Goal: Information Seeking & Learning: Check status

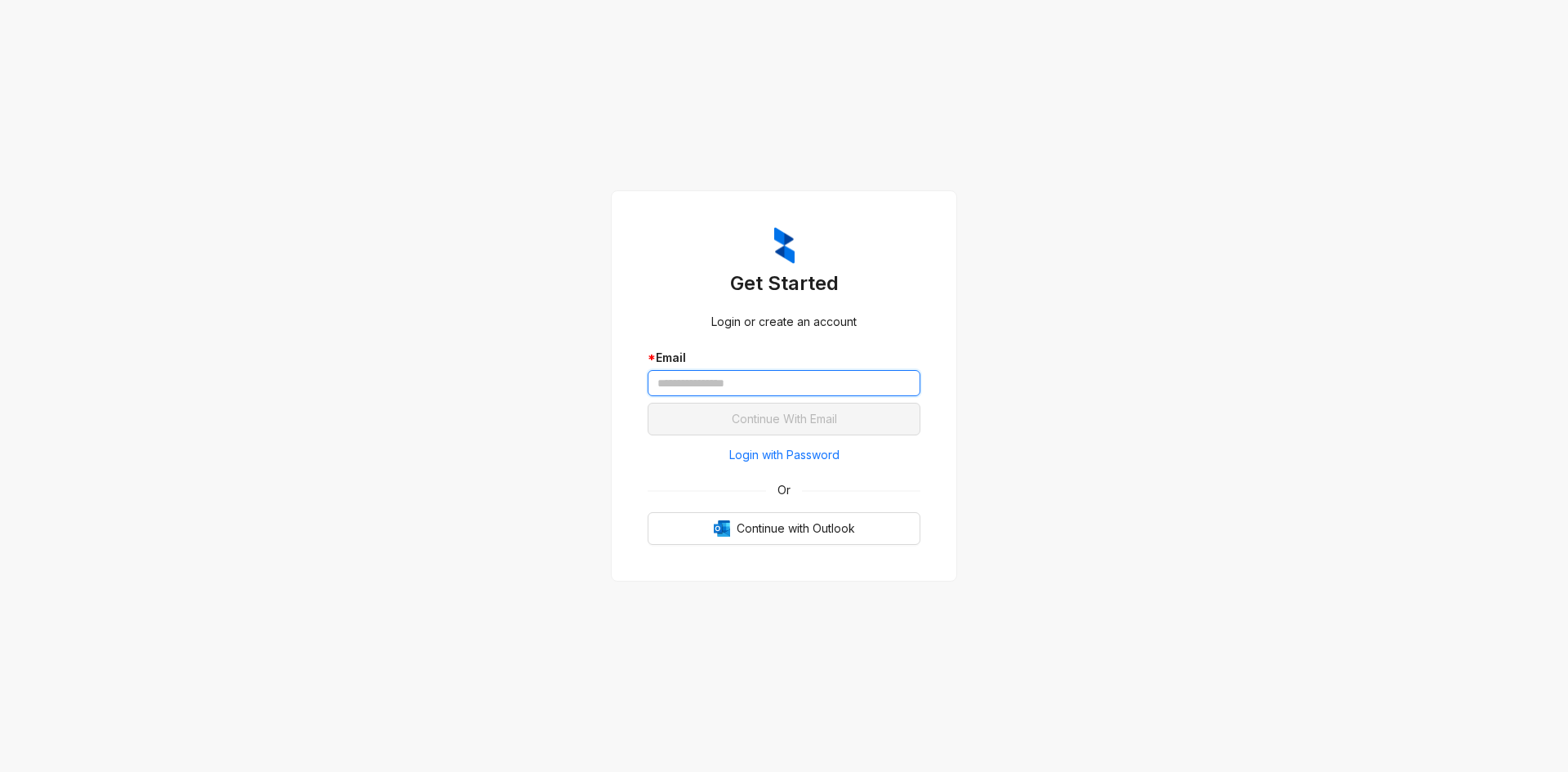
click at [755, 395] on input "text" at bounding box center [784, 383] width 273 height 27
click at [755, 389] on input "text" at bounding box center [784, 383] width 273 height 27
type input "**********"
click at [648, 403] on button "Continue With Email" at bounding box center [784, 418] width 273 height 32
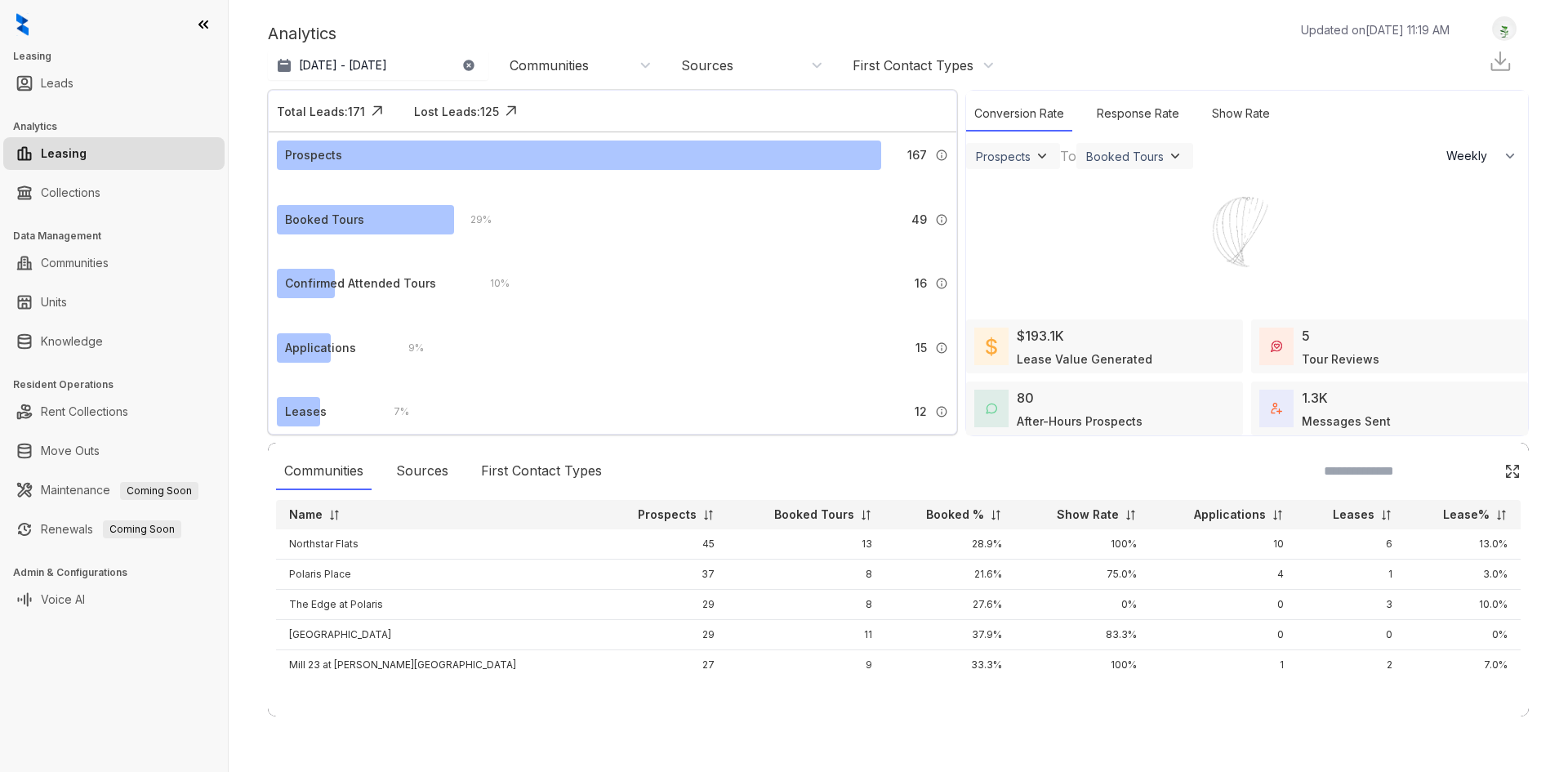
select select "******"
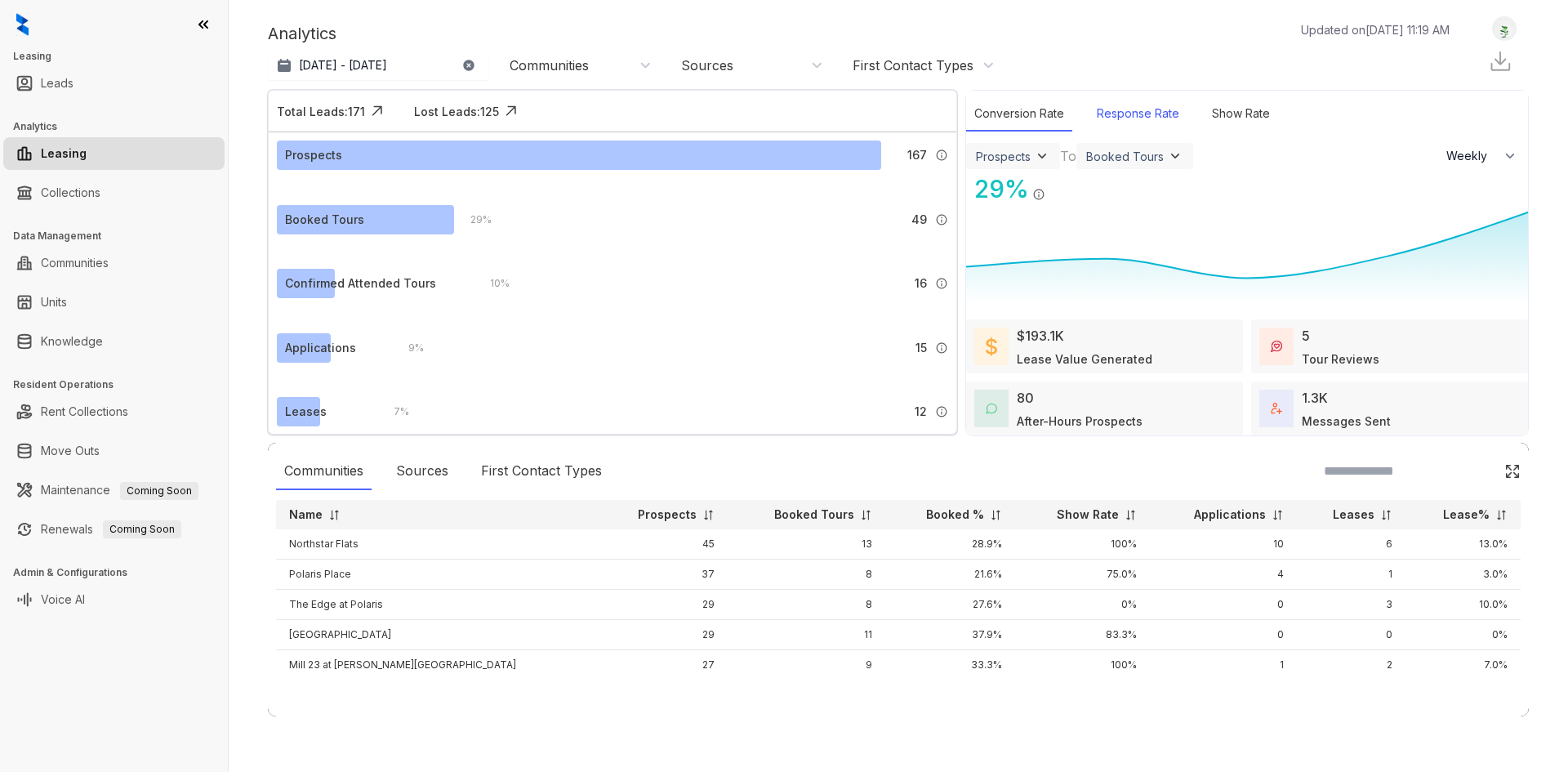
click at [1169, 116] on div "Response Rate" at bounding box center [1138, 114] width 99 height 35
select select "******"
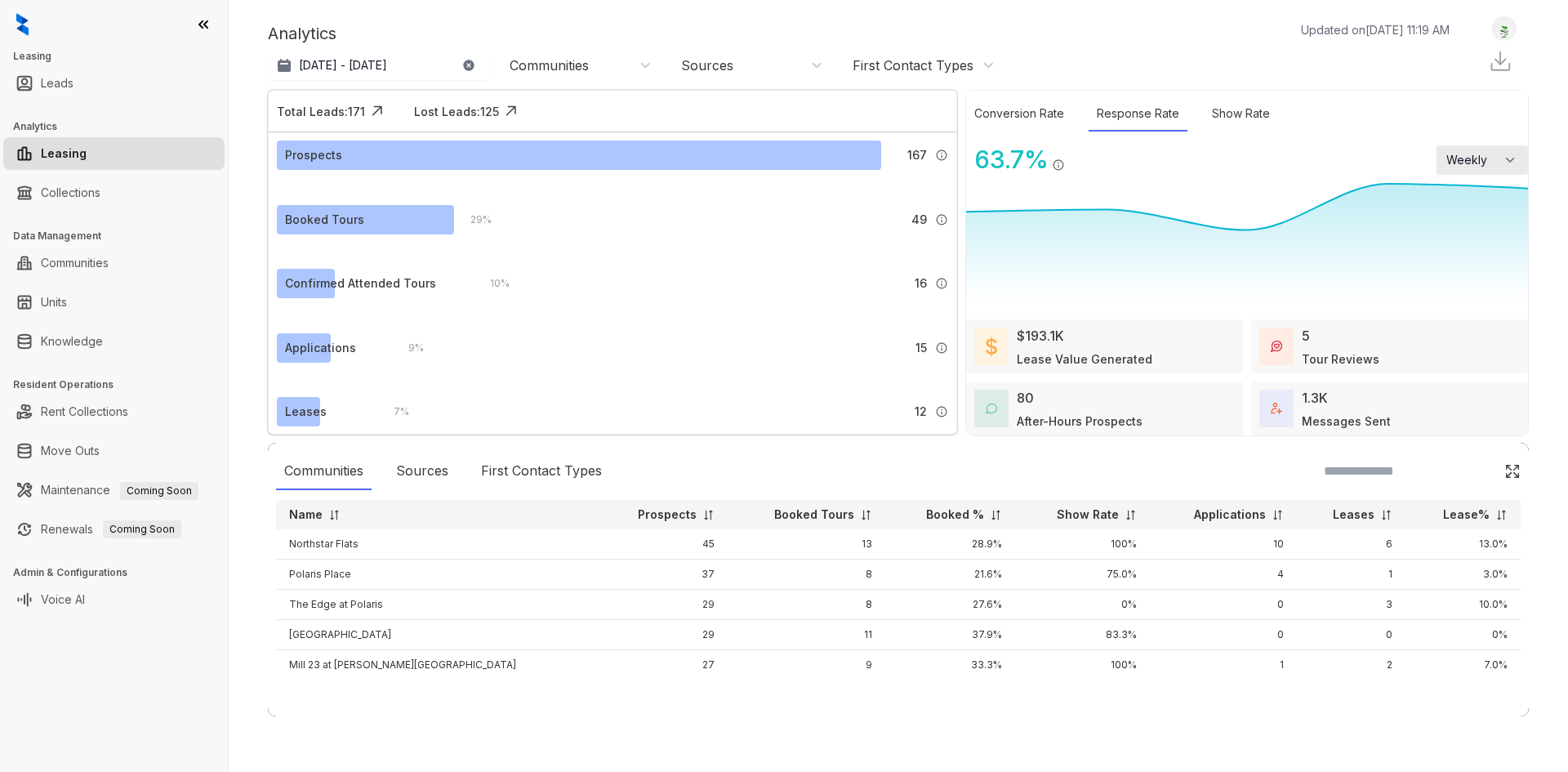
click at [1509, 161] on icon "button" at bounding box center [1510, 160] width 17 height 17
click at [1494, 221] on li "Monthly" at bounding box center [1482, 228] width 91 height 33
select select "*******"
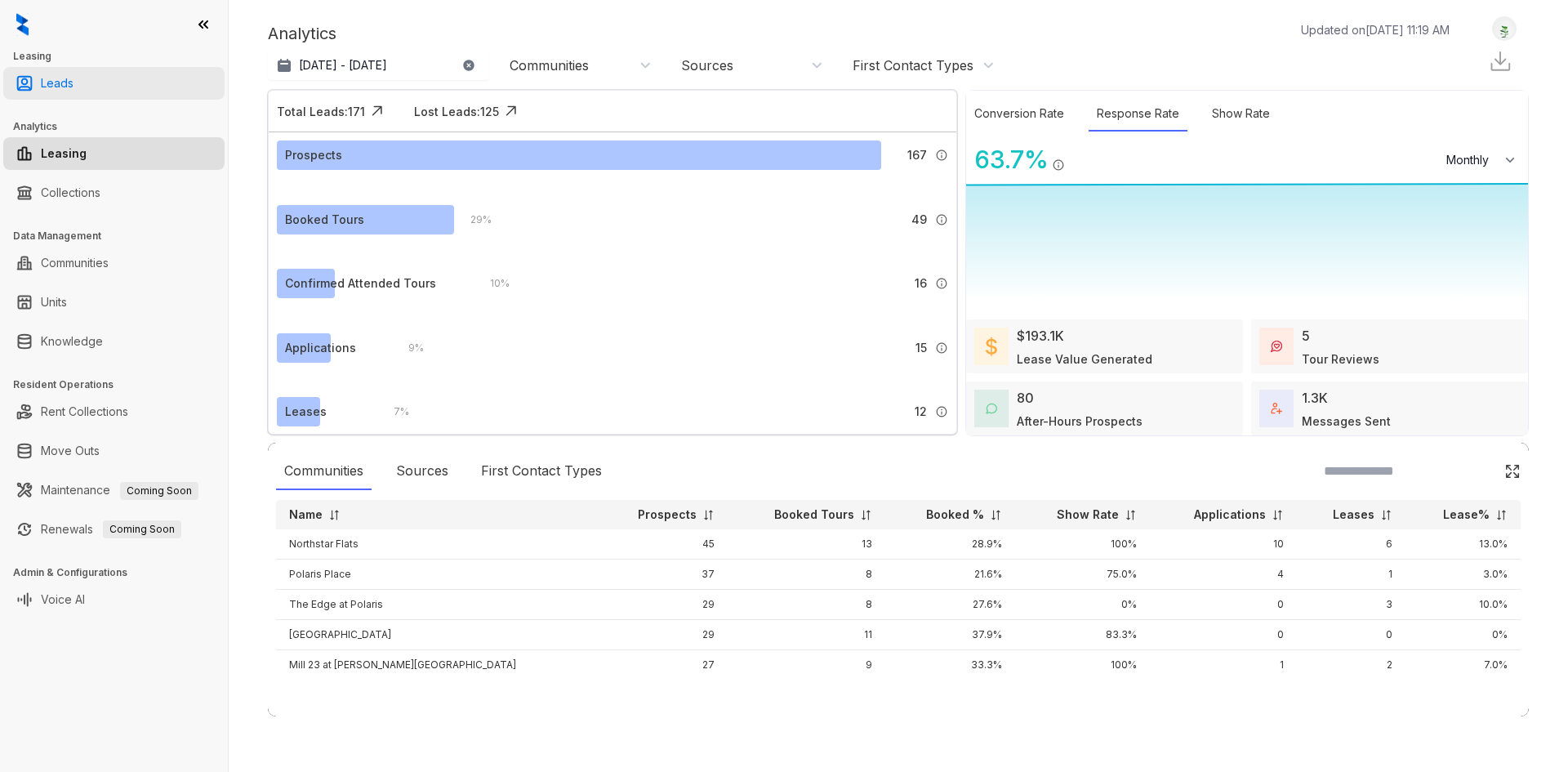
click at [74, 85] on link "Leads" at bounding box center [57, 83] width 32 height 32
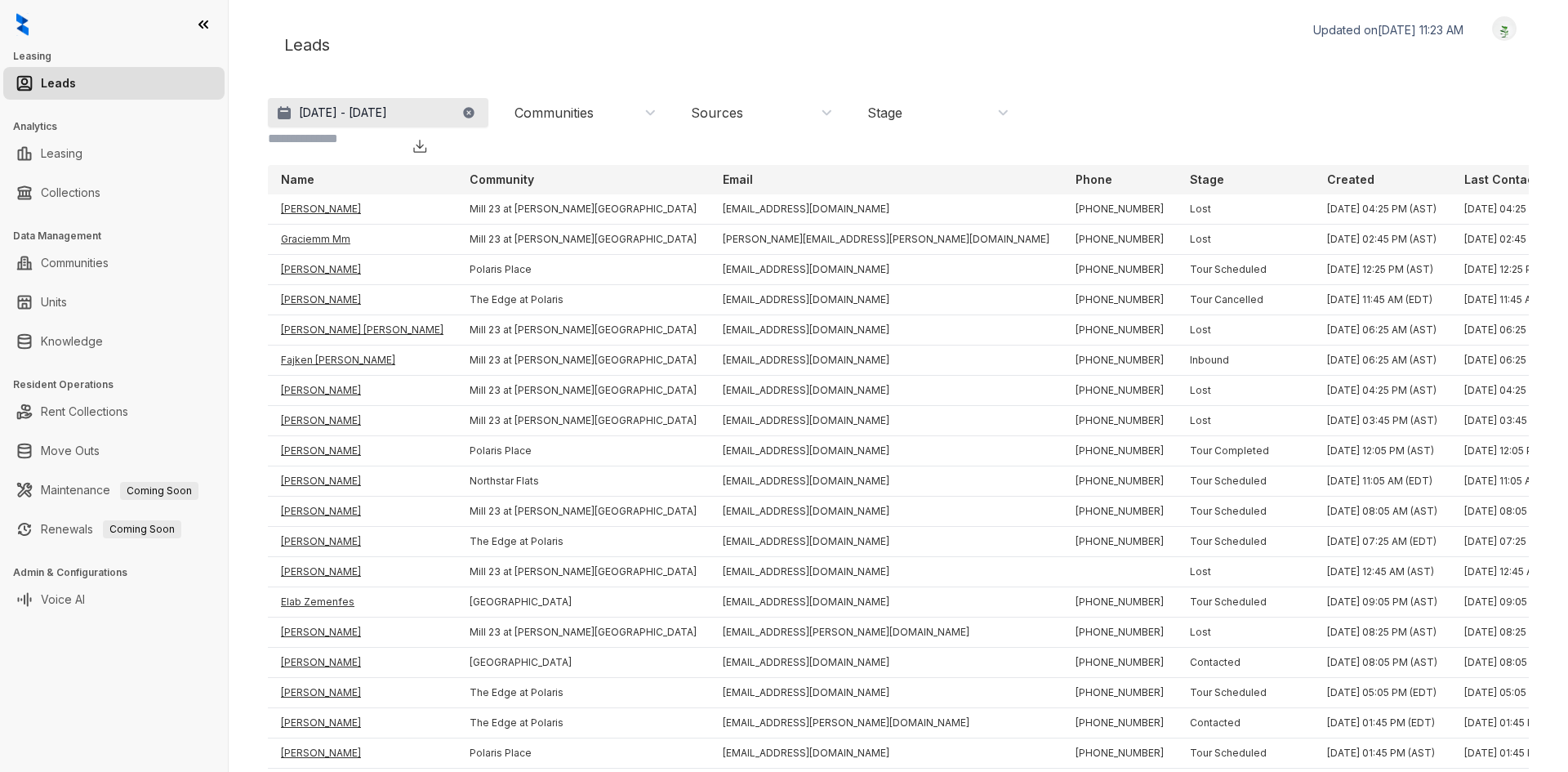
click at [387, 116] on p "Aug 19, 2025 - Sep 18, 2025" at bounding box center [344, 112] width 88 height 17
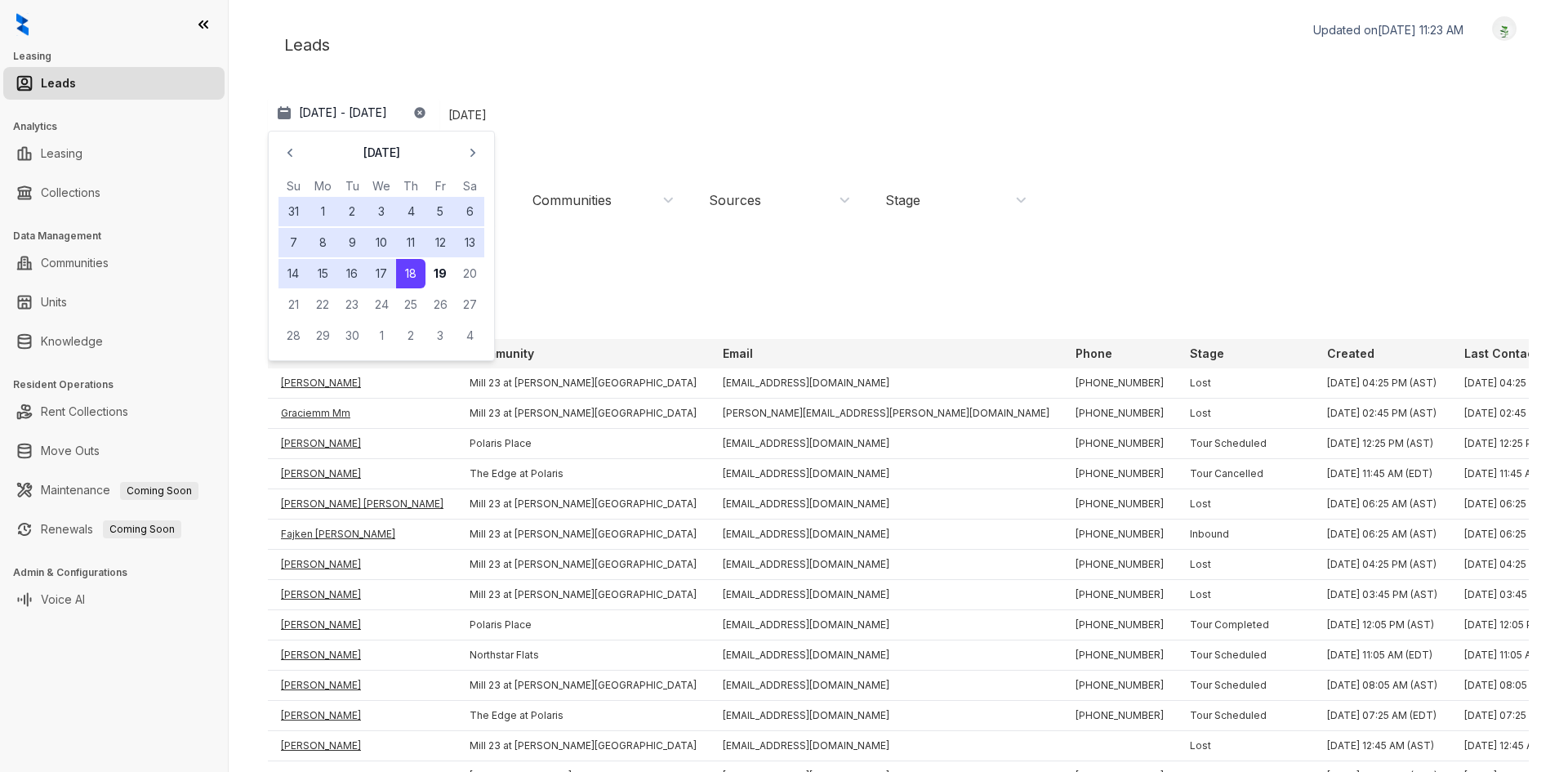
click at [464, 209] on button "6" at bounding box center [469, 212] width 29 height 29
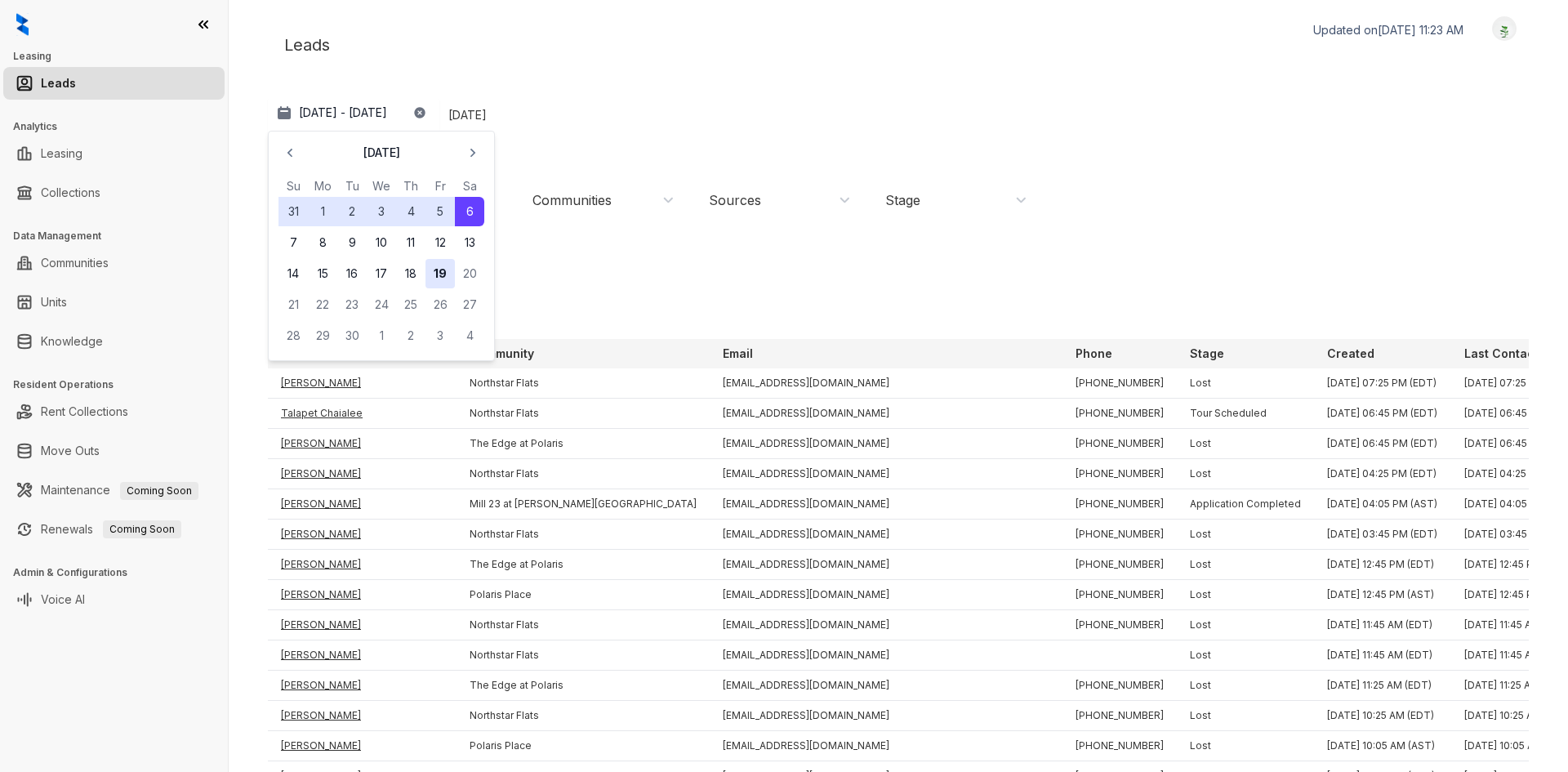
click at [440, 280] on button "19" at bounding box center [440, 274] width 29 height 29
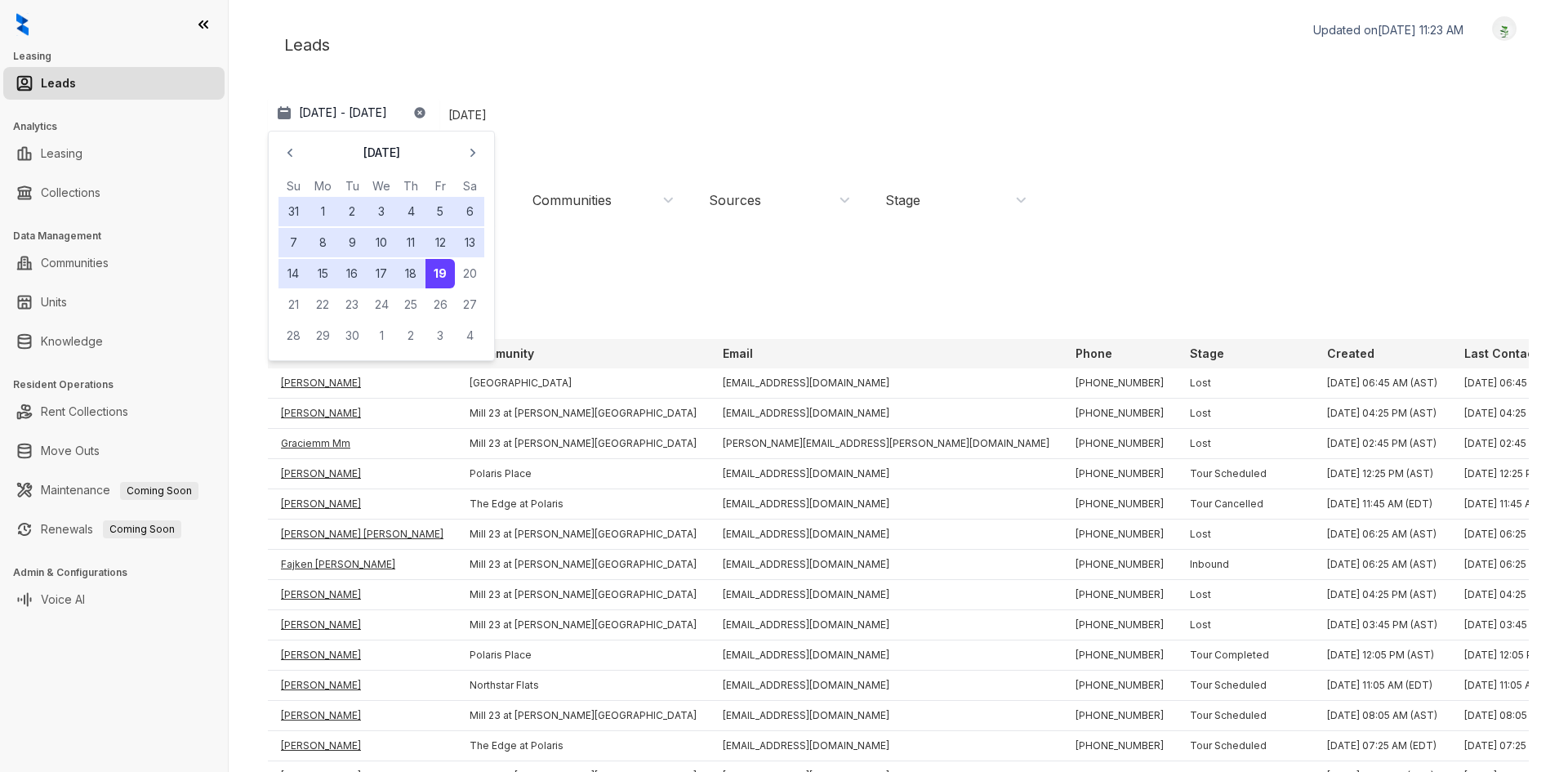
click at [573, 24] on div "Leads Updated on Sep 19, 2025, 11:23 AM Logout" at bounding box center [898, 45] width 1262 height 57
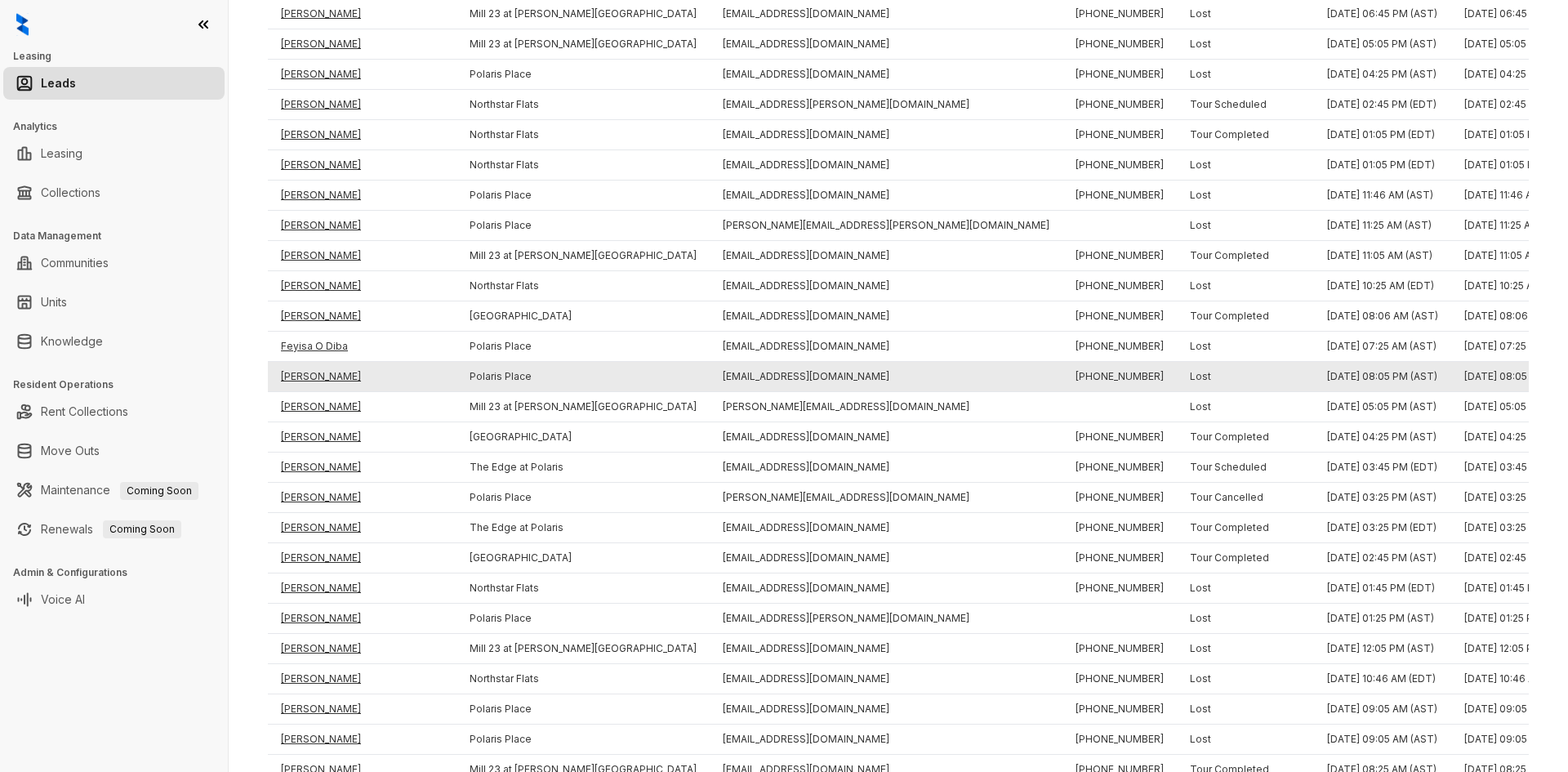
scroll to position [2474, 0]
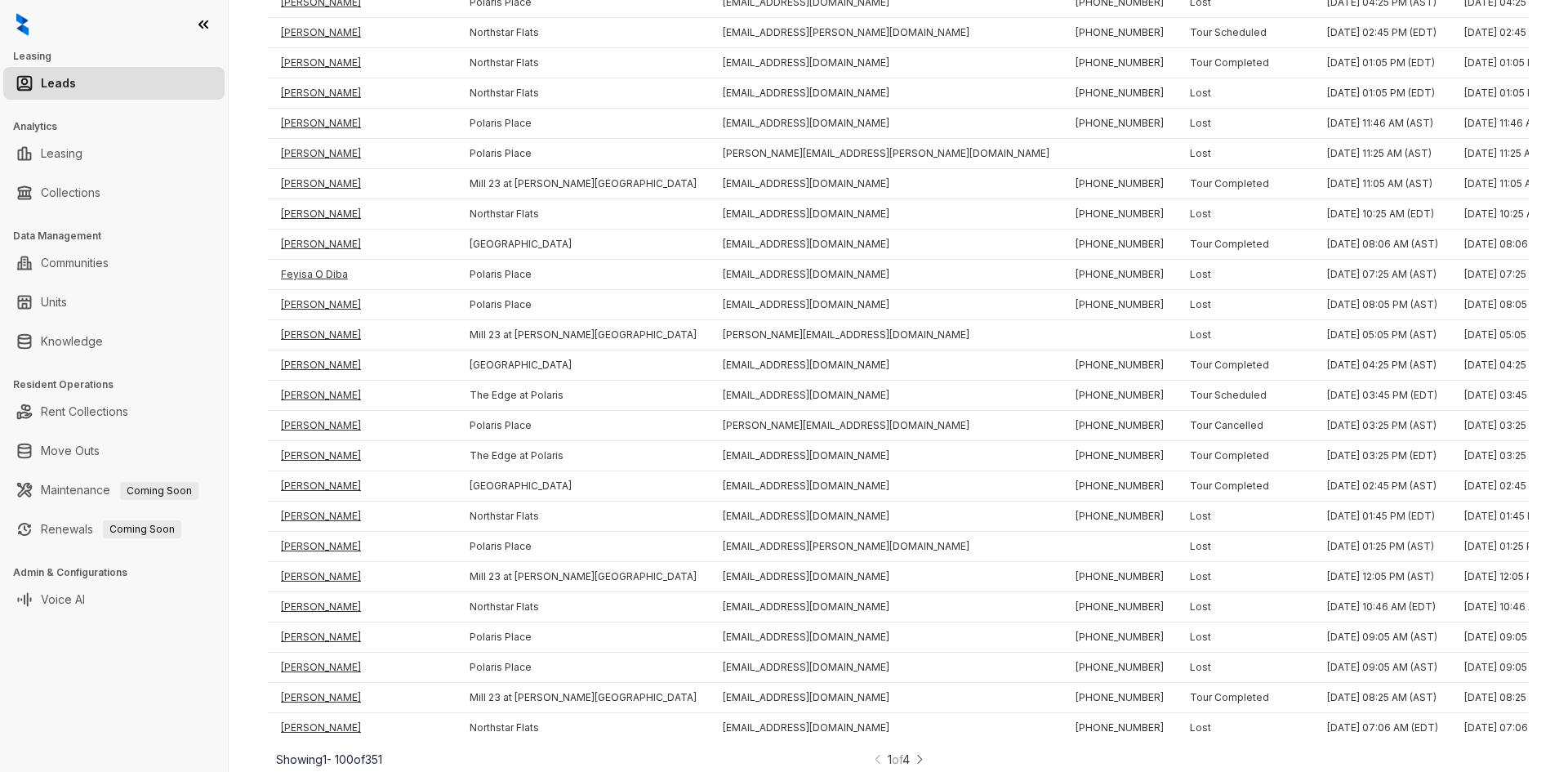
click at [908, 753] on div "1 of 4" at bounding box center [899, 759] width 53 height 17
click at [909, 755] on div "1 of 4" at bounding box center [899, 759] width 53 height 17
click at [915, 752] on img at bounding box center [920, 759] width 12 height 17
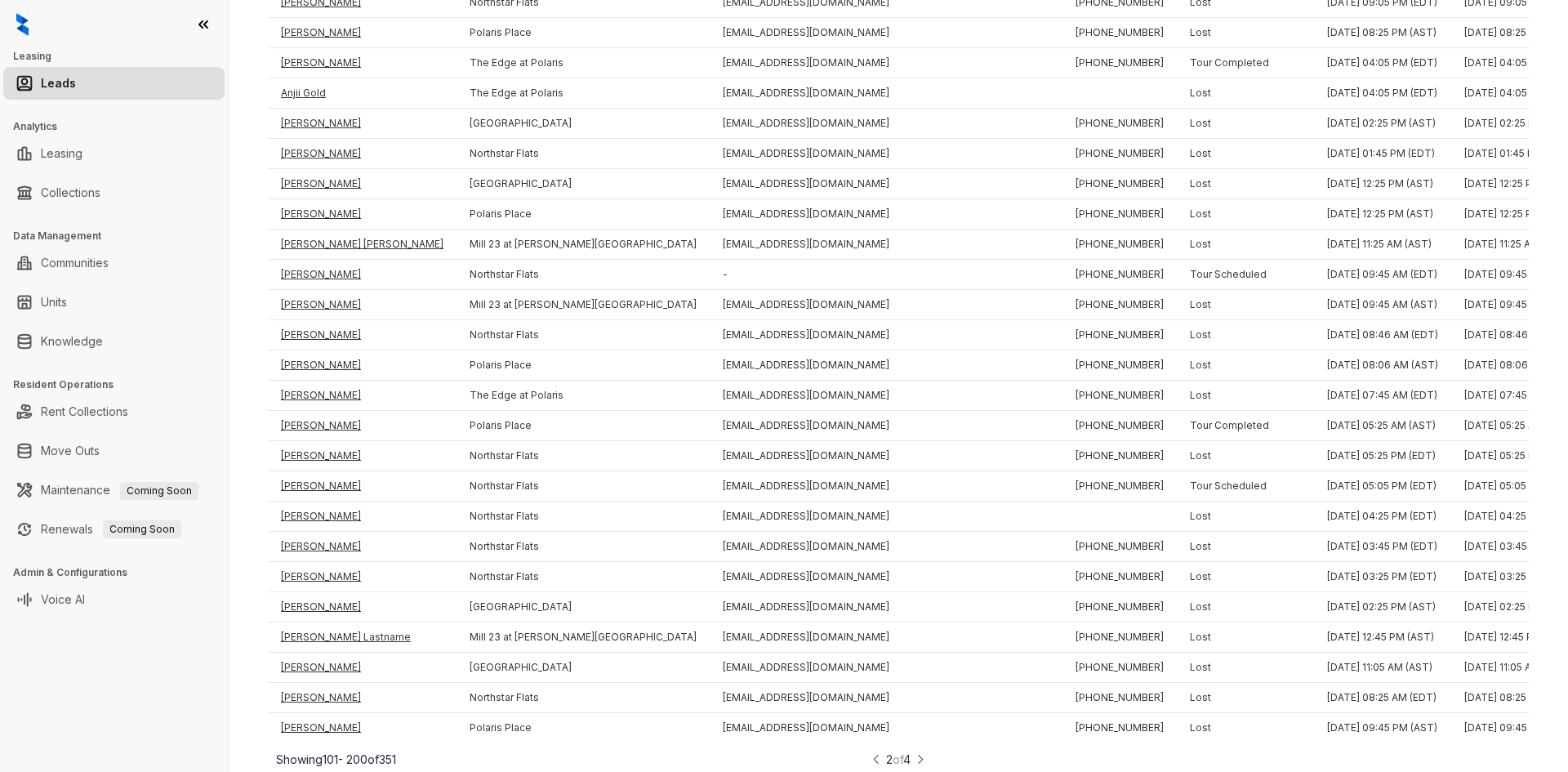
click at [917, 752] on img at bounding box center [921, 759] width 12 height 17
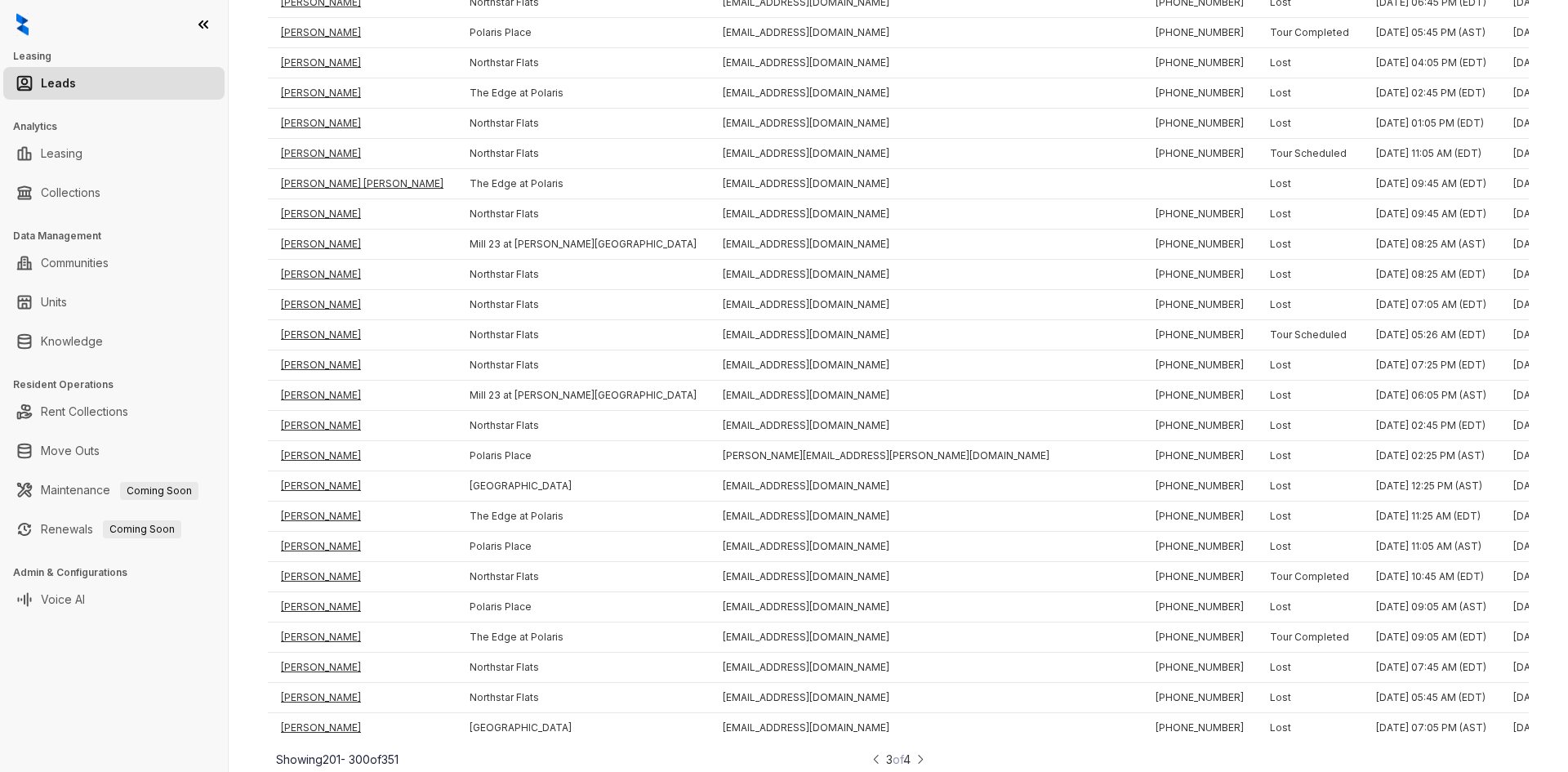
click at [917, 752] on img at bounding box center [921, 759] width 12 height 17
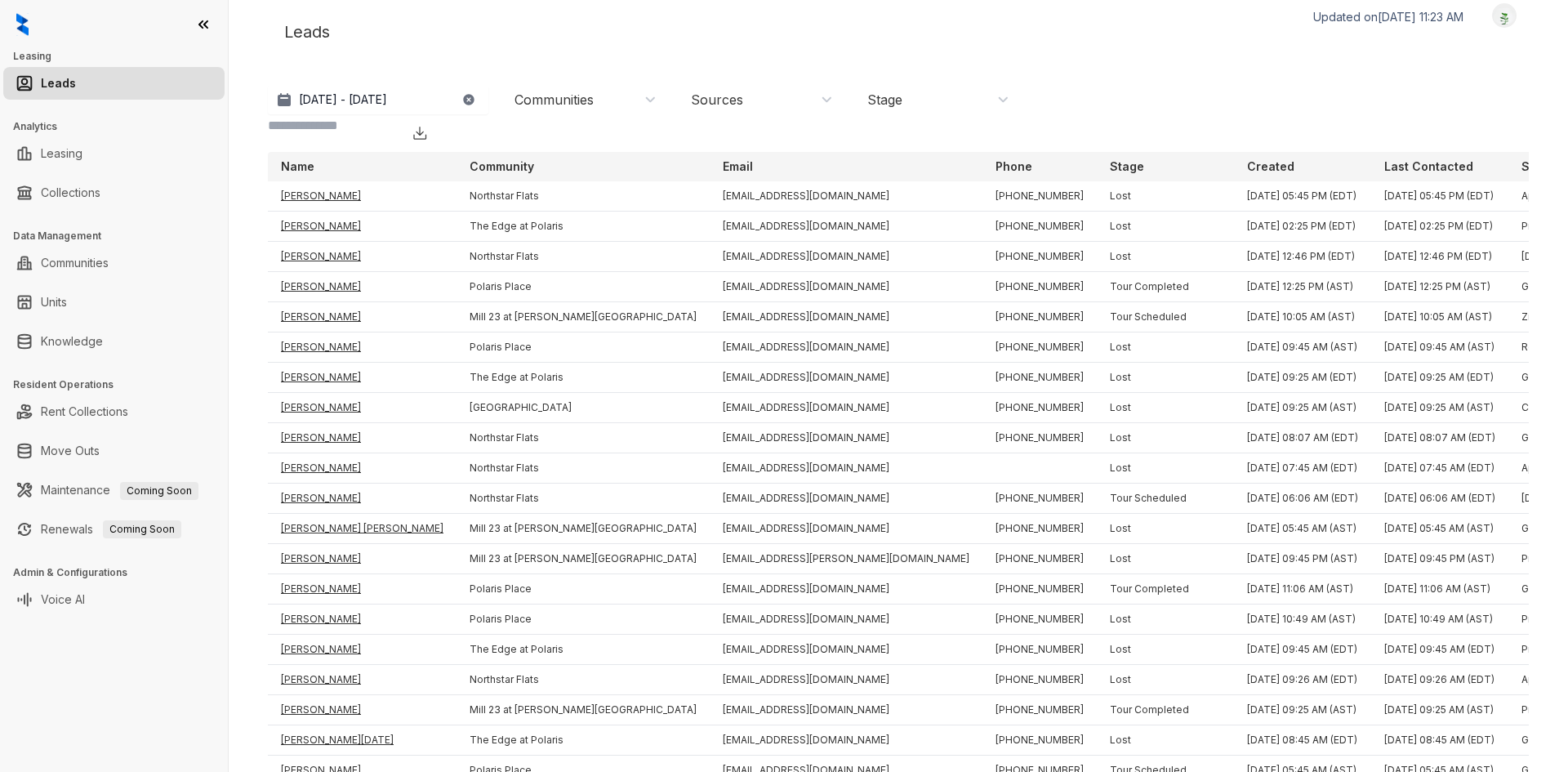
scroll to position [993, 0]
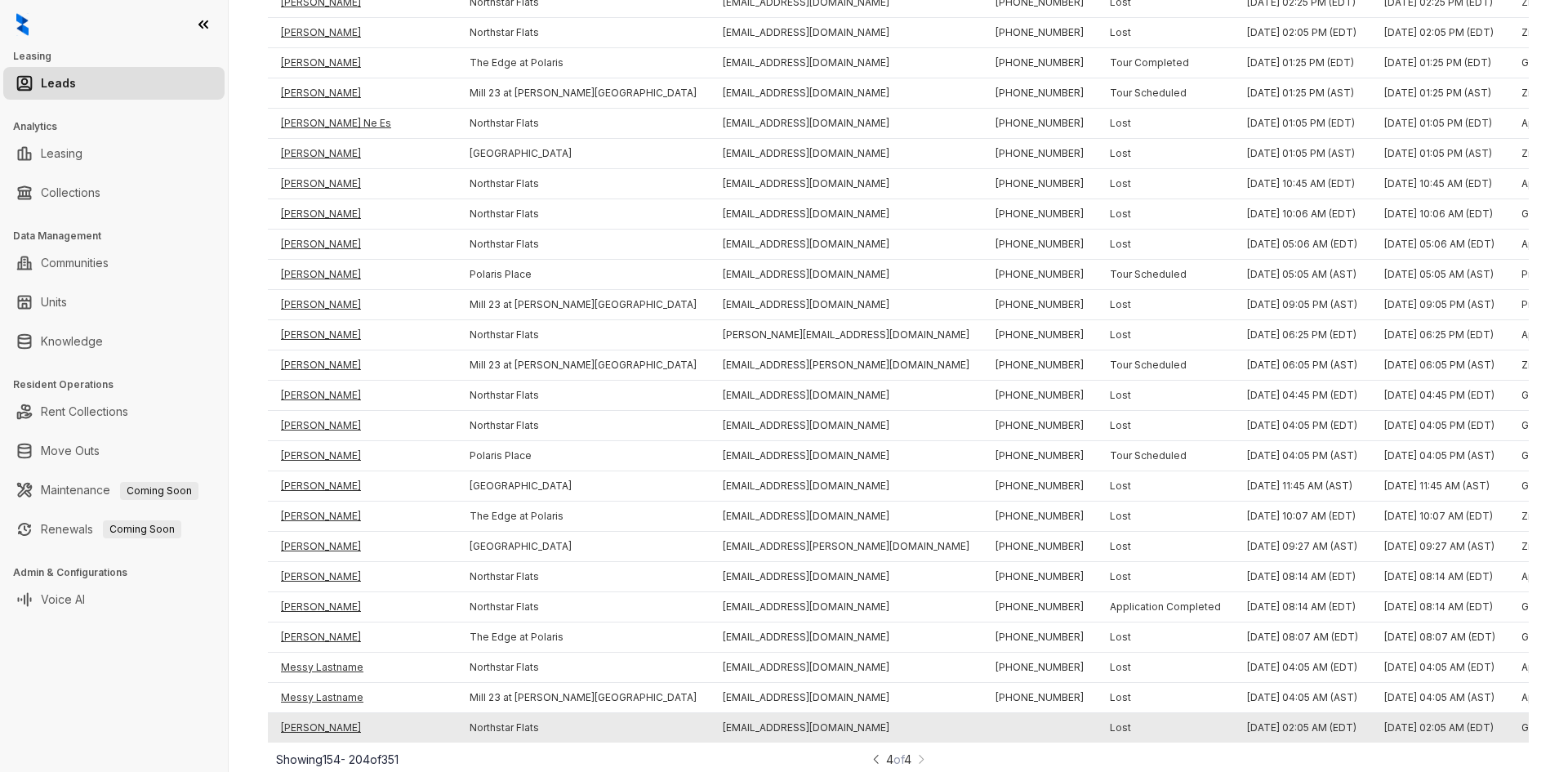
click at [325, 713] on td "Jon Jackson" at bounding box center [362, 728] width 189 height 30
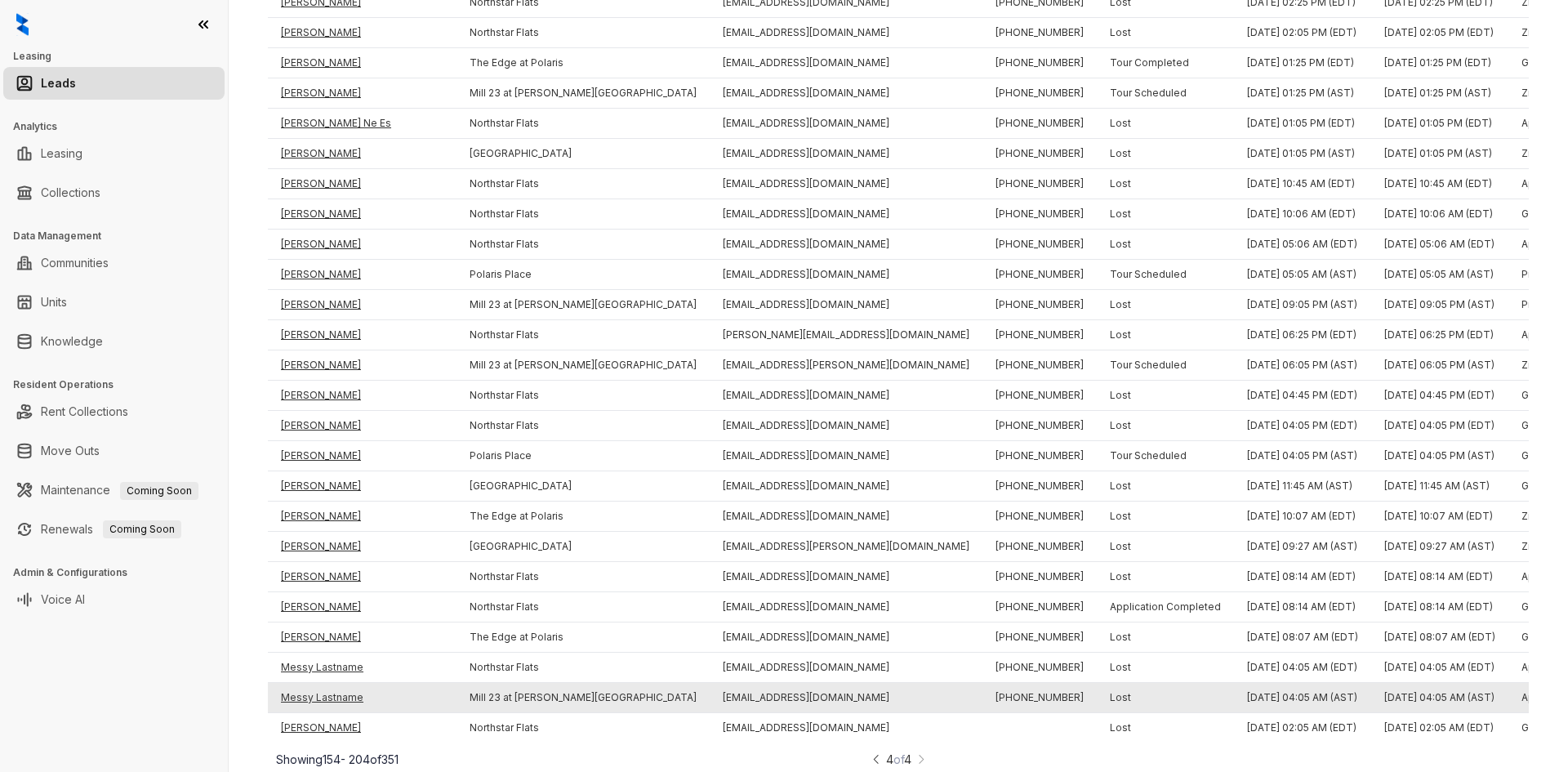
click at [318, 684] on td "Messy Lastname" at bounding box center [362, 698] width 189 height 30
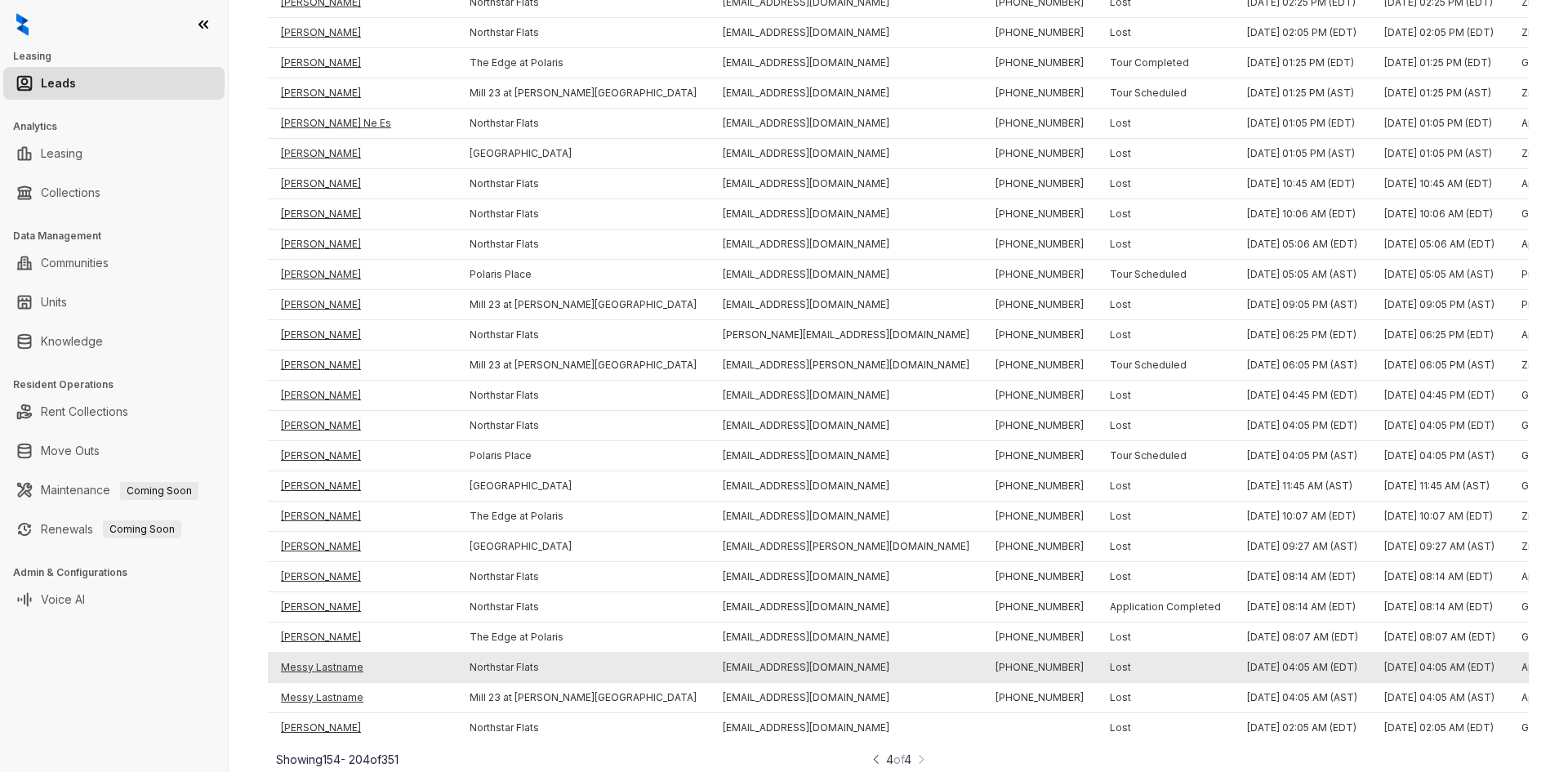
click at [318, 653] on td "Messy Lastname" at bounding box center [362, 668] width 189 height 30
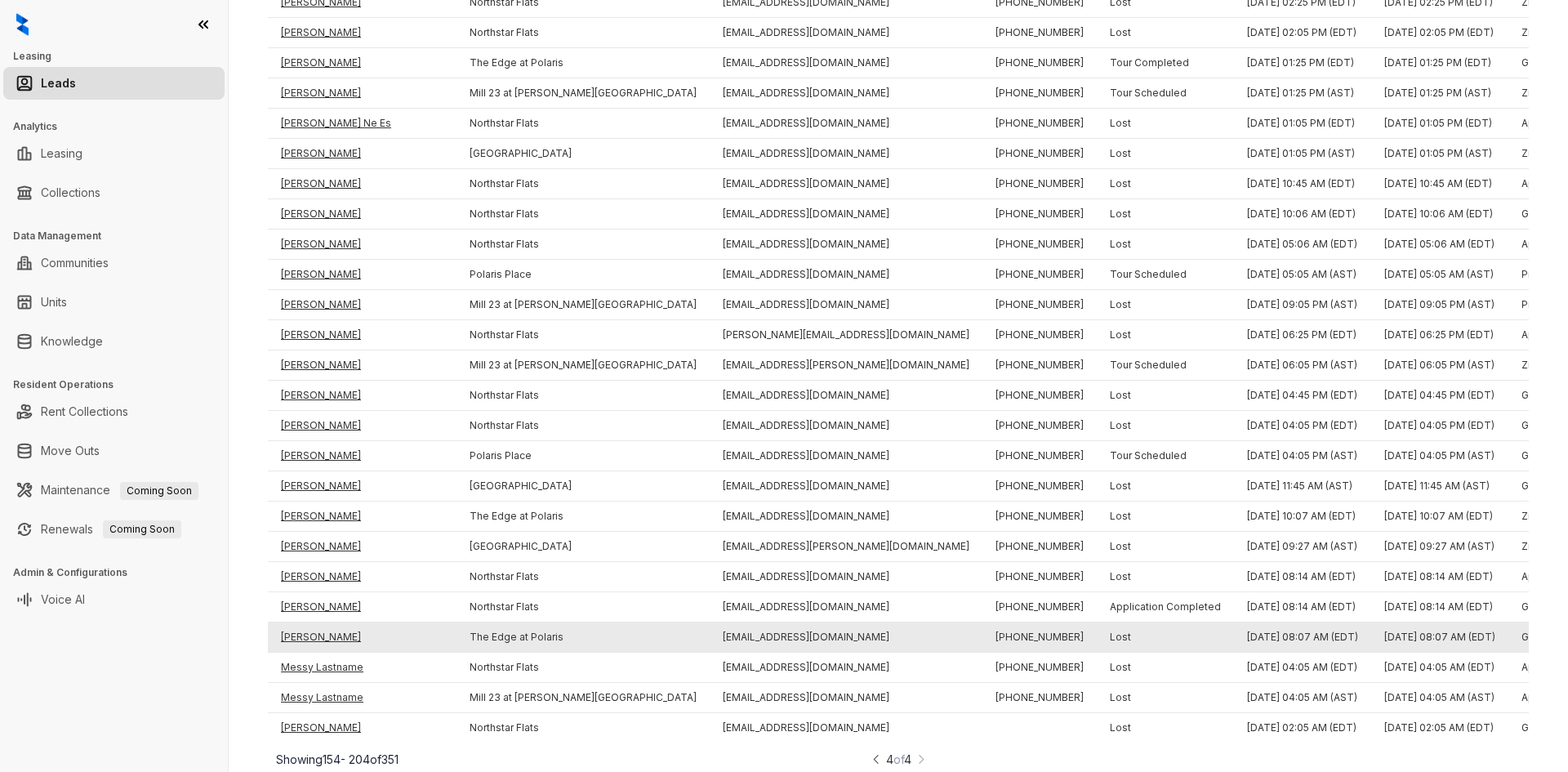
click at [317, 623] on td "Shivani Madaram" at bounding box center [362, 637] width 189 height 30
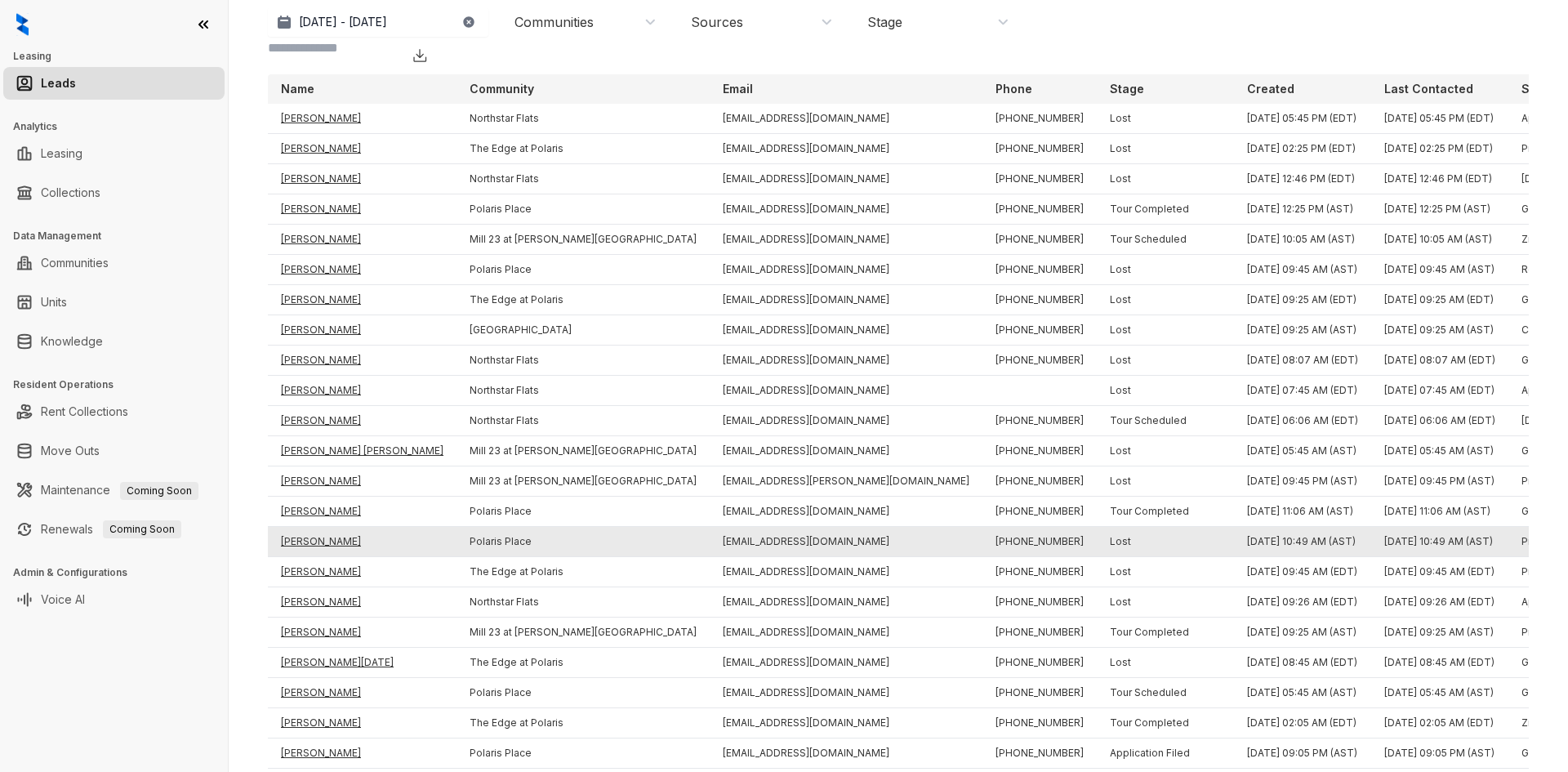
scroll to position [0, 0]
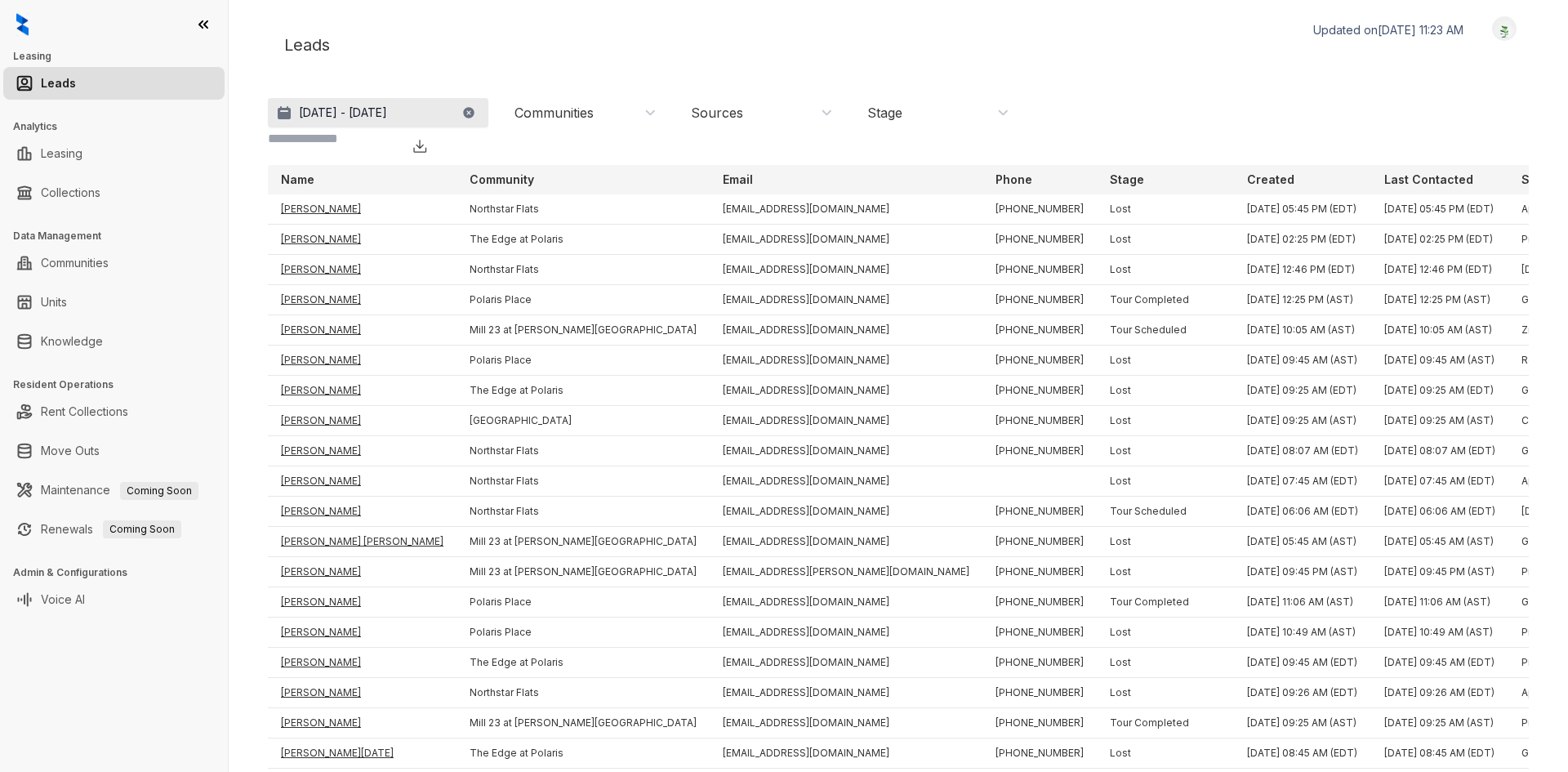
click at [343, 115] on p "Aug 19, 2025 - Sep 19, 2025" at bounding box center [344, 112] width 88 height 17
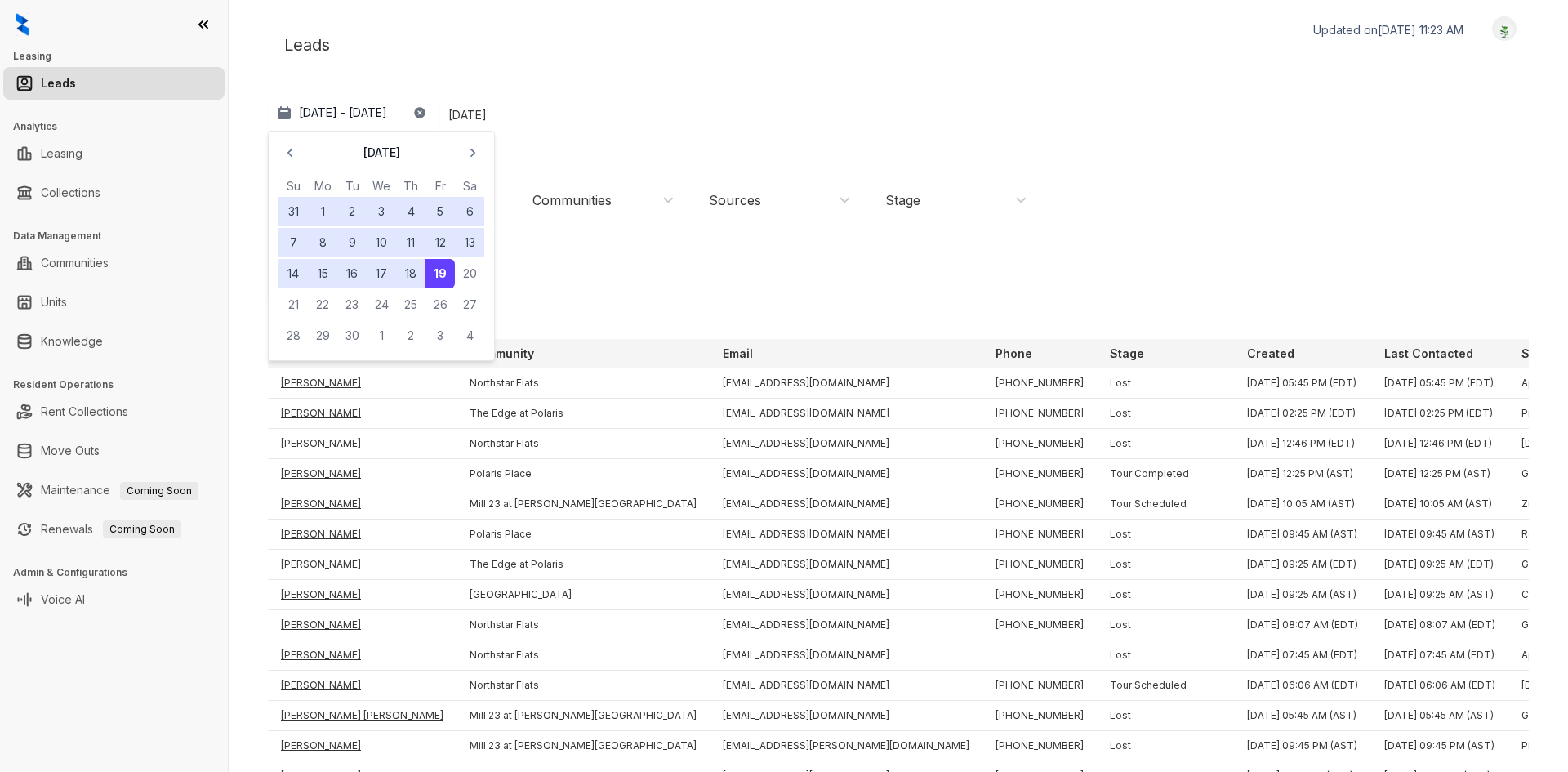
click at [479, 207] on button "6" at bounding box center [469, 212] width 29 height 29
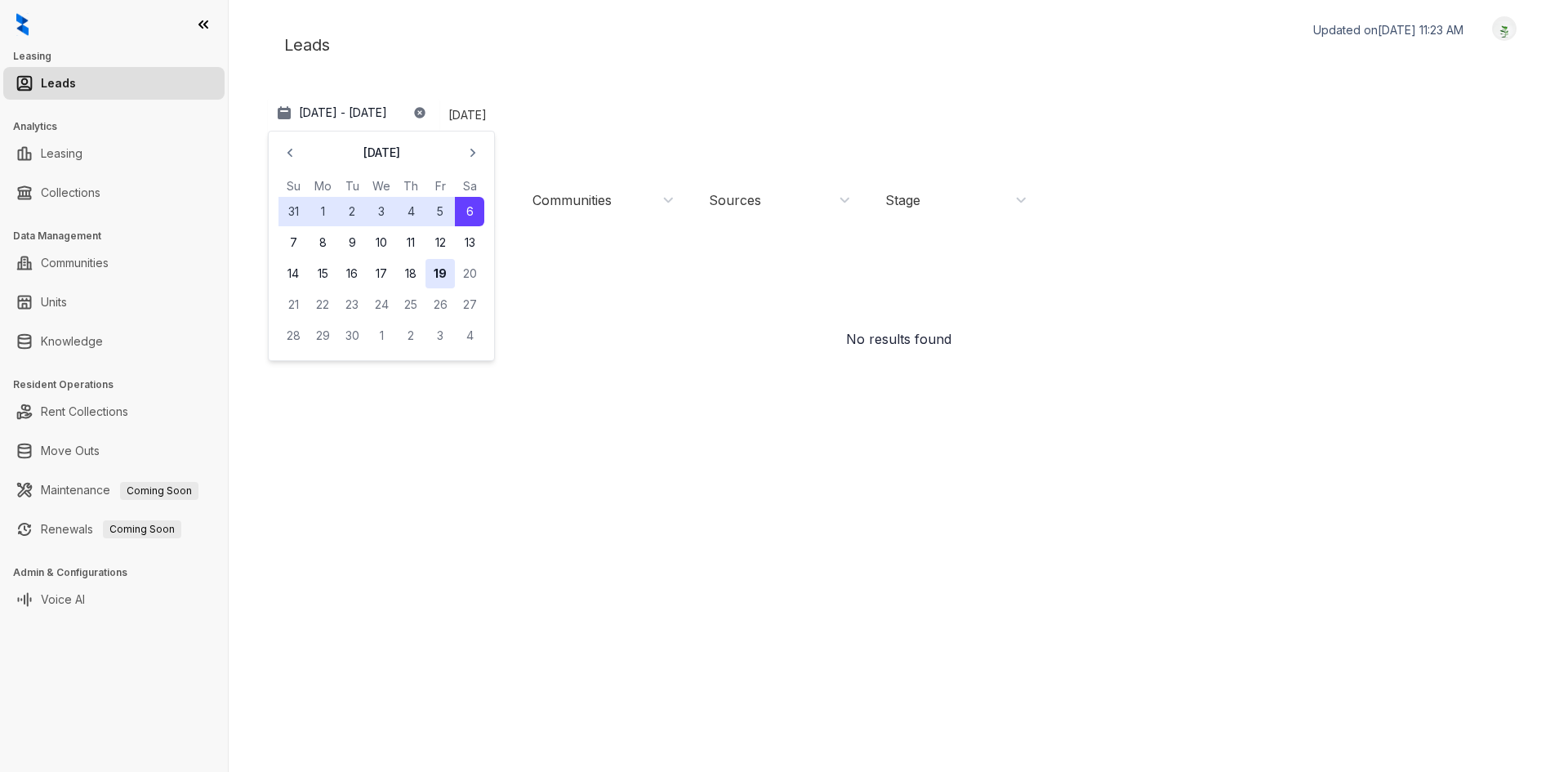
click at [438, 275] on button "19" at bounding box center [440, 274] width 29 height 29
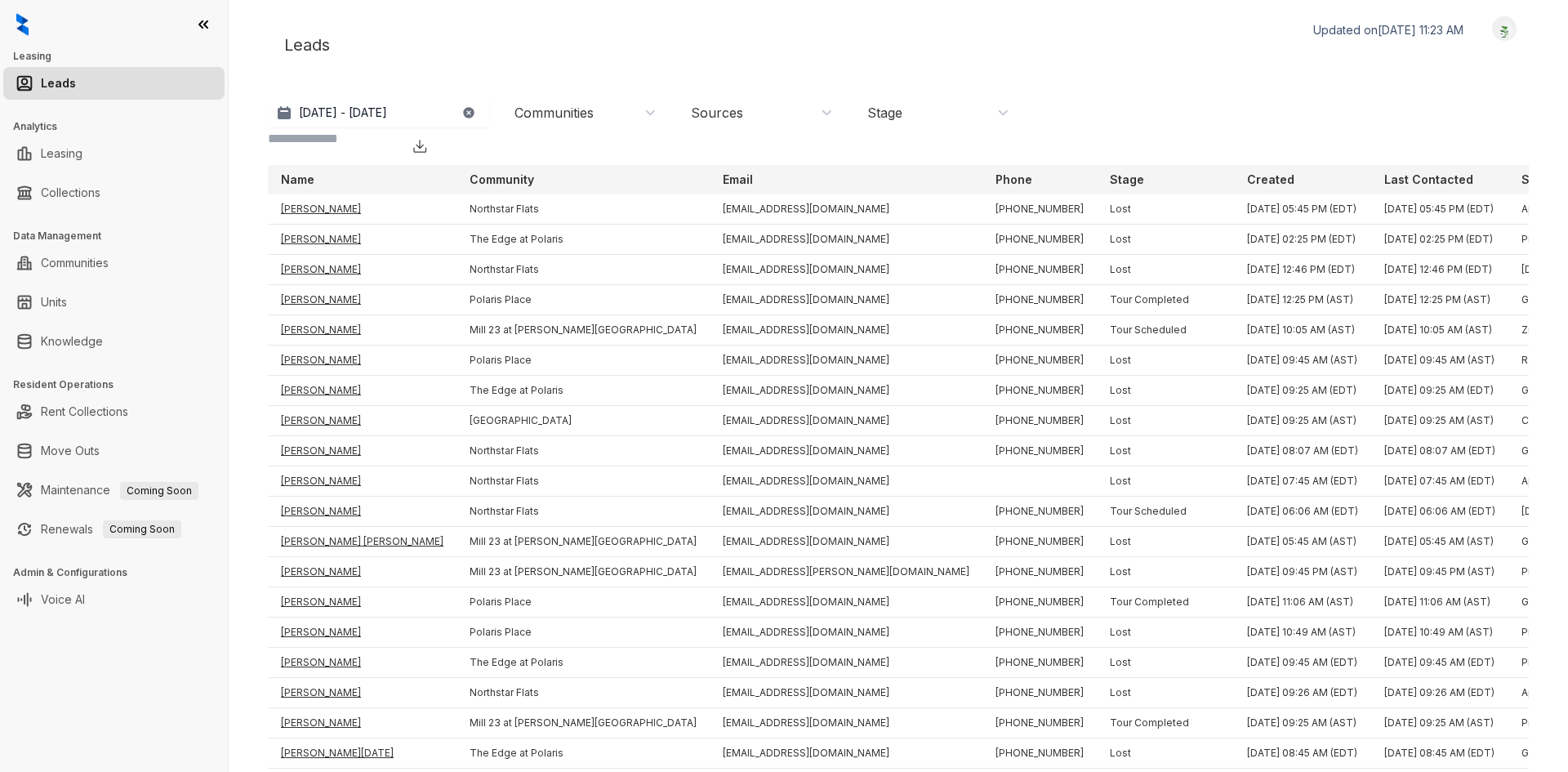
click at [466, 114] on icon "button" at bounding box center [468, 112] width 11 height 11
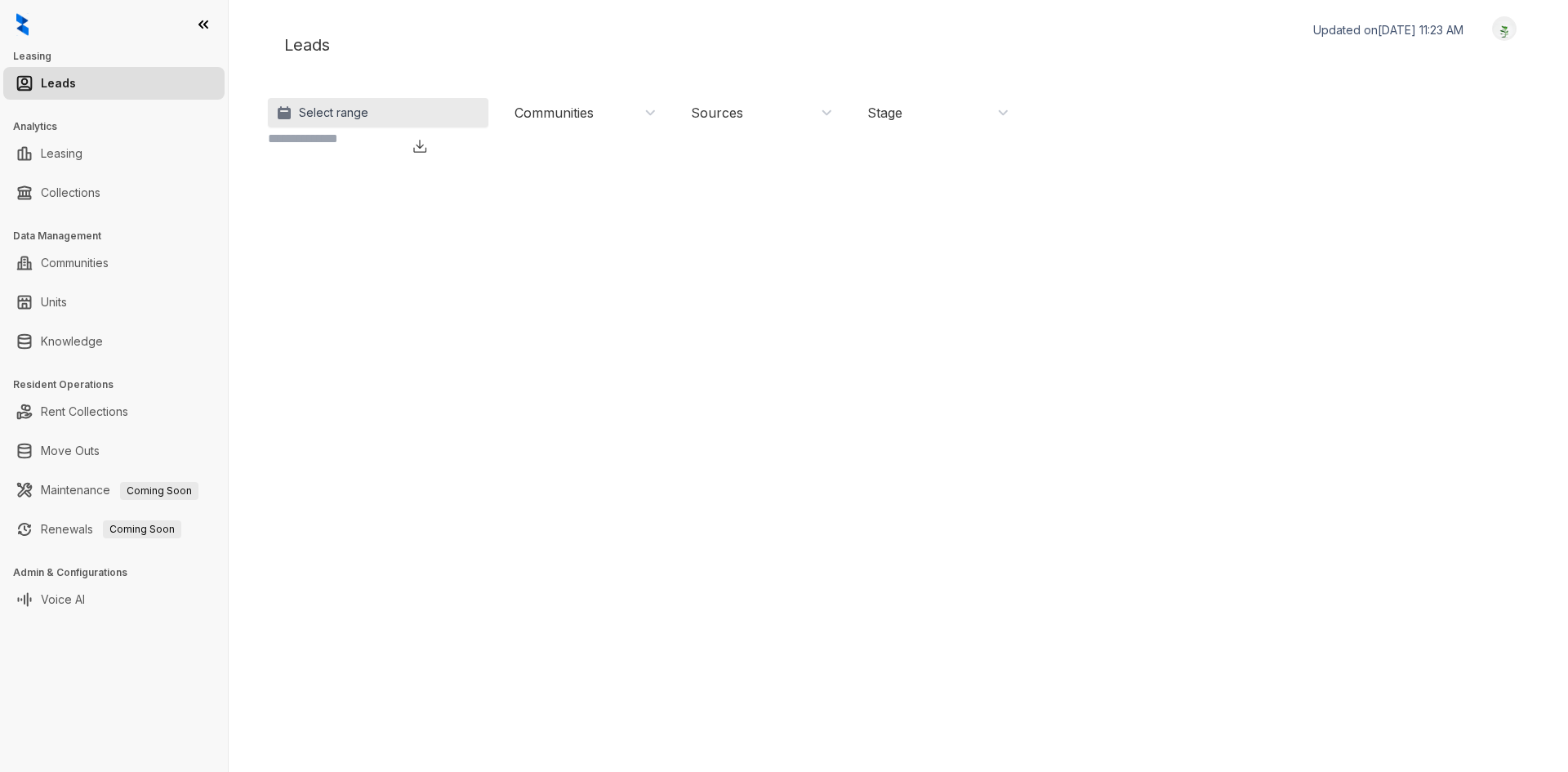
click at [315, 117] on p "Select range" at bounding box center [334, 112] width 70 height 17
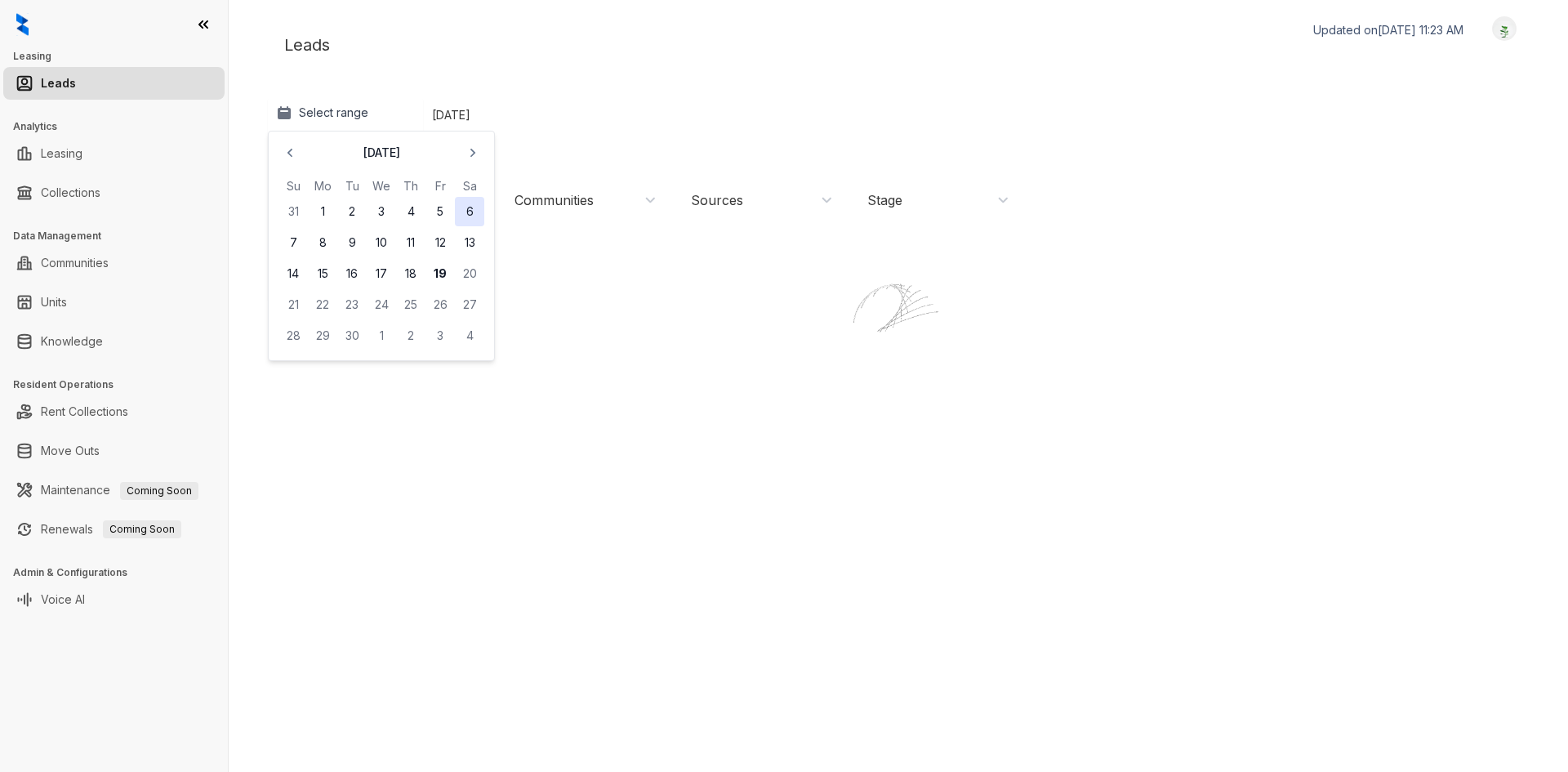
click at [466, 216] on button "6" at bounding box center [469, 212] width 29 height 29
click at [444, 266] on button "19" at bounding box center [440, 274] width 29 height 29
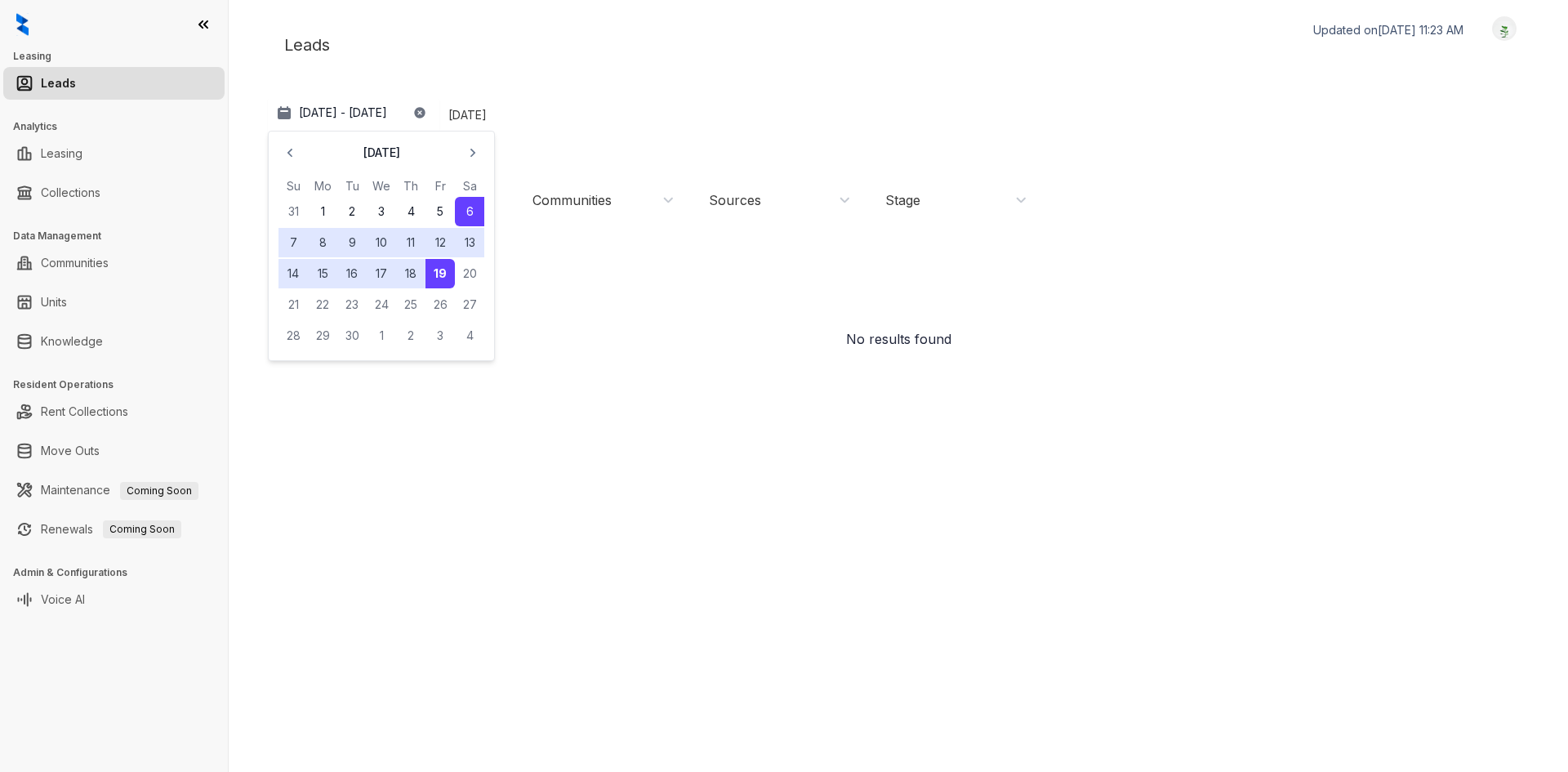
click at [610, 29] on div "Leads Updated on Sep 19, 2025, 11:23 AM Logout" at bounding box center [898, 45] width 1262 height 57
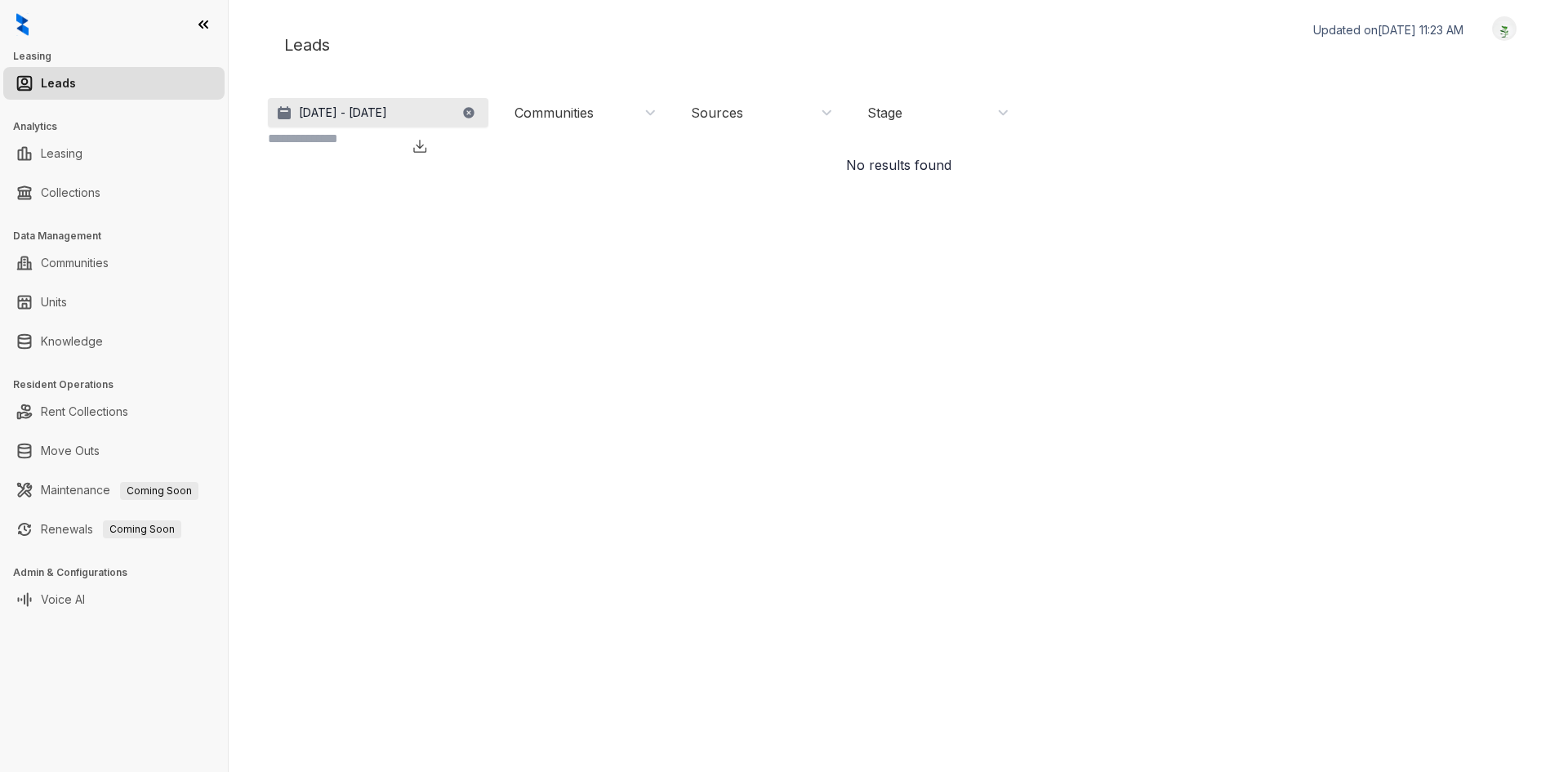
click at [374, 109] on p "Sep 6 - 19, 2025" at bounding box center [344, 112] width 88 height 17
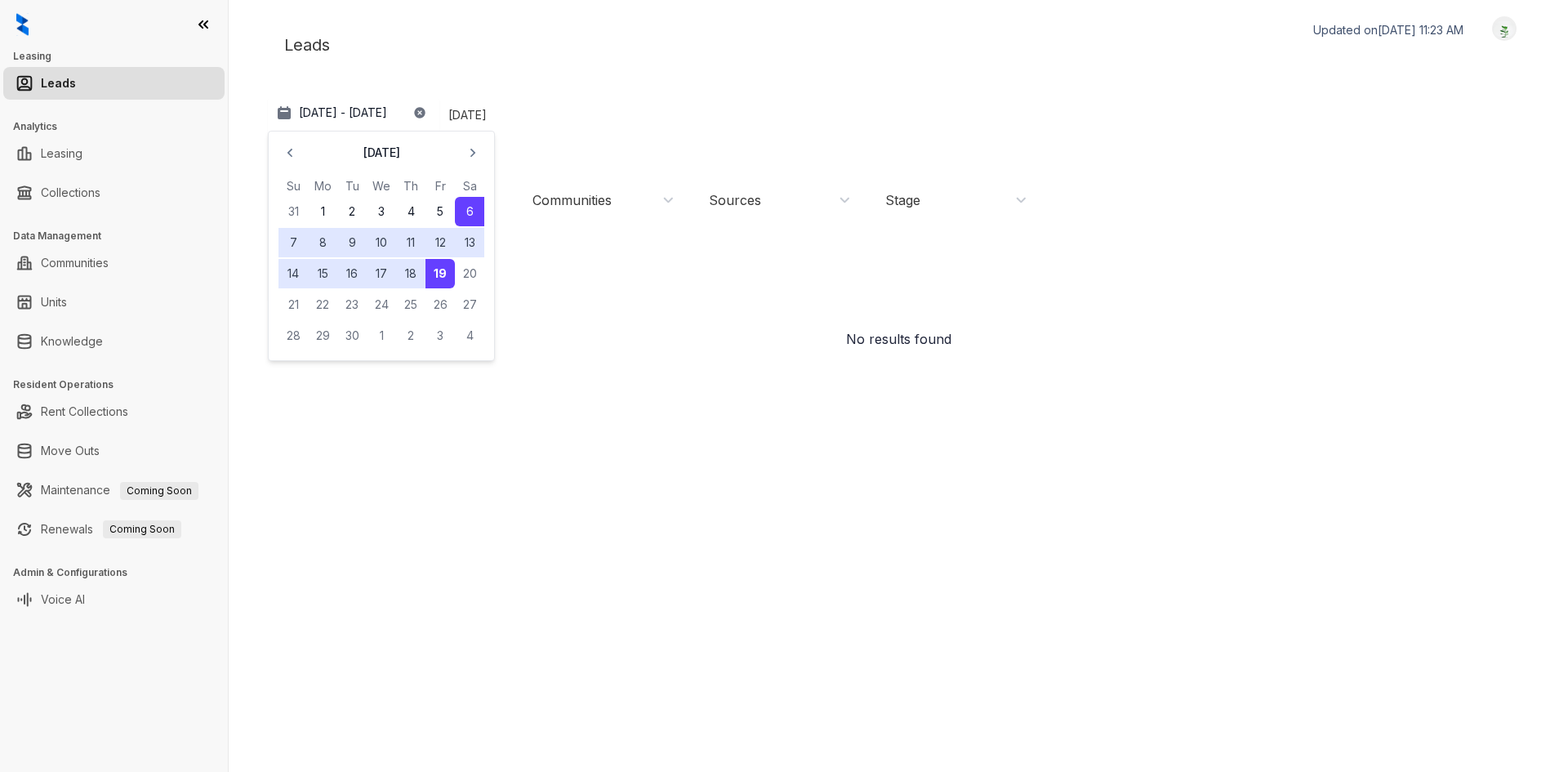
click at [398, 36] on div "Leads Updated on Sep 19, 2025, 11:23 AM Logout" at bounding box center [898, 45] width 1262 height 57
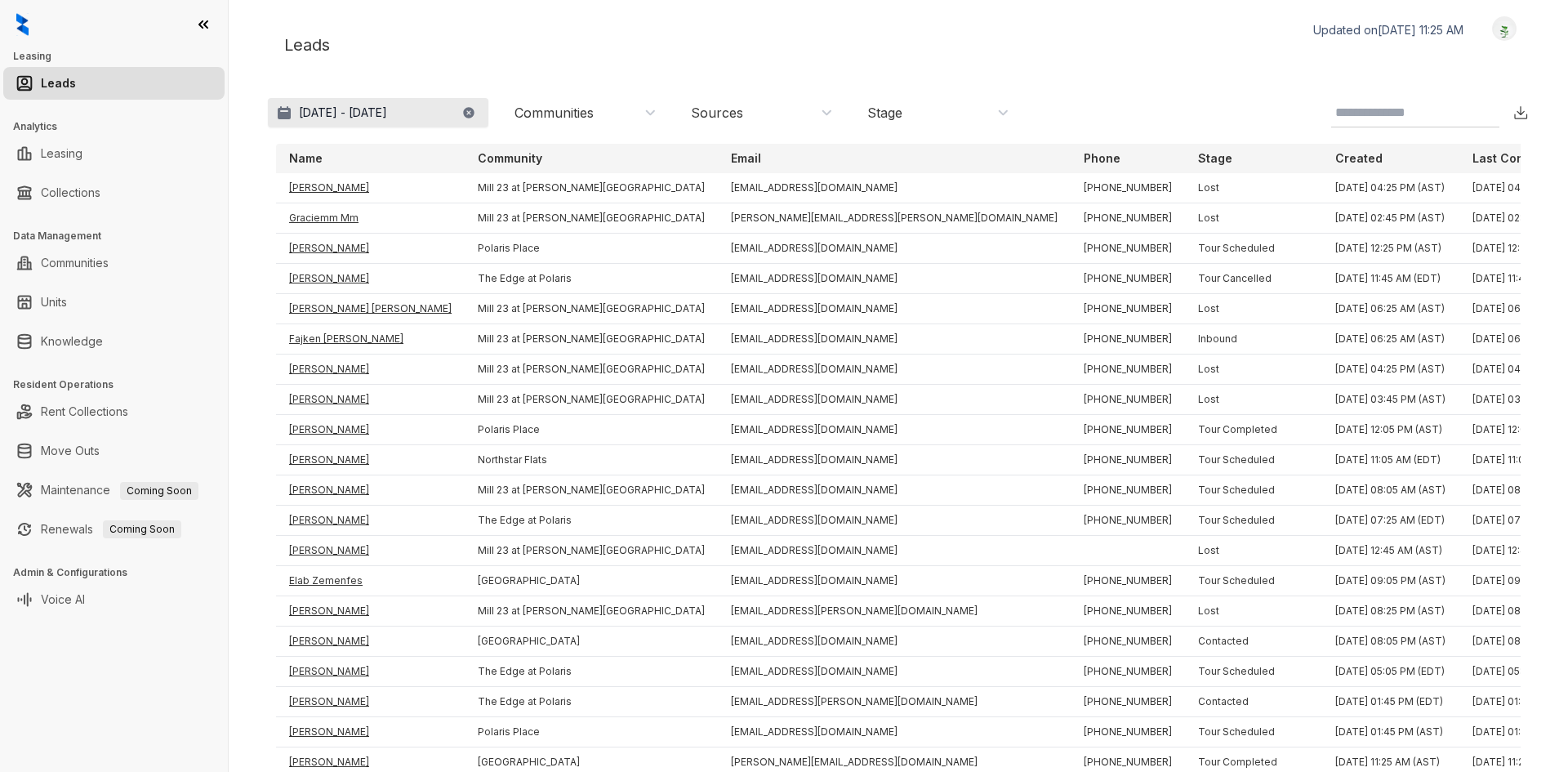
click at [340, 115] on p "Aug 19, 2025 - Sep 18, 2025" at bounding box center [344, 112] width 88 height 17
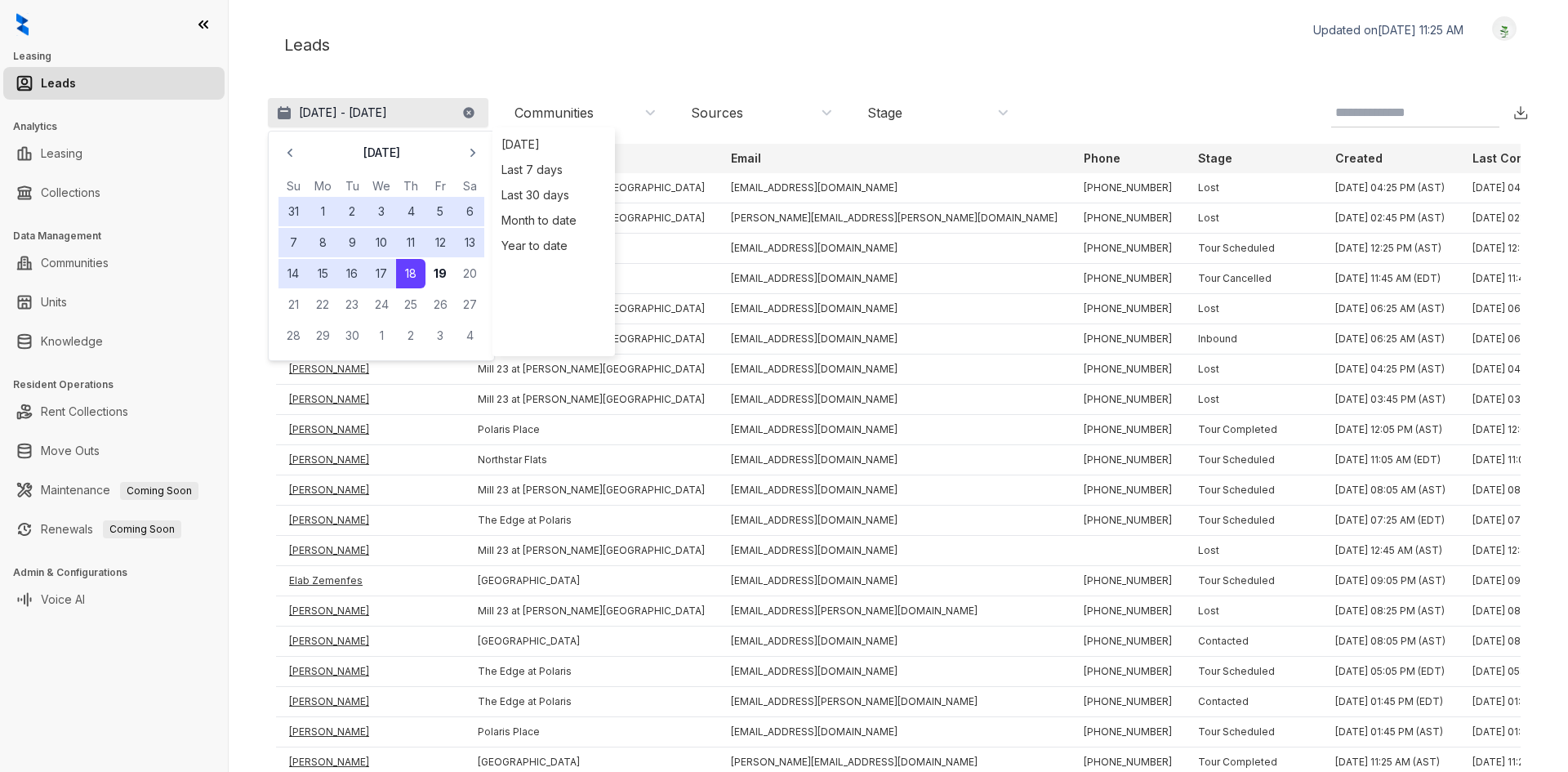
click at [330, 112] on p "Aug 19, 2025 - Sep 18, 2025" at bounding box center [344, 112] width 88 height 17
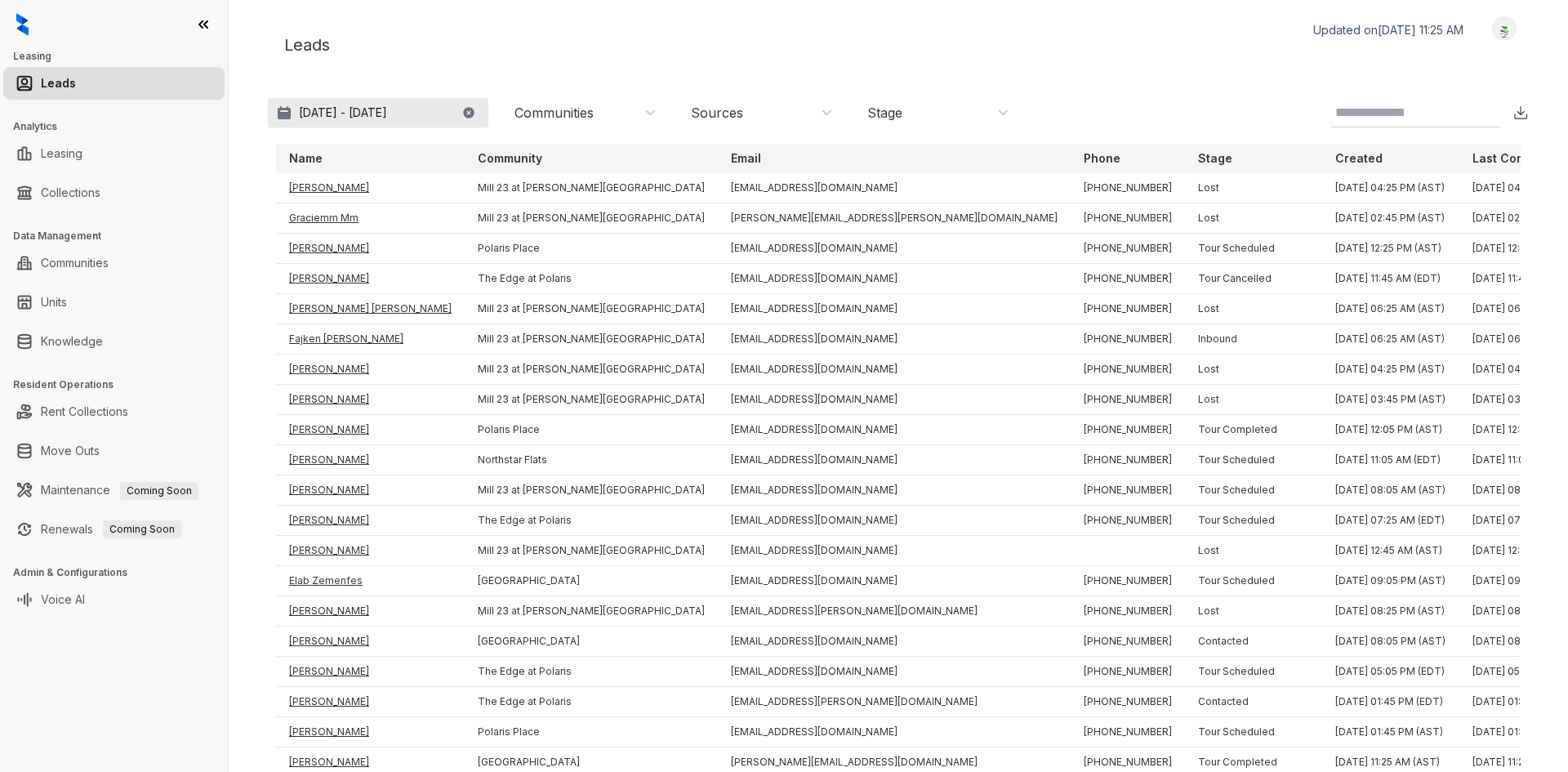
click at [330, 112] on p "Aug 19, 2025 - Sep 18, 2025" at bounding box center [344, 112] width 88 height 17
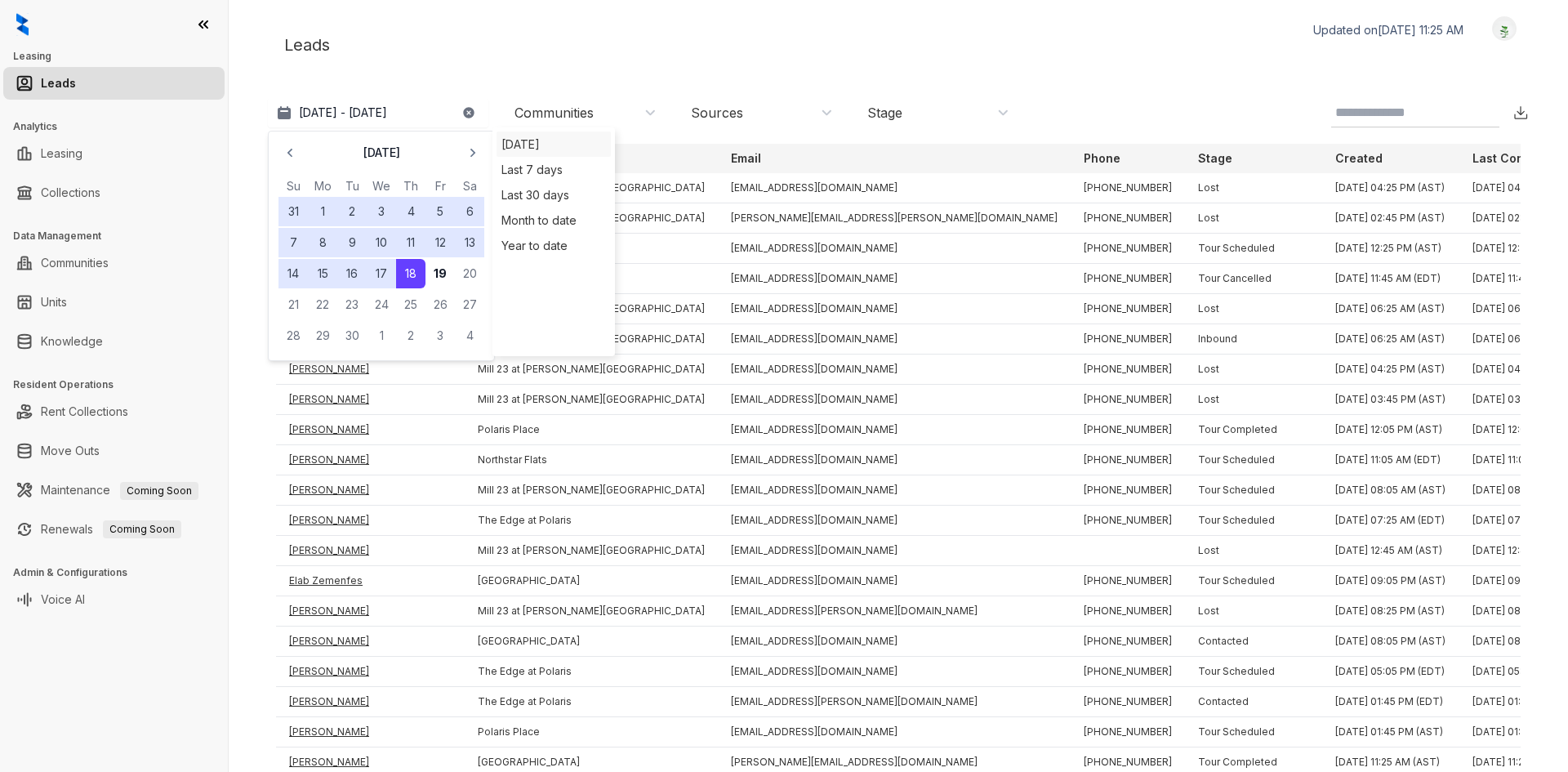
click at [537, 156] on div "Today" at bounding box center [554, 144] width 114 height 26
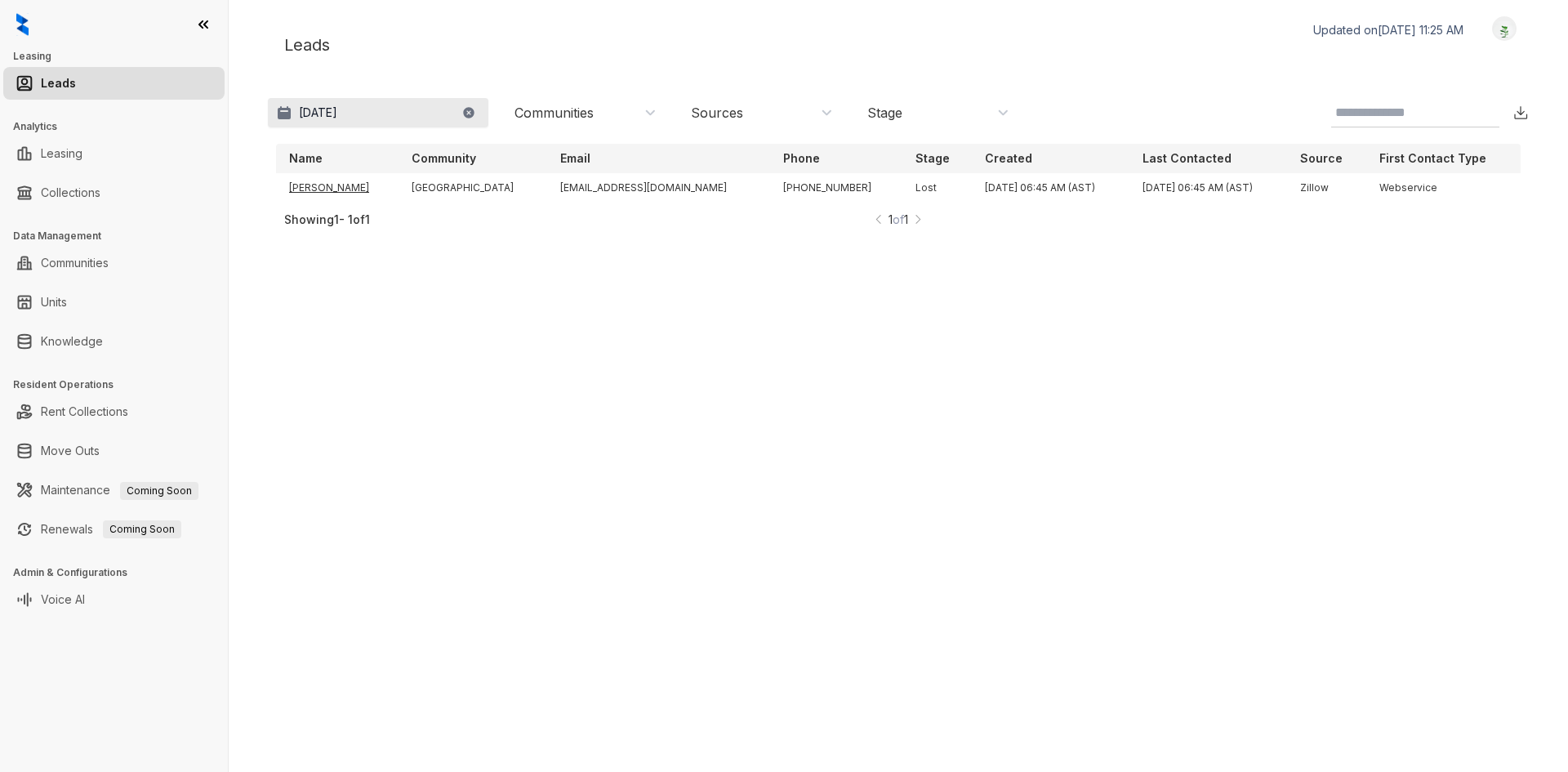
click at [407, 108] on button "Sep 19, 2025" at bounding box center [378, 113] width 221 height 29
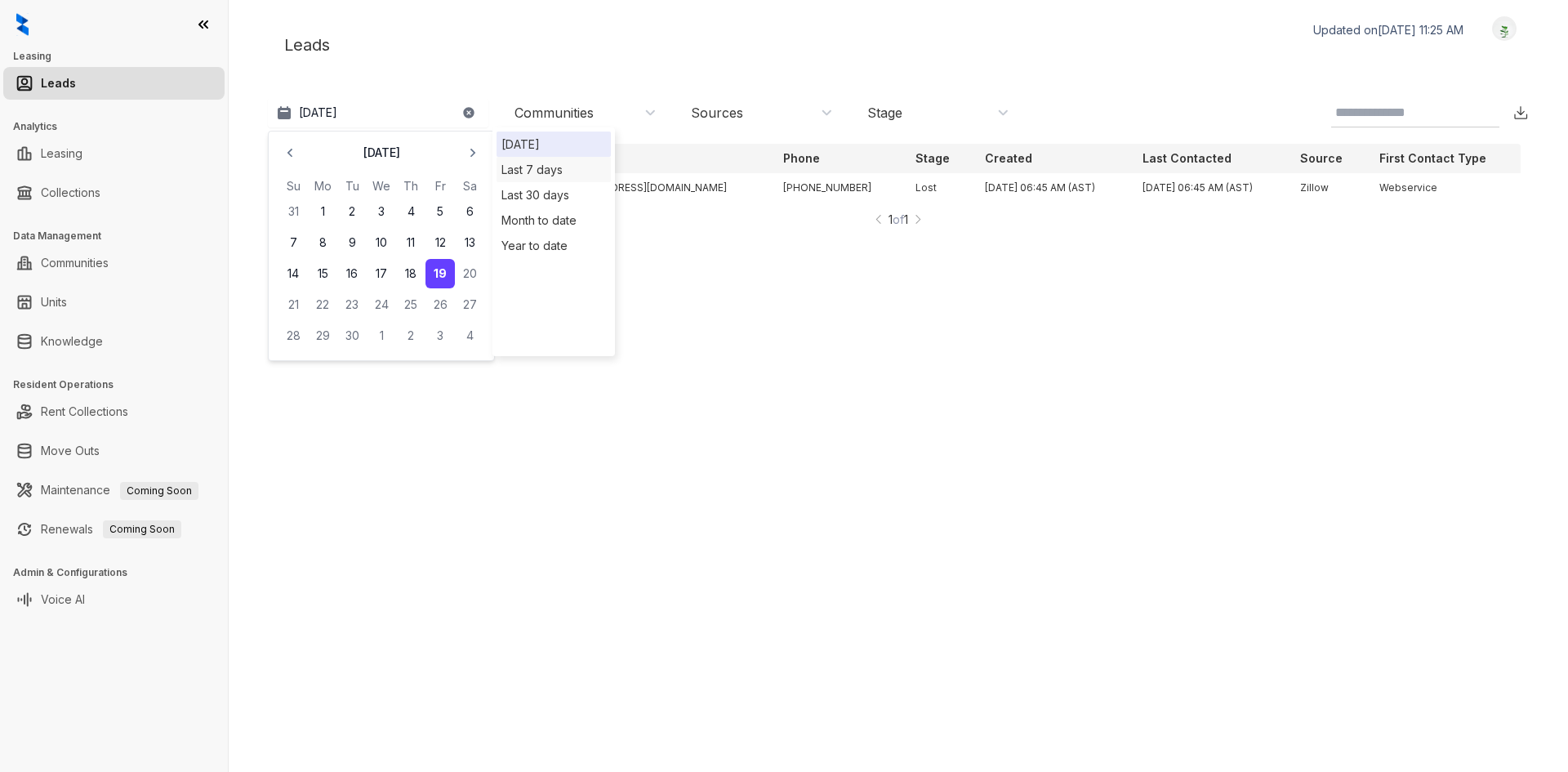
click at [540, 178] on div "Last 7 days" at bounding box center [554, 170] width 114 height 26
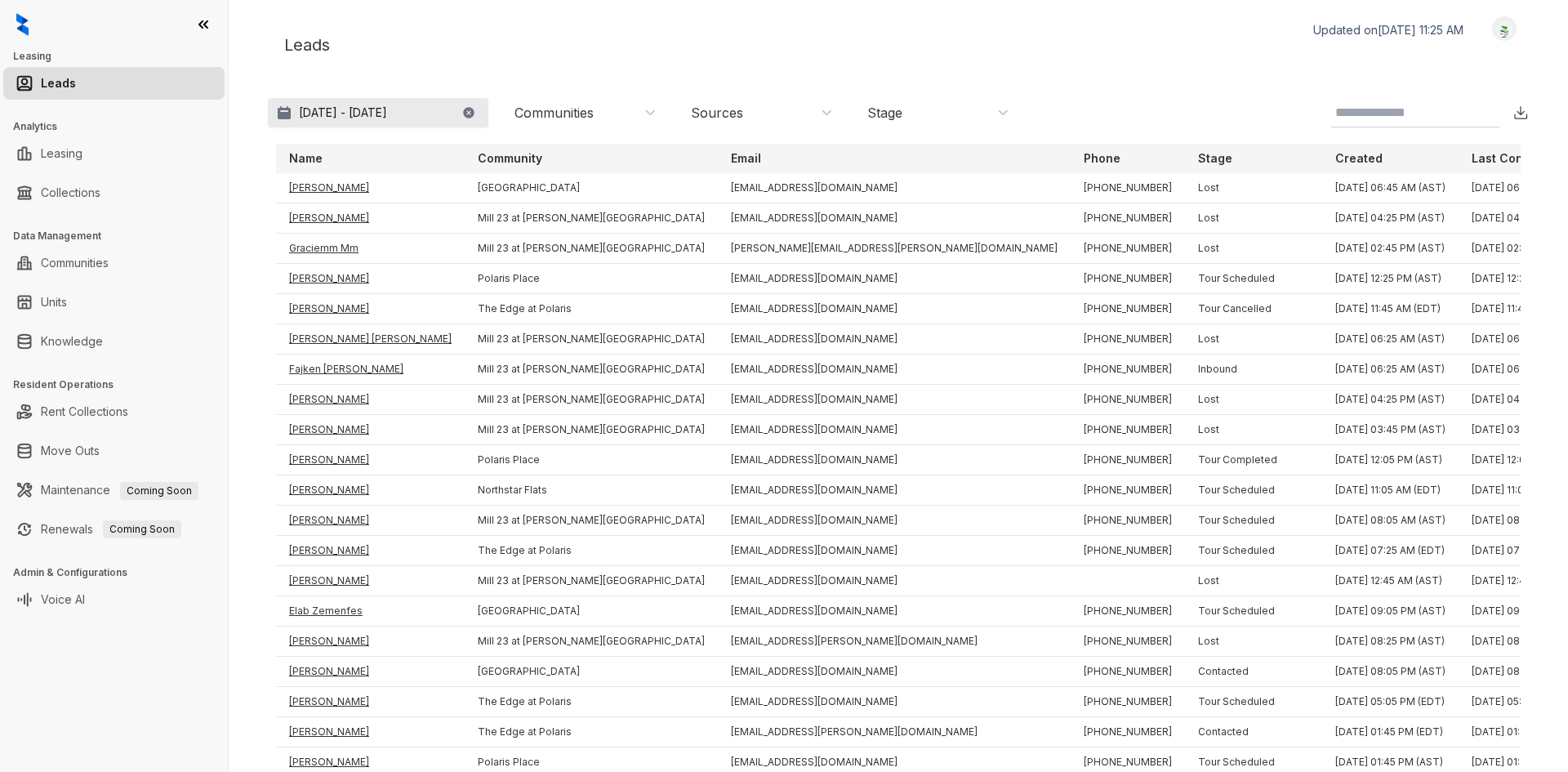
click at [368, 109] on p "Sep 13 - 19, 2025" at bounding box center [344, 112] width 88 height 17
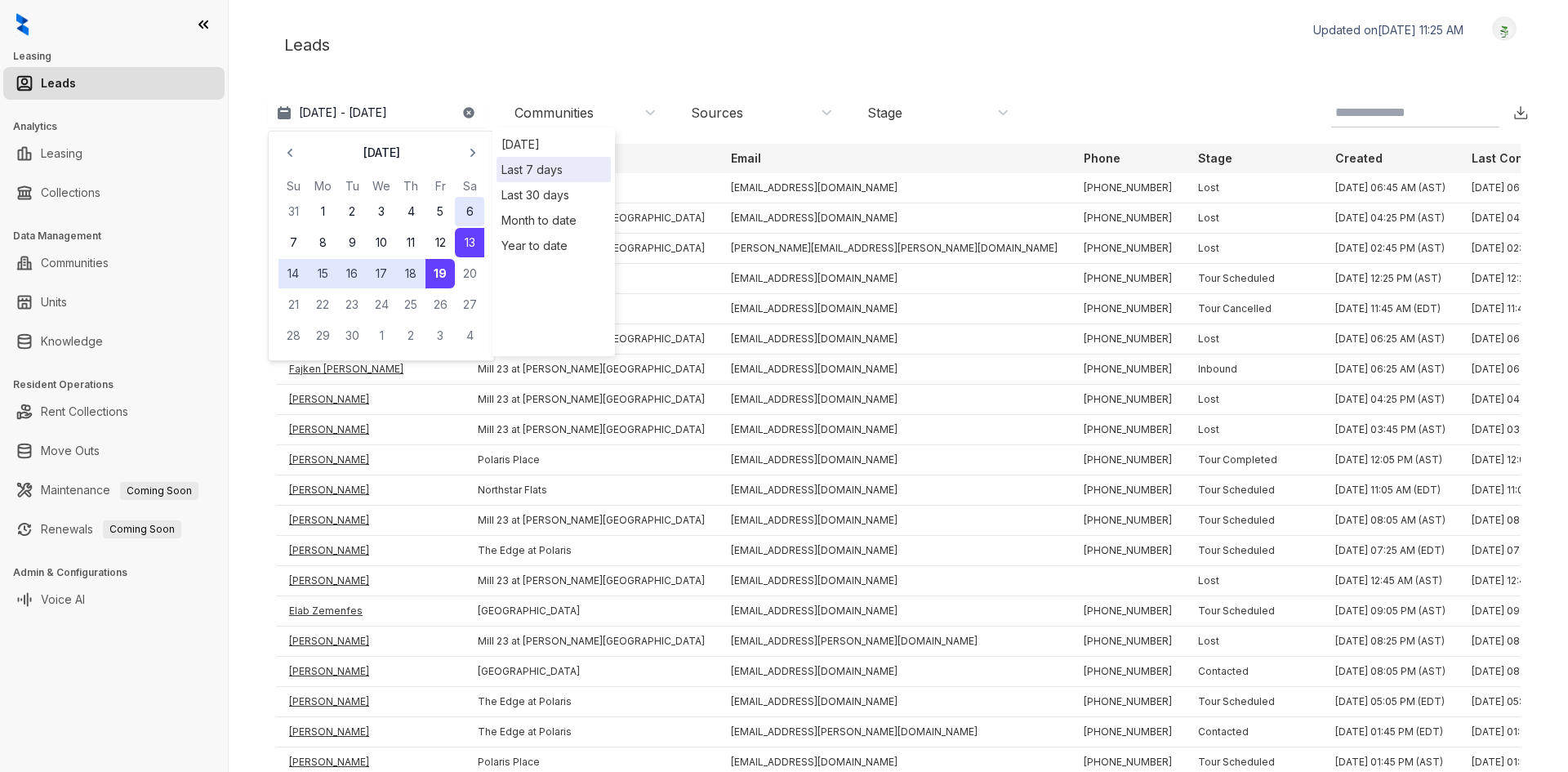
click at [465, 214] on button "6" at bounding box center [469, 212] width 29 height 29
click at [532, 37] on div "Leads Updated on Sep 19, 2025, 11:25 AM Logout" at bounding box center [898, 45] width 1262 height 57
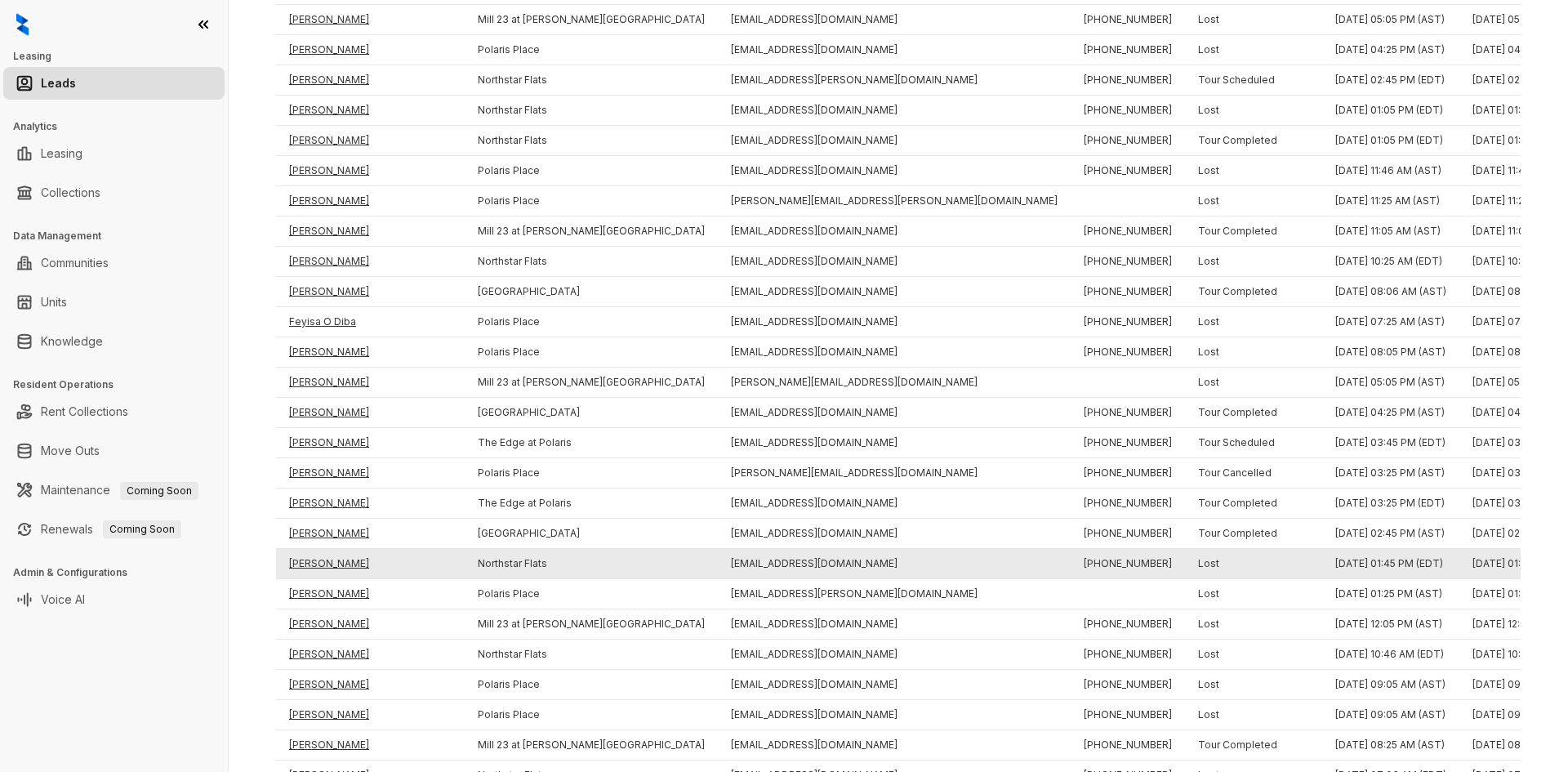
scroll to position [2474, 0]
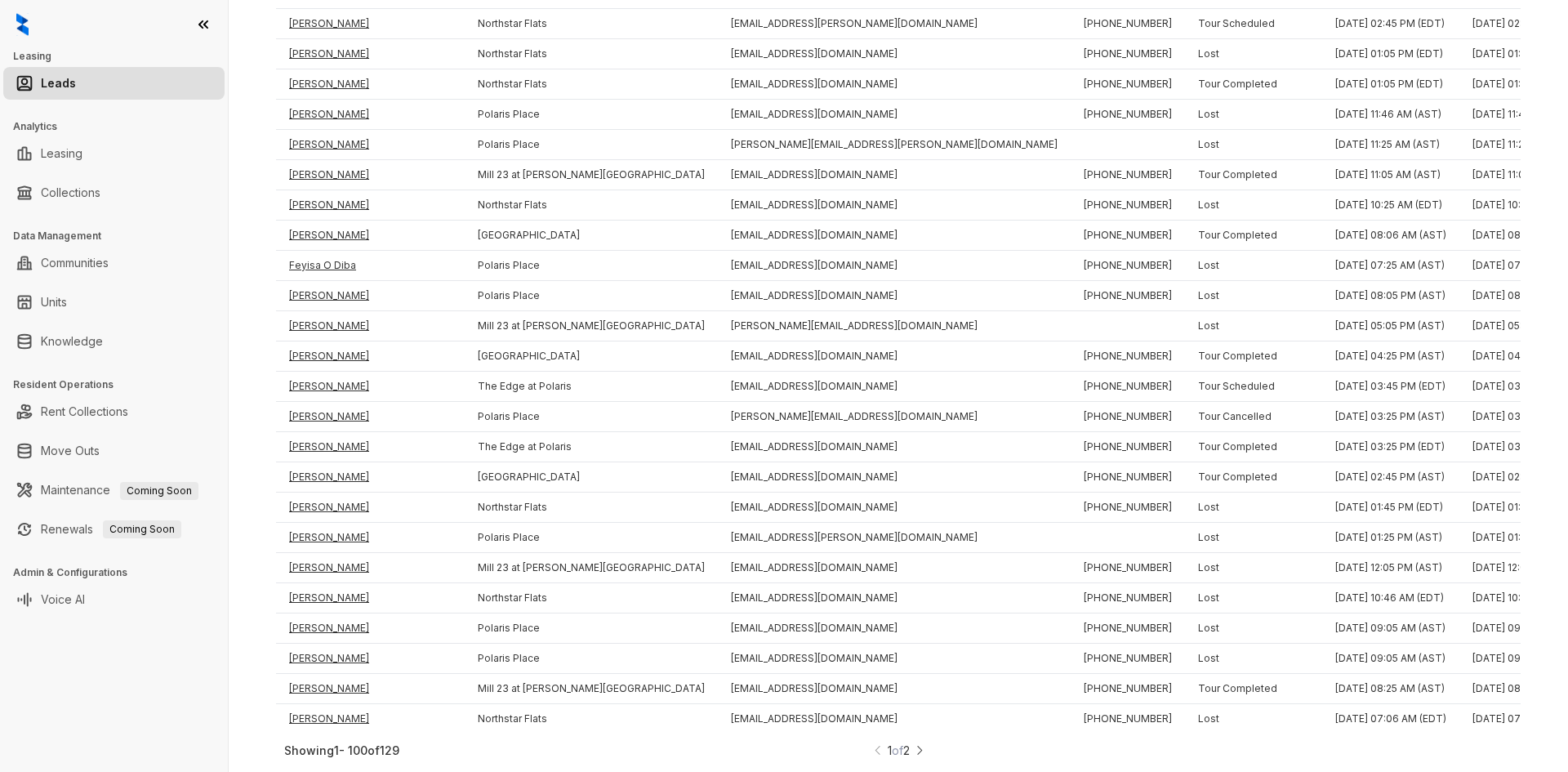
click at [914, 744] on img at bounding box center [920, 749] width 12 height 17
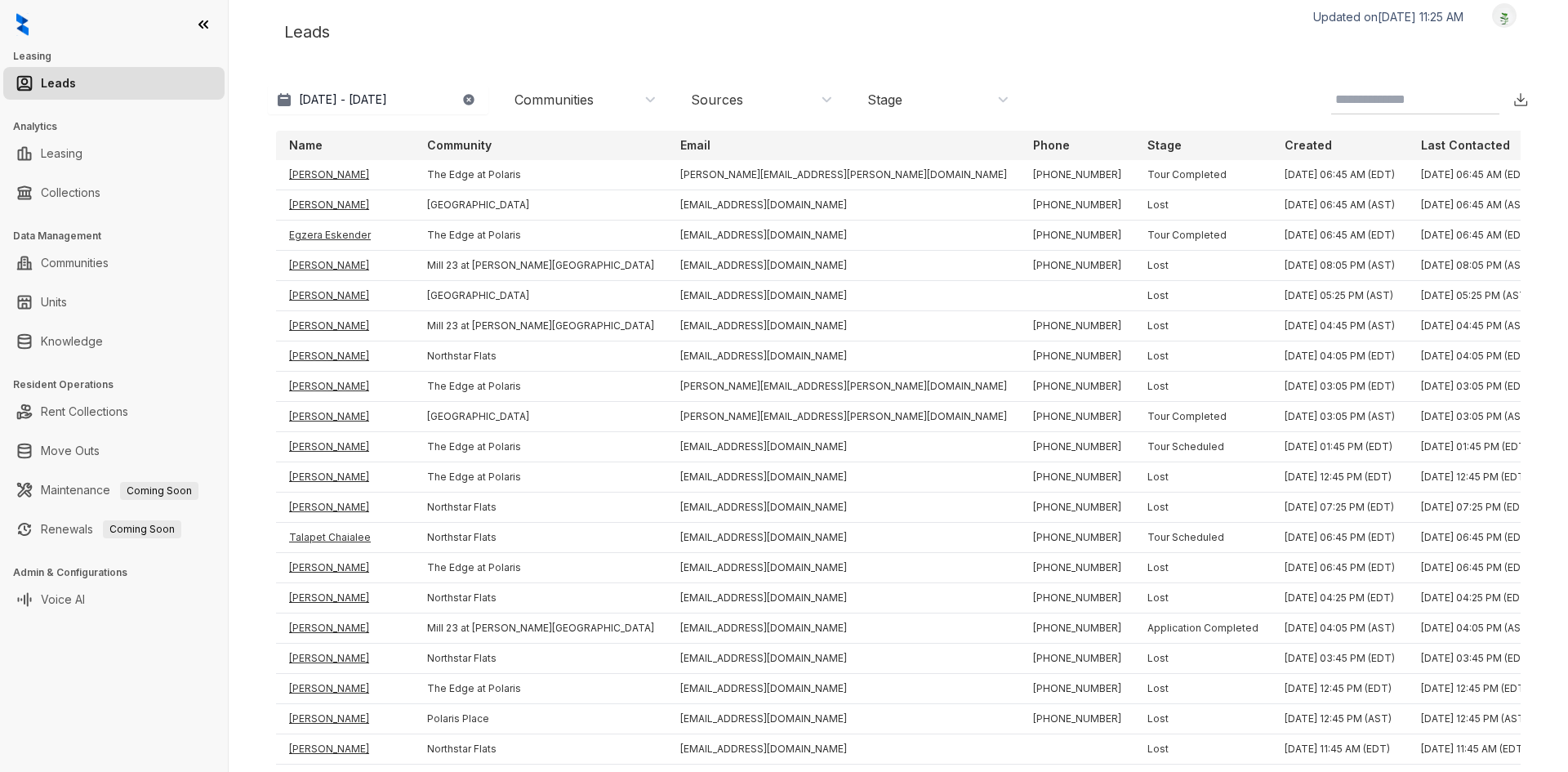
scroll to position [328, 0]
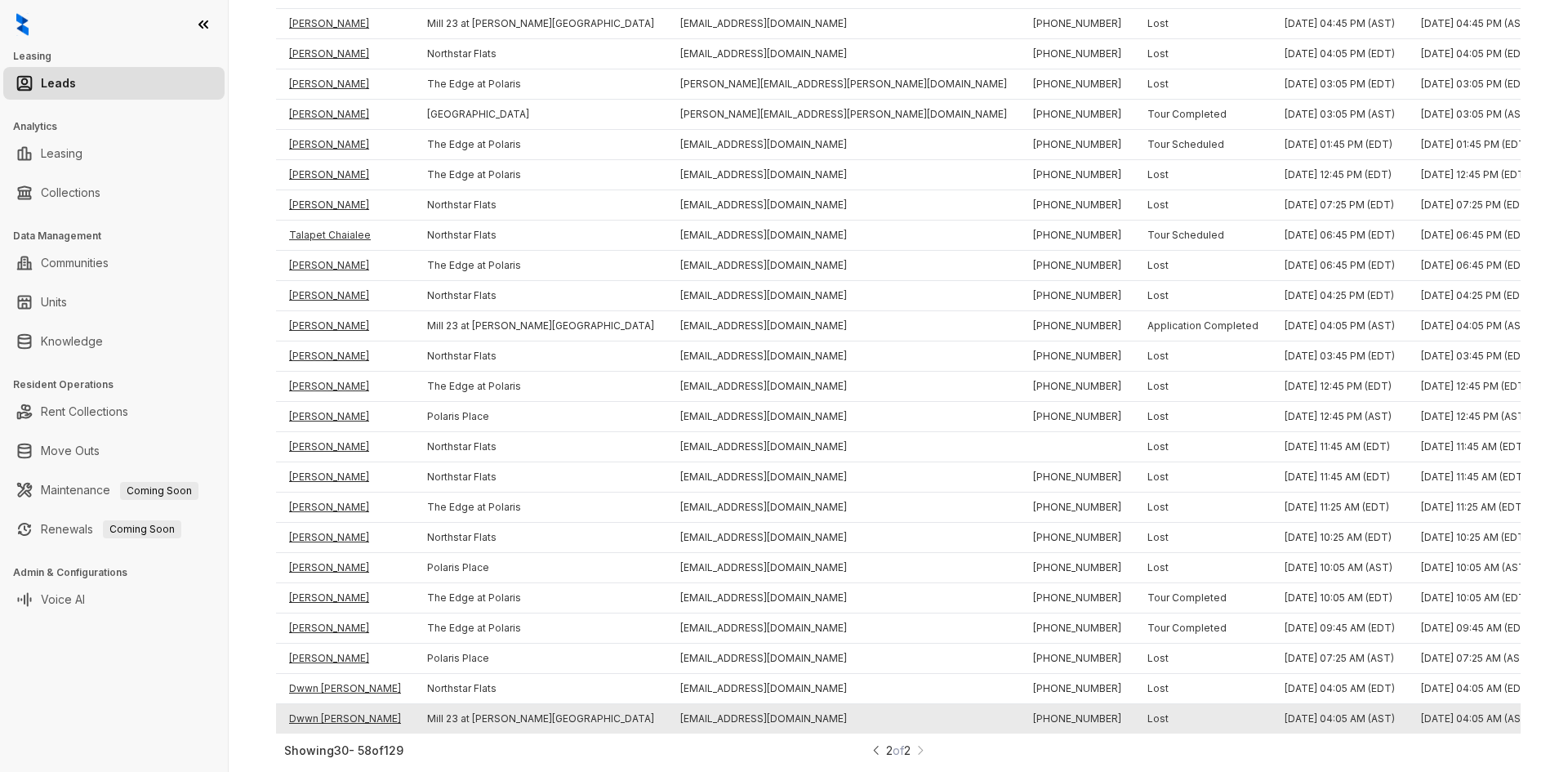
click at [323, 706] on td "Dwwn Vigue" at bounding box center [345, 719] width 138 height 30
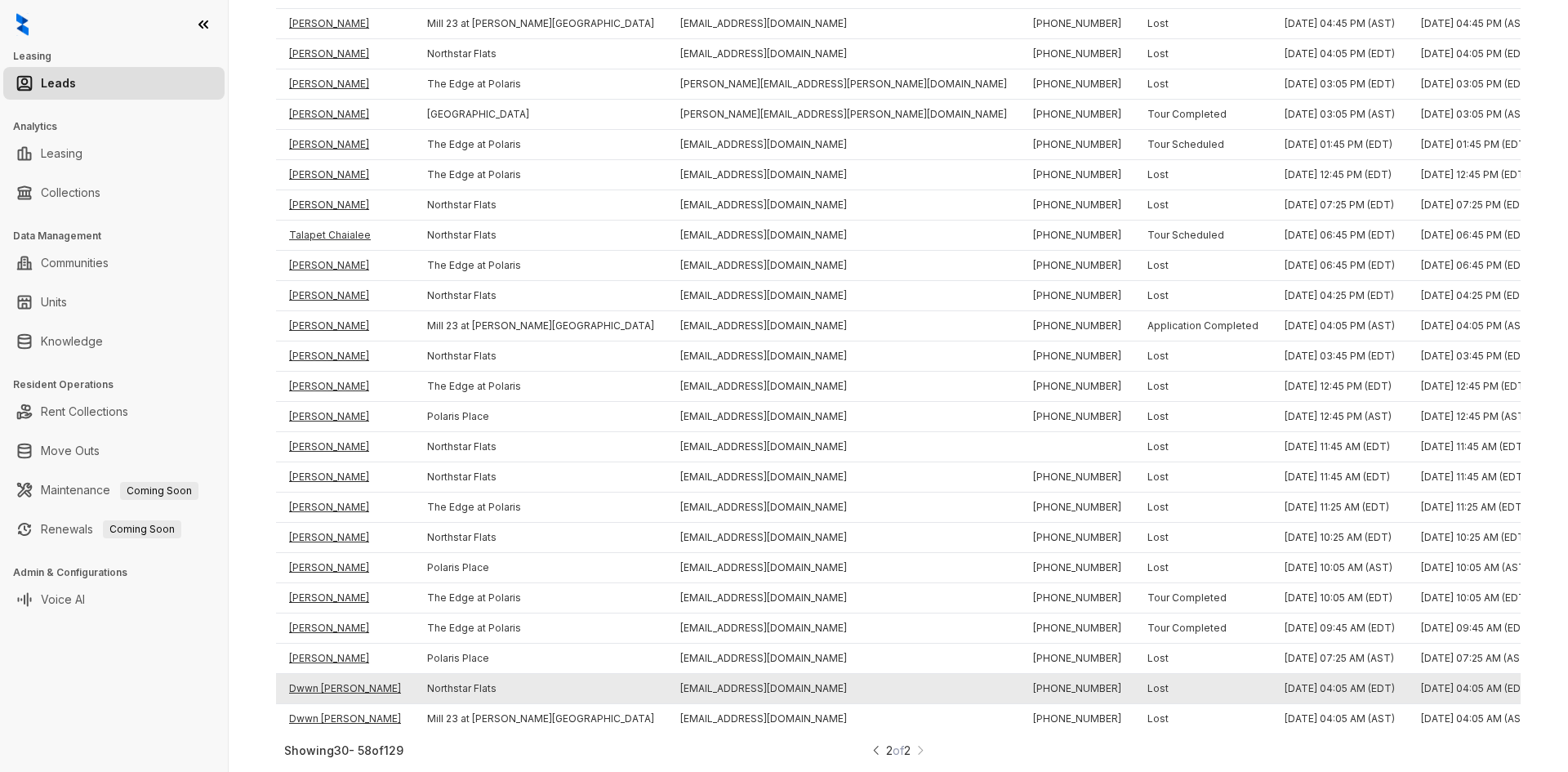
click at [321, 674] on td "Dwwn Vigue" at bounding box center [345, 689] width 138 height 30
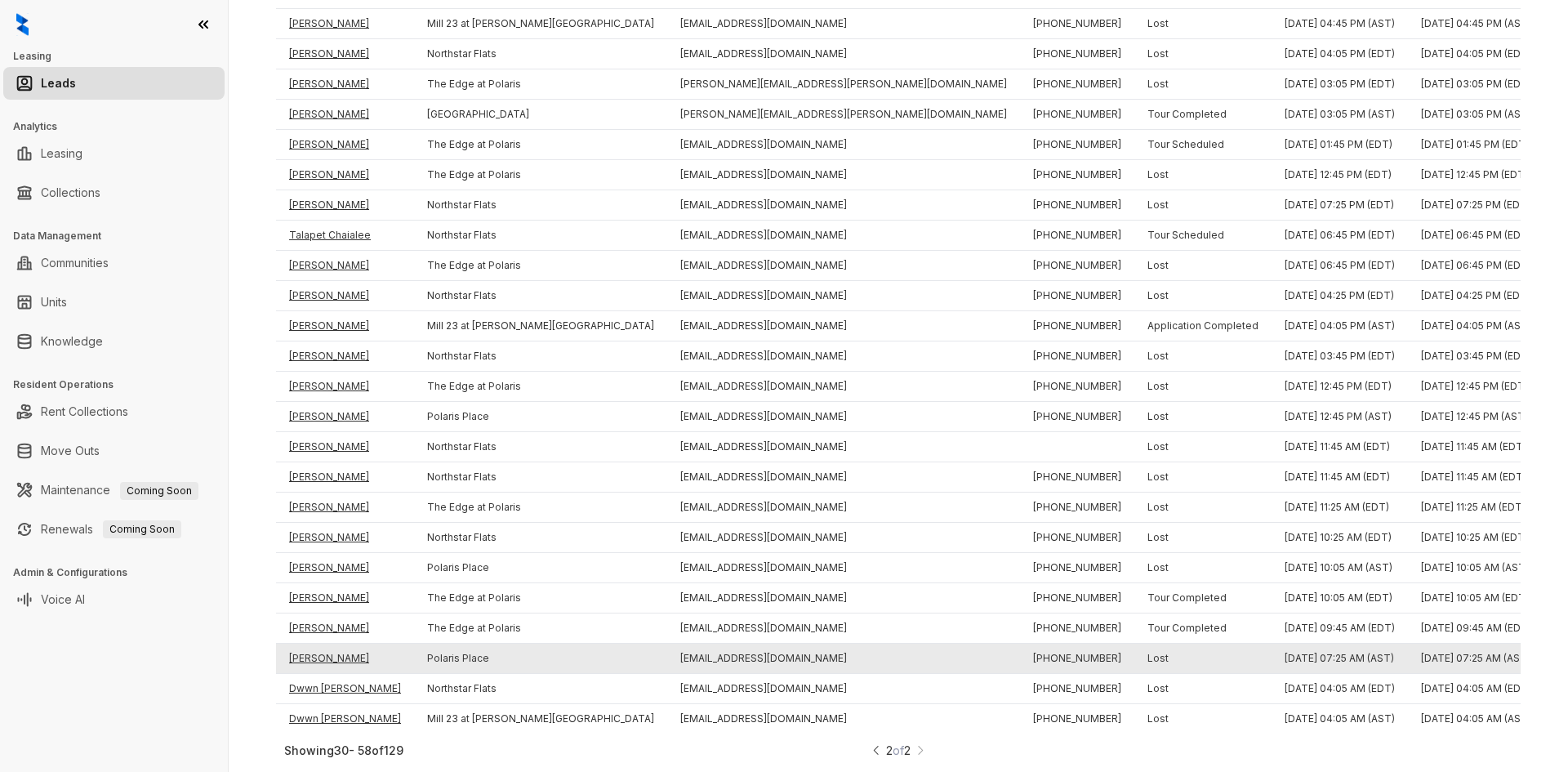
click at [318, 644] on td "Brett Oswald" at bounding box center [345, 659] width 138 height 30
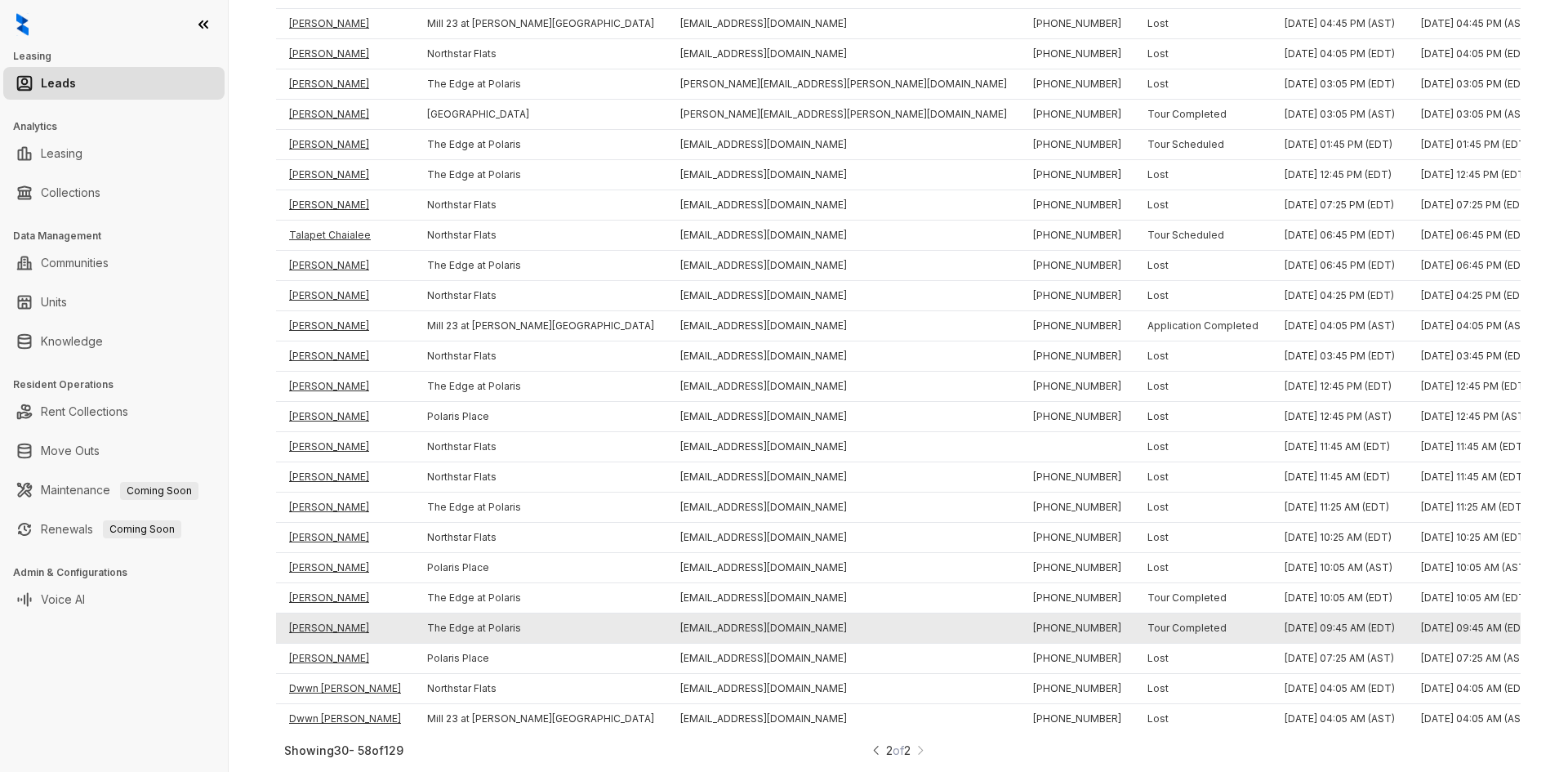
click at [316, 616] on td "Adam Caswell" at bounding box center [345, 629] width 138 height 30
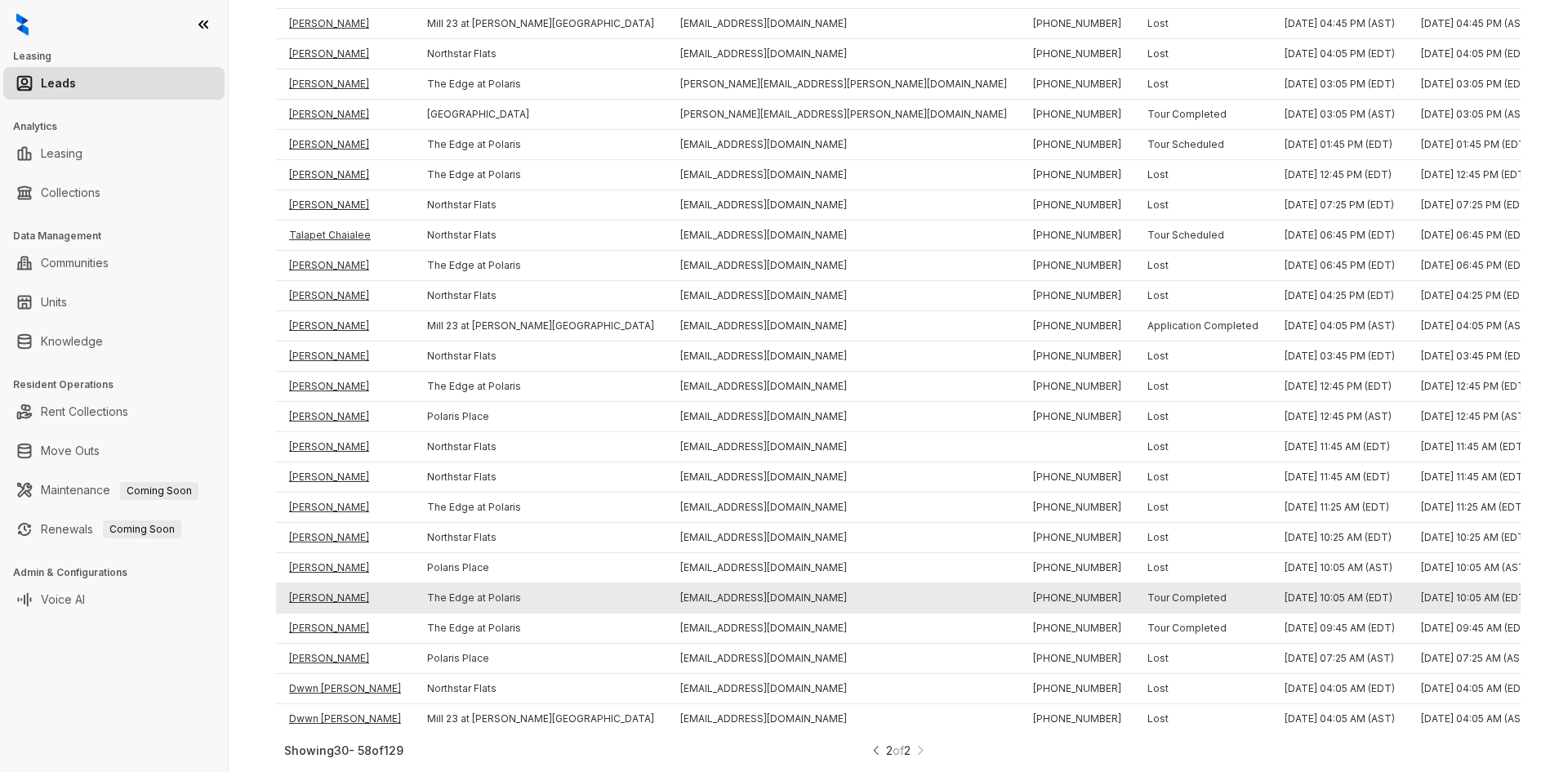
click at [308, 583] on td "Hayden Hess" at bounding box center [345, 598] width 138 height 30
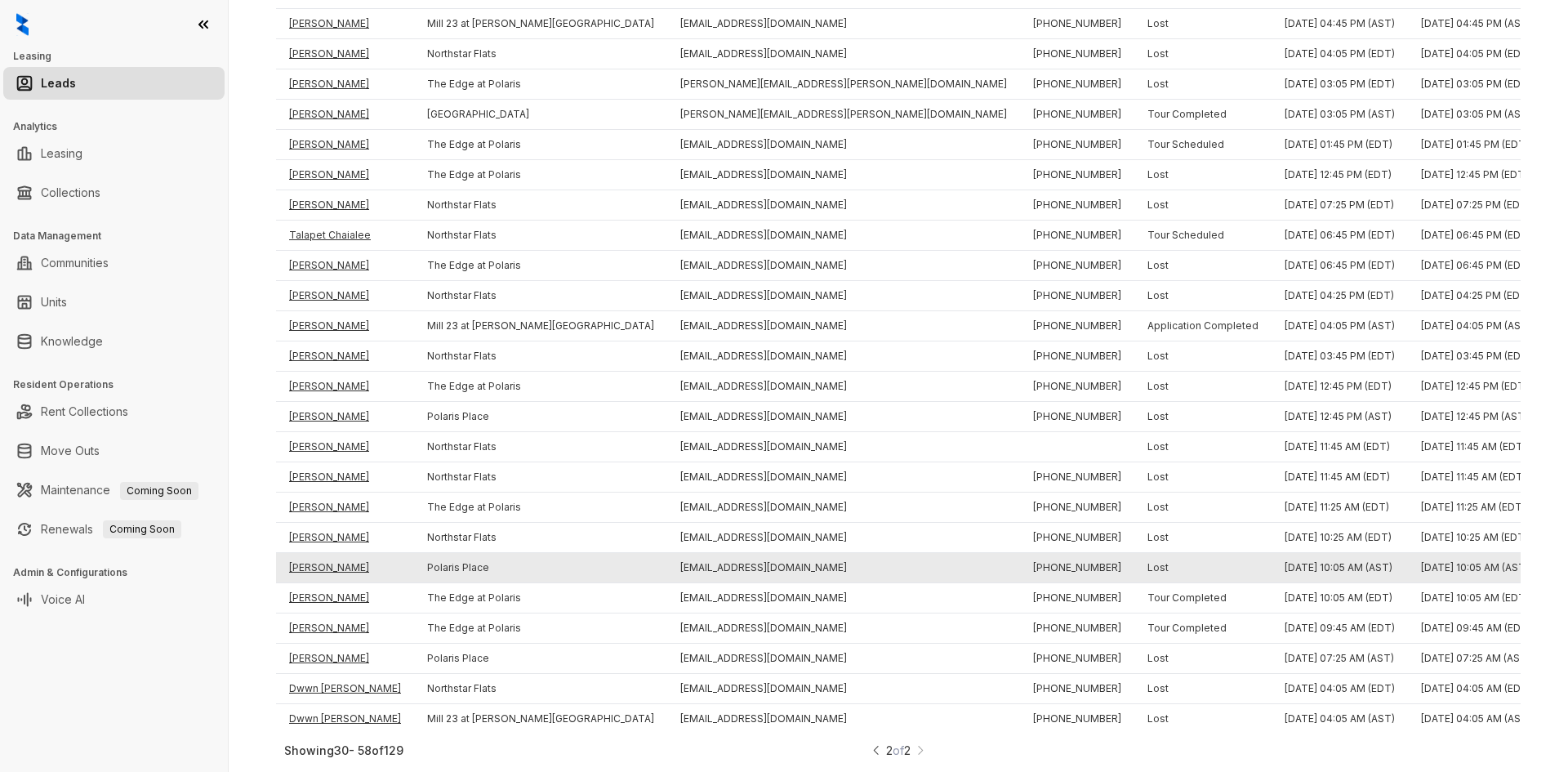
click at [318, 553] on td "Alexander Andrianov" at bounding box center [345, 568] width 138 height 30
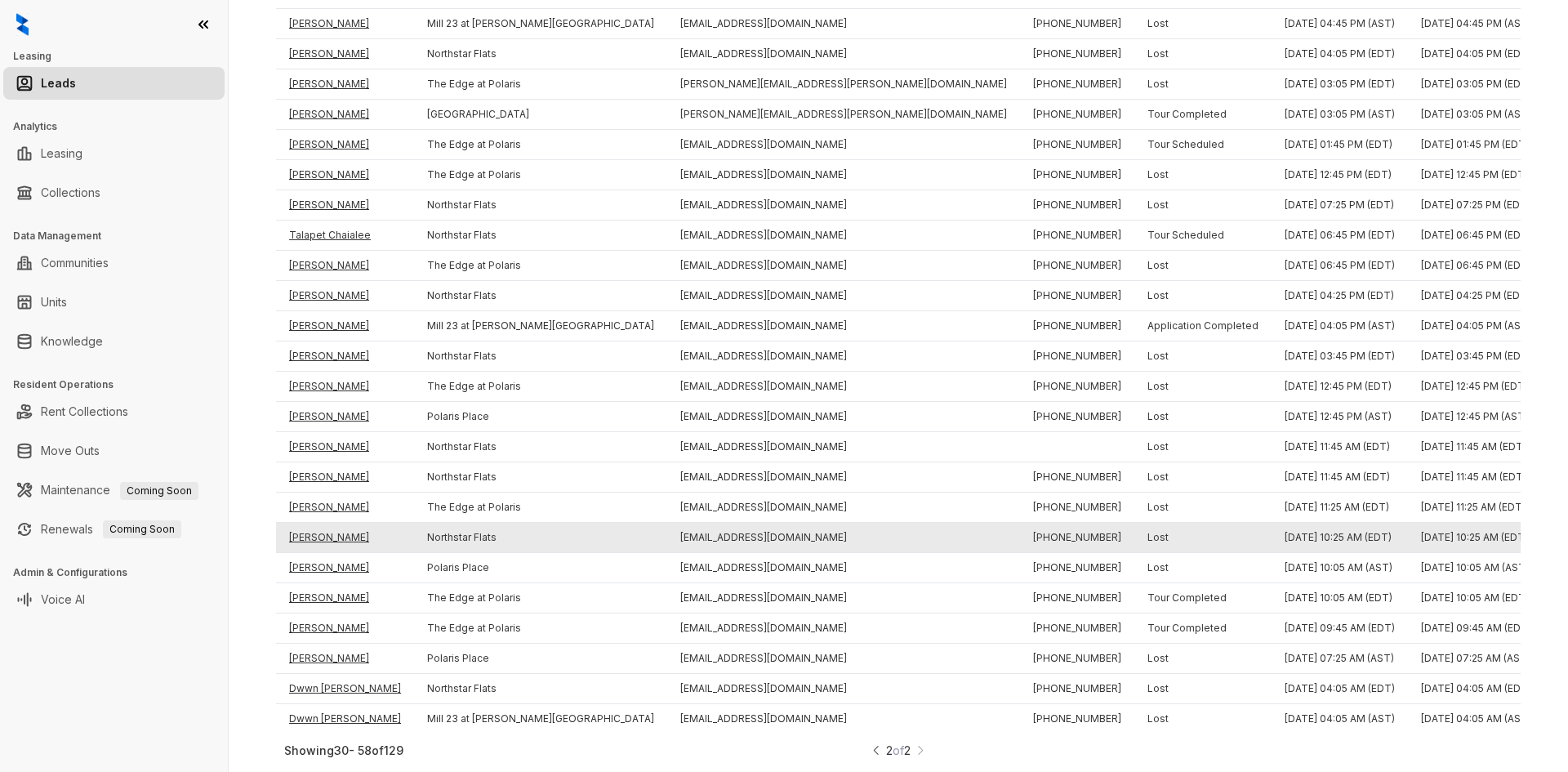
click at [320, 524] on td "Hector Charry" at bounding box center [345, 537] width 138 height 30
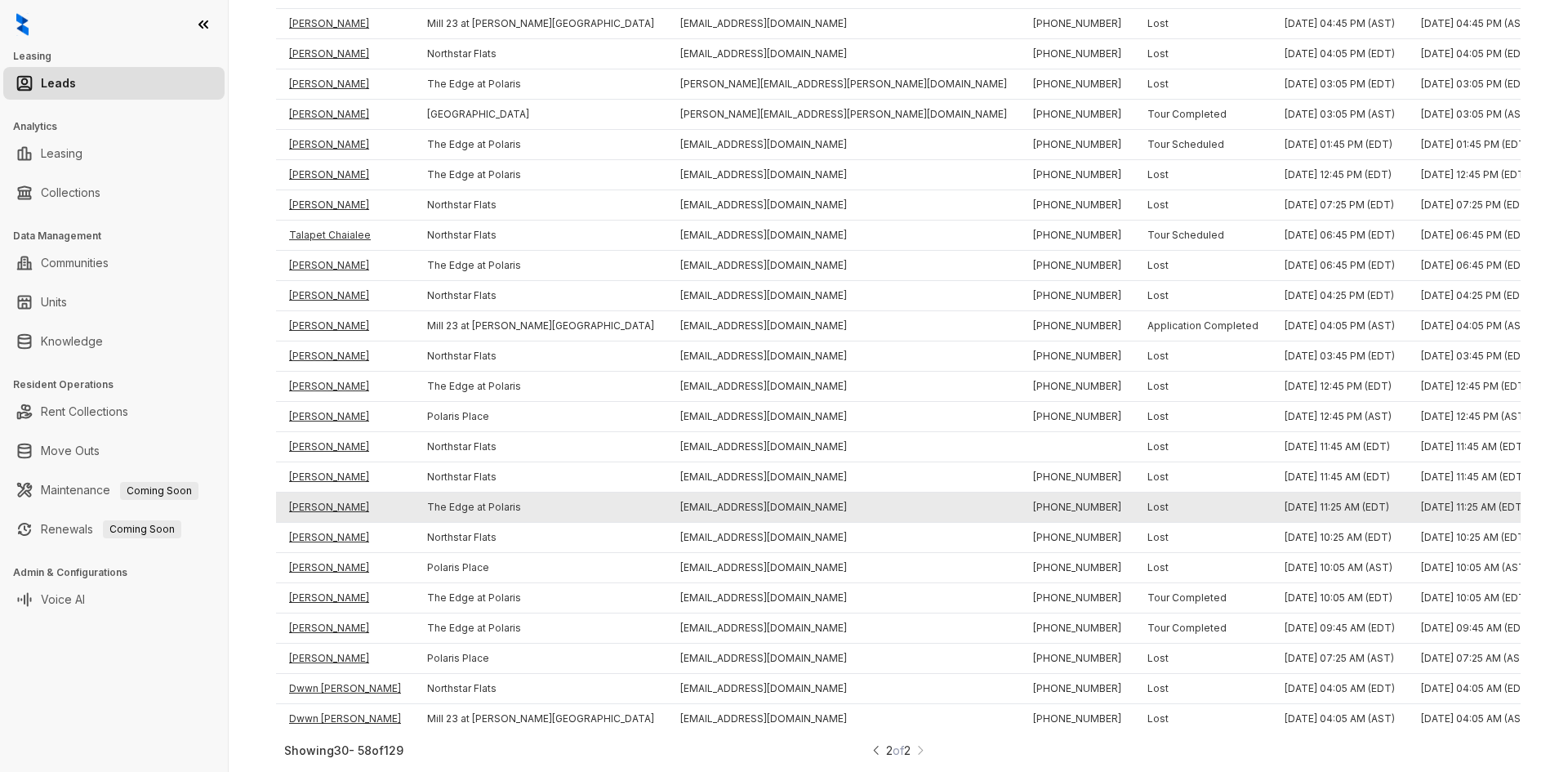
click at [319, 498] on td "Chahat Goyal" at bounding box center [345, 508] width 138 height 30
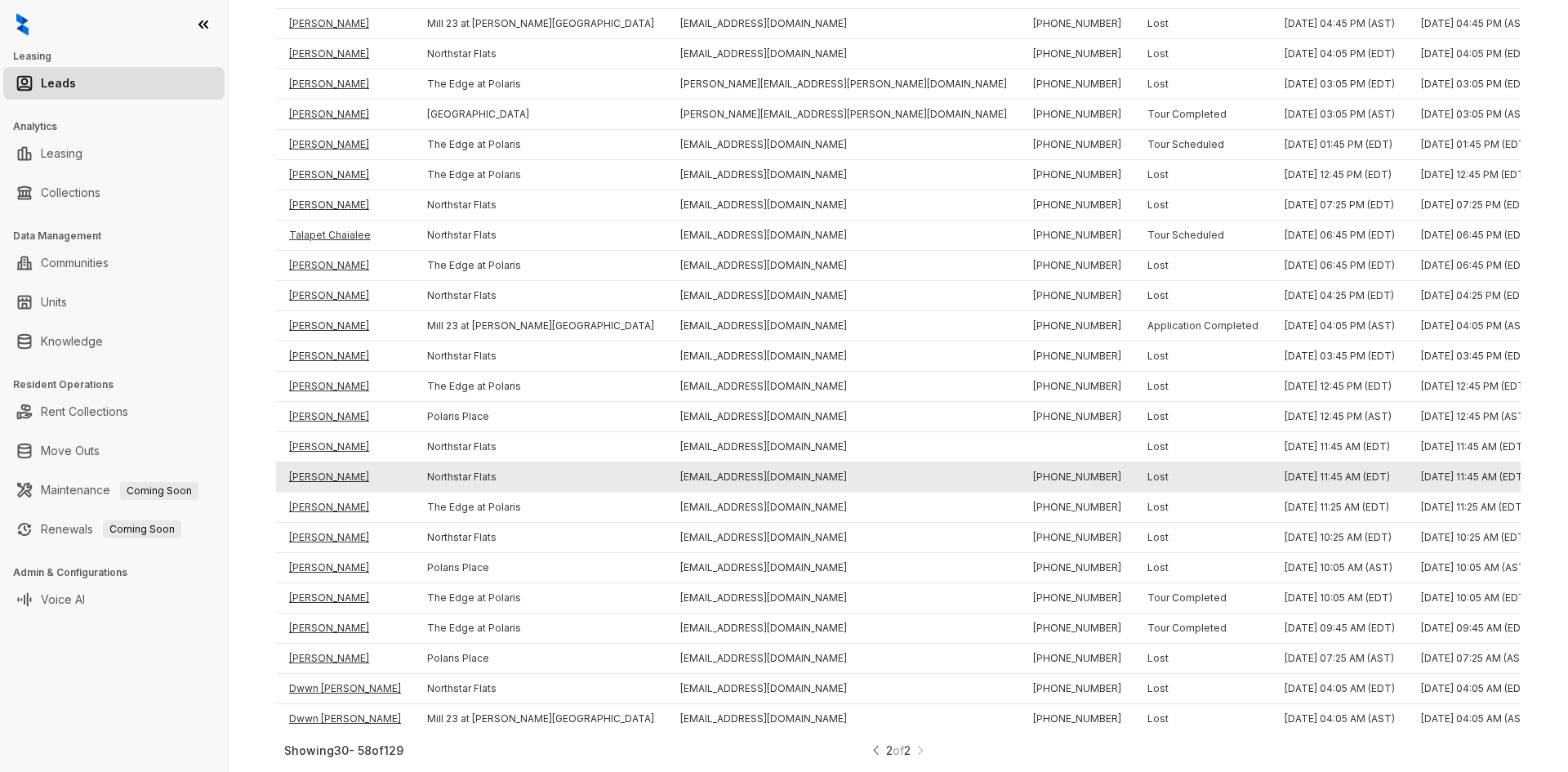
click at [323, 467] on td "Richard James Brigner" at bounding box center [345, 477] width 138 height 30
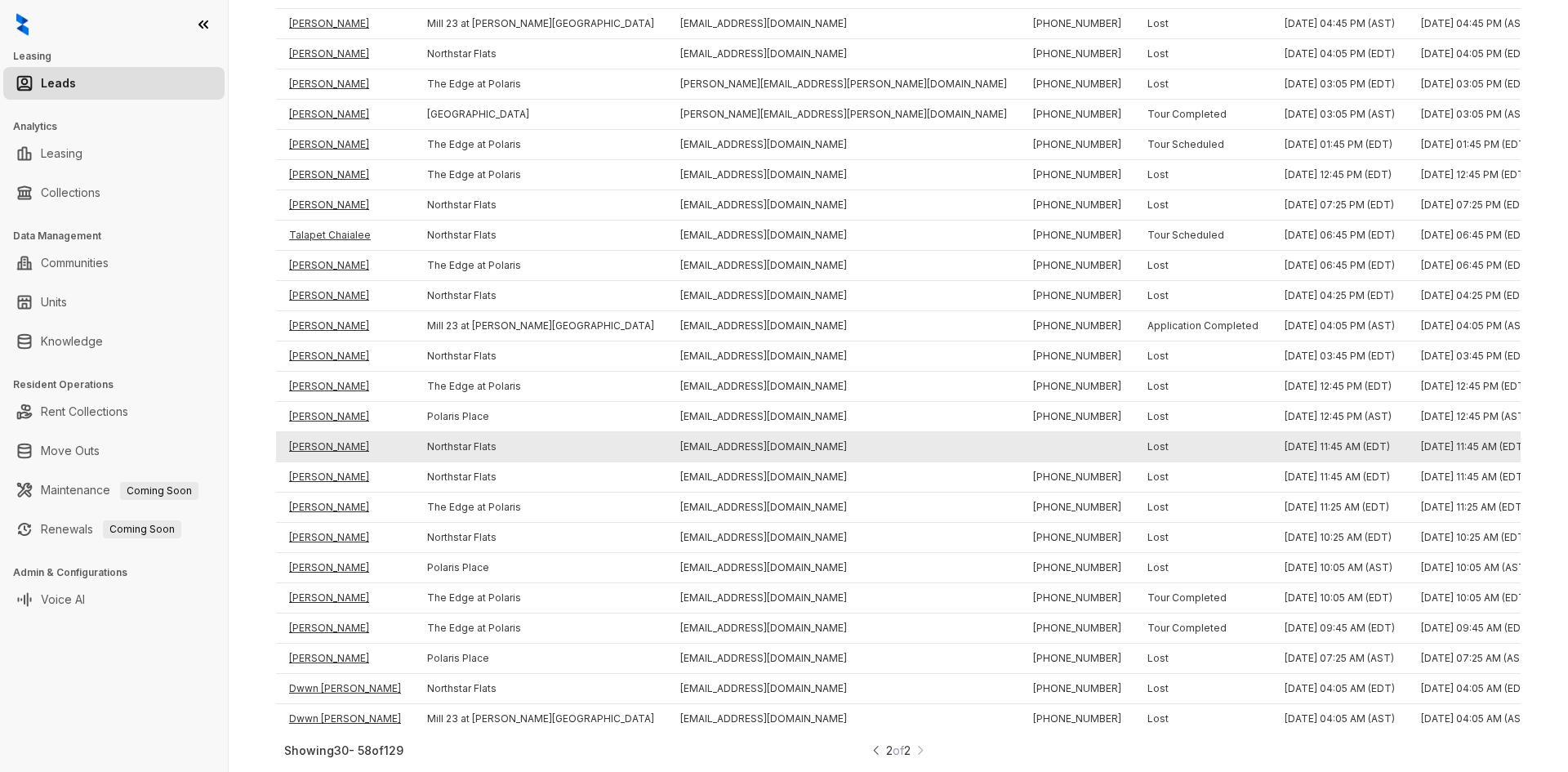
click at [311, 432] on td "Sue Jones" at bounding box center [345, 447] width 138 height 30
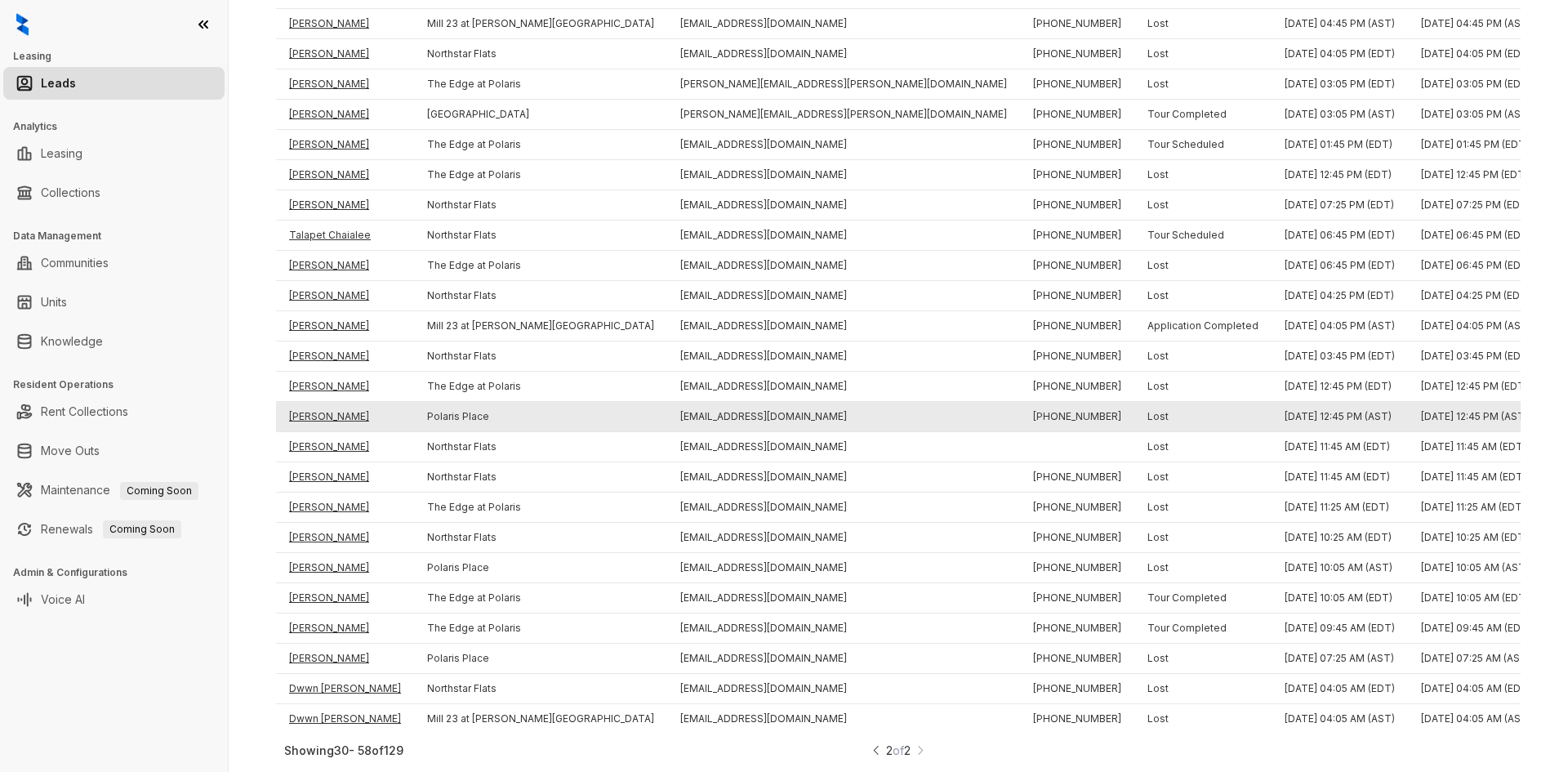
click at [322, 402] on td "Cindy Craft" at bounding box center [345, 416] width 138 height 30
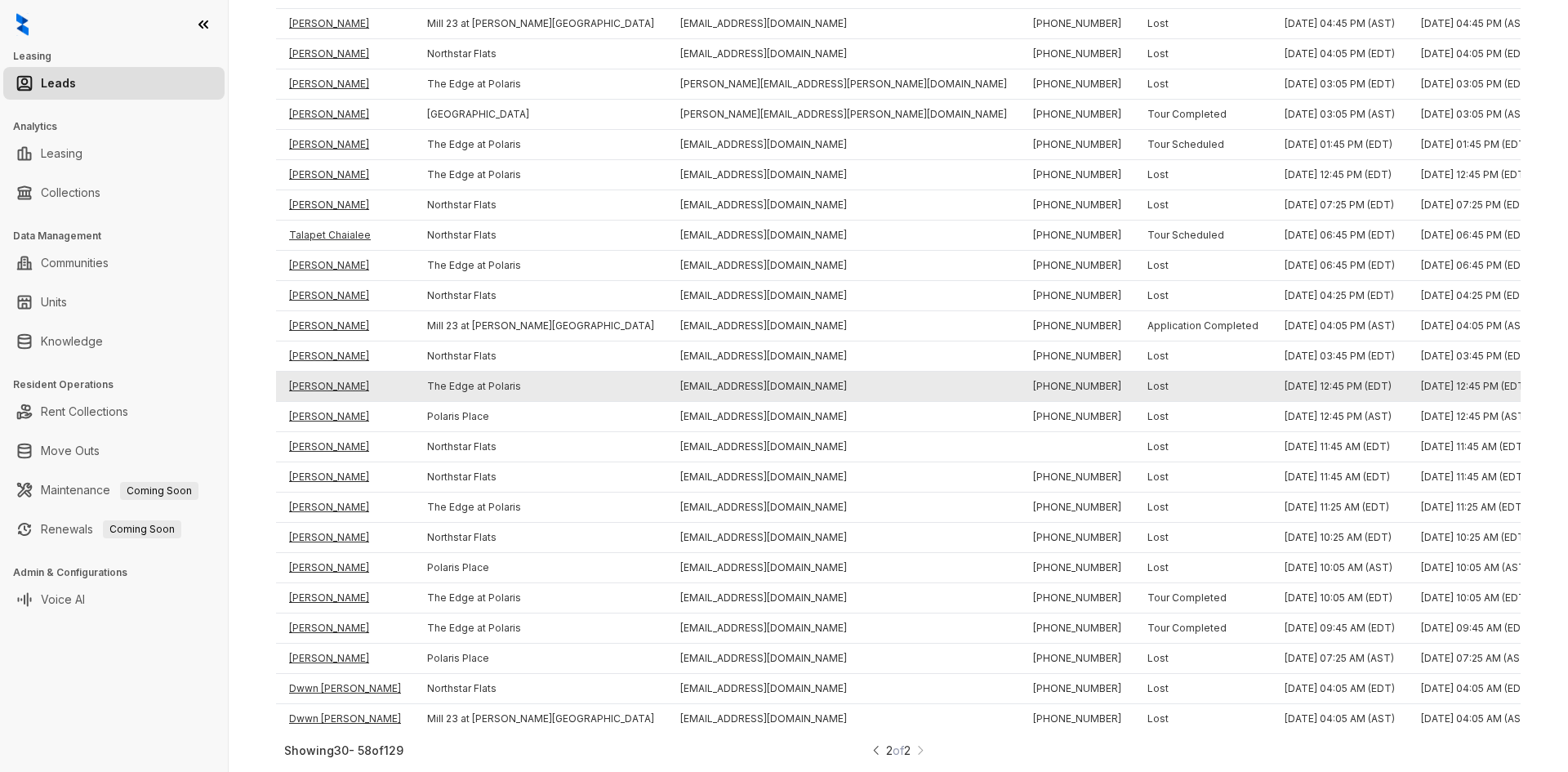
click at [323, 372] on td "Cindy Craft" at bounding box center [345, 387] width 138 height 30
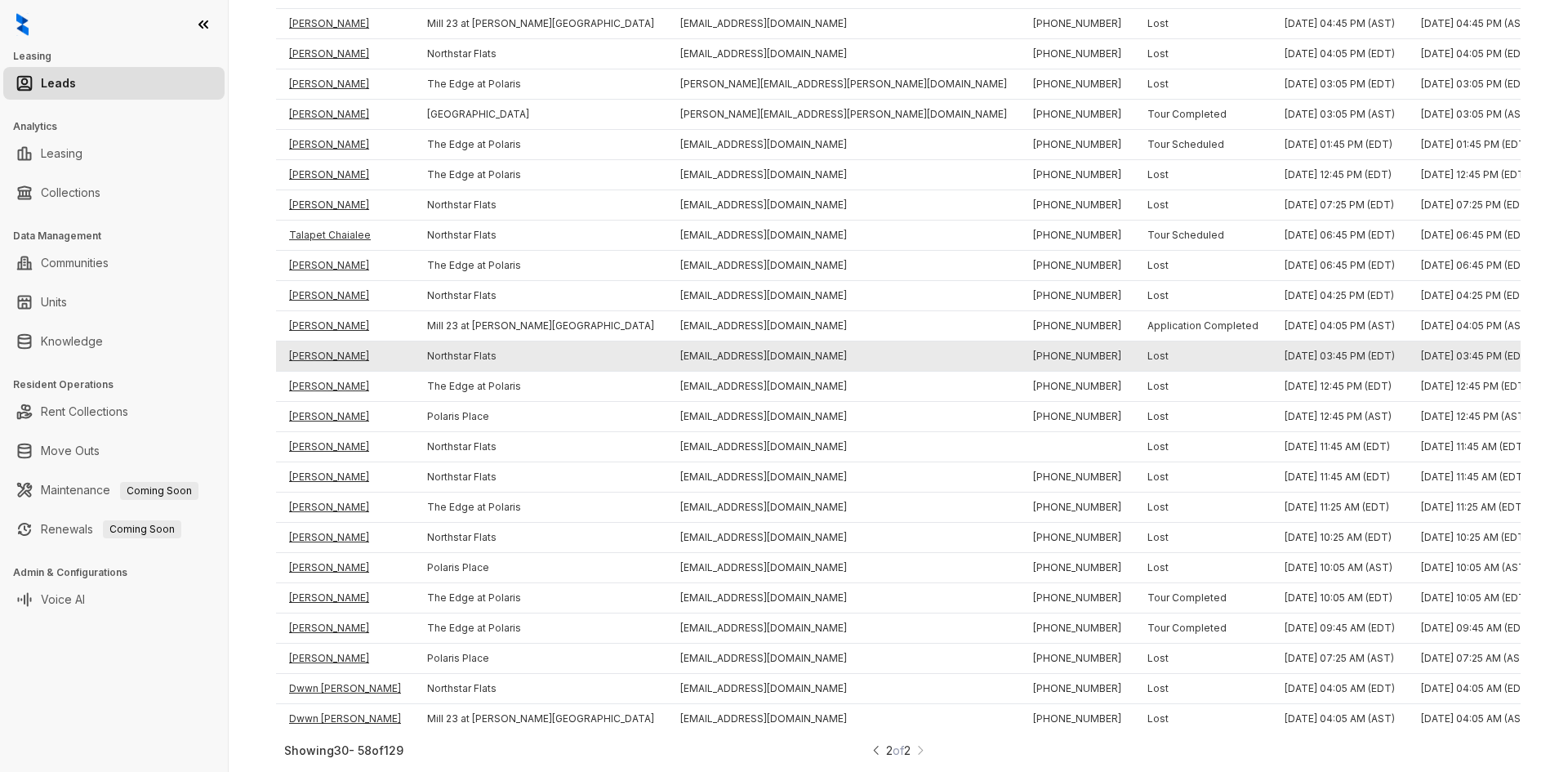
click at [325, 342] on td "Lynn Snedeker" at bounding box center [345, 357] width 138 height 30
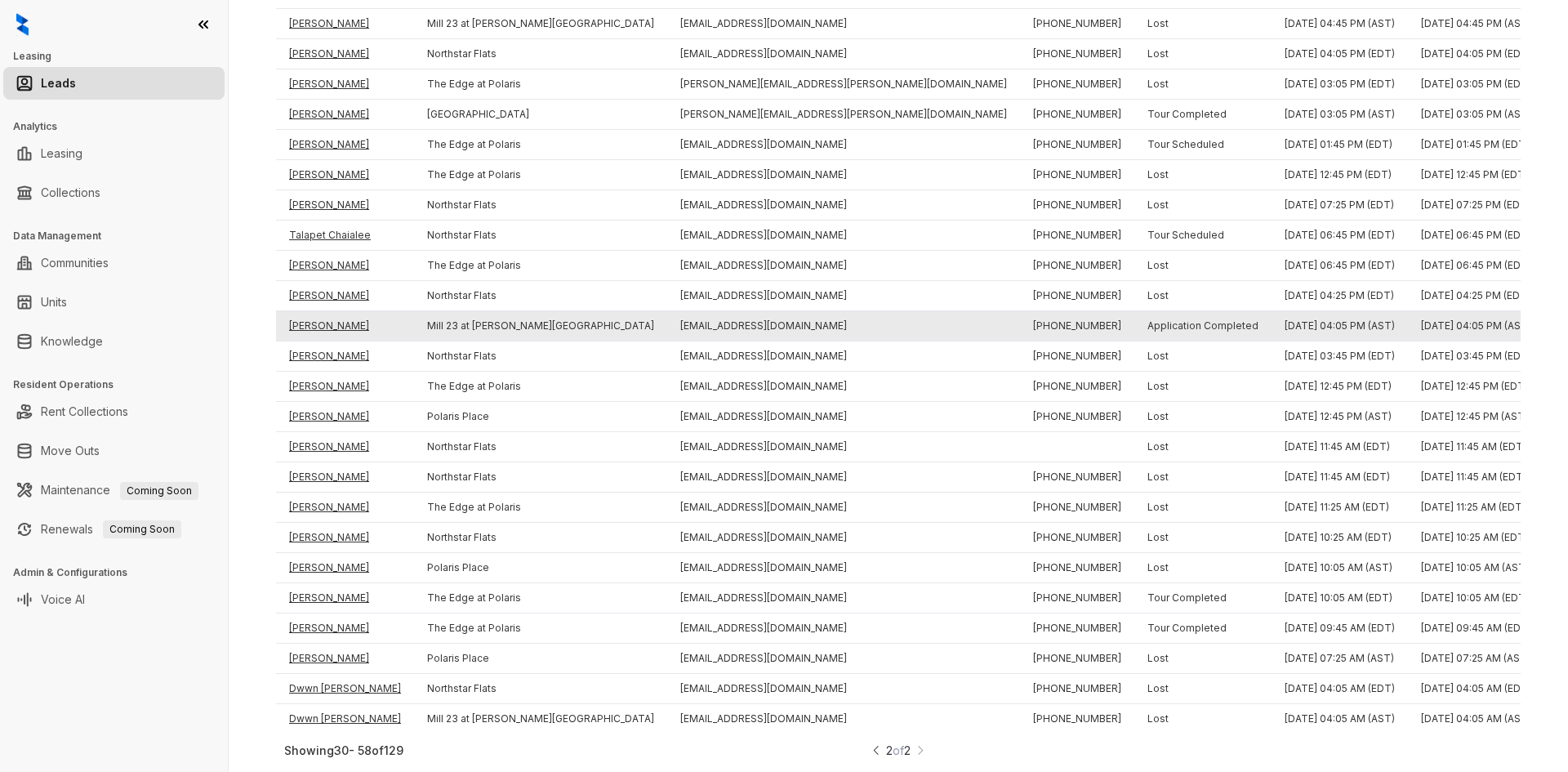
click at [324, 314] on td "Daniel Stidham" at bounding box center [345, 326] width 138 height 30
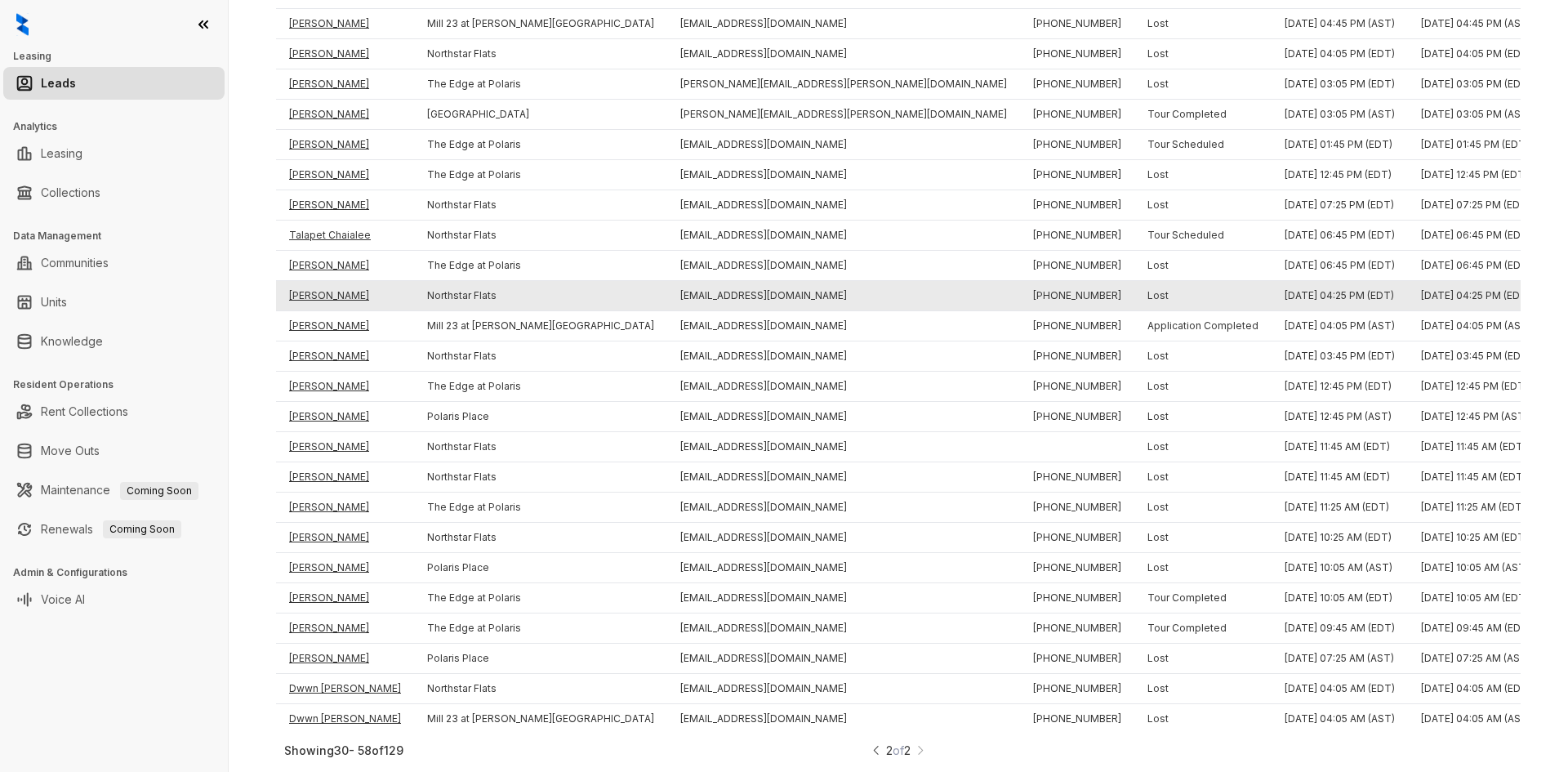
click at [323, 283] on td "Hayden Hess" at bounding box center [345, 296] width 138 height 30
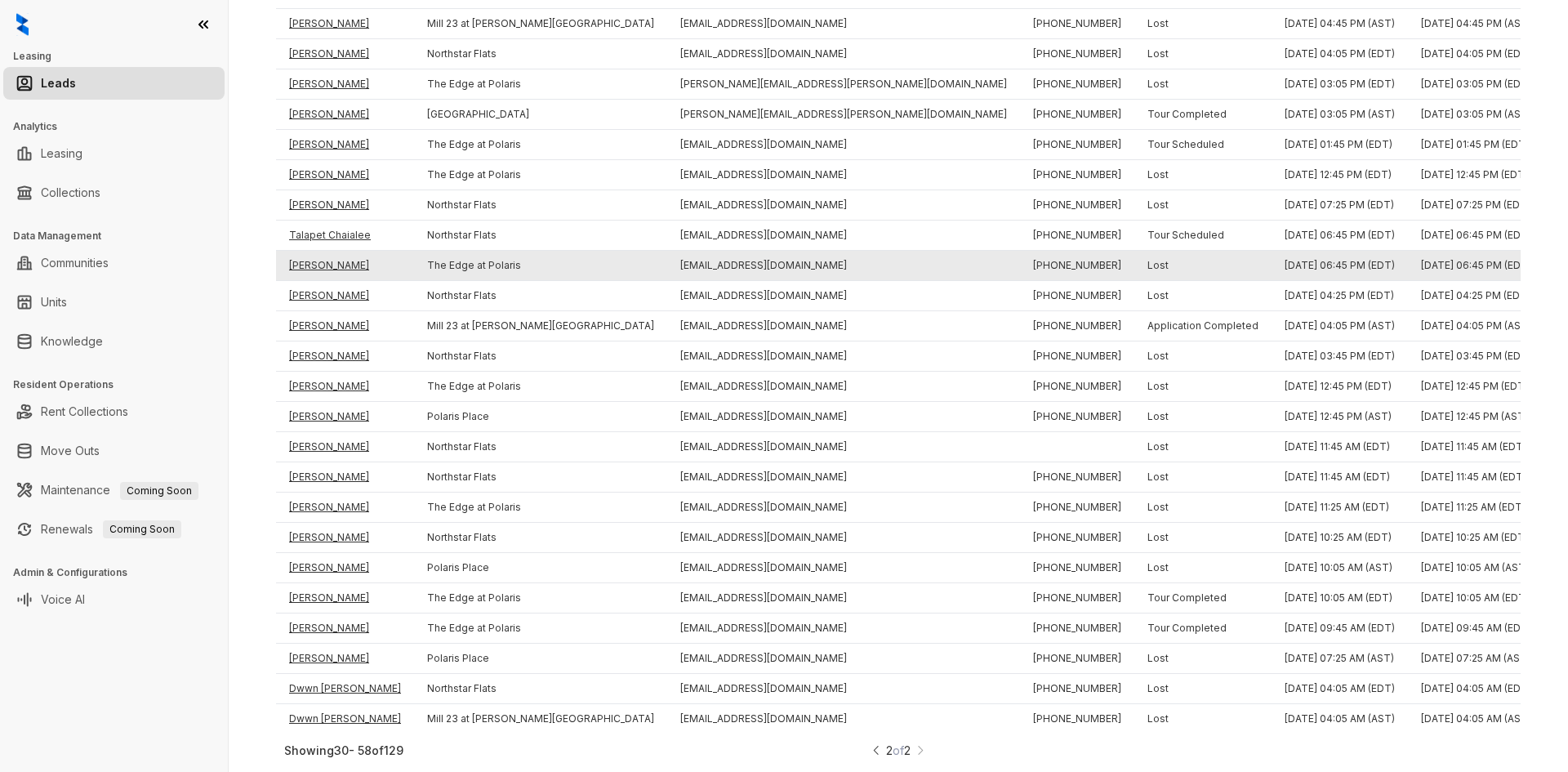
click at [326, 255] on td "Alexander Andrianov" at bounding box center [345, 265] width 138 height 30
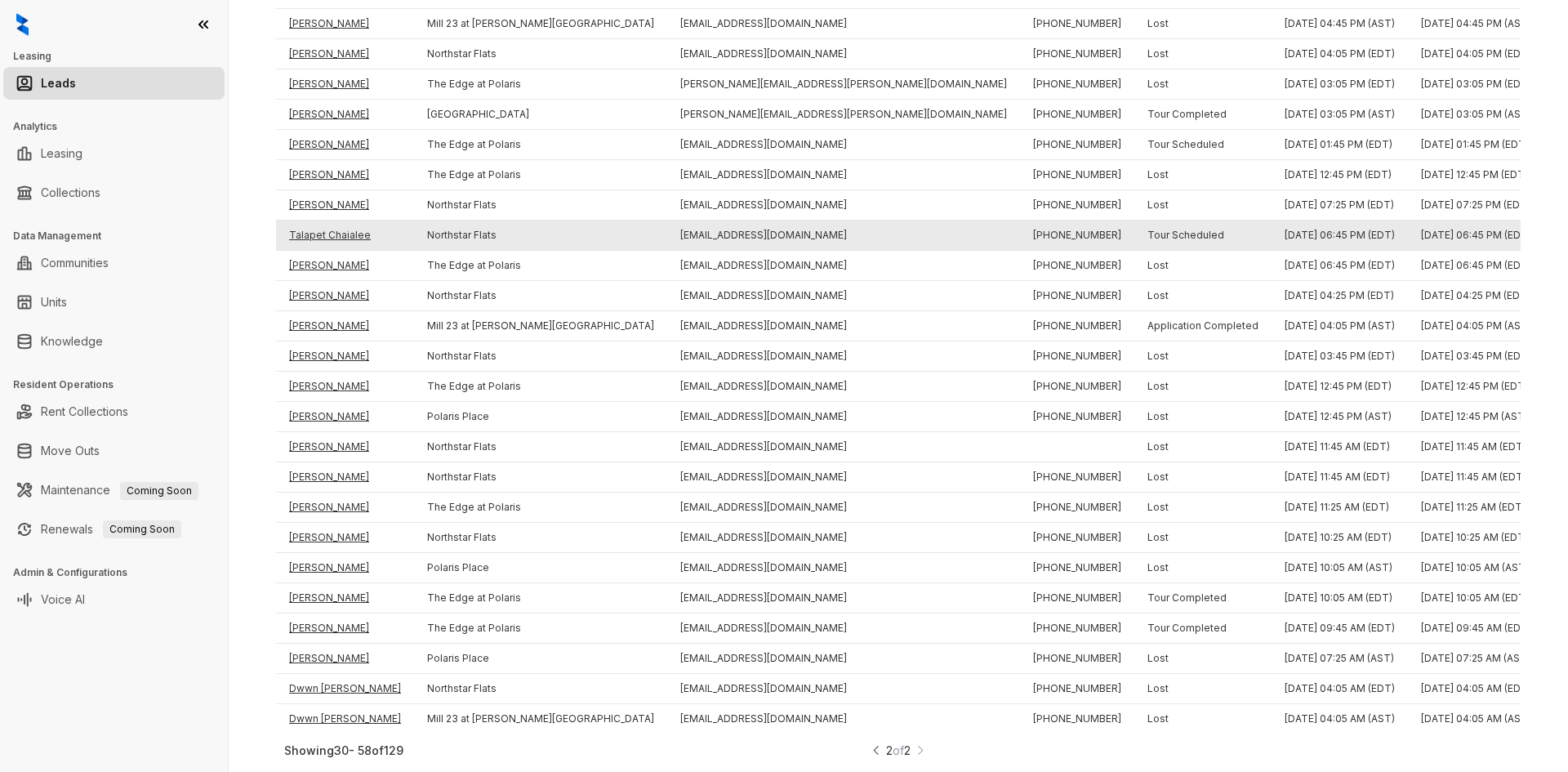
click at [325, 221] on td "Talapet Chaialee" at bounding box center [345, 236] width 138 height 30
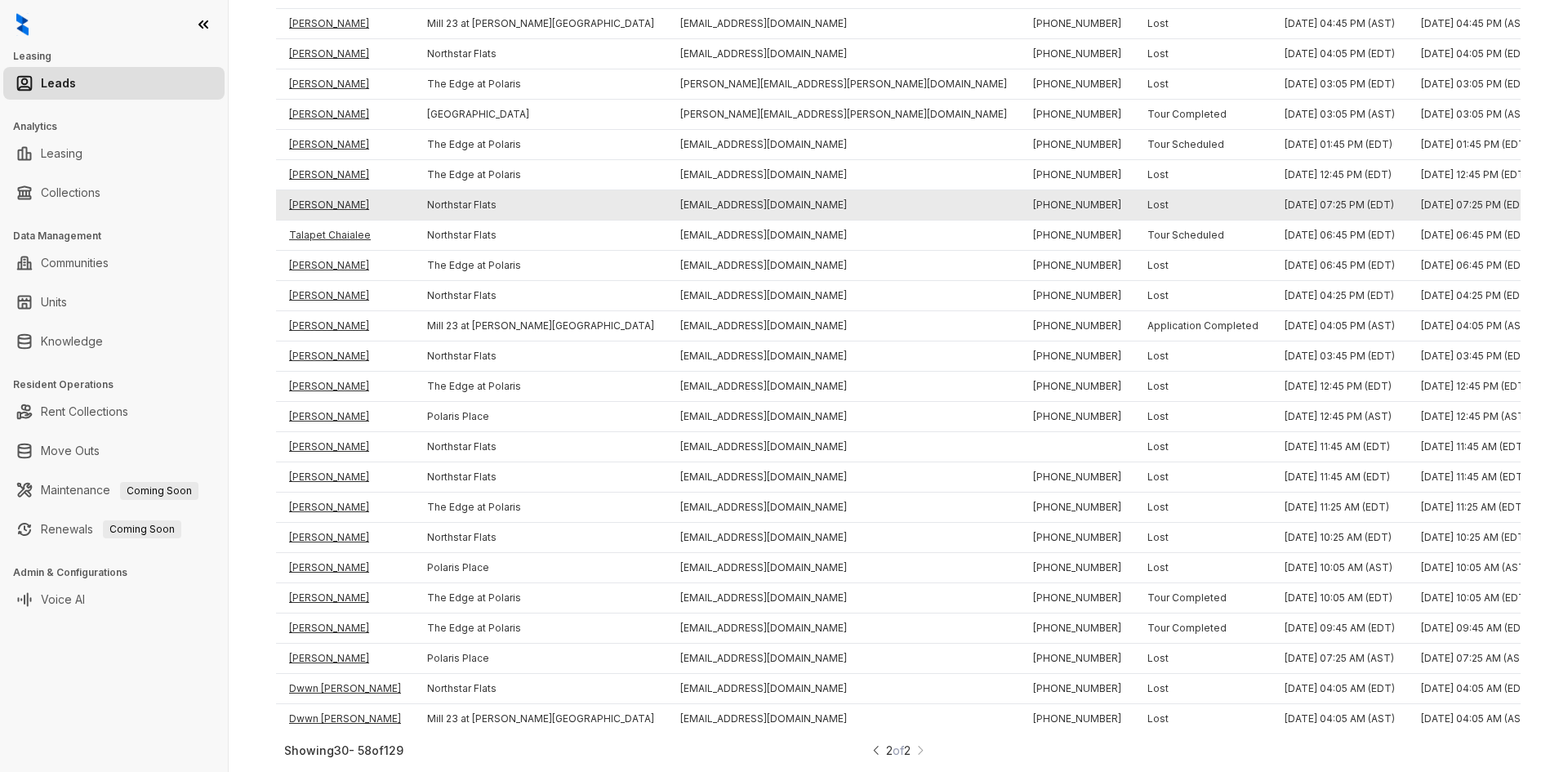
click at [323, 191] on td "Takasha S Smith" at bounding box center [345, 205] width 138 height 30
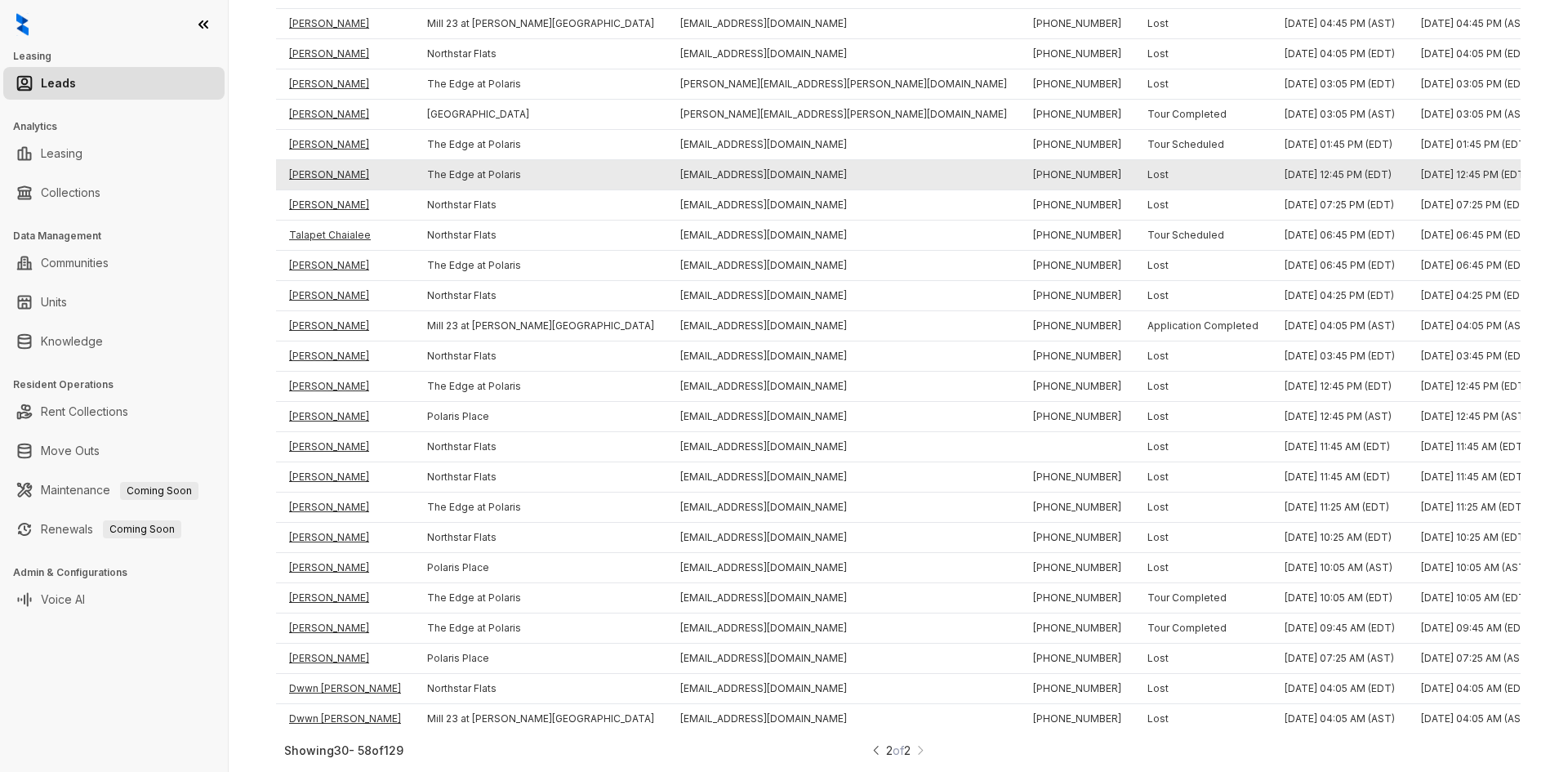
click at [331, 160] on td "Maria Xolop" at bounding box center [345, 175] width 138 height 30
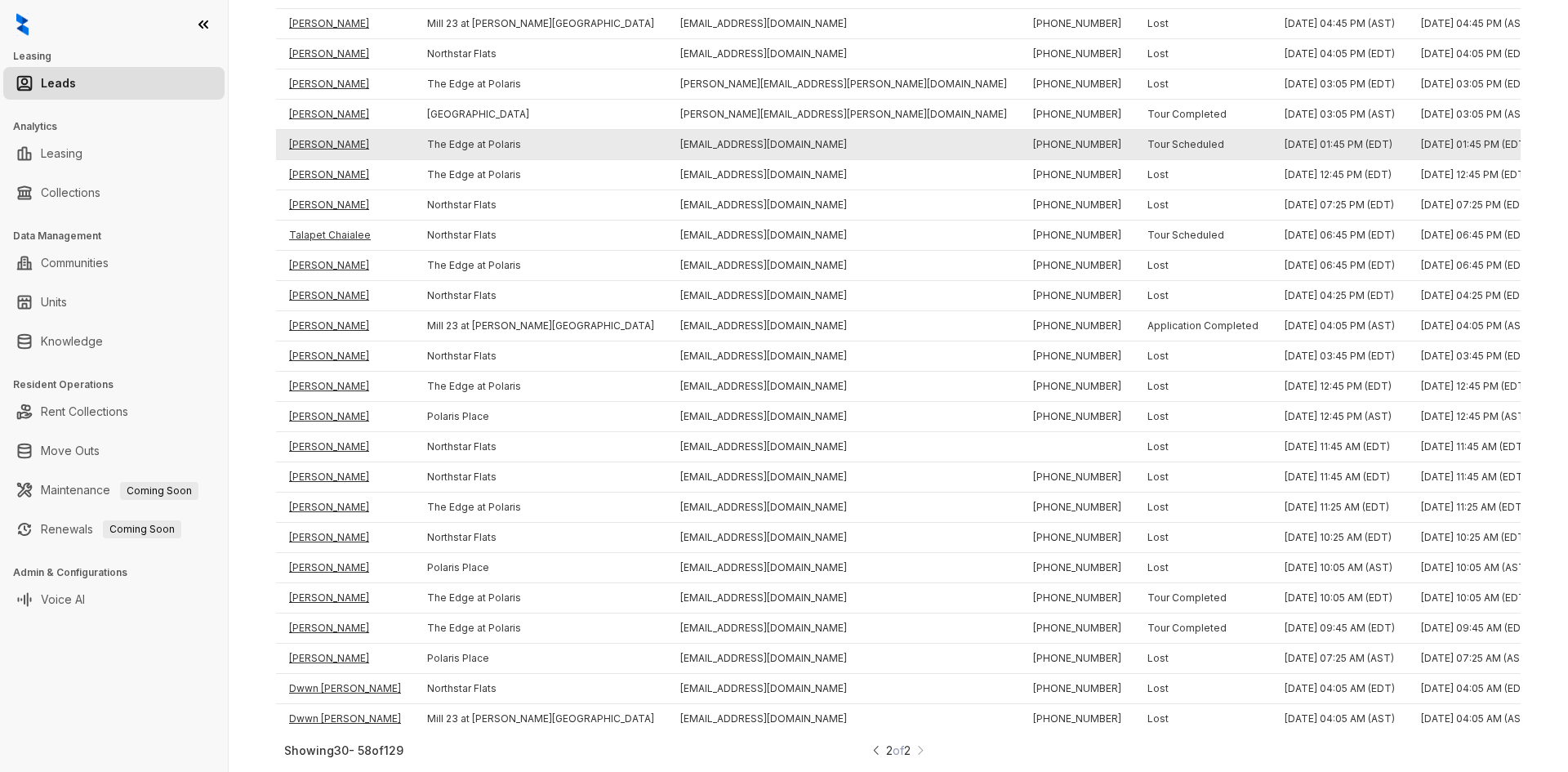
click at [332, 140] on td "Fredjina Alexis" at bounding box center [345, 144] width 138 height 30
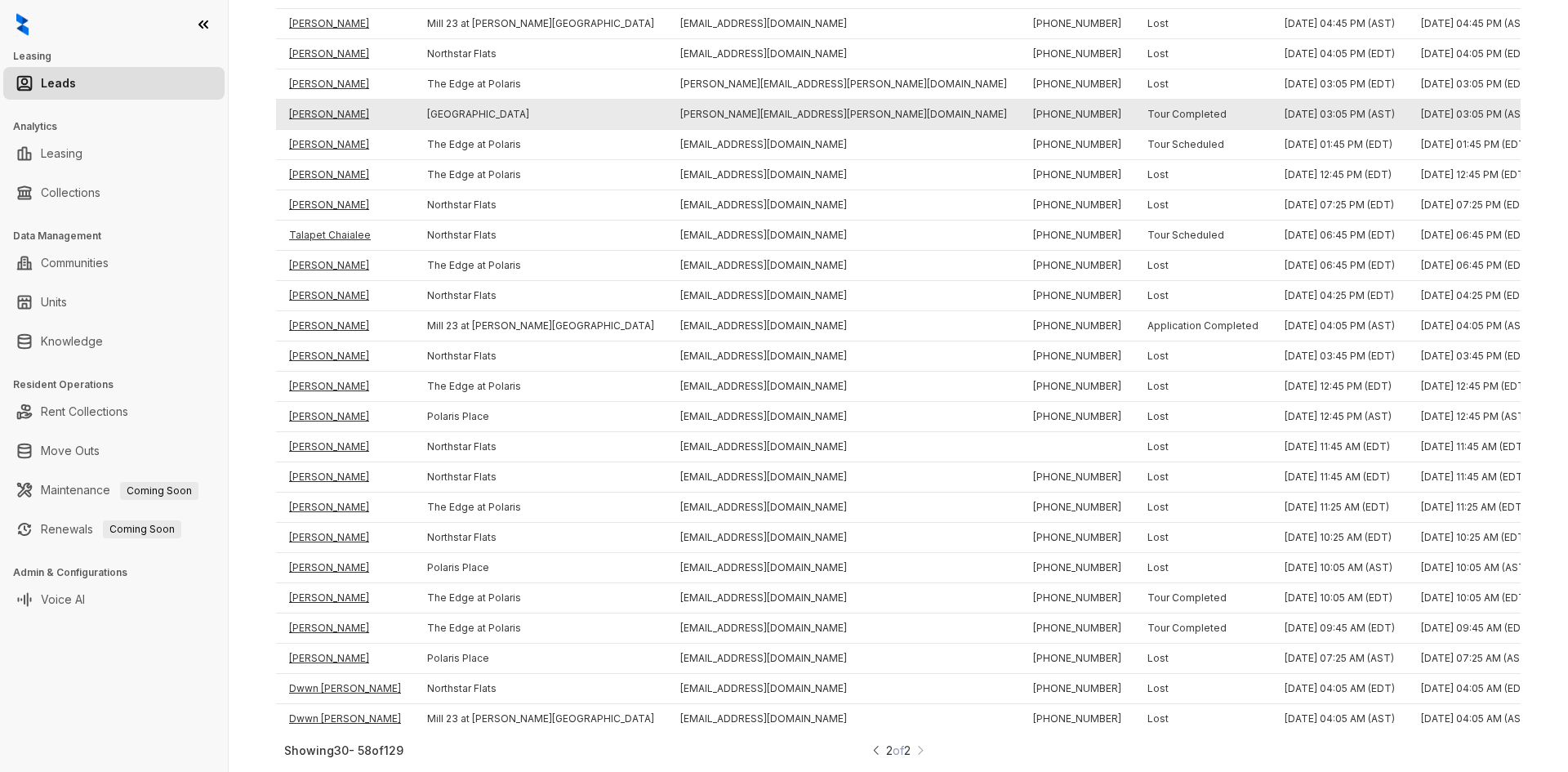
click at [344, 100] on td "Melissa Adarme" at bounding box center [345, 115] width 138 height 30
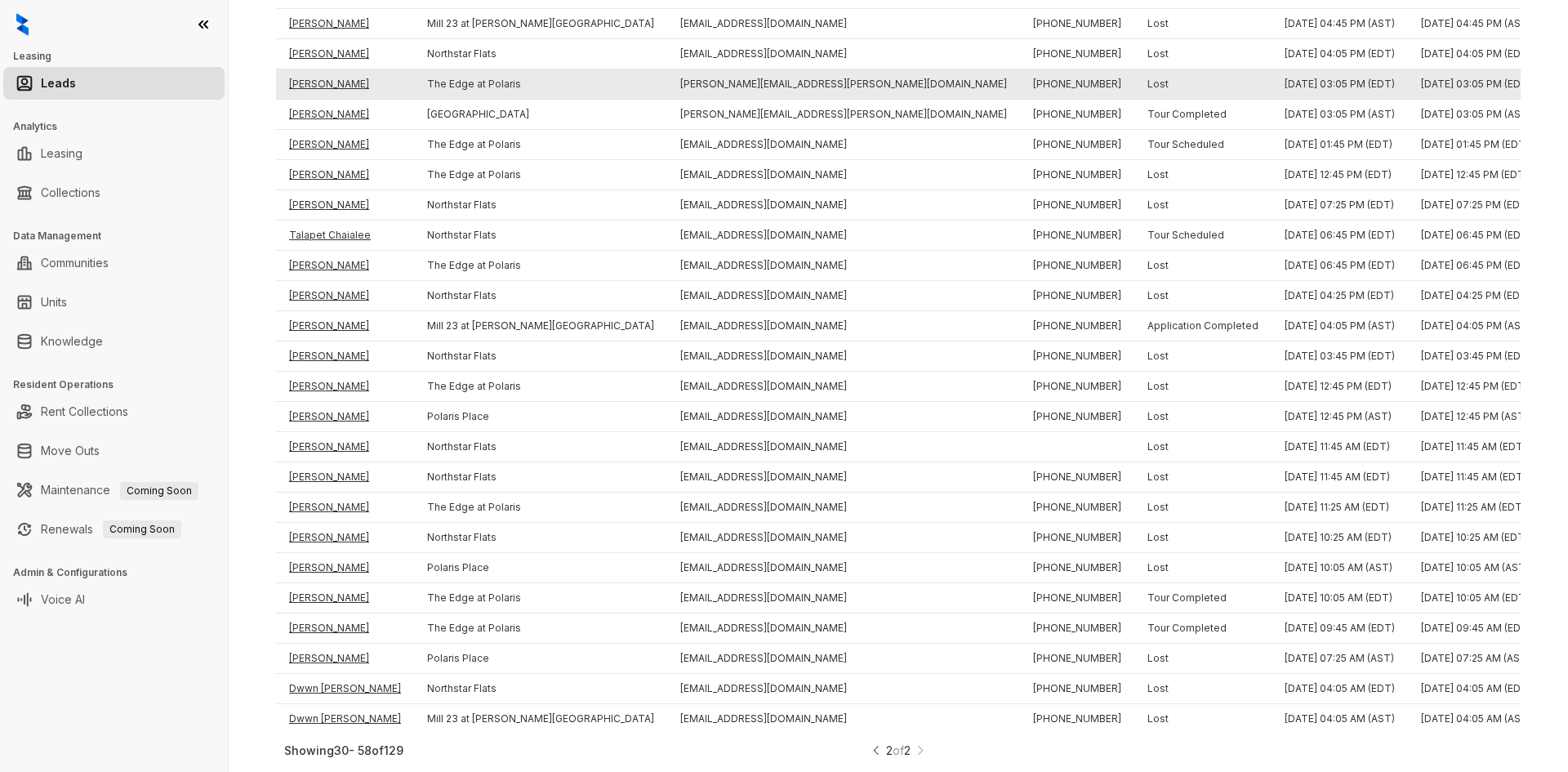
click at [331, 77] on td "Melissa Adarme" at bounding box center [345, 84] width 138 height 30
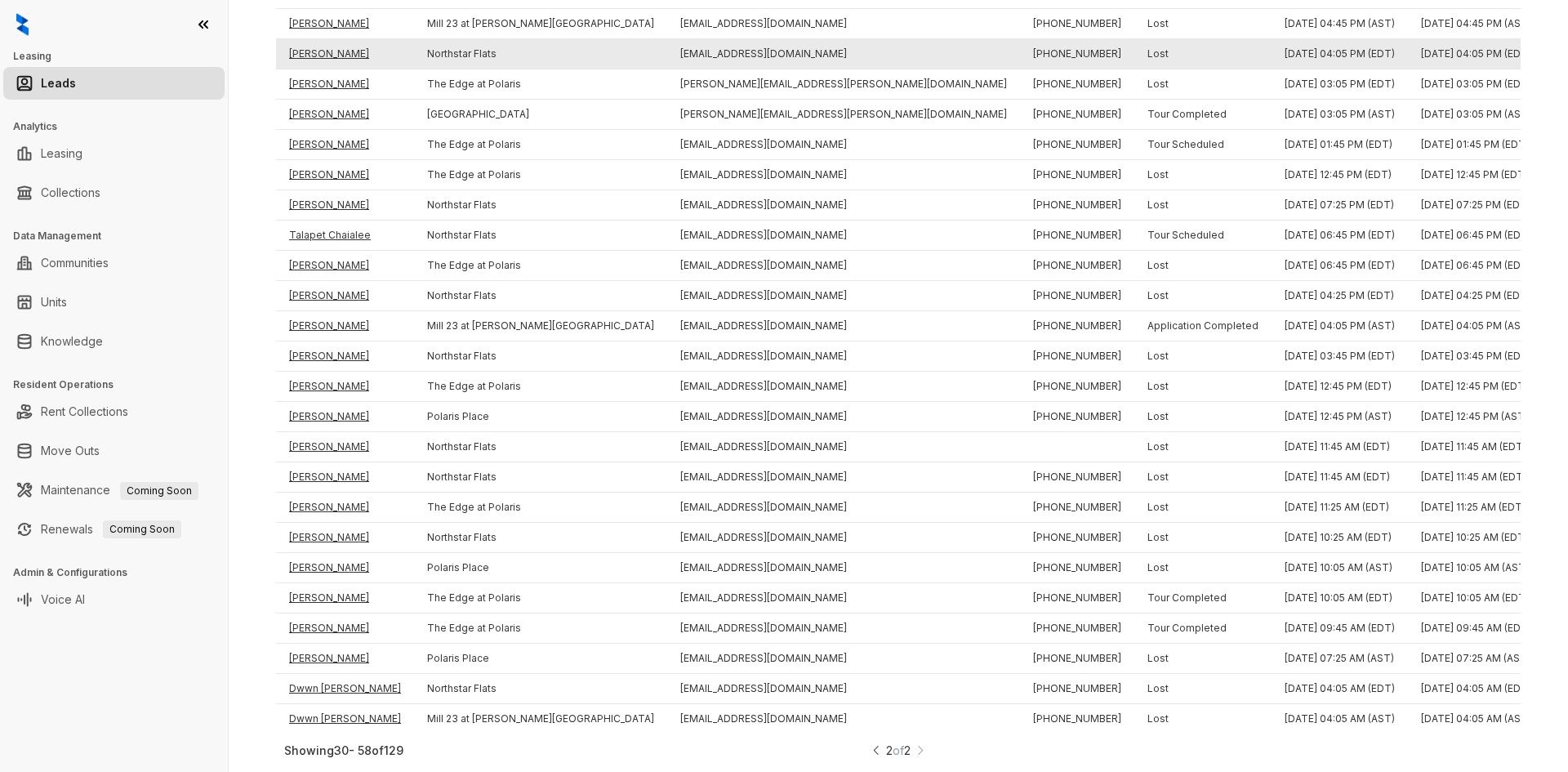
click at [347, 39] on td "Donna Hoffman" at bounding box center [345, 54] width 138 height 30
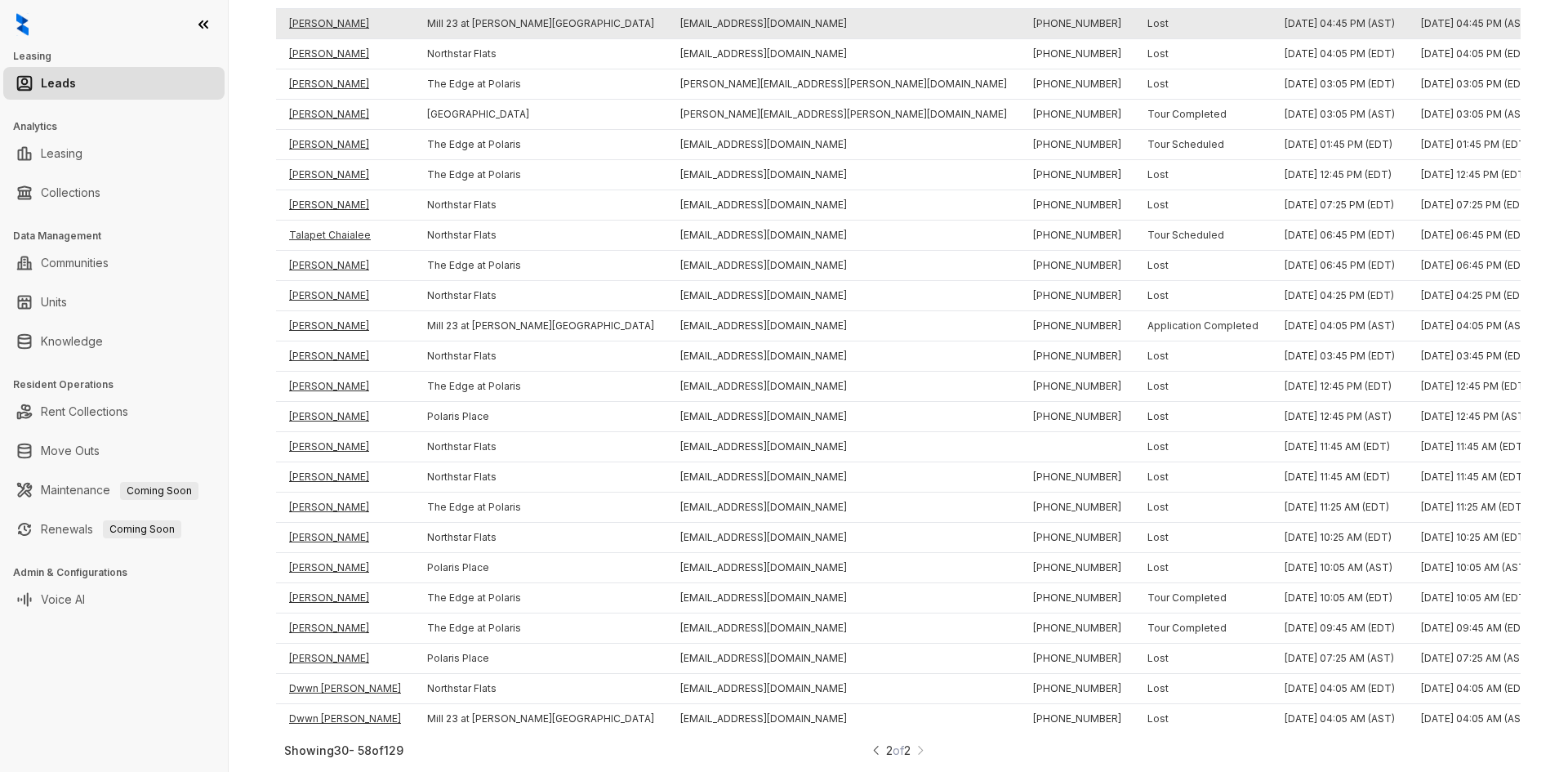
click at [331, 17] on td "Evan Dewalt" at bounding box center [345, 24] width 138 height 30
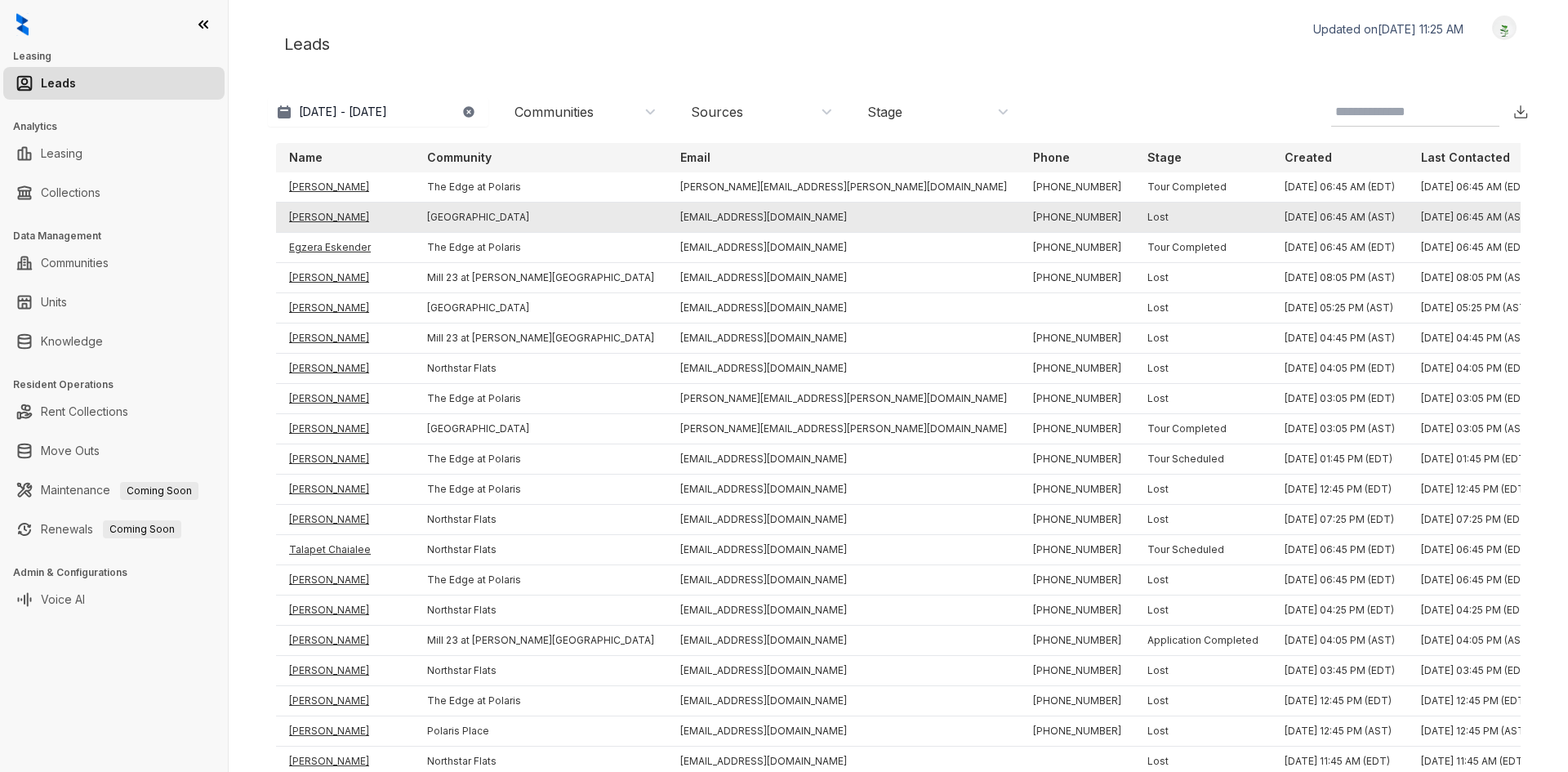
scroll to position [0, 0]
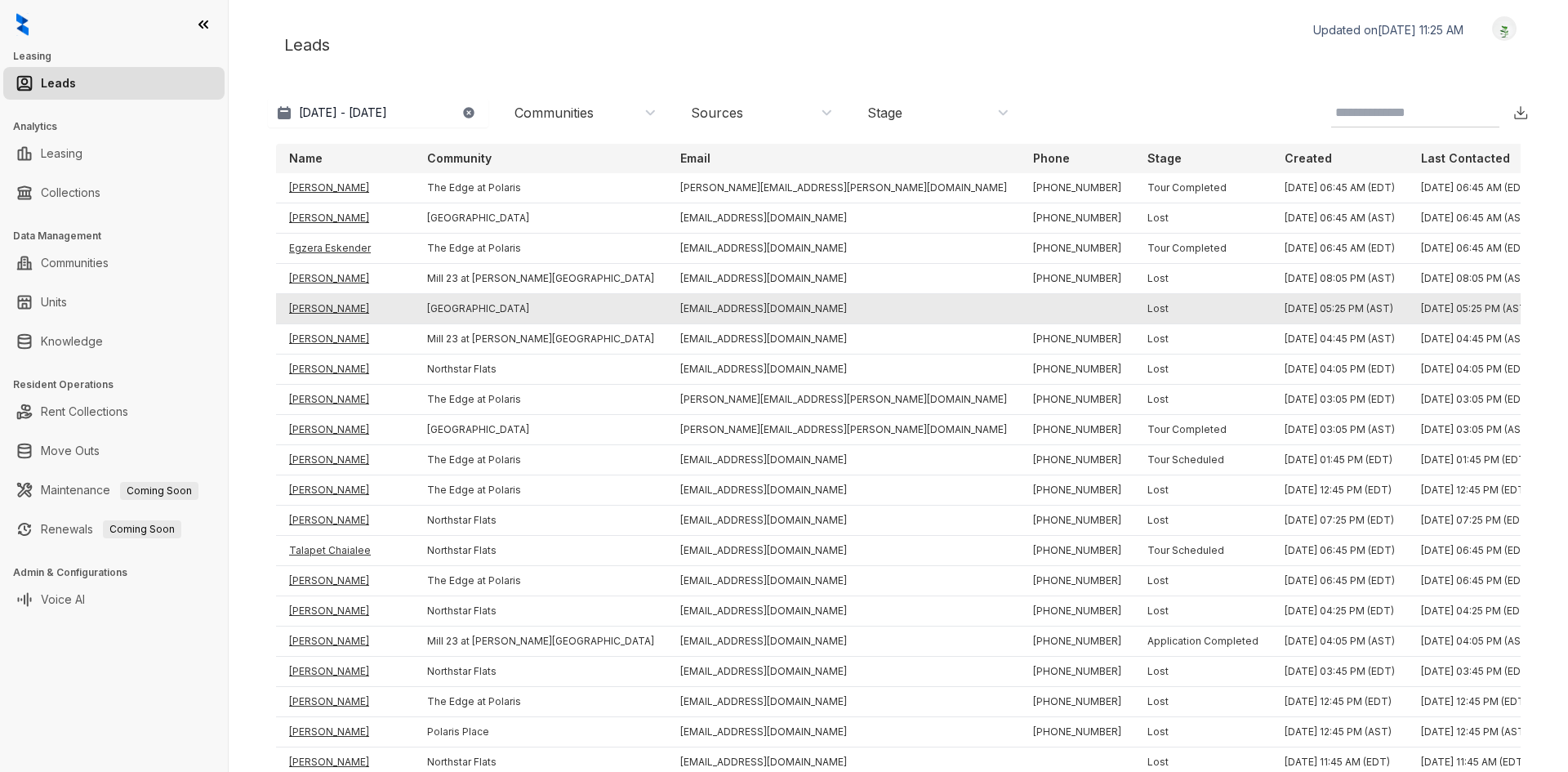
click at [314, 307] on td "Sue Poling" at bounding box center [345, 309] width 138 height 30
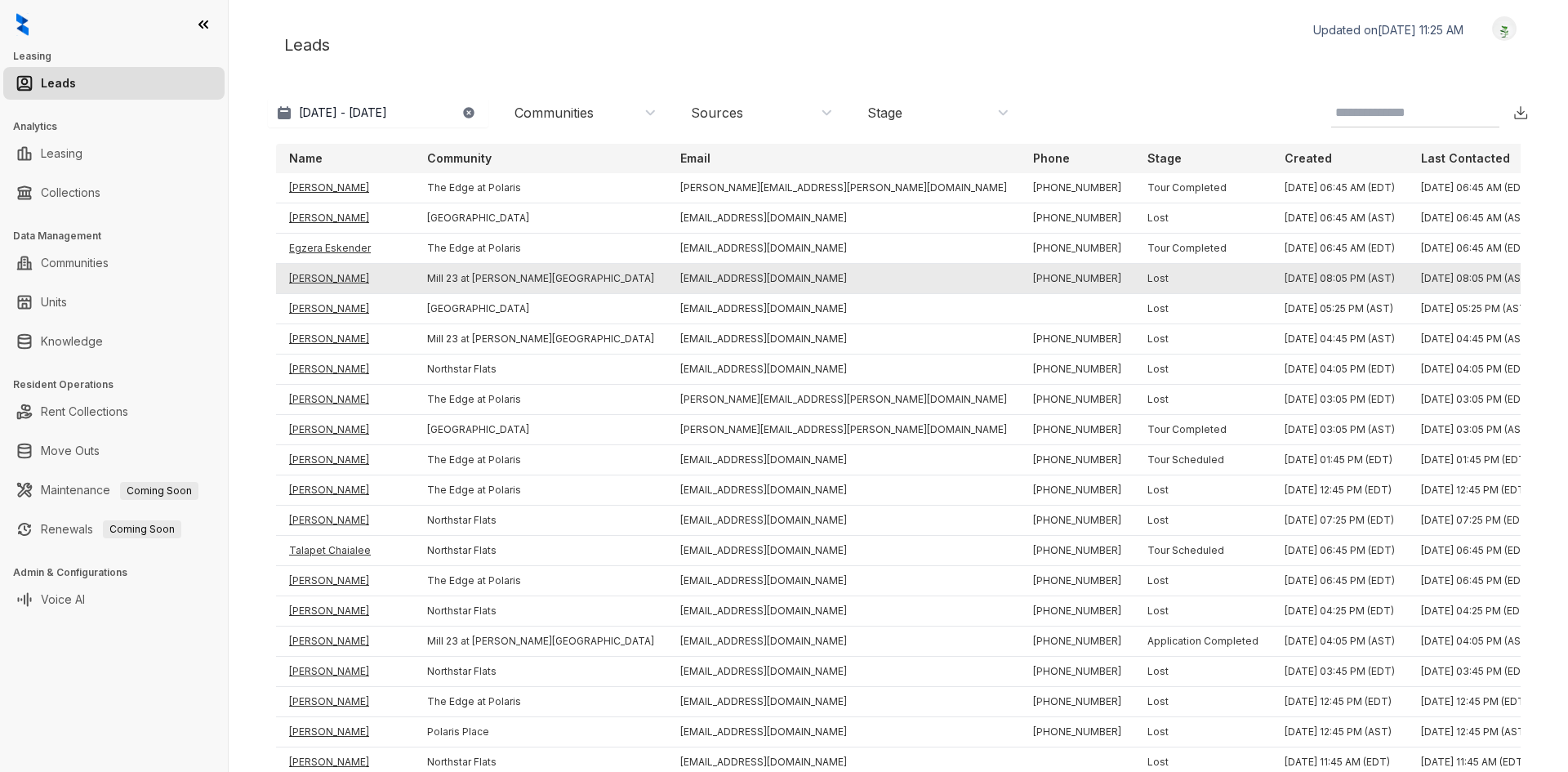
click at [318, 267] on td "Briana Mckinnon" at bounding box center [345, 279] width 138 height 30
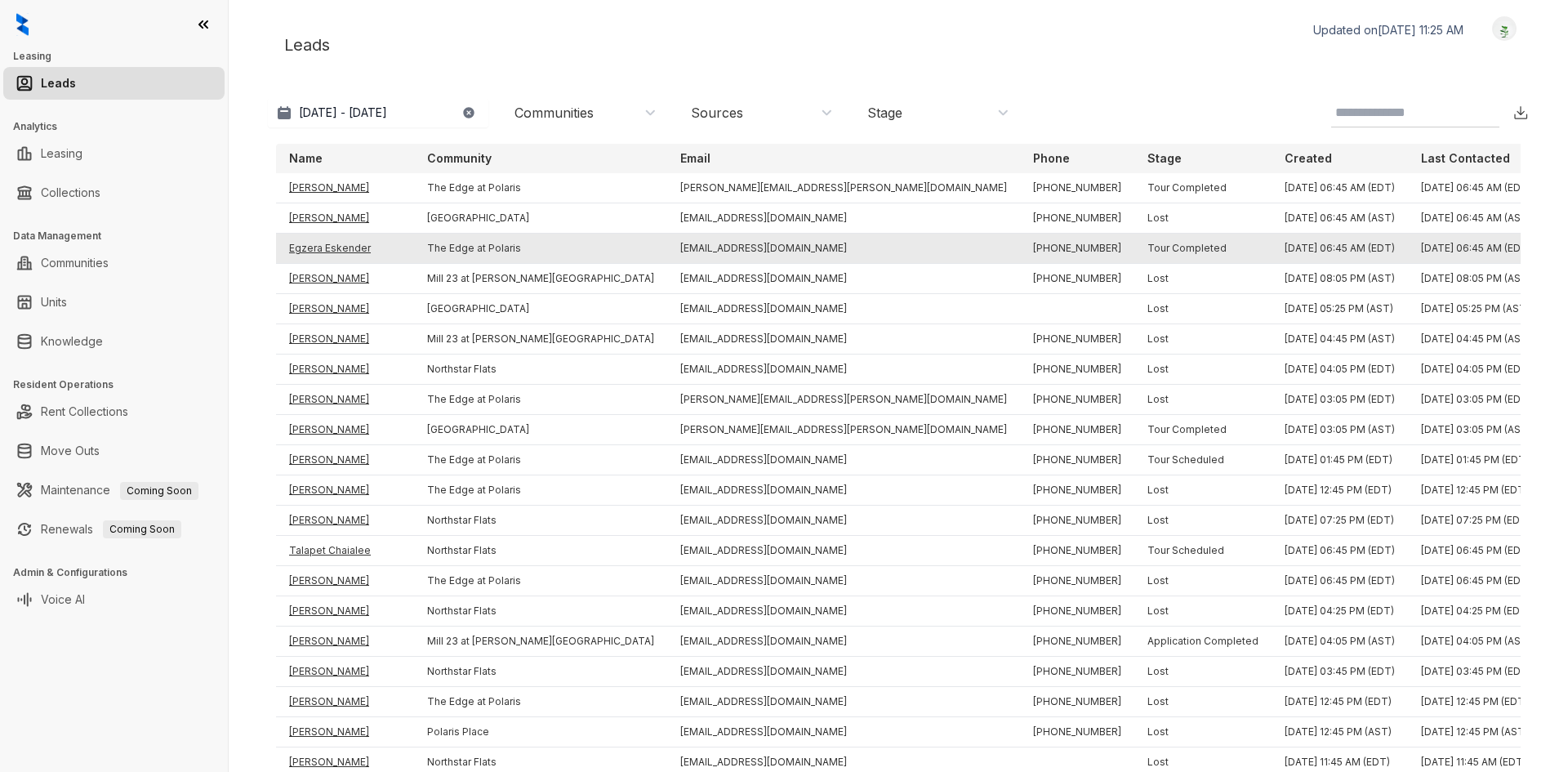
click at [322, 246] on td "Egzera Eskender" at bounding box center [345, 248] width 138 height 30
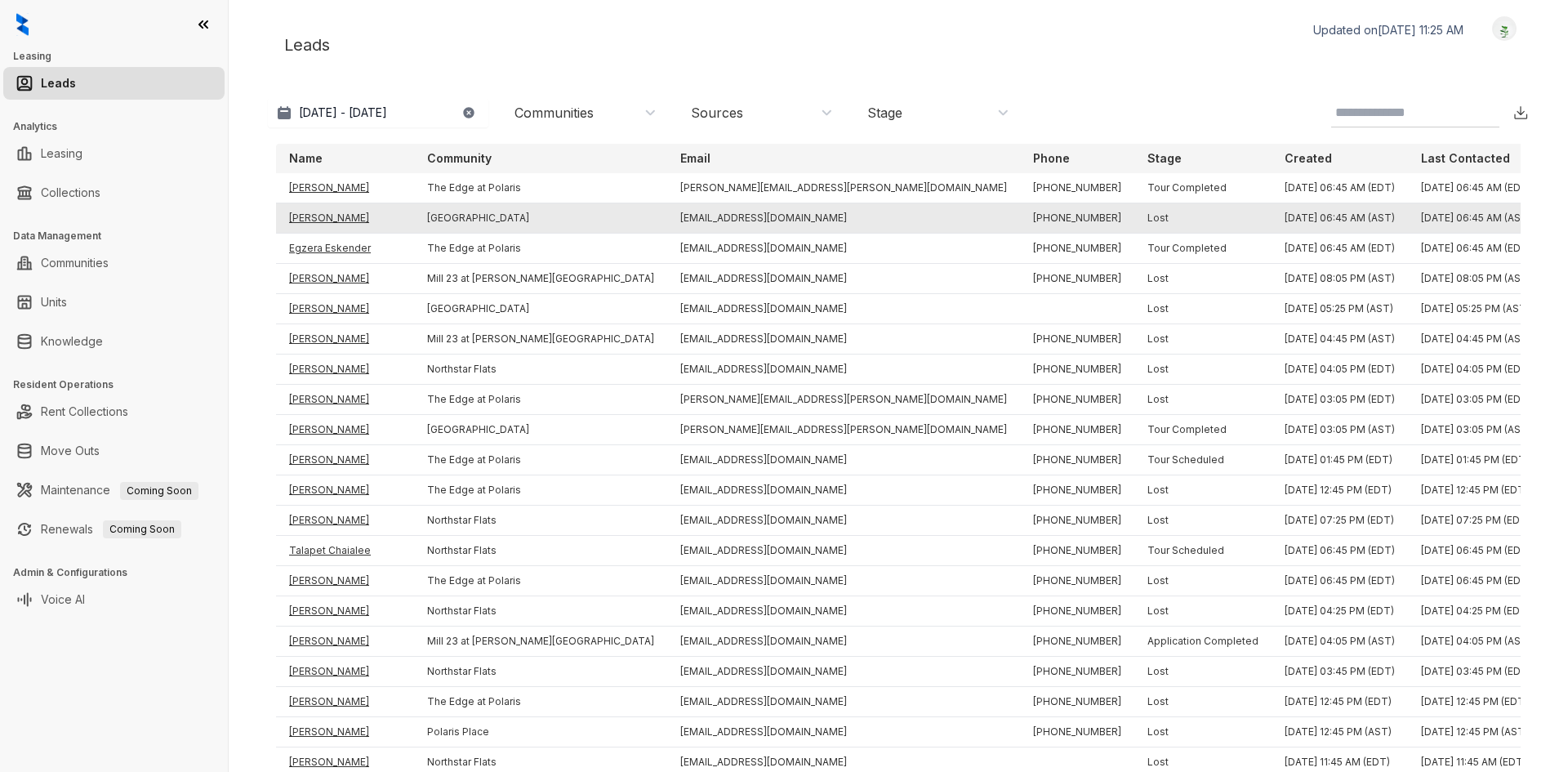
click at [319, 211] on td "Kijani White" at bounding box center [345, 218] width 138 height 30
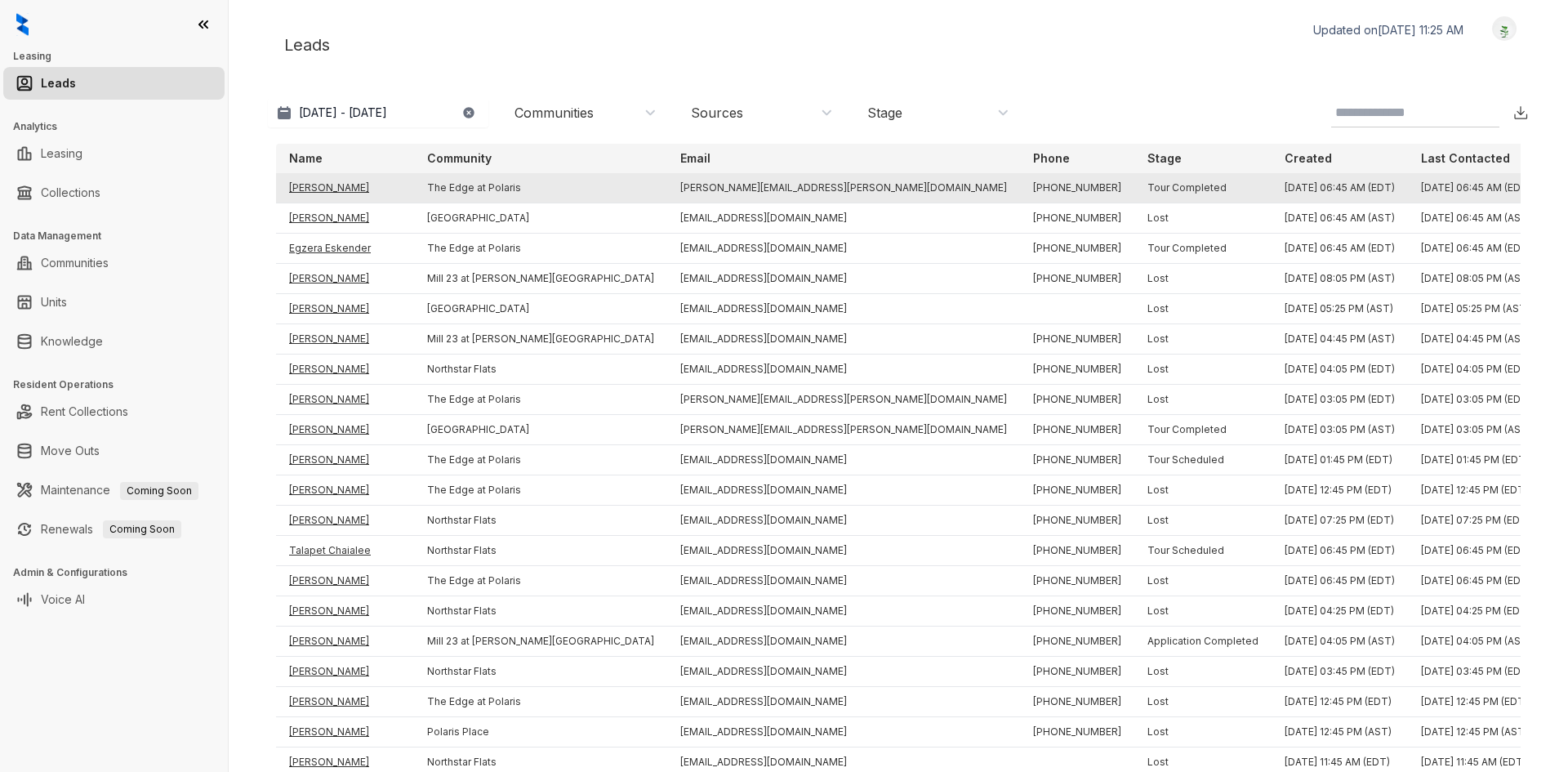
click at [322, 183] on td "Kevin Dudley" at bounding box center [345, 188] width 138 height 30
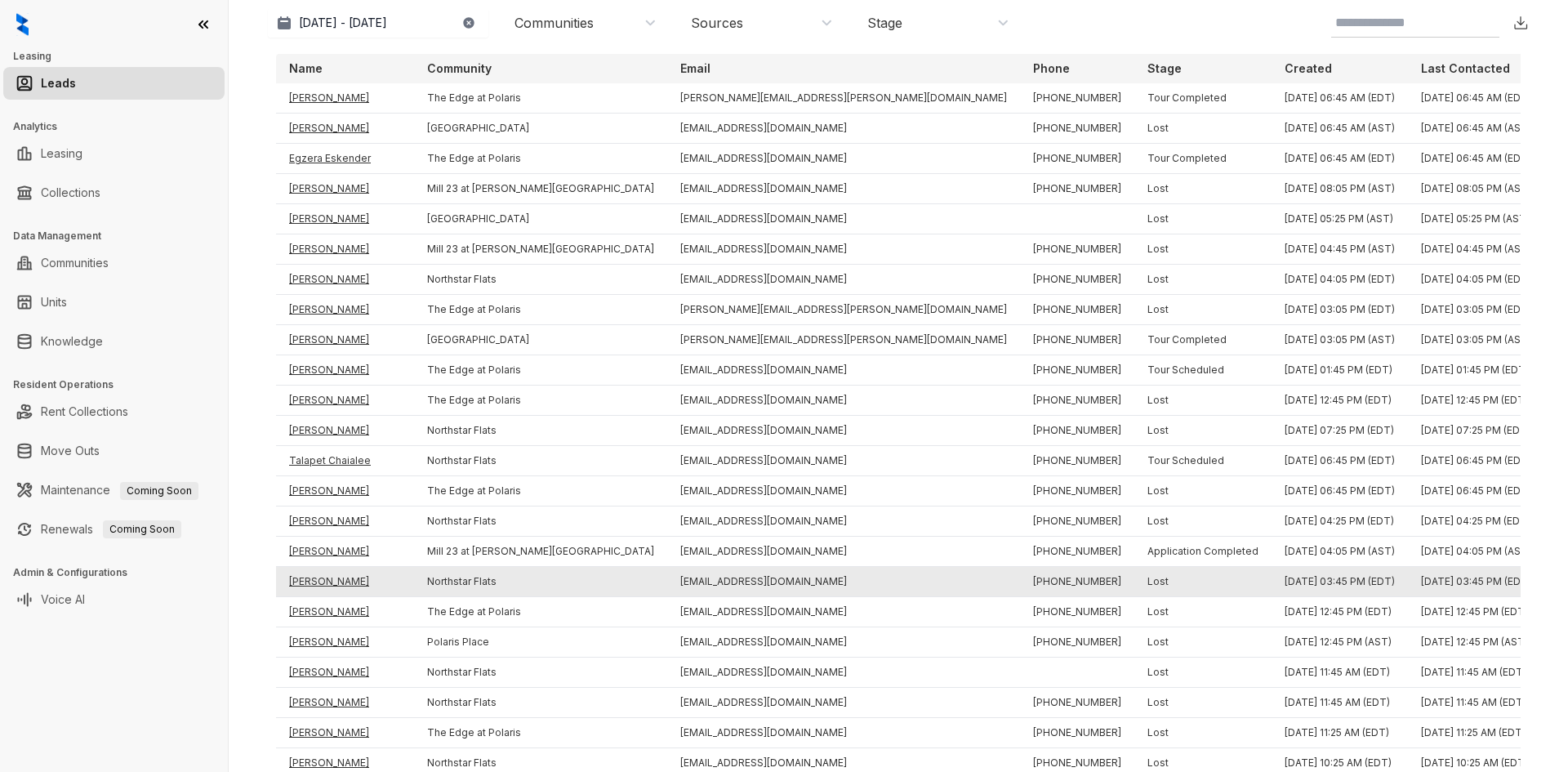
scroll to position [328, 0]
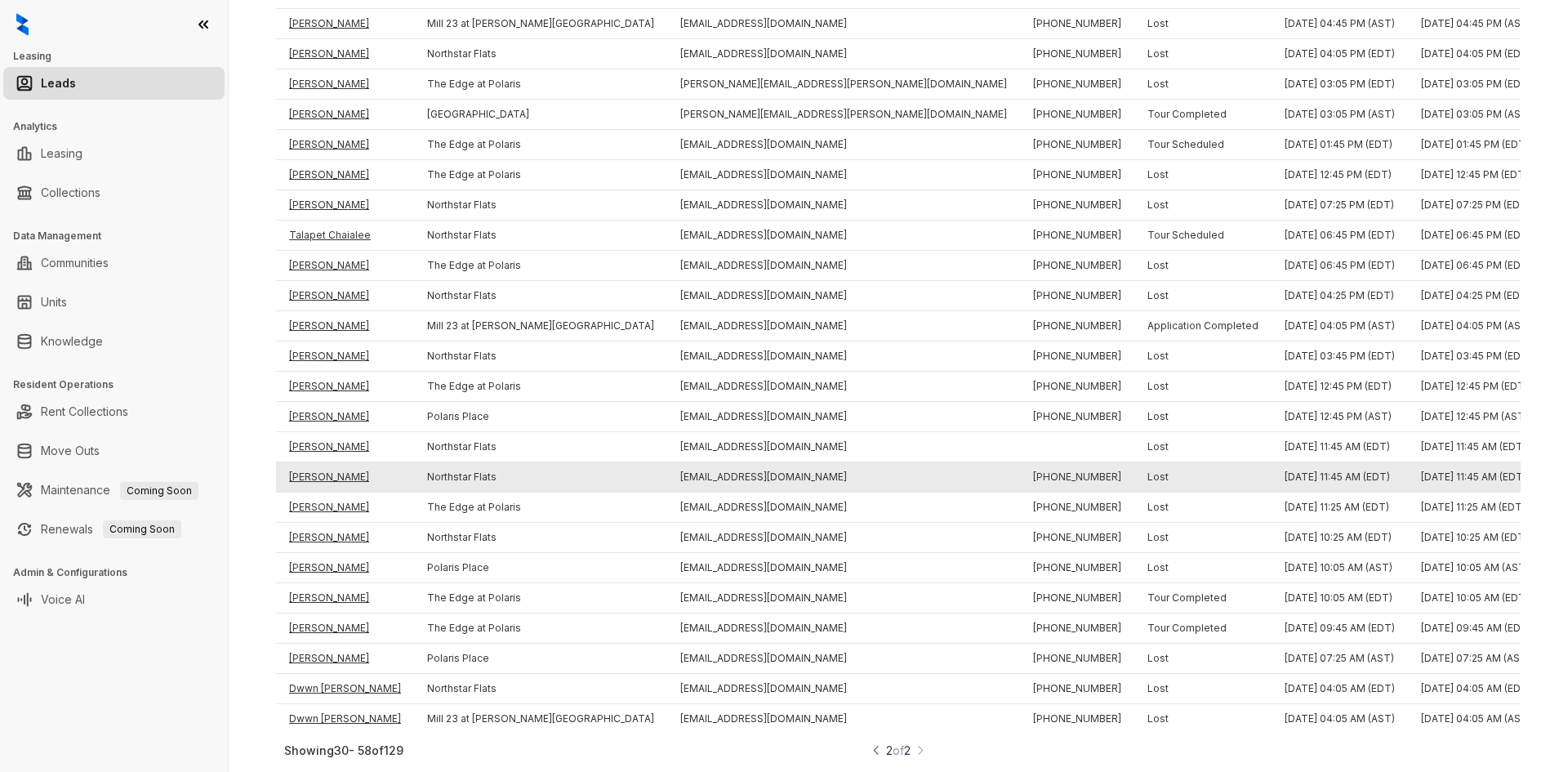
drag, startPoint x: 680, startPoint y: 27, endPoint x: 888, endPoint y: 477, distance: 495.7
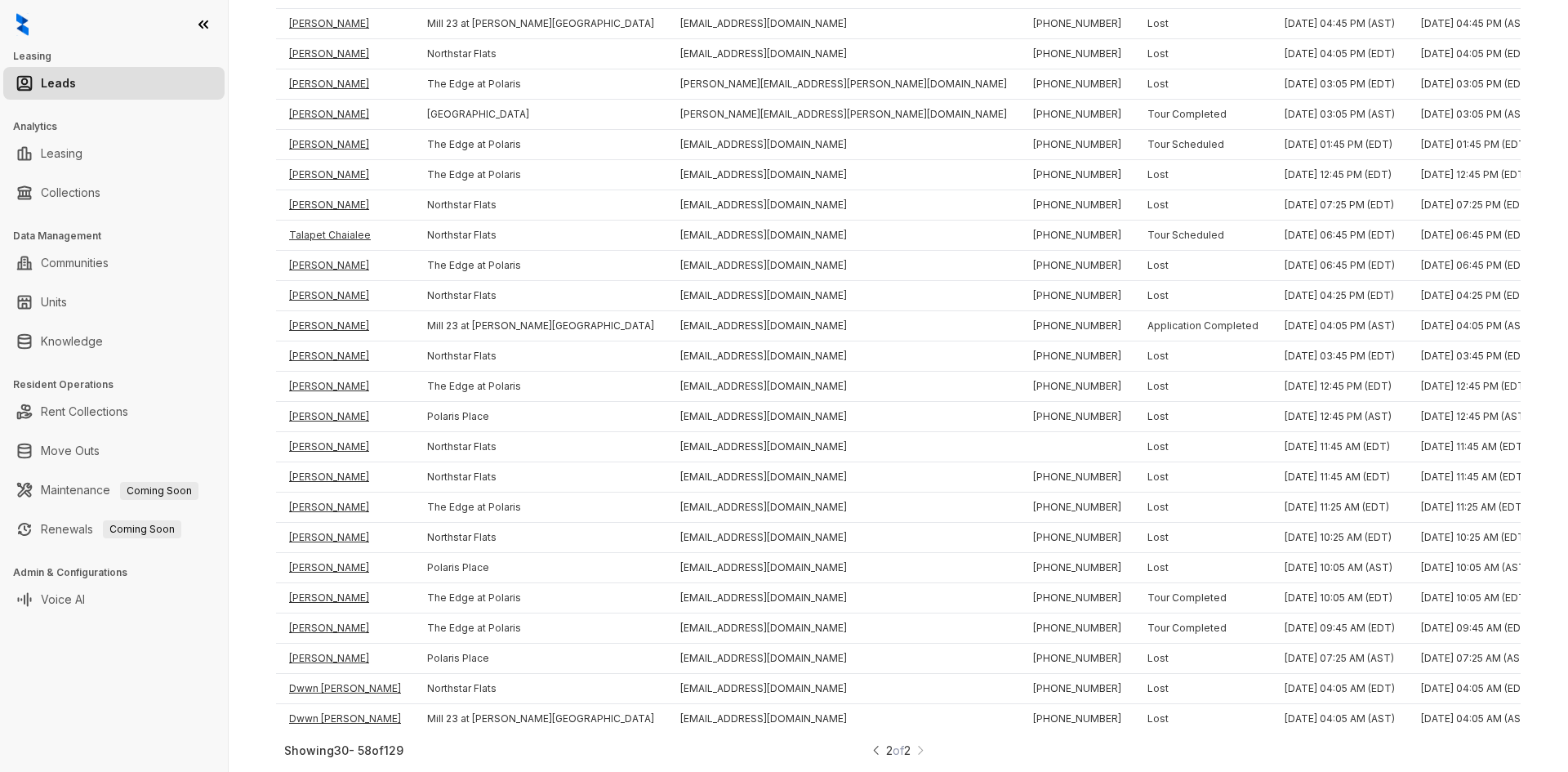
click at [871, 747] on img at bounding box center [877, 749] width 12 height 17
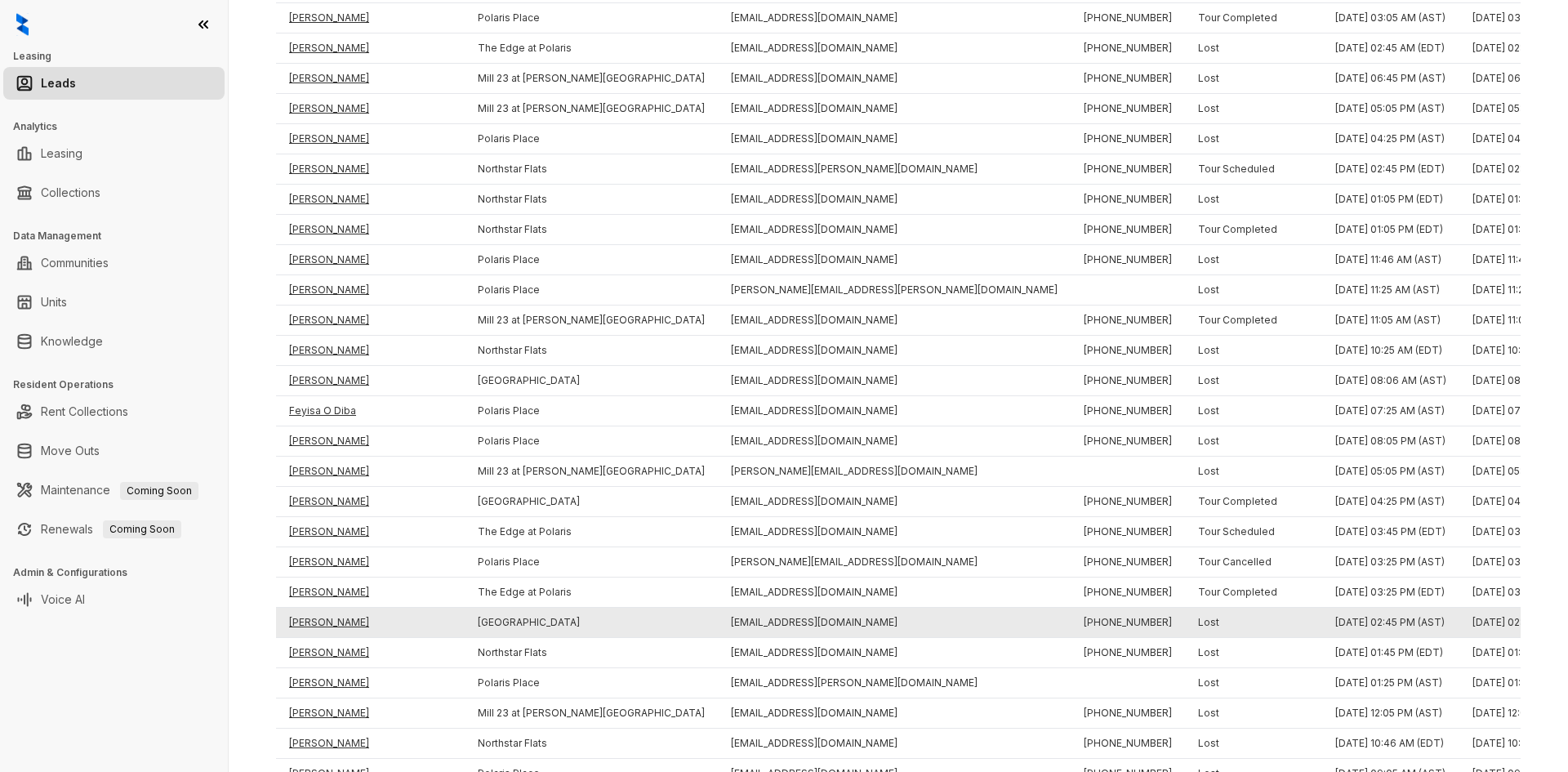
scroll to position [2474, 0]
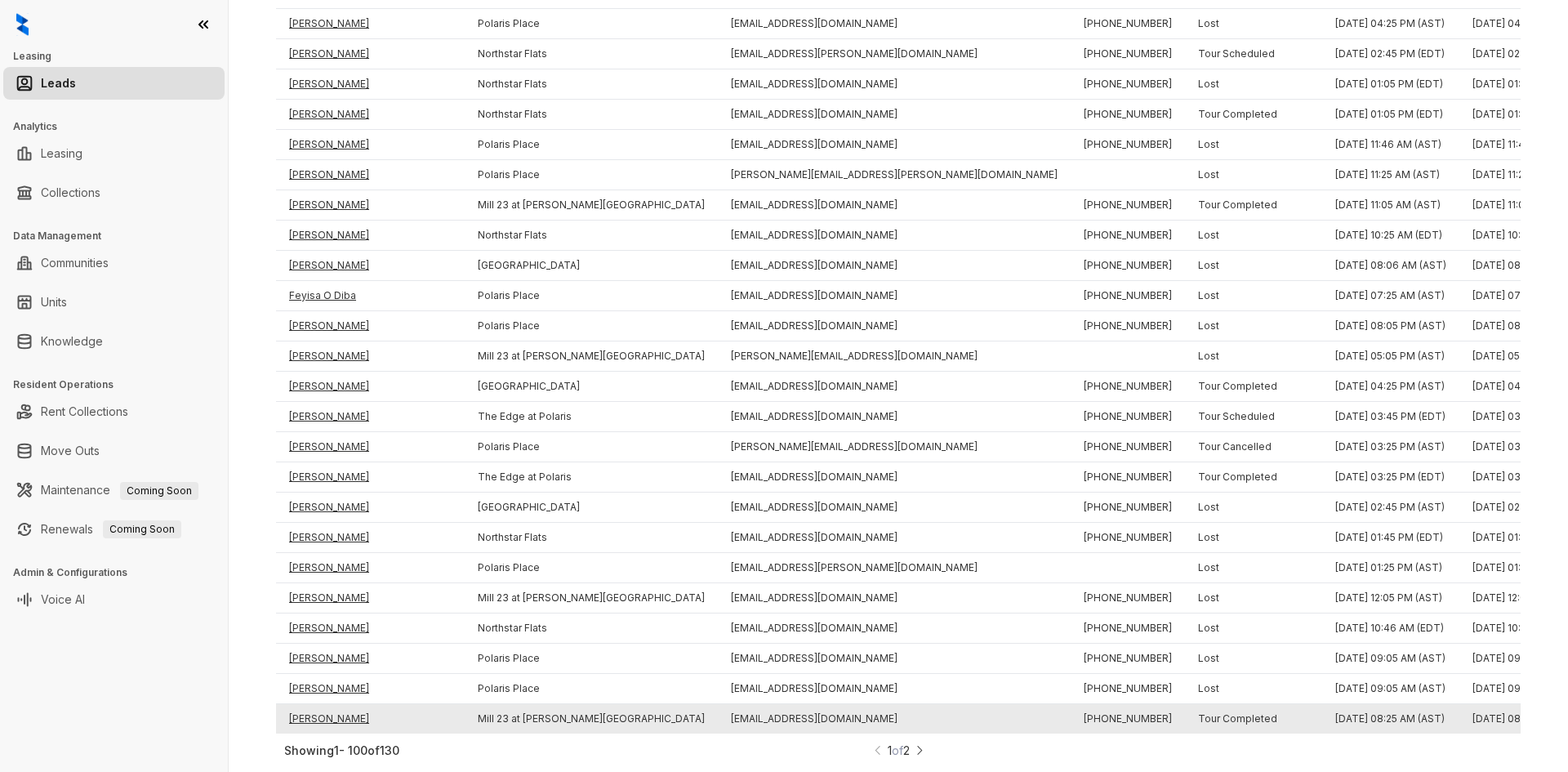
click at [373, 704] on td "Lillian Thompson Krause" at bounding box center [370, 719] width 189 height 30
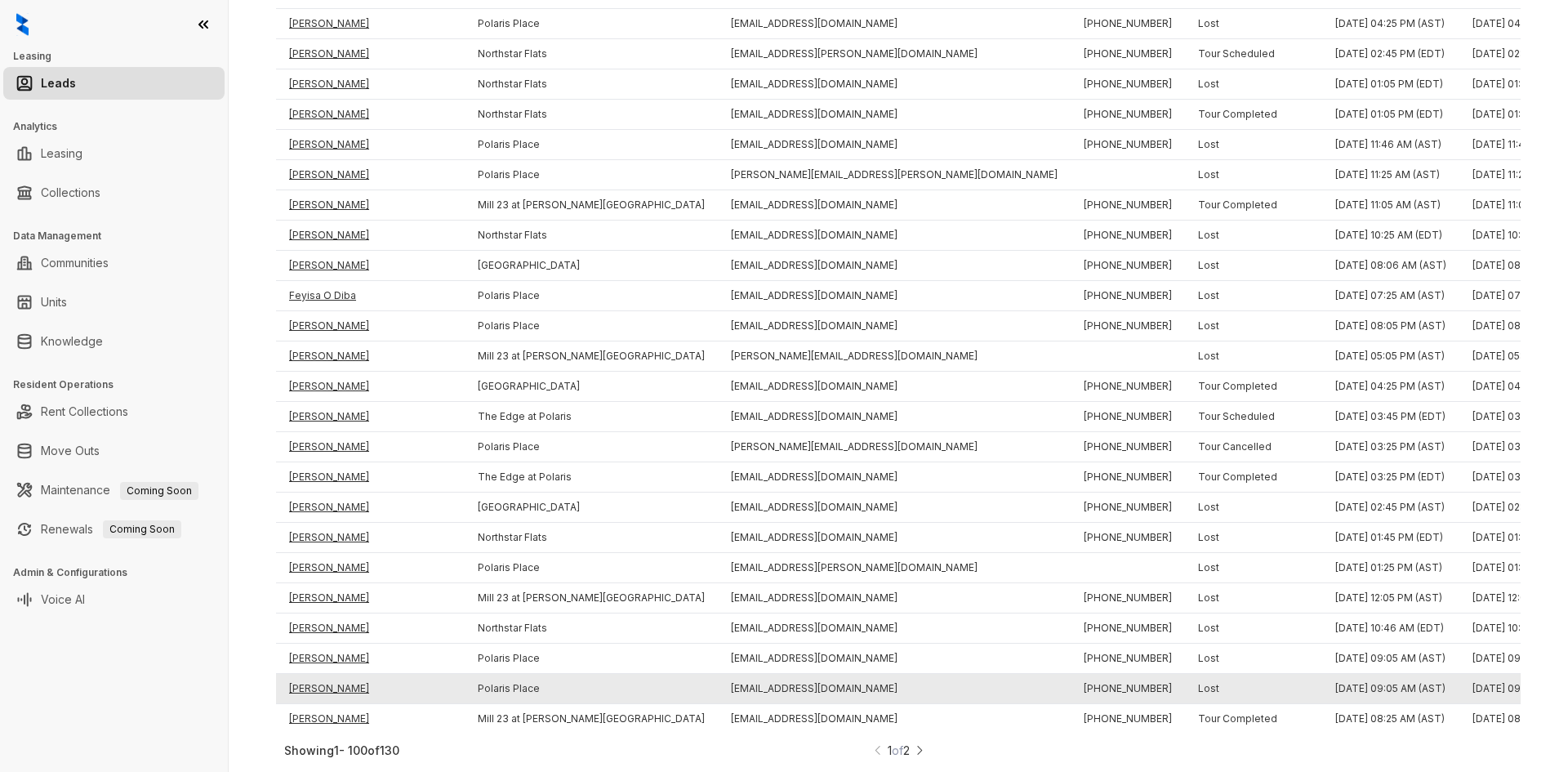
click at [332, 681] on td "Elena Volodina" at bounding box center [370, 689] width 189 height 30
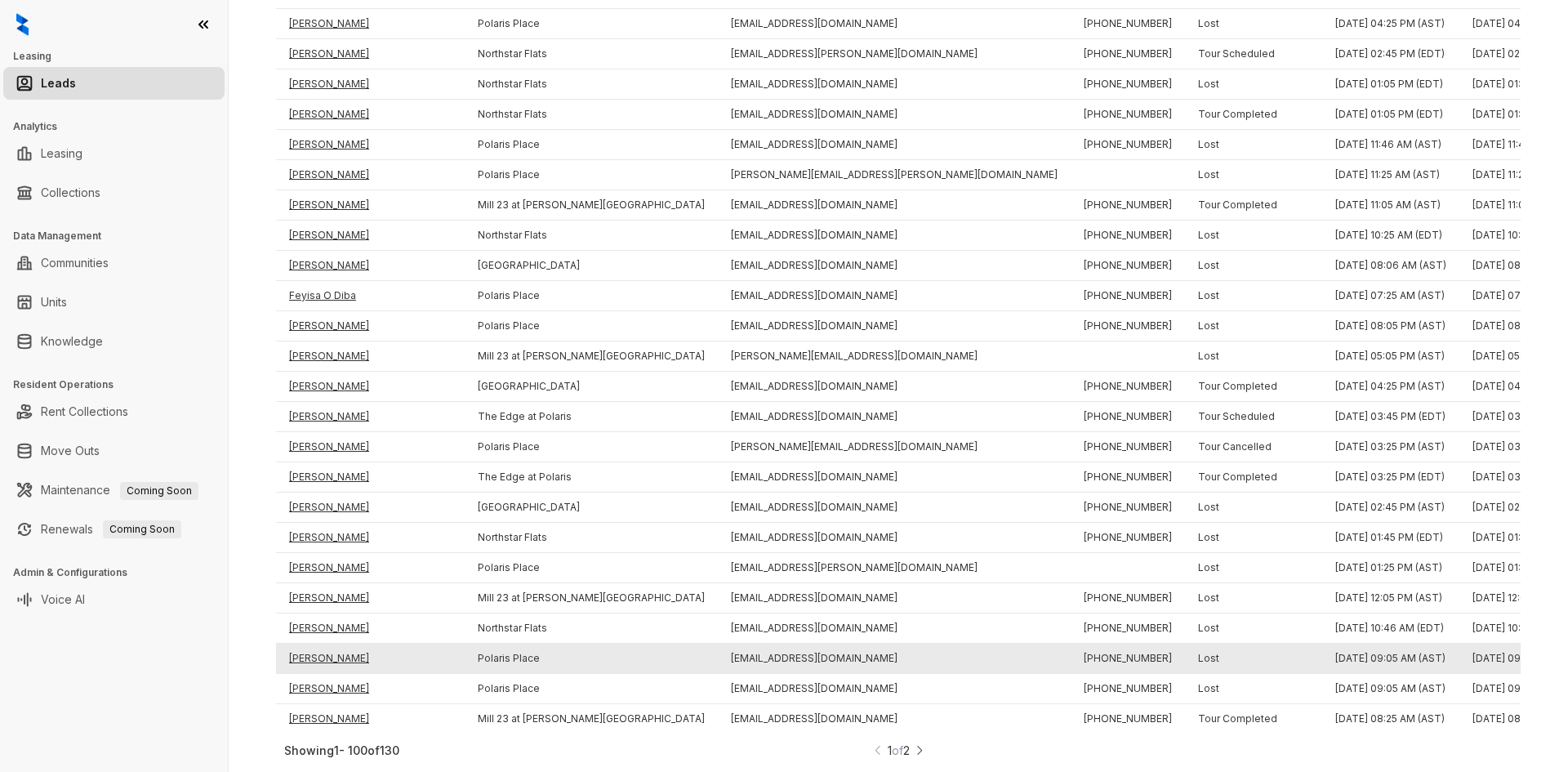
click at [315, 644] on td "Elena Volodina" at bounding box center [370, 659] width 189 height 30
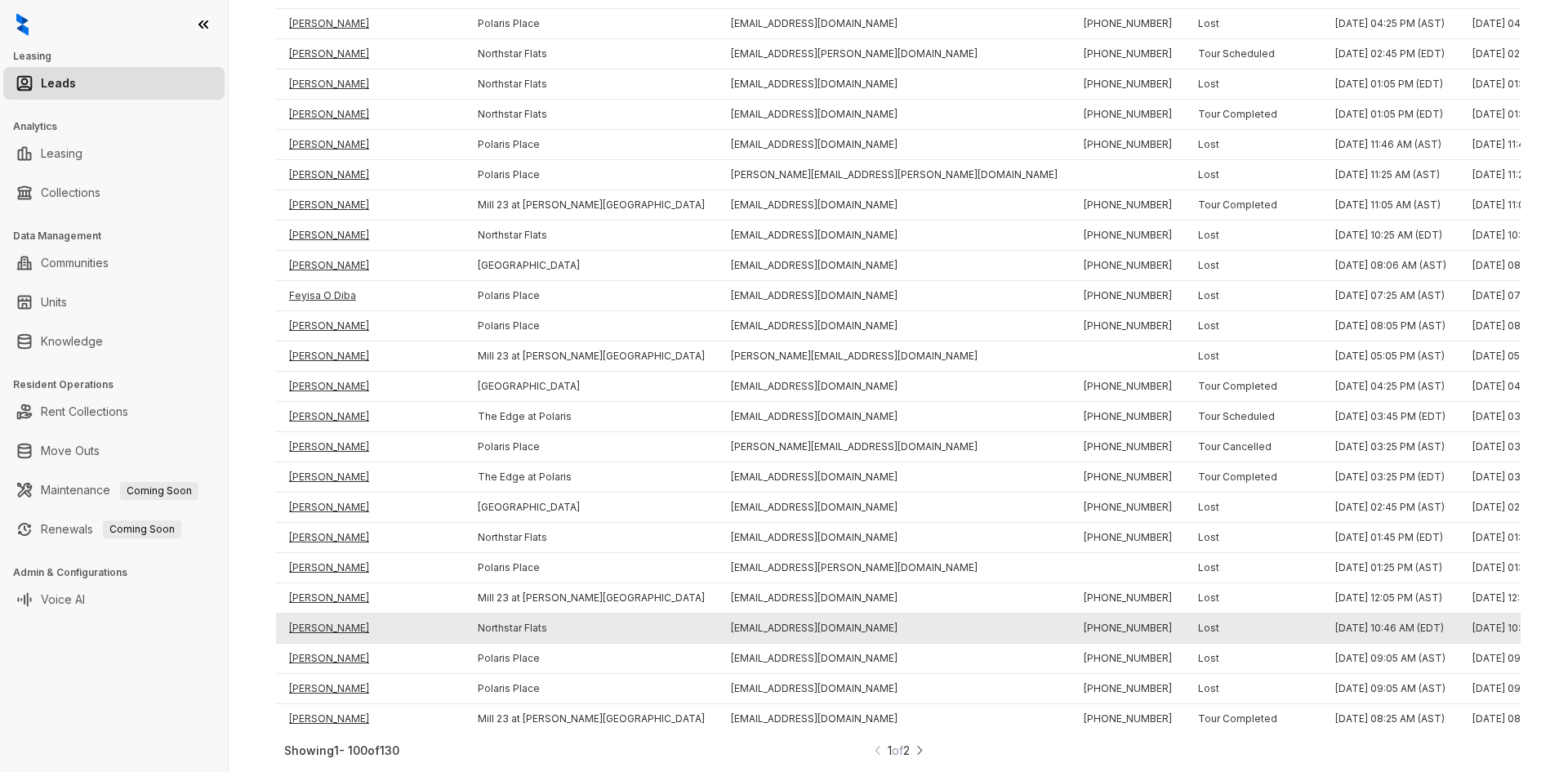
click at [313, 615] on td "Bailey Decker" at bounding box center [370, 629] width 189 height 30
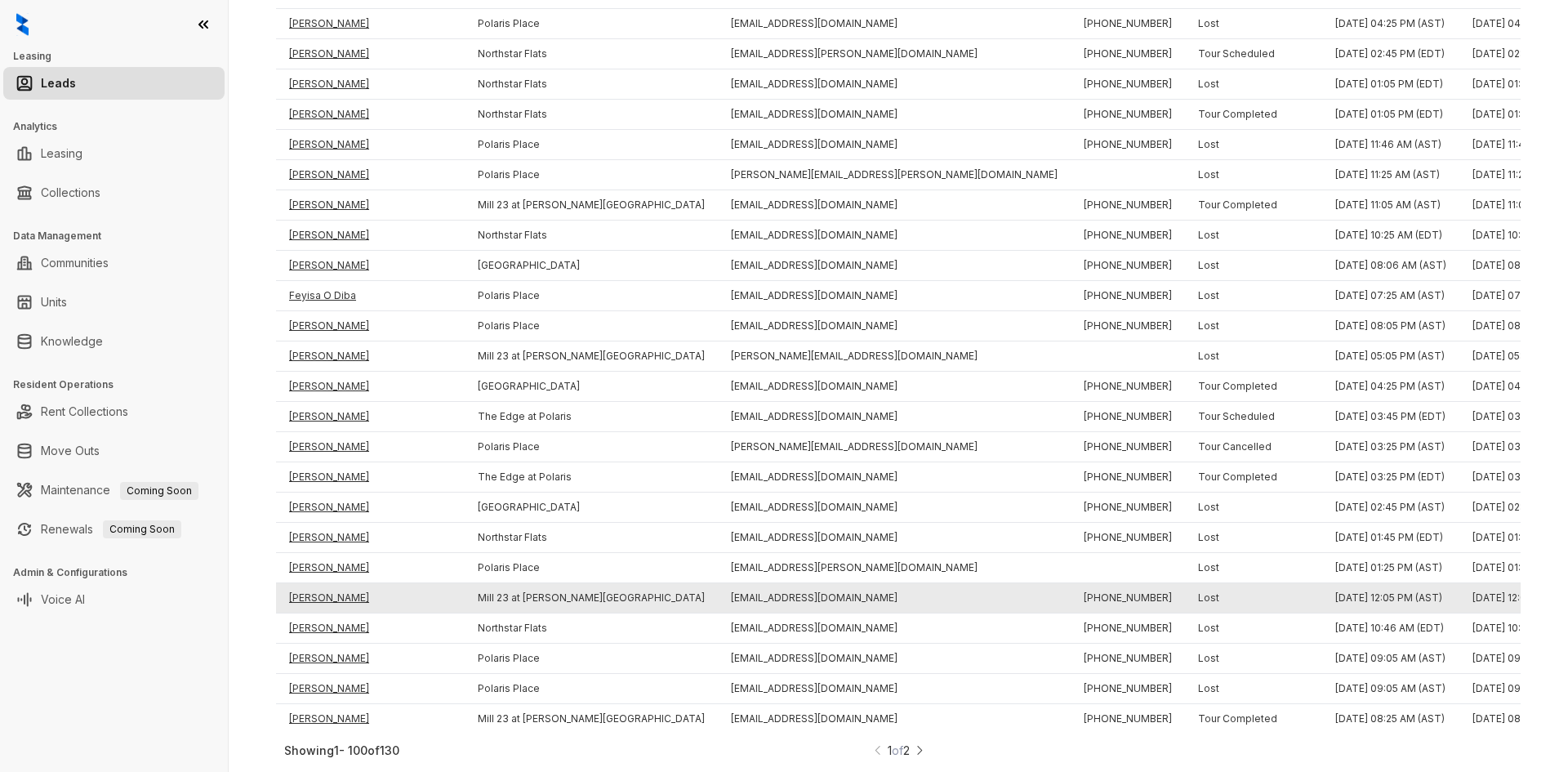
click at [312, 586] on td "Bailey Decker" at bounding box center [370, 598] width 189 height 30
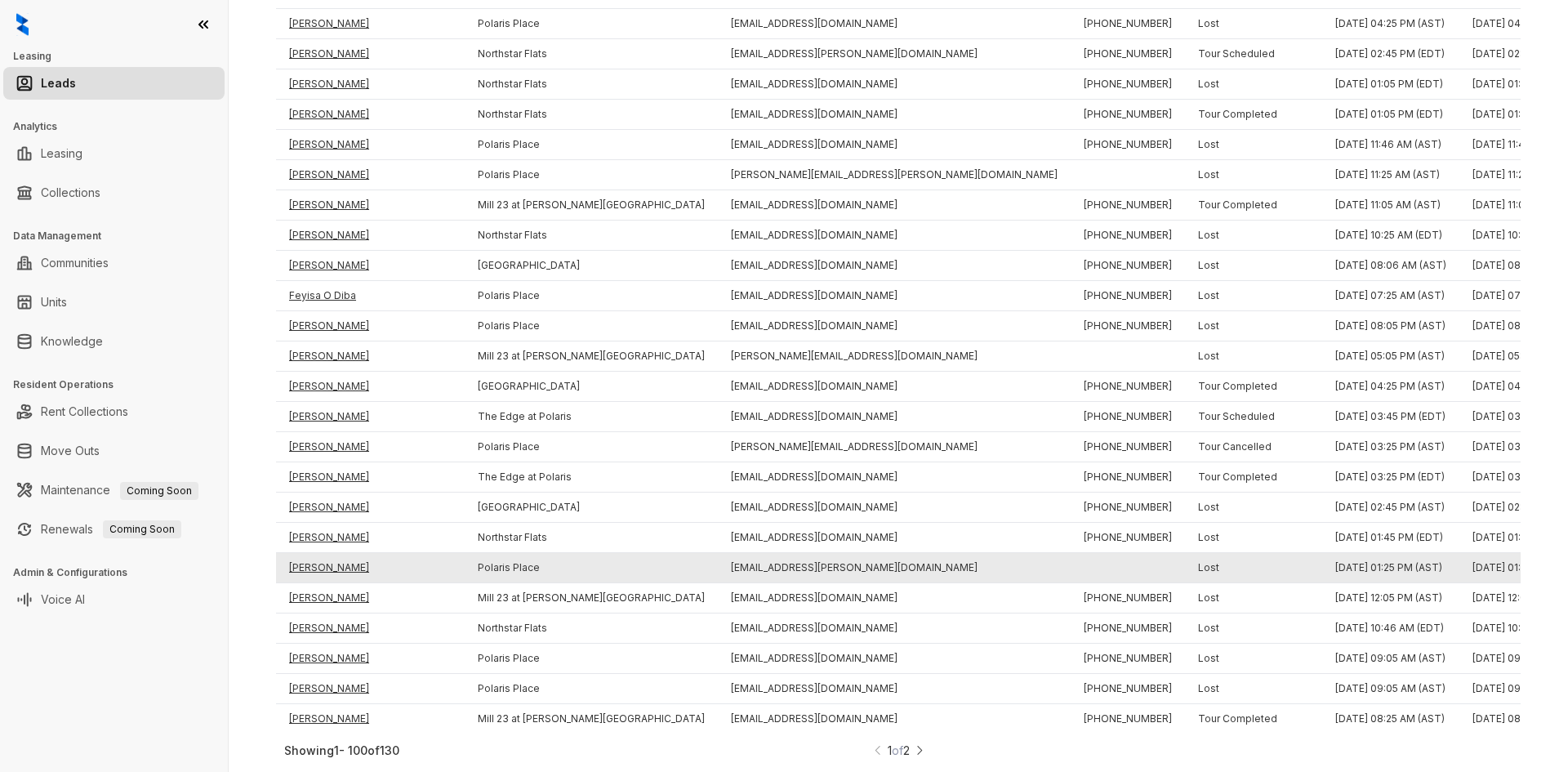
click at [314, 553] on td "Tamrin Turman" at bounding box center [370, 568] width 189 height 30
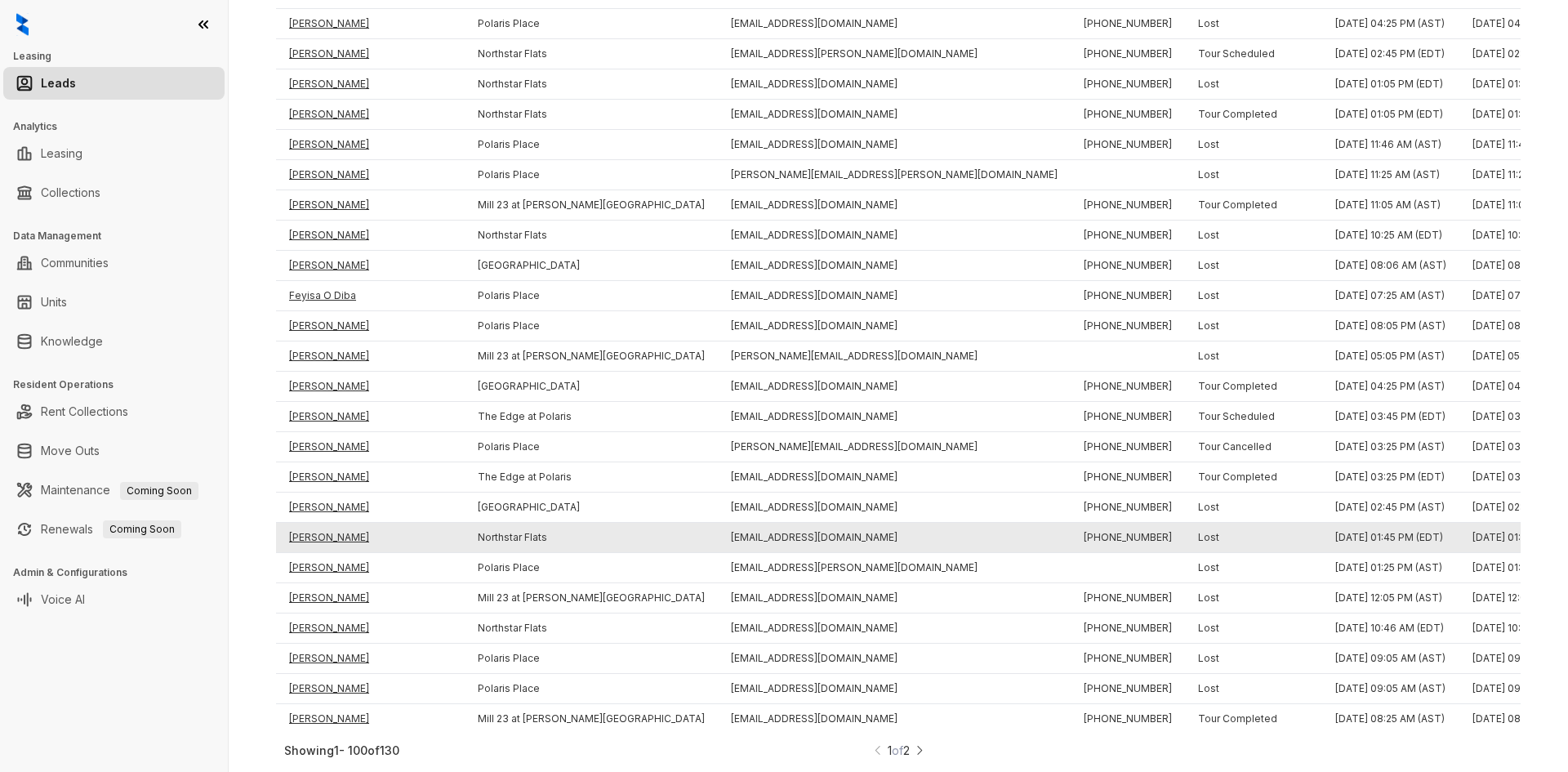
click at [312, 524] on td "Courtney Harris" at bounding box center [370, 537] width 189 height 30
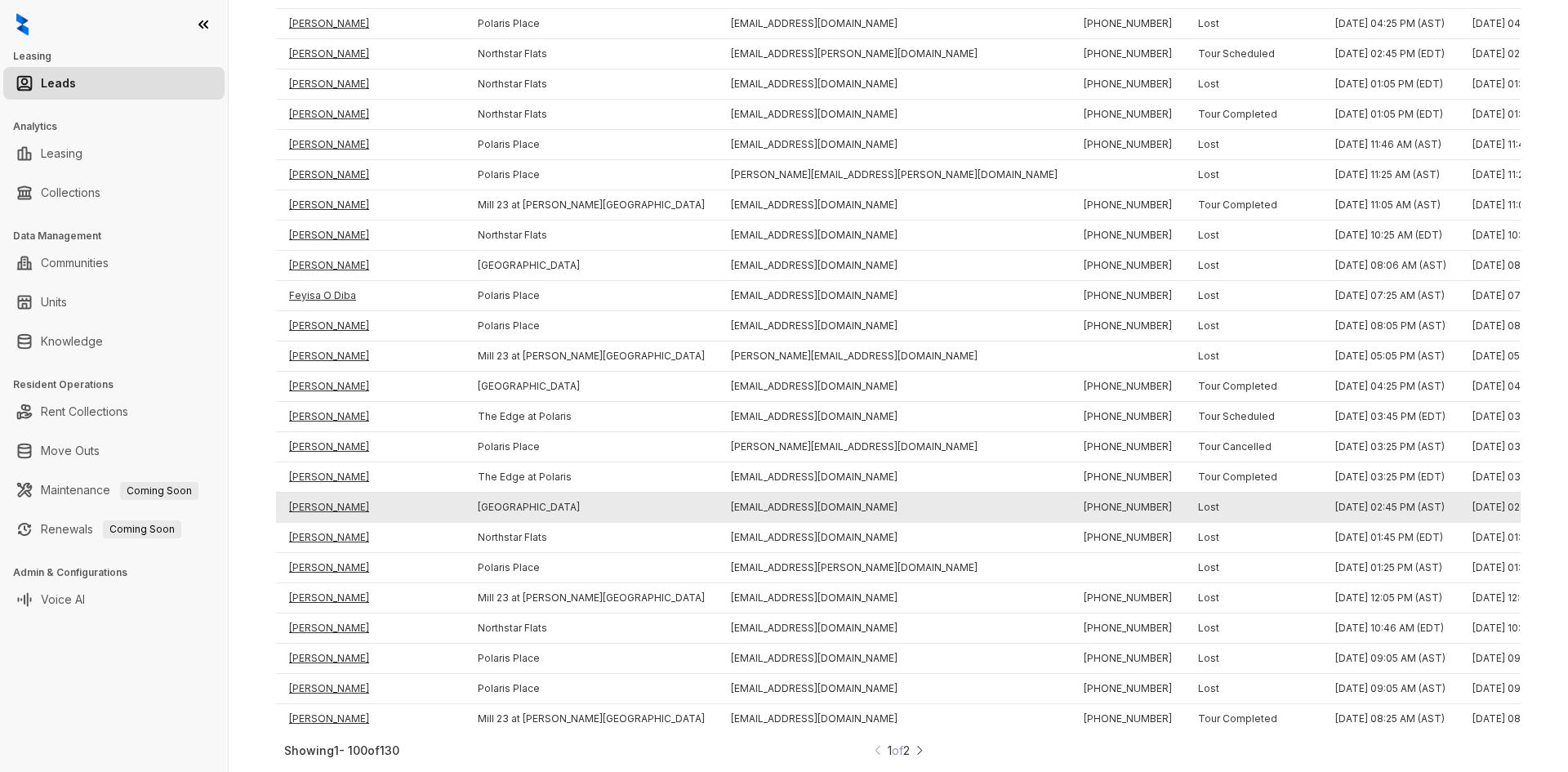
click at [316, 494] on td "Delaney Jordan" at bounding box center [370, 508] width 189 height 30
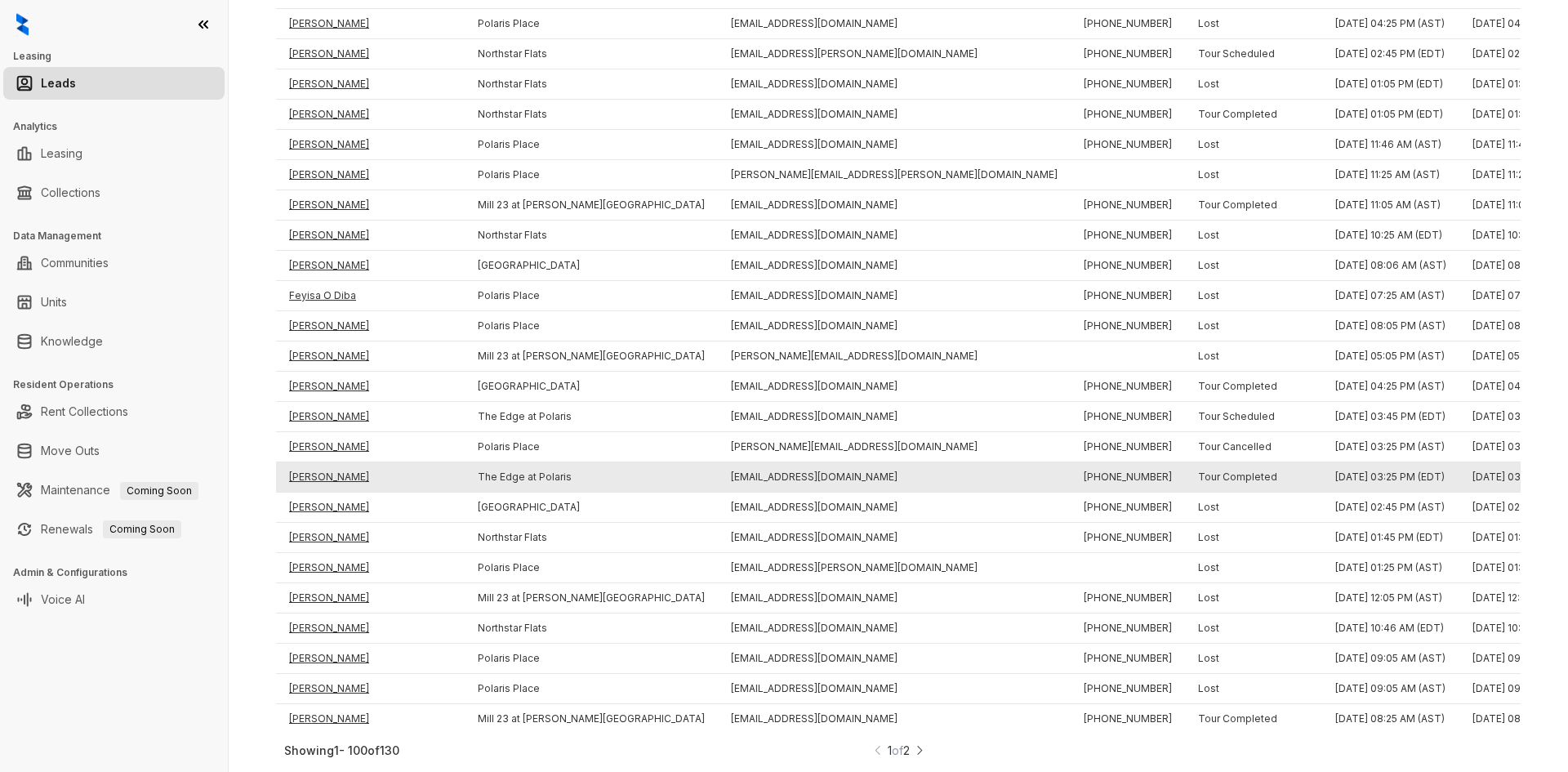
click at [323, 469] on td "Delaney Jordan" at bounding box center [370, 477] width 189 height 30
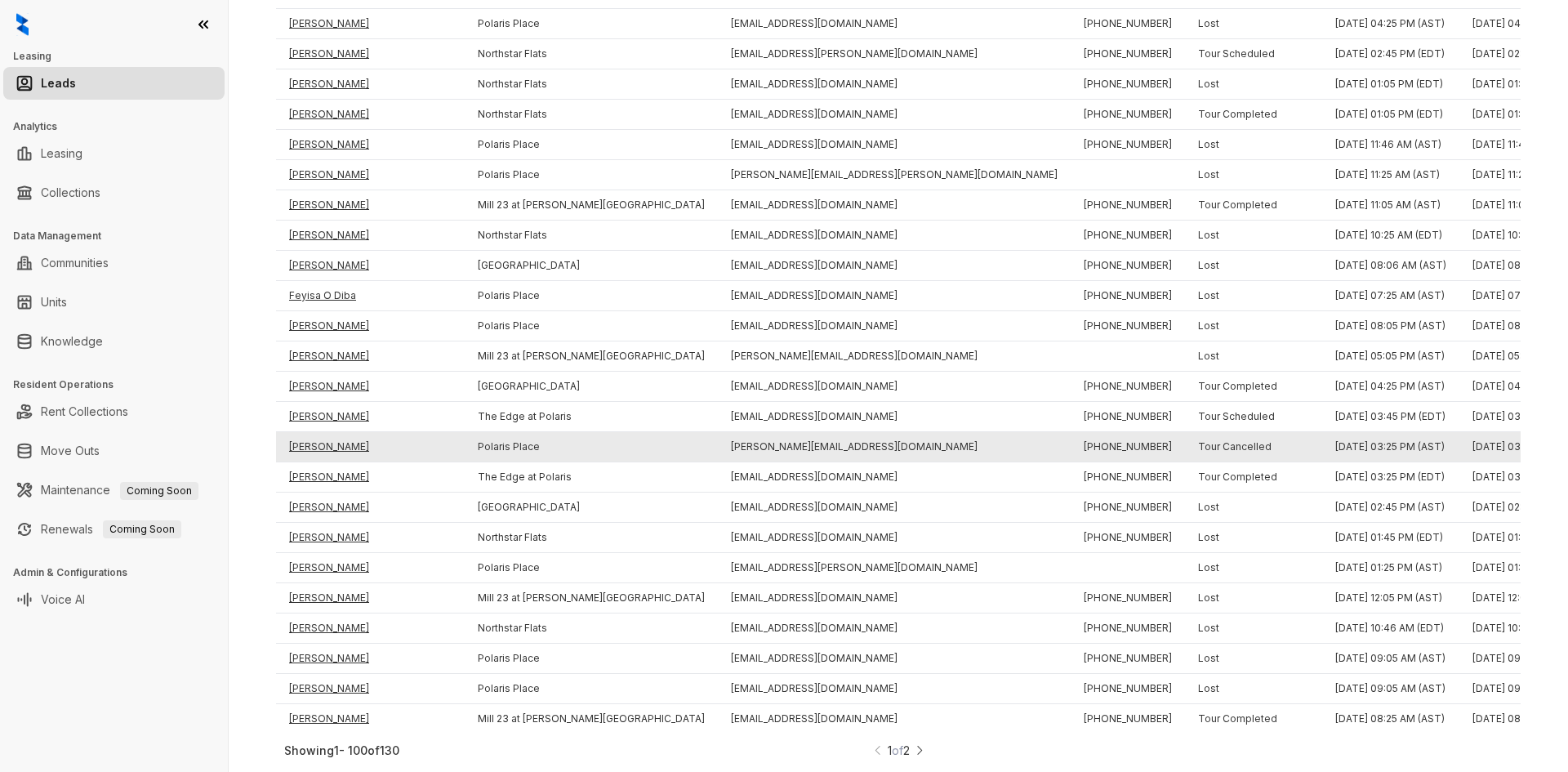
click at [321, 433] on td "Mohammed Hussein" at bounding box center [370, 447] width 189 height 30
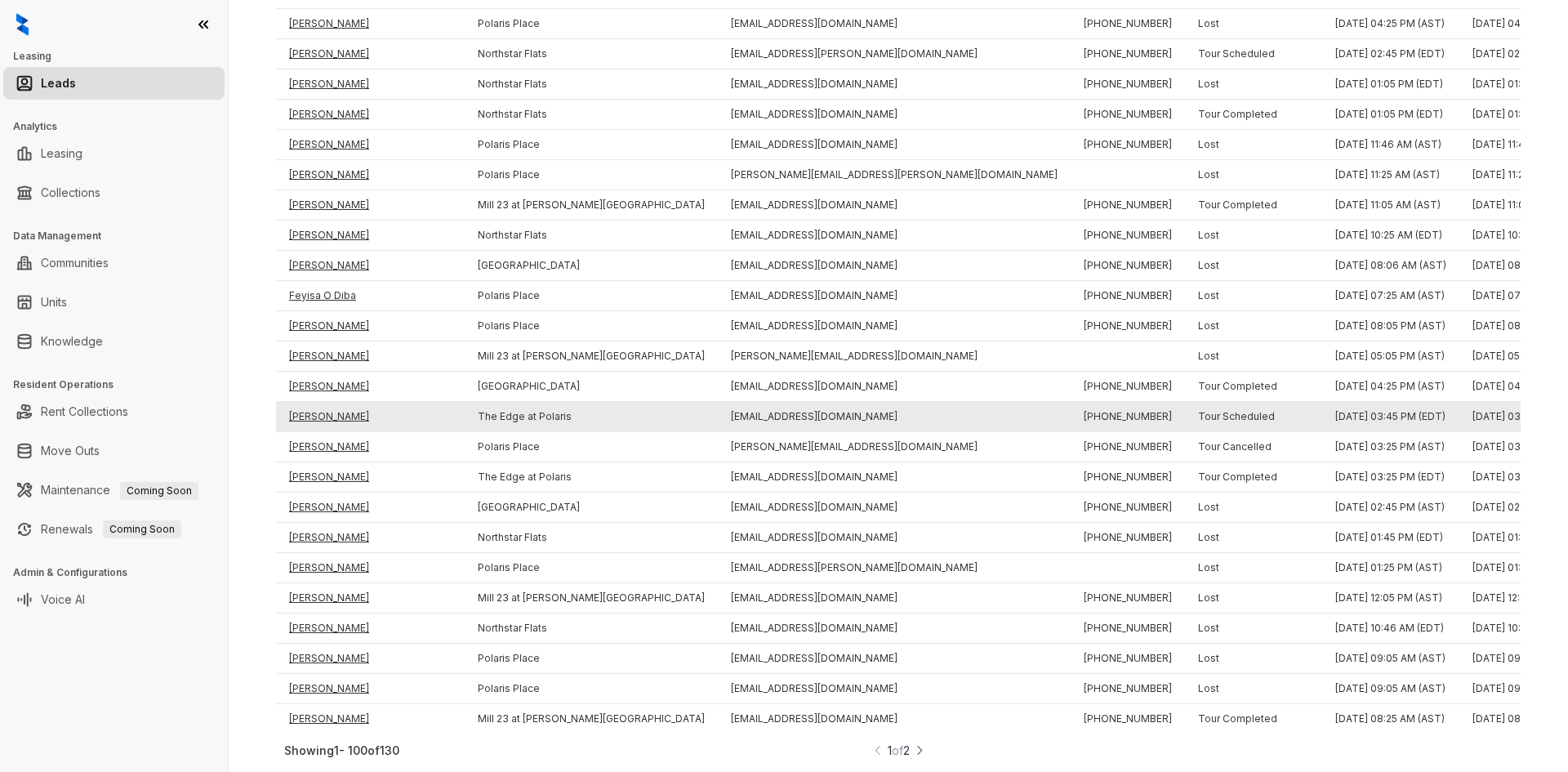
click at [320, 404] on td "Logan Frost" at bounding box center [370, 416] width 189 height 30
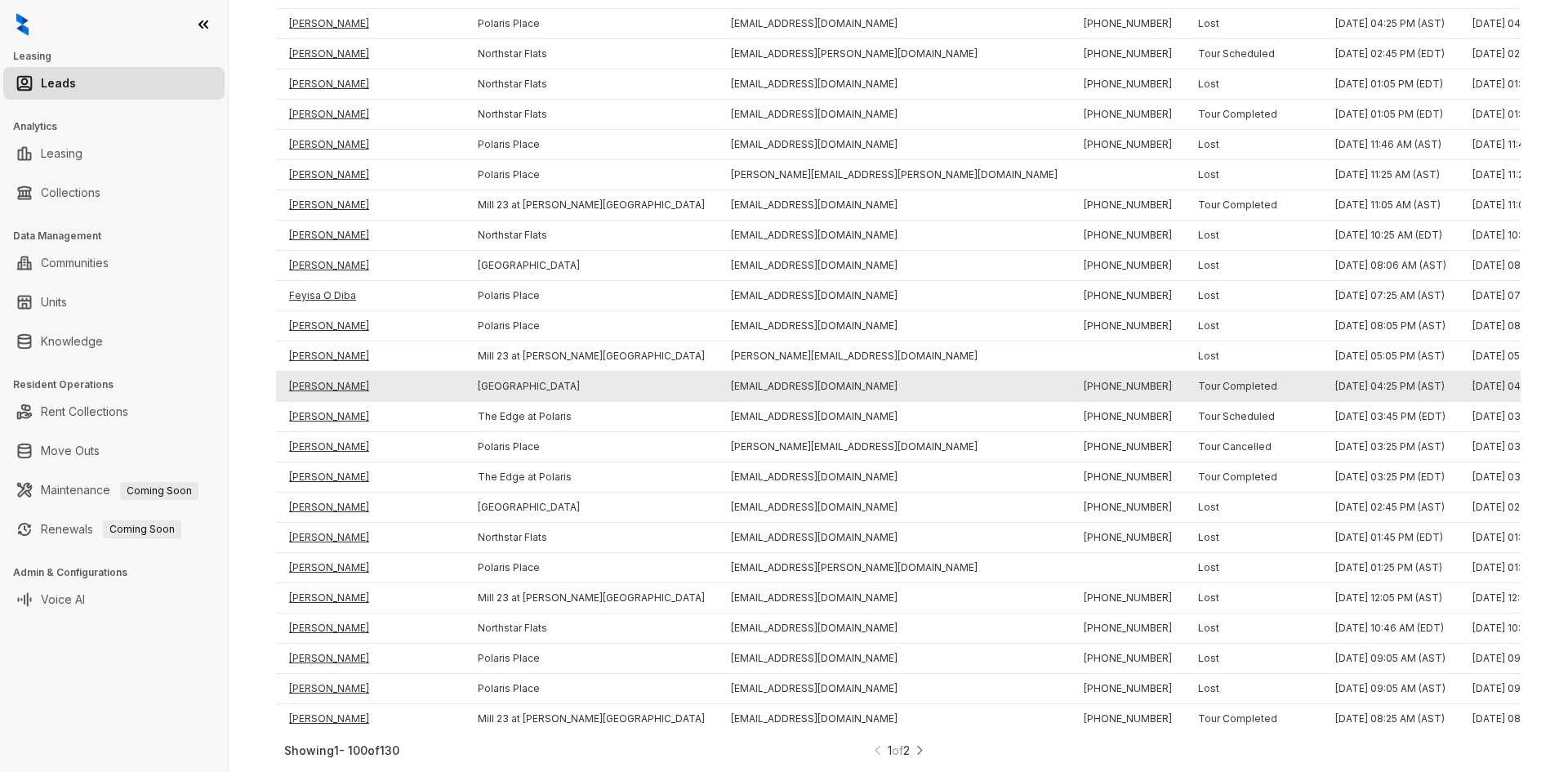
click at [318, 372] on td "Theresa Ellis" at bounding box center [370, 387] width 189 height 30
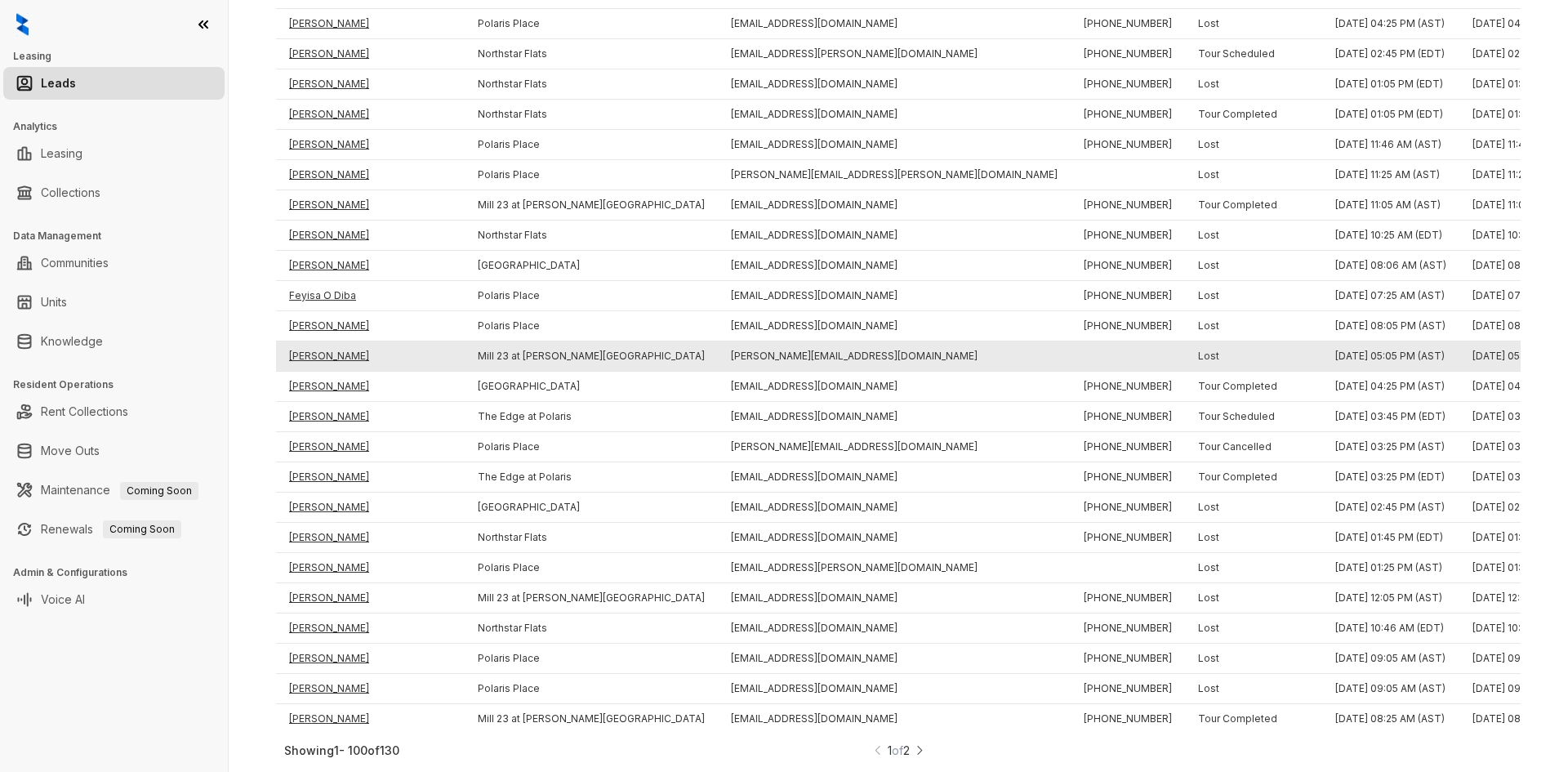
click at [318, 344] on td "Wyatt Gresh" at bounding box center [370, 357] width 189 height 30
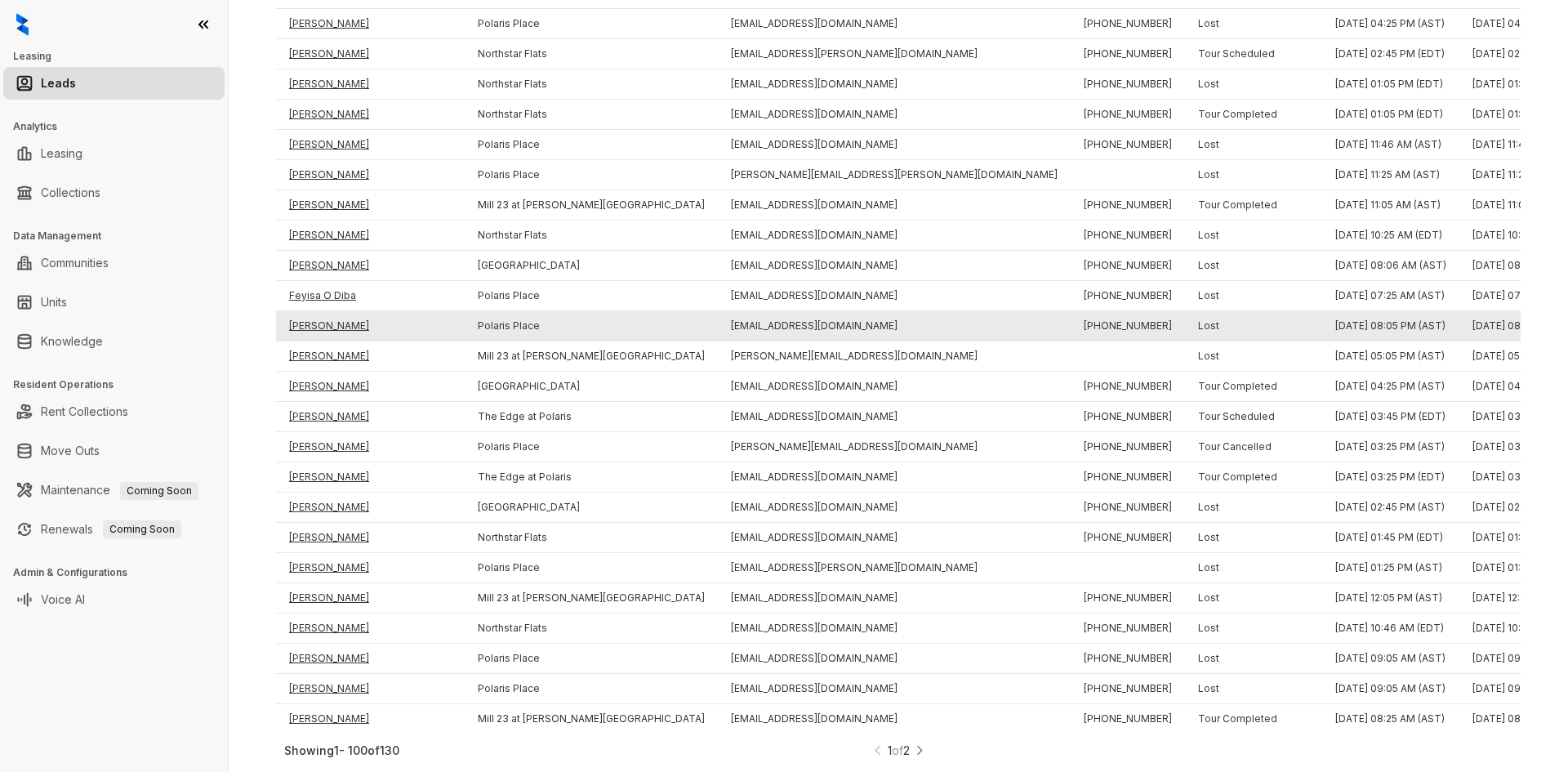
click at [318, 312] on td "Nydra Baccus" at bounding box center [370, 326] width 189 height 30
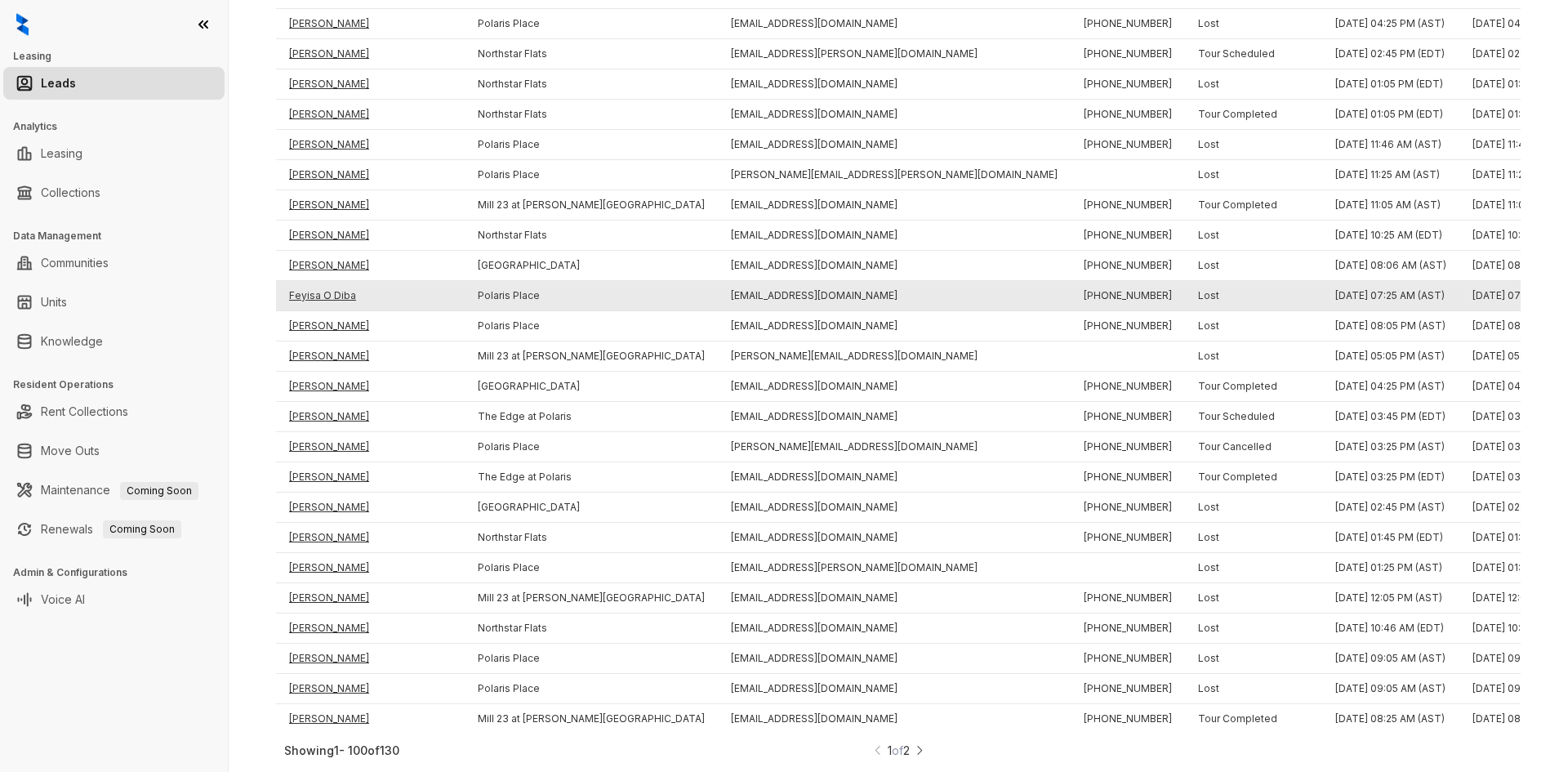
click at [317, 284] on td "Feyisa O Diba" at bounding box center [370, 296] width 189 height 30
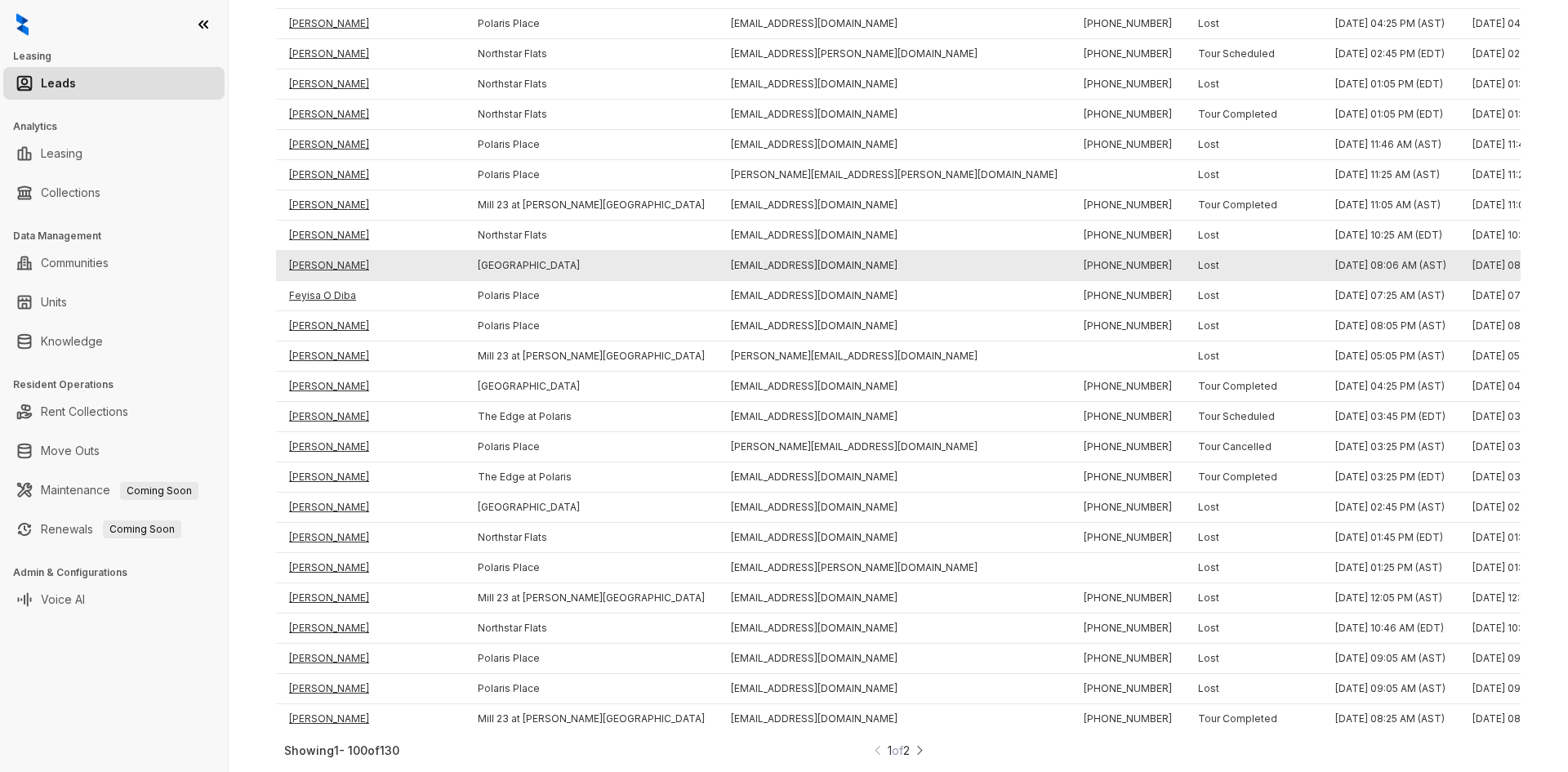
click at [320, 250] on td "Karli Christine" at bounding box center [370, 265] width 189 height 30
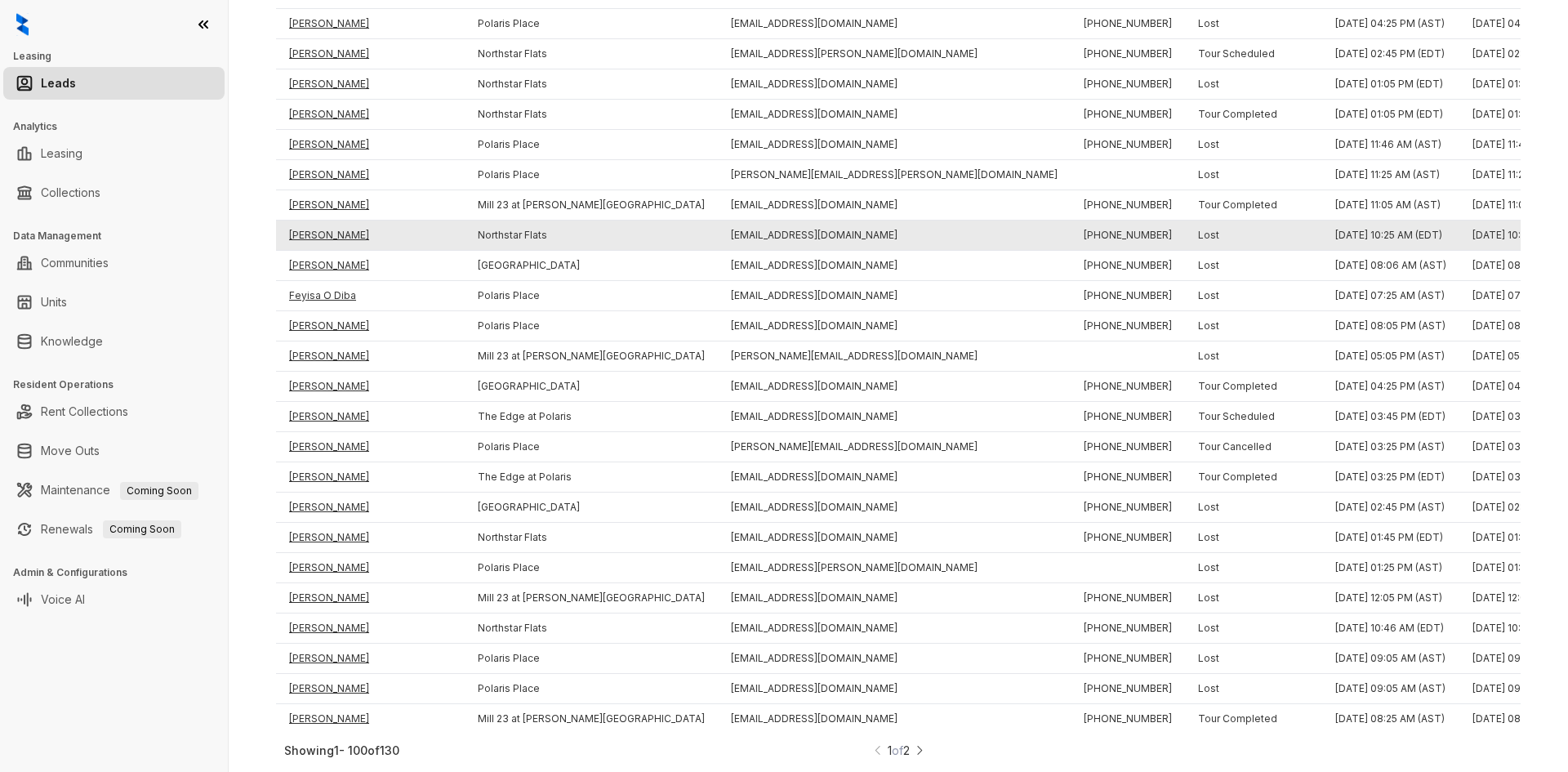
click at [321, 221] on td "Jean Kabo" at bounding box center [370, 236] width 189 height 30
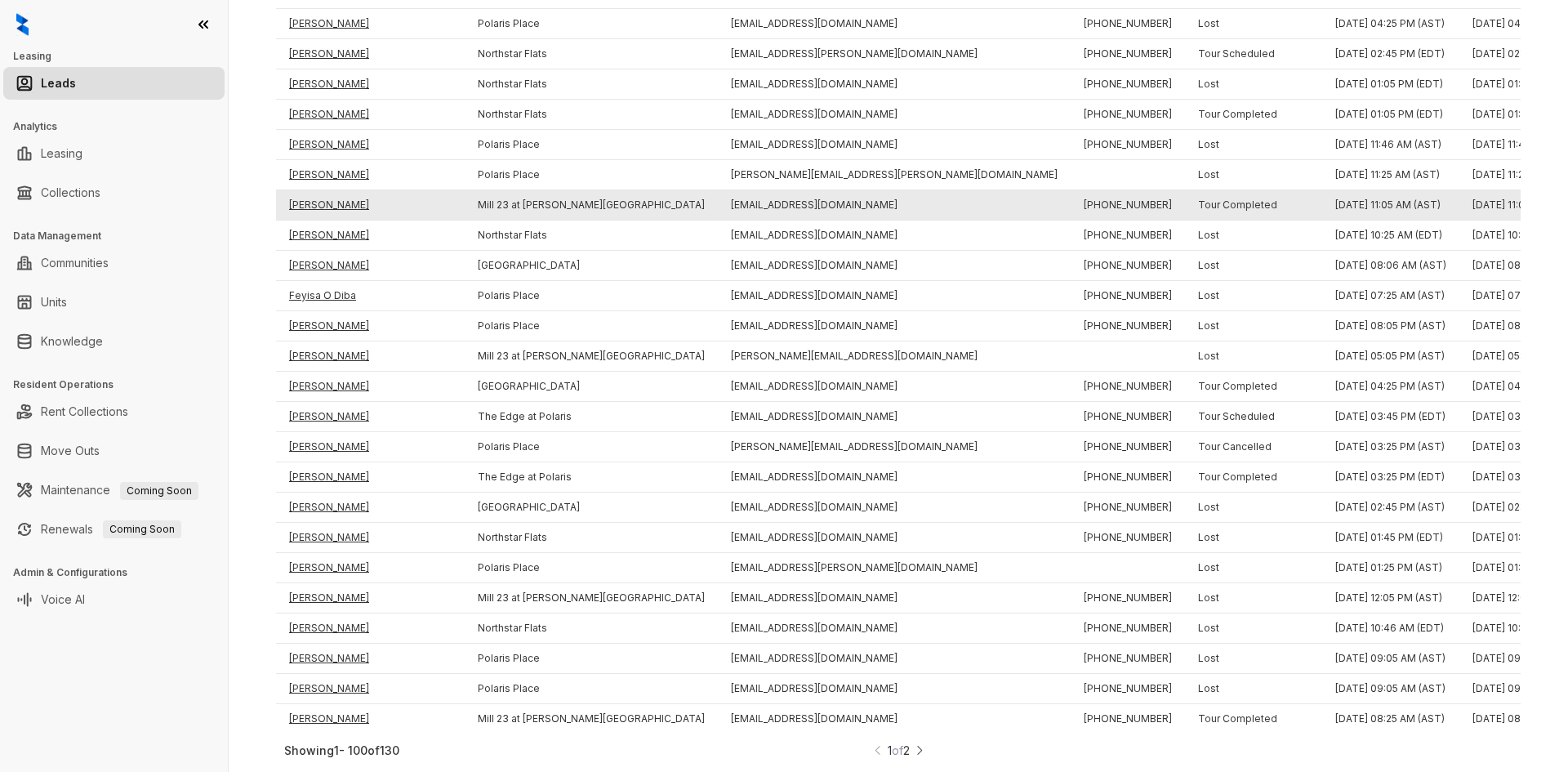
click at [313, 194] on td "Carol Cox" at bounding box center [370, 205] width 189 height 30
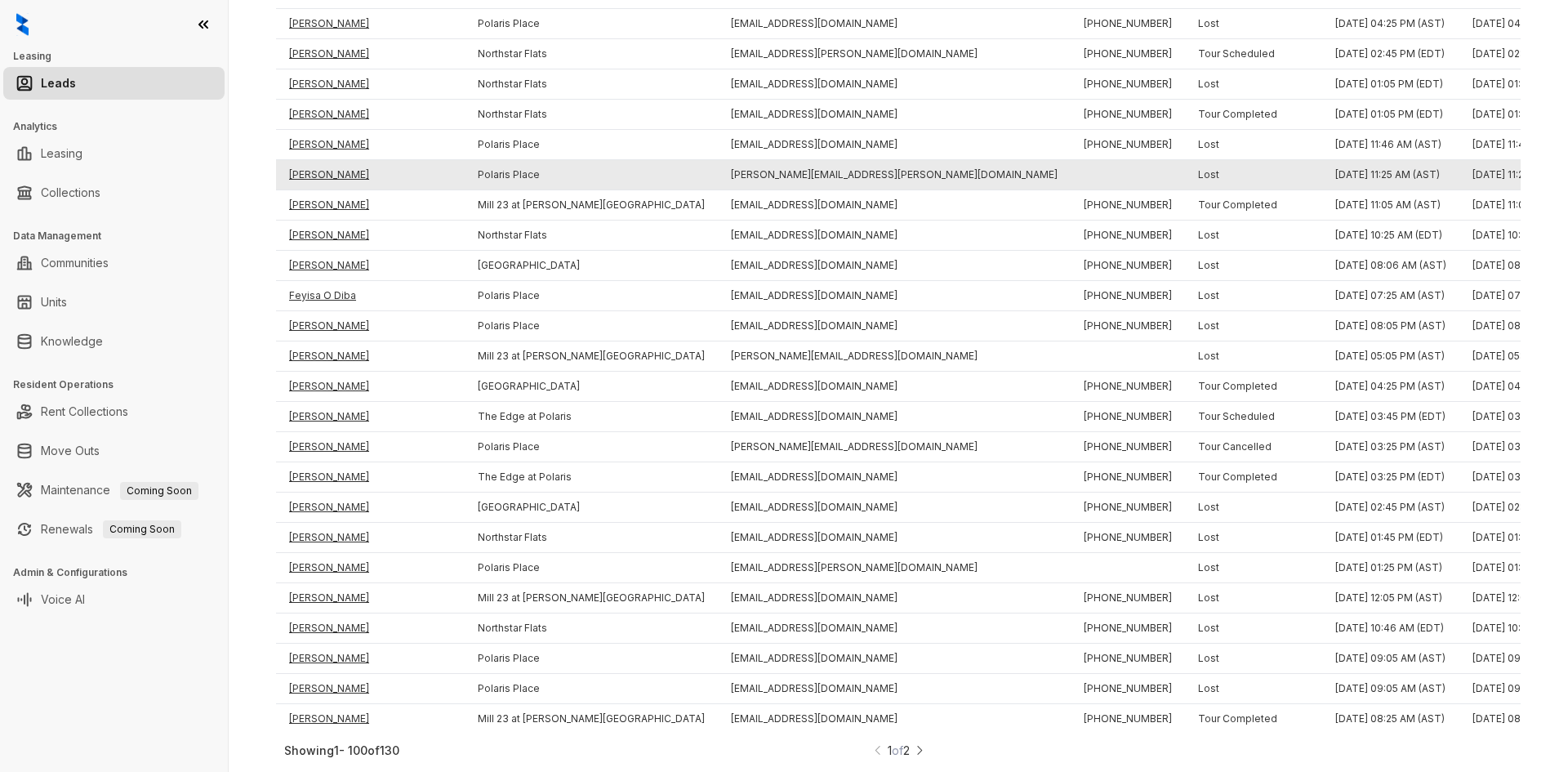
click at [302, 166] on td "David Rice" at bounding box center [370, 175] width 189 height 30
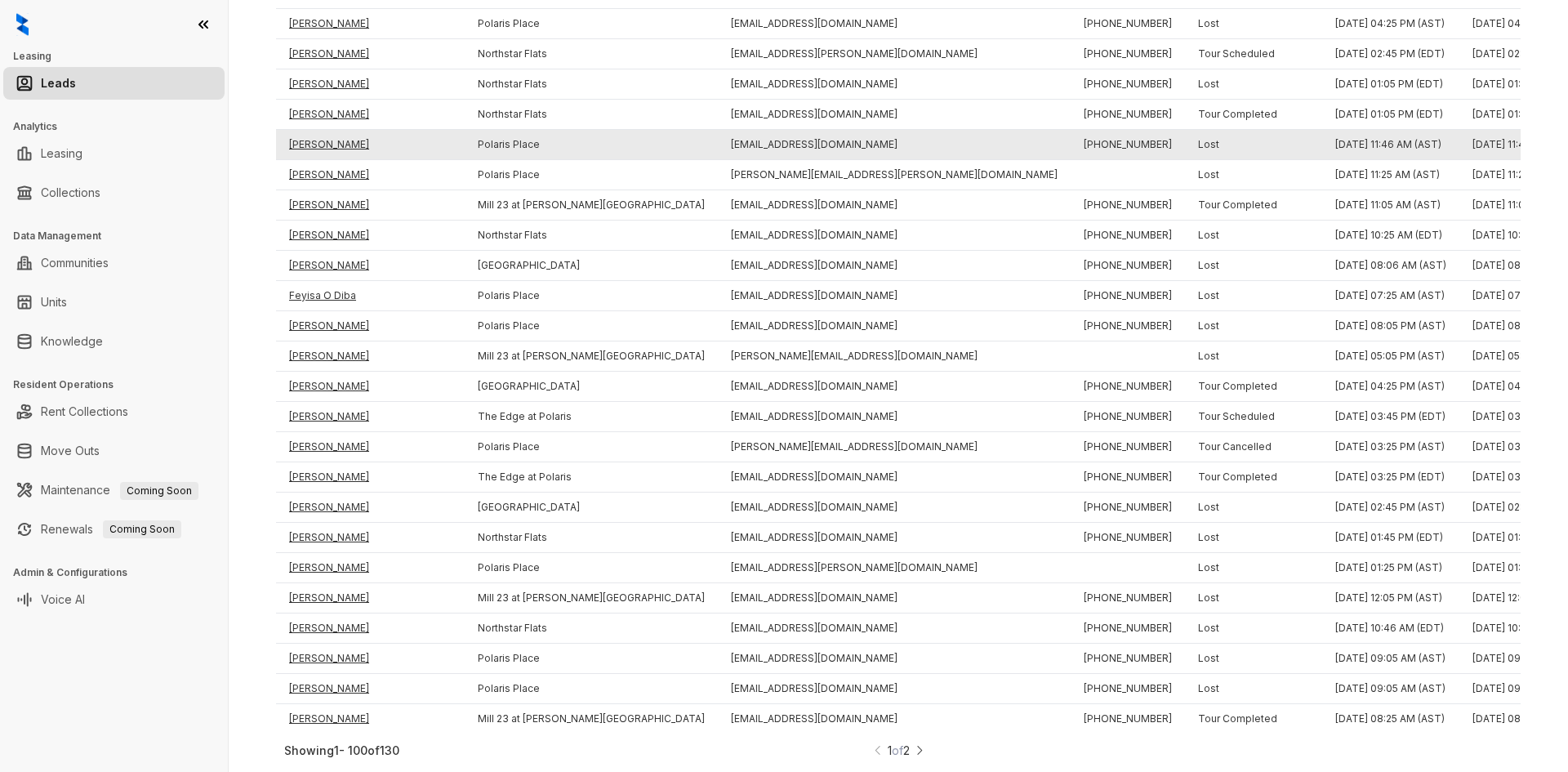
click at [310, 132] on td "Griselda Santiago" at bounding box center [370, 144] width 189 height 30
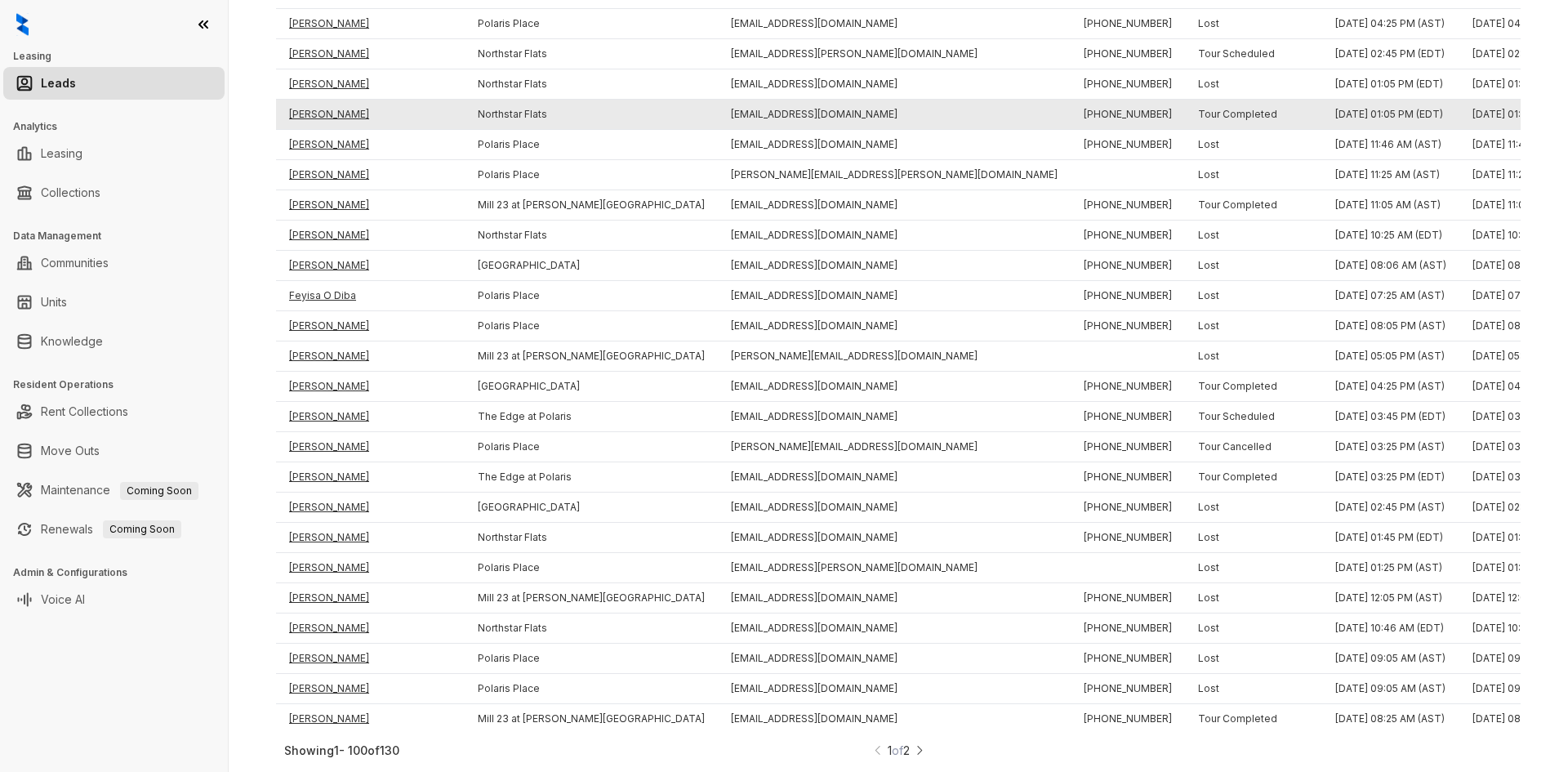
click at [313, 100] on td "Lauren Galloway" at bounding box center [370, 115] width 189 height 30
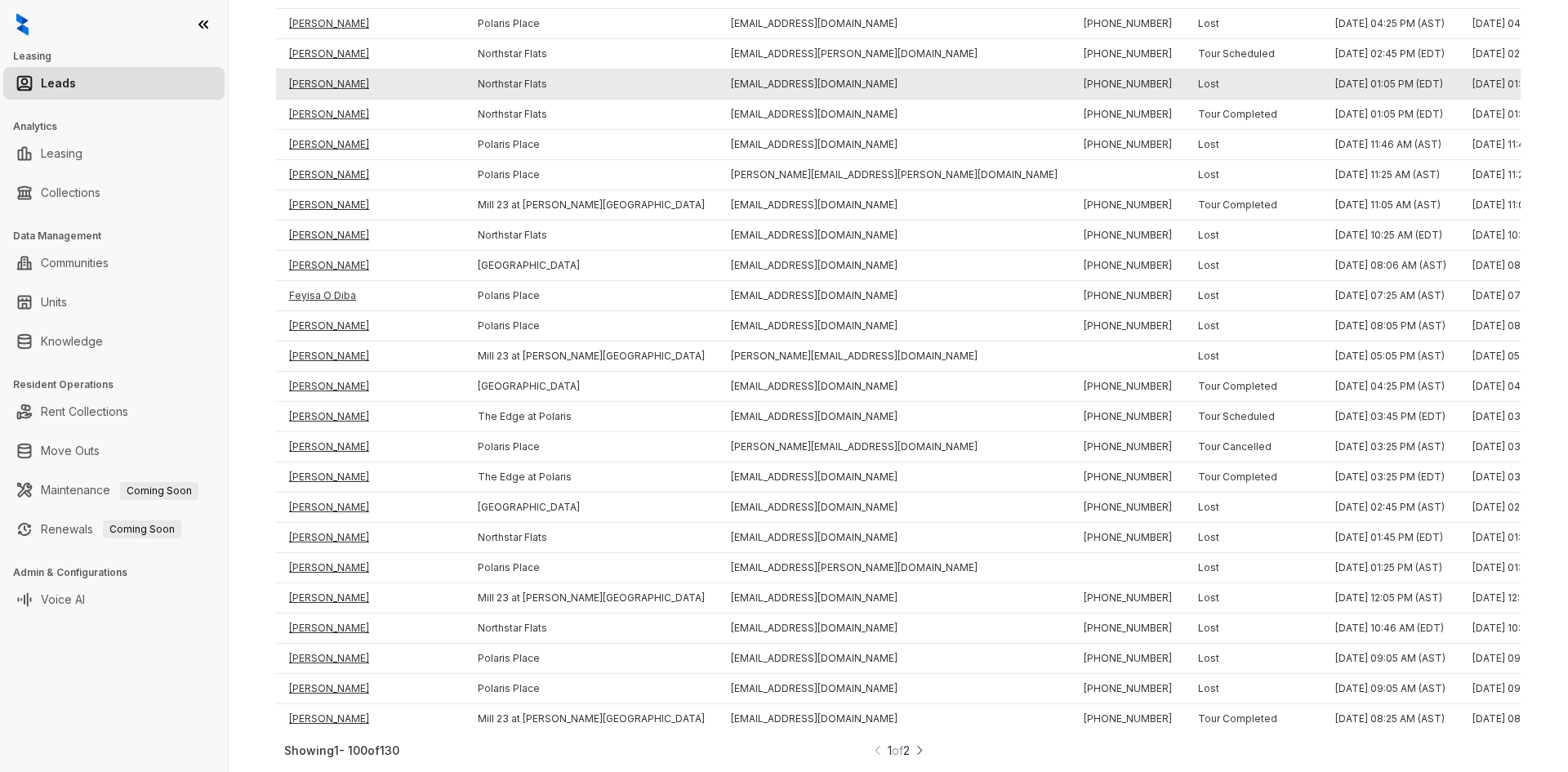
click at [310, 73] on td "Lauren H" at bounding box center [370, 84] width 189 height 30
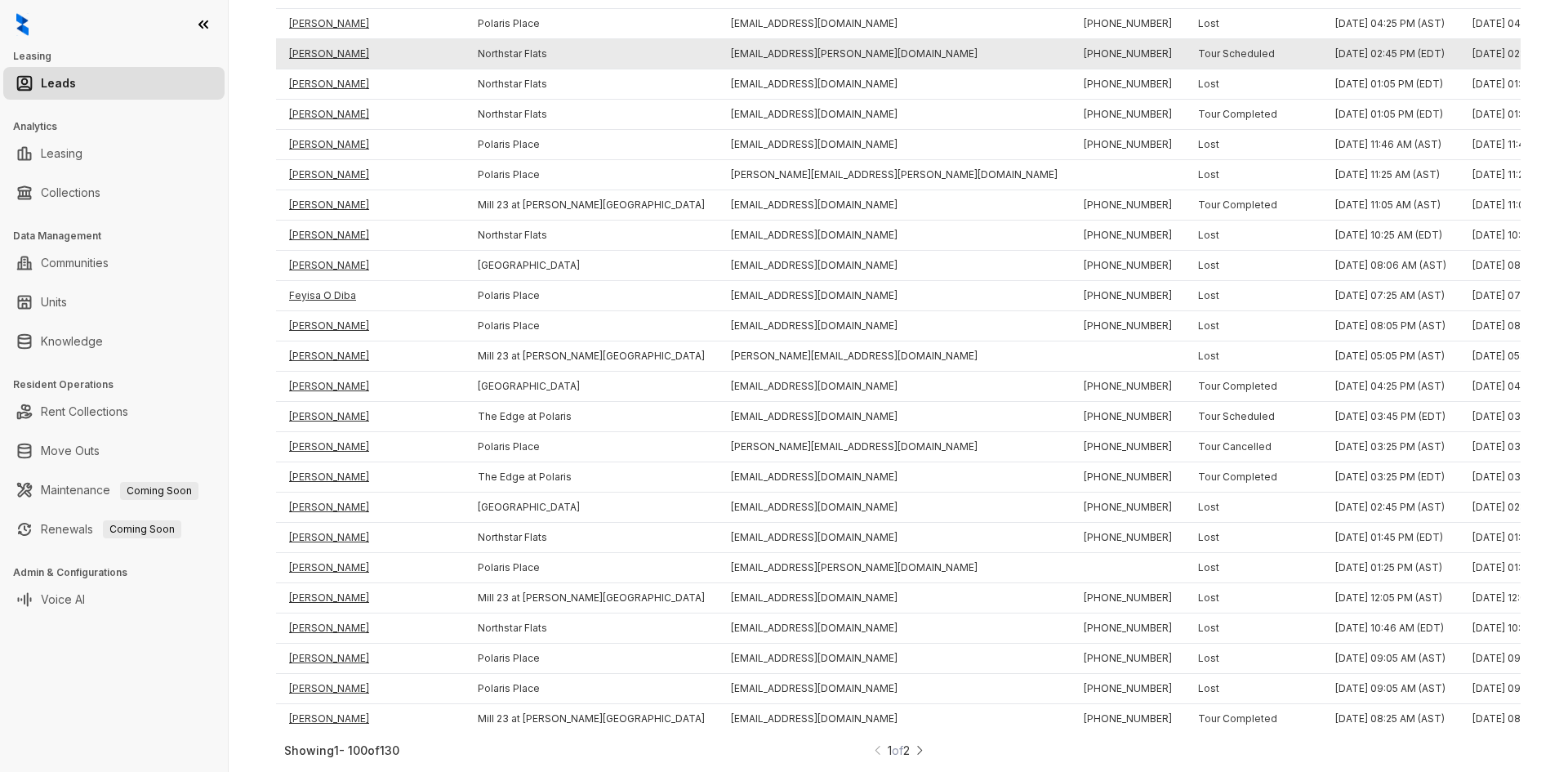
click at [315, 40] on td "Madison Mccoy" at bounding box center [370, 54] width 189 height 30
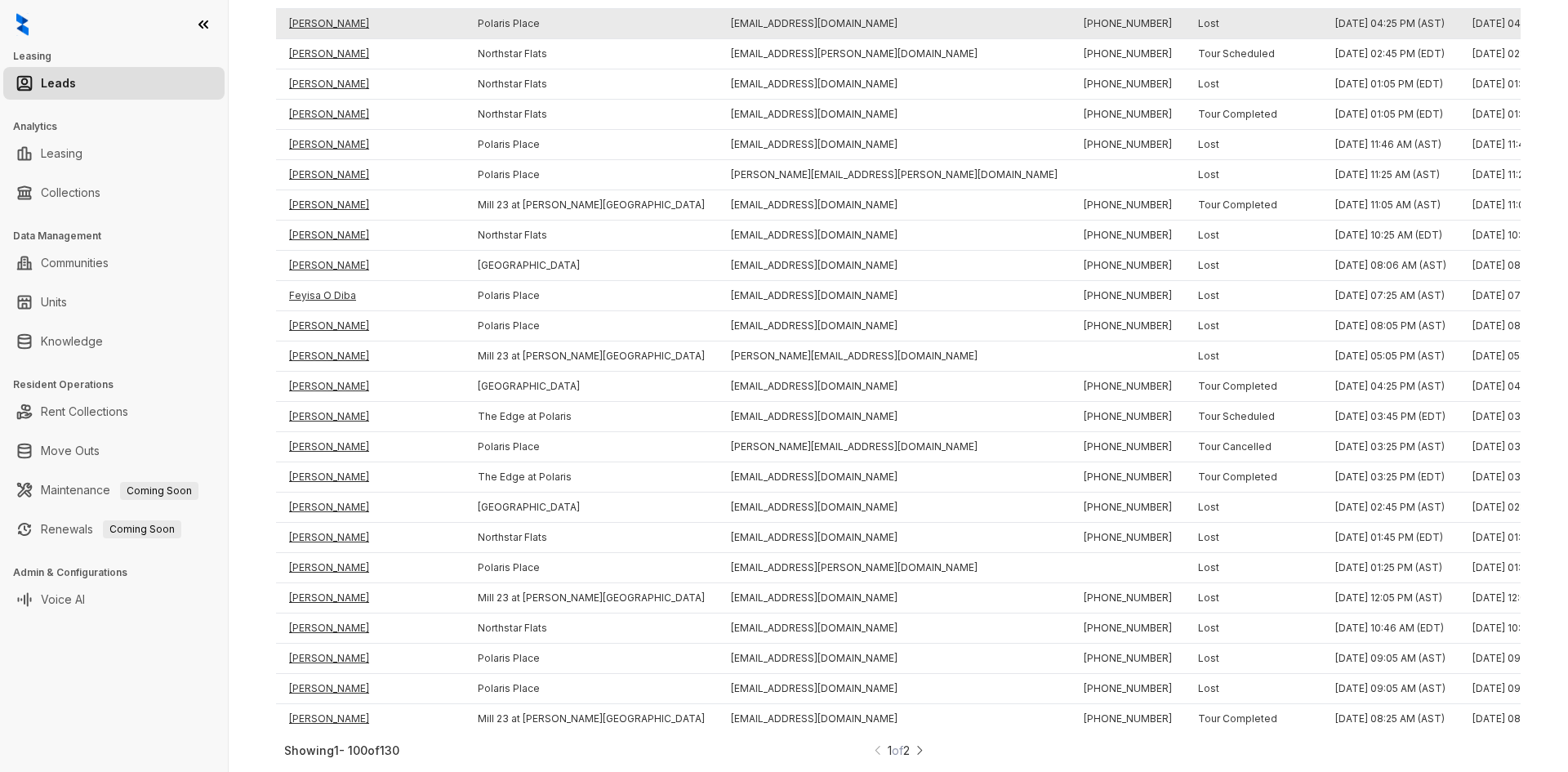
click at [339, 9] on td "Antoinette White" at bounding box center [370, 24] width 189 height 30
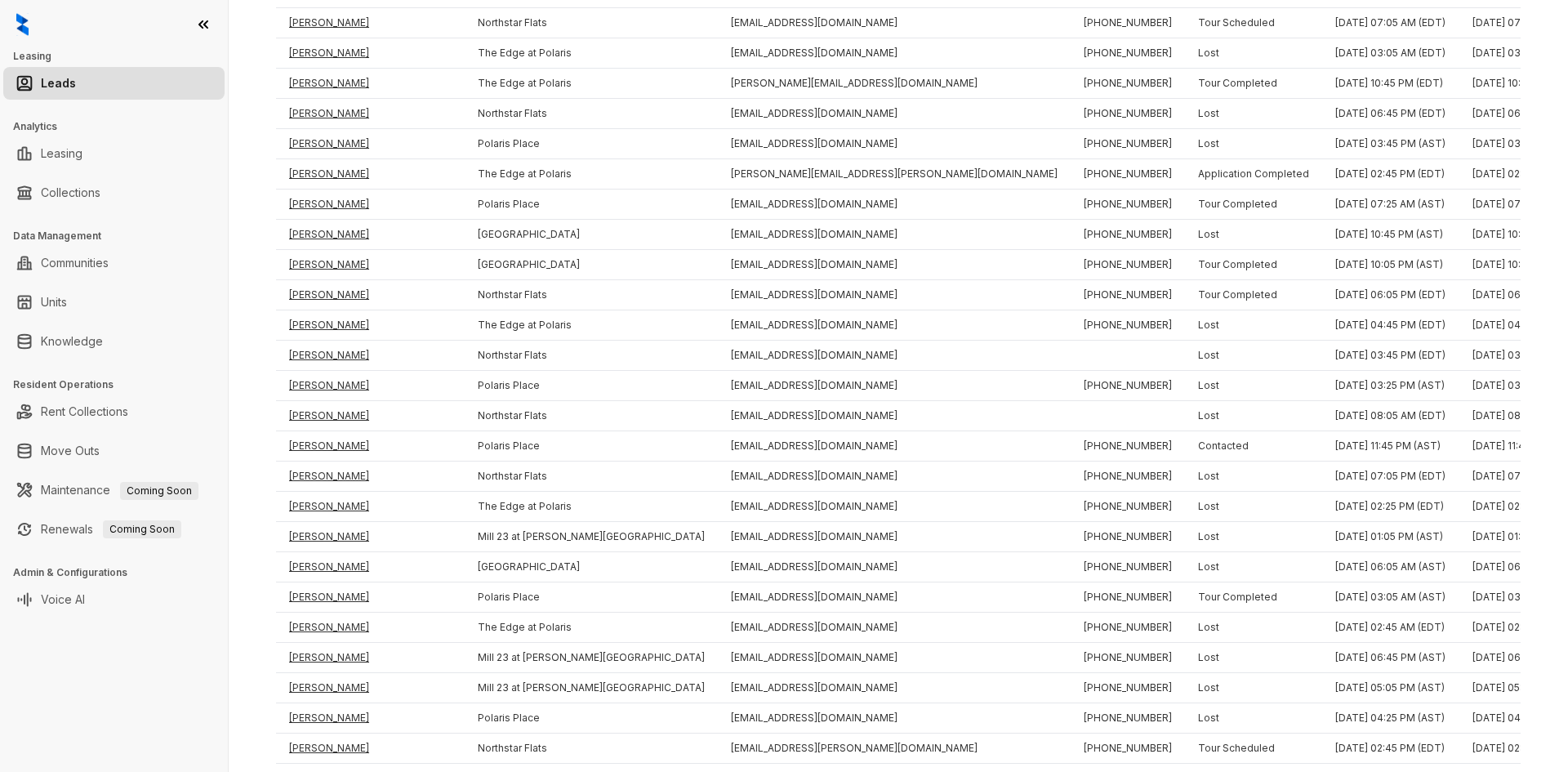
scroll to position [1738, 0]
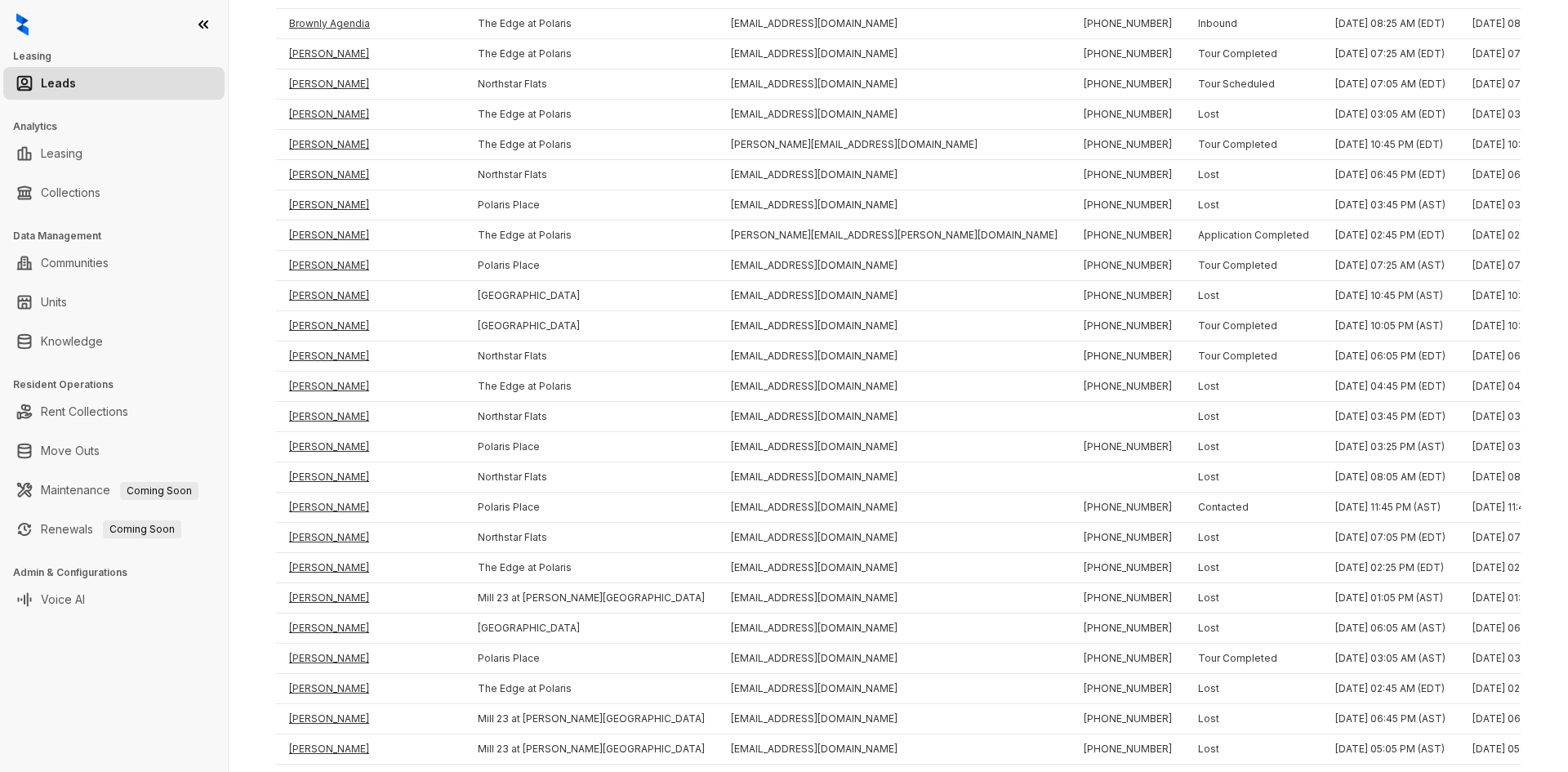
drag, startPoint x: 243, startPoint y: 684, endPoint x: 245, endPoint y: 664, distance: 20.1
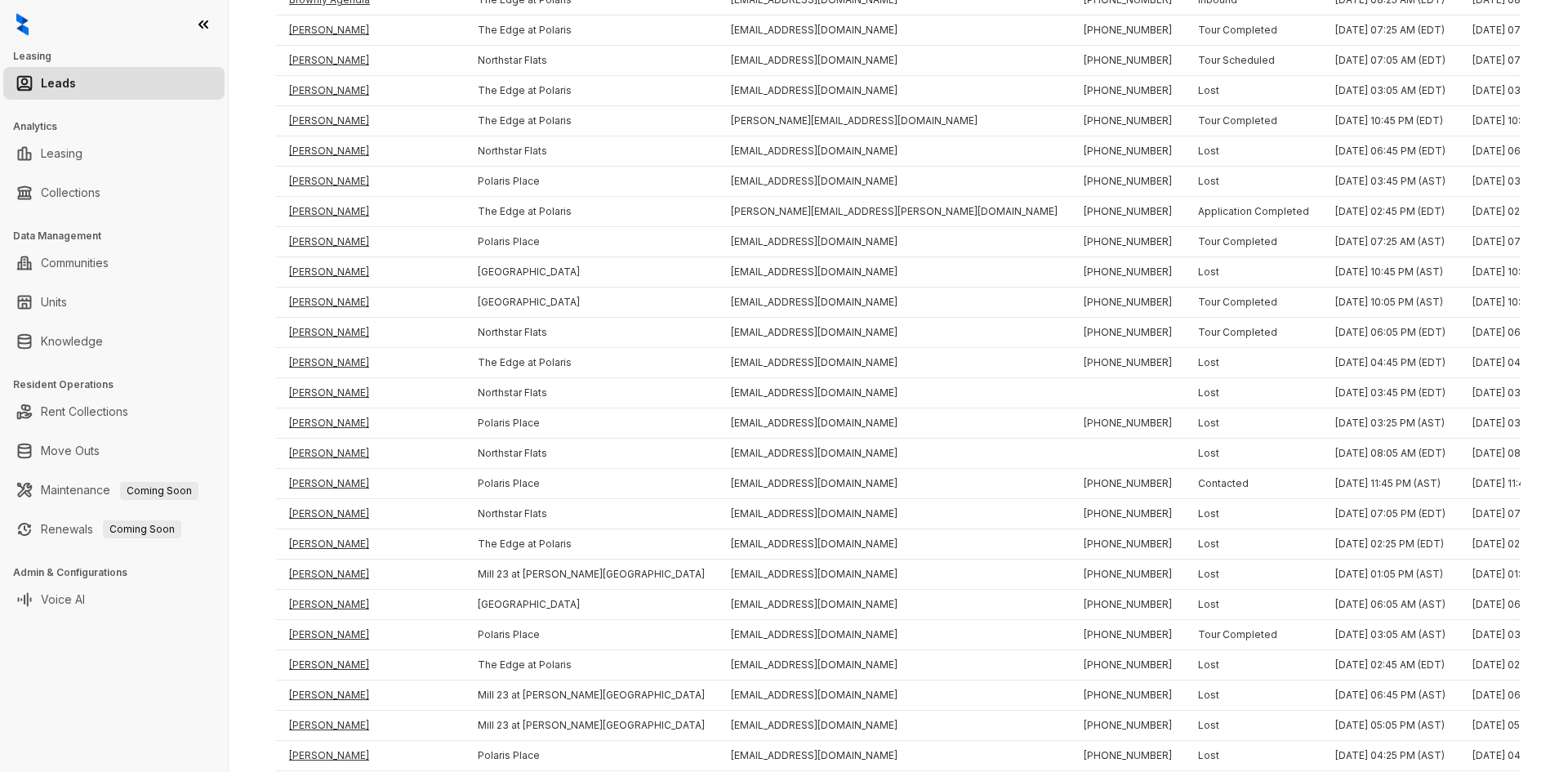
scroll to position [1702, 0]
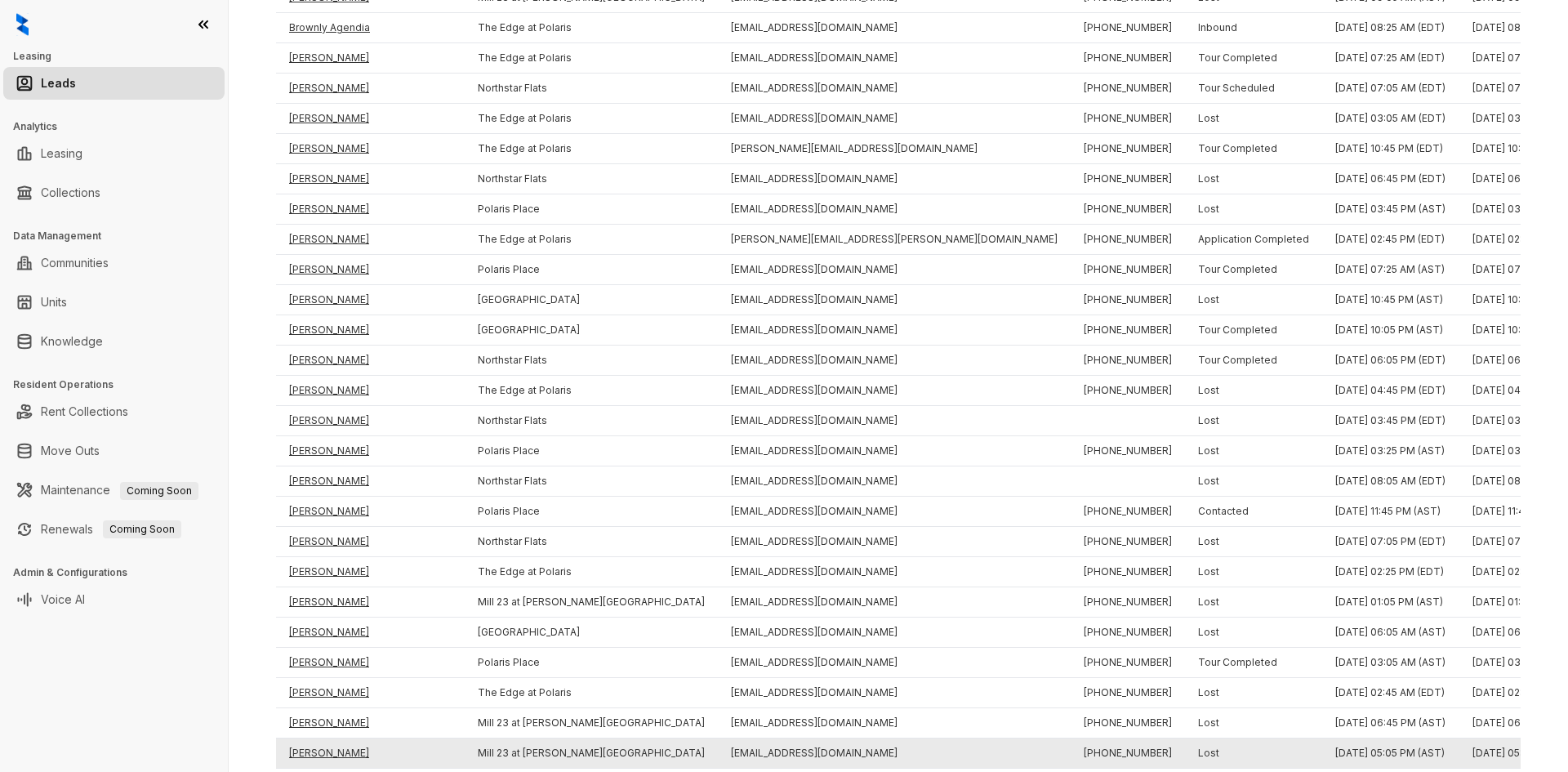
click at [357, 752] on td "Amanda Sheline" at bounding box center [370, 753] width 189 height 30
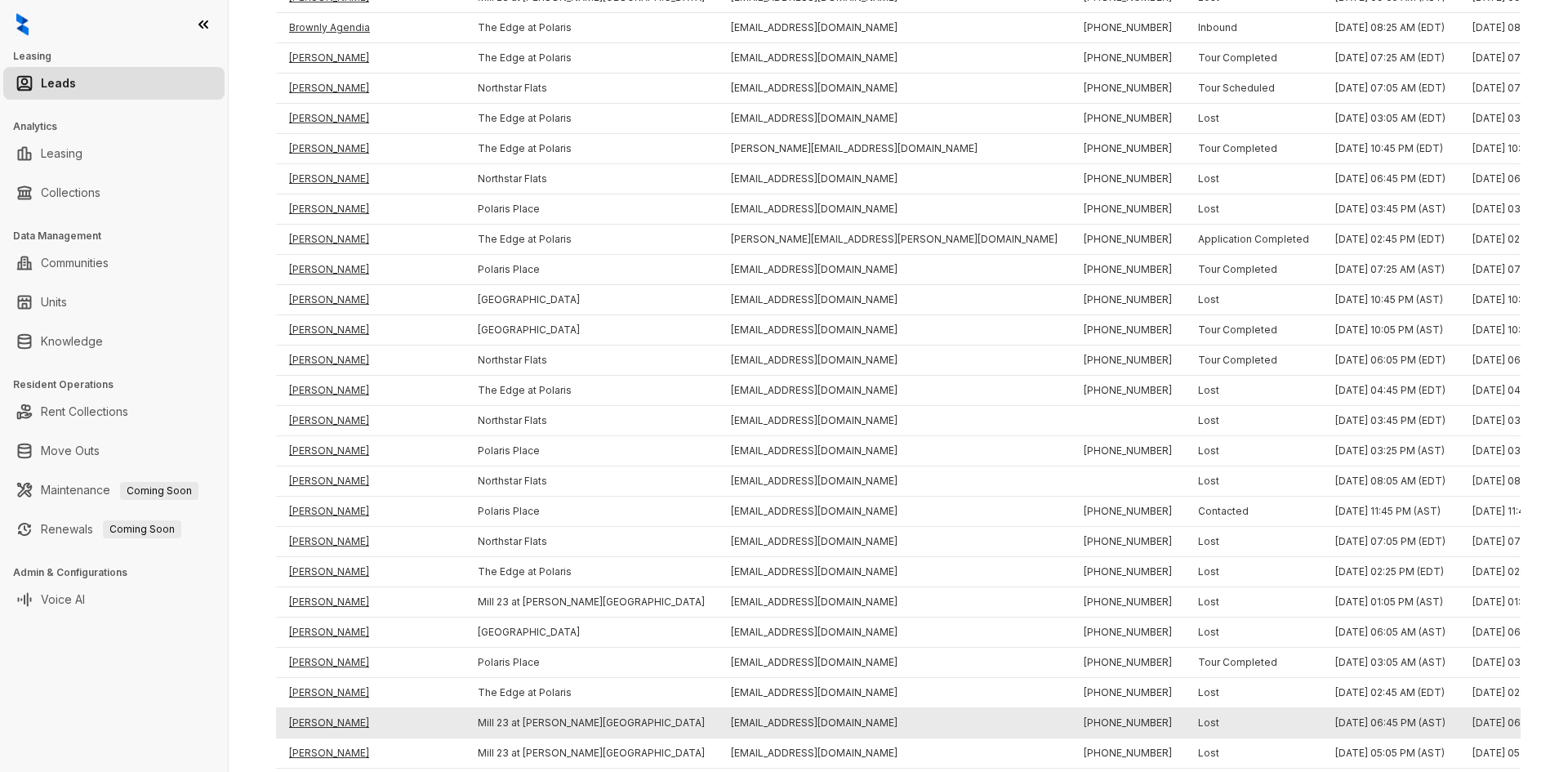
click at [333, 711] on td "Jarvell Hampton" at bounding box center [370, 723] width 189 height 30
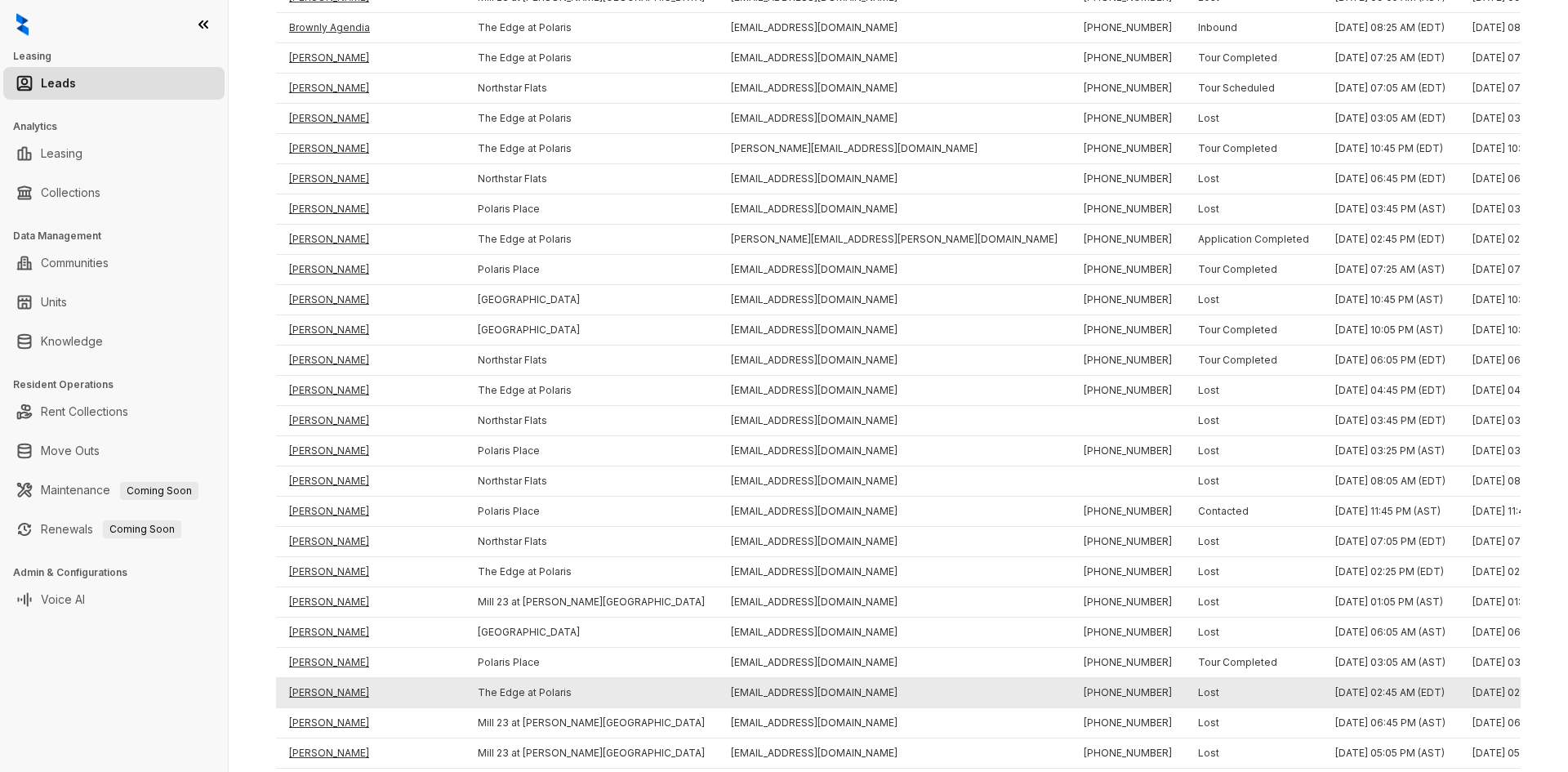
click at [315, 688] on td "Francis Jang" at bounding box center [370, 693] width 189 height 30
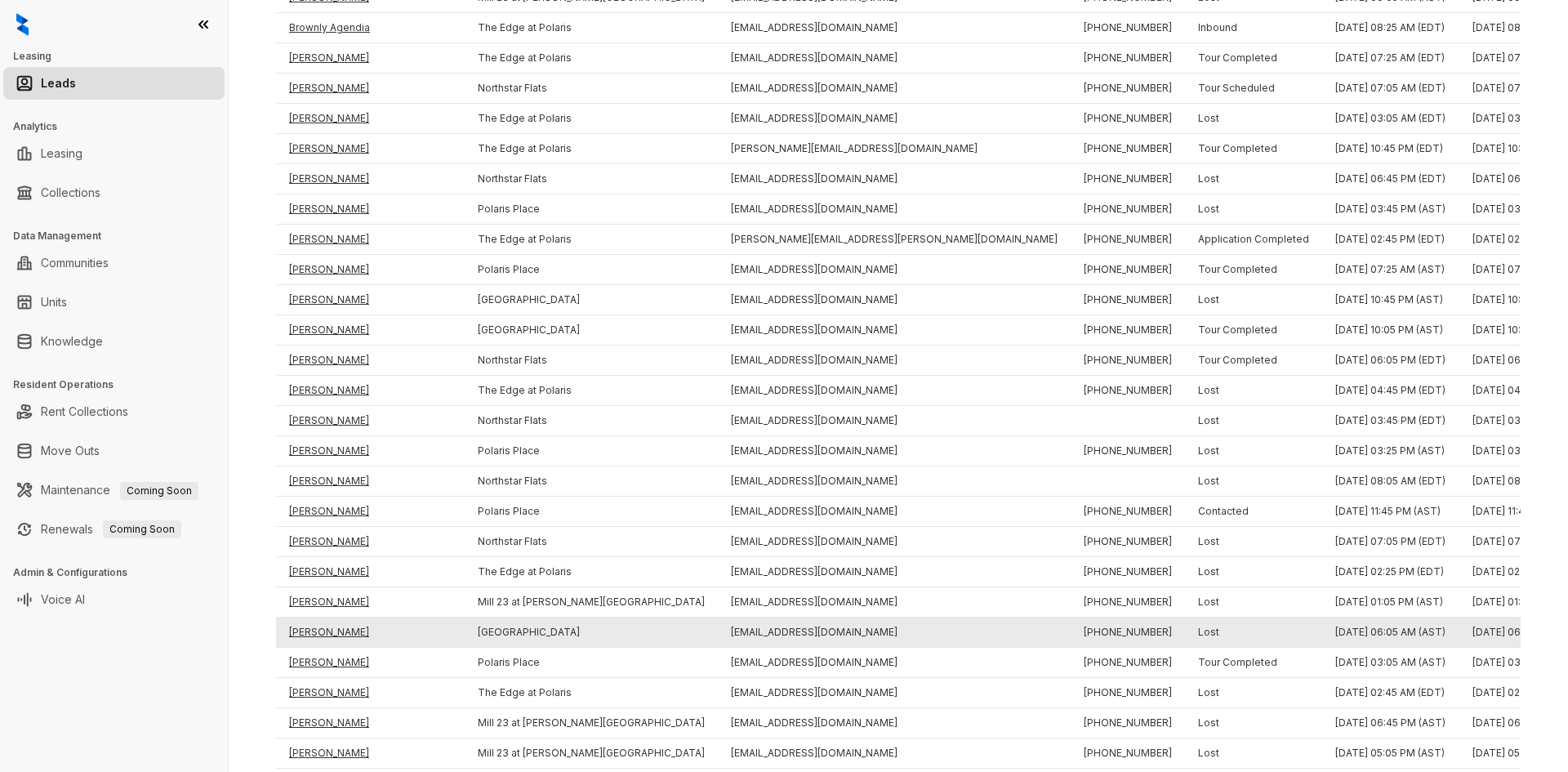
click at [312, 641] on td "Morgan Braucher" at bounding box center [370, 633] width 189 height 30
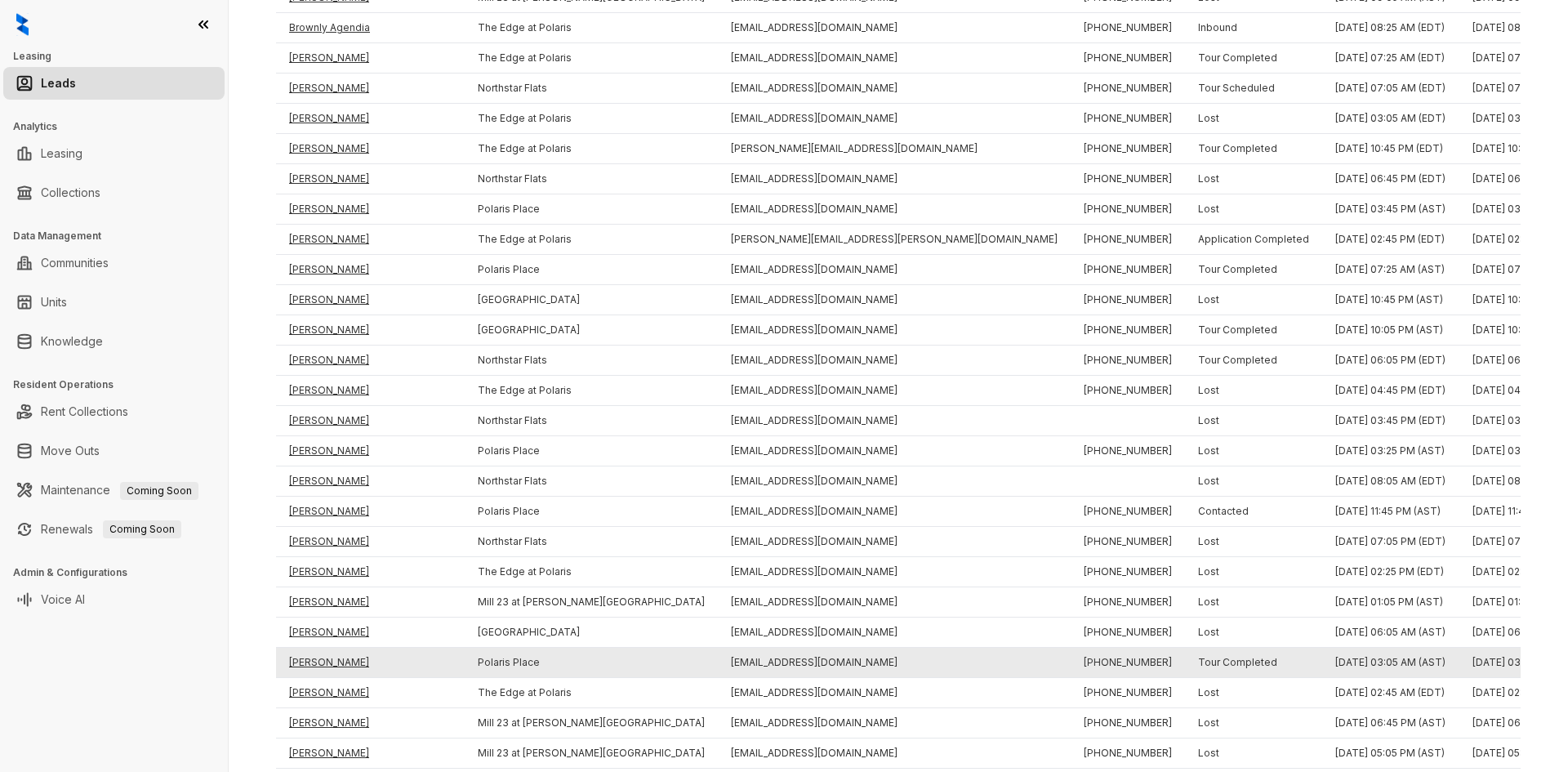
click at [328, 659] on td "Linda Delridge" at bounding box center [370, 663] width 189 height 30
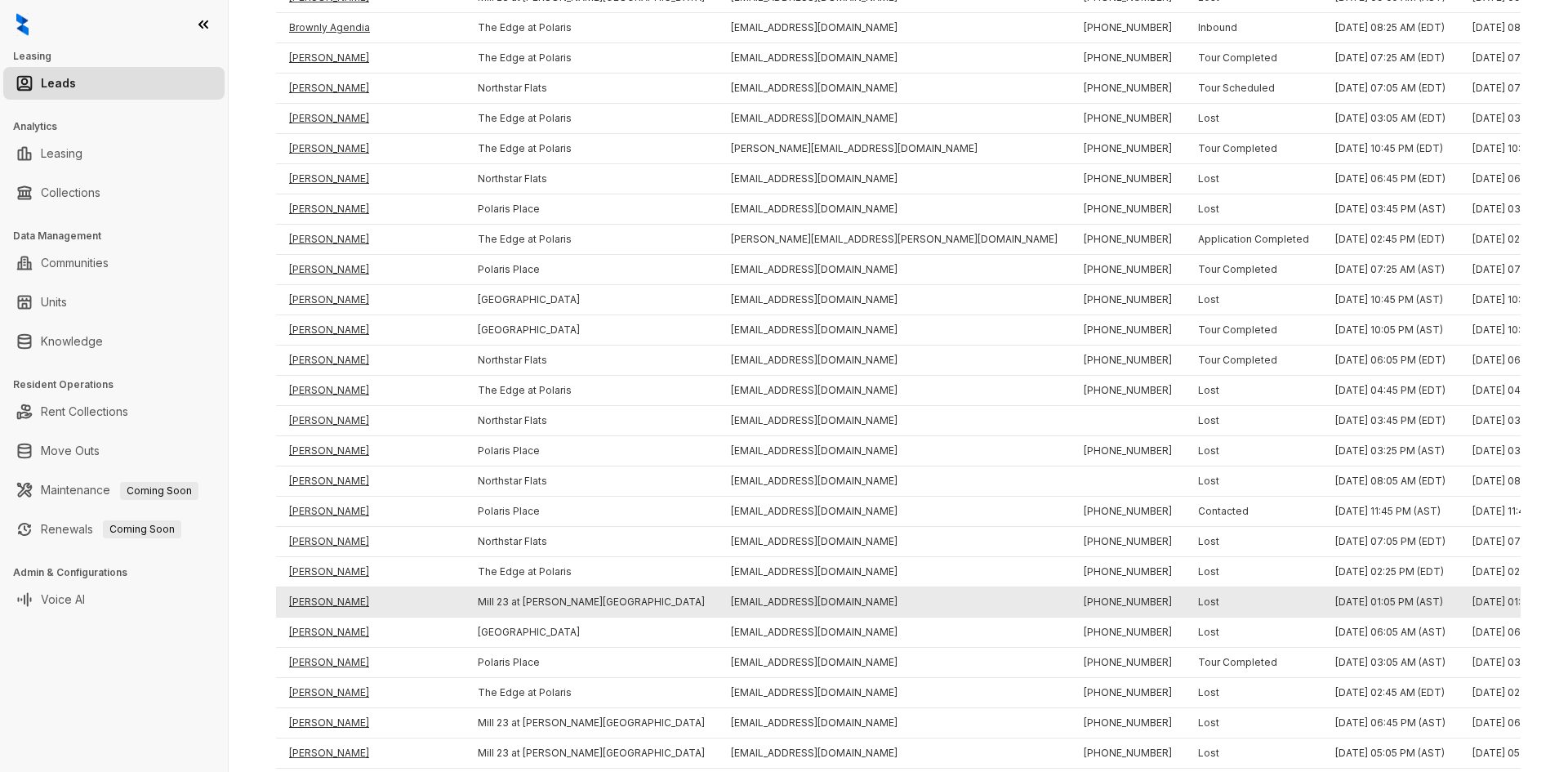
click at [312, 595] on td "Elio Bejko" at bounding box center [370, 602] width 189 height 30
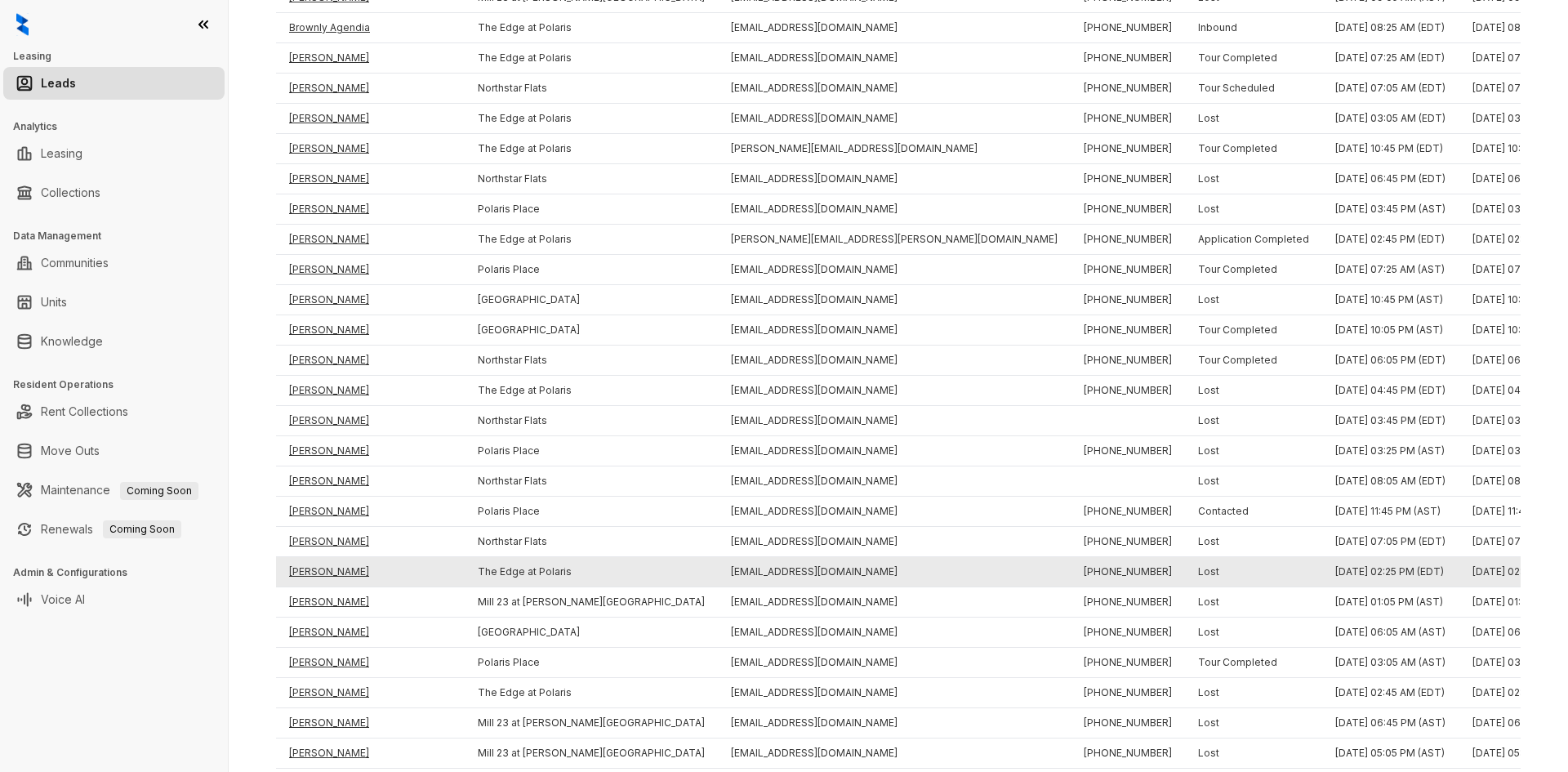
click at [313, 575] on td "Tamario Huff" at bounding box center [370, 572] width 189 height 30
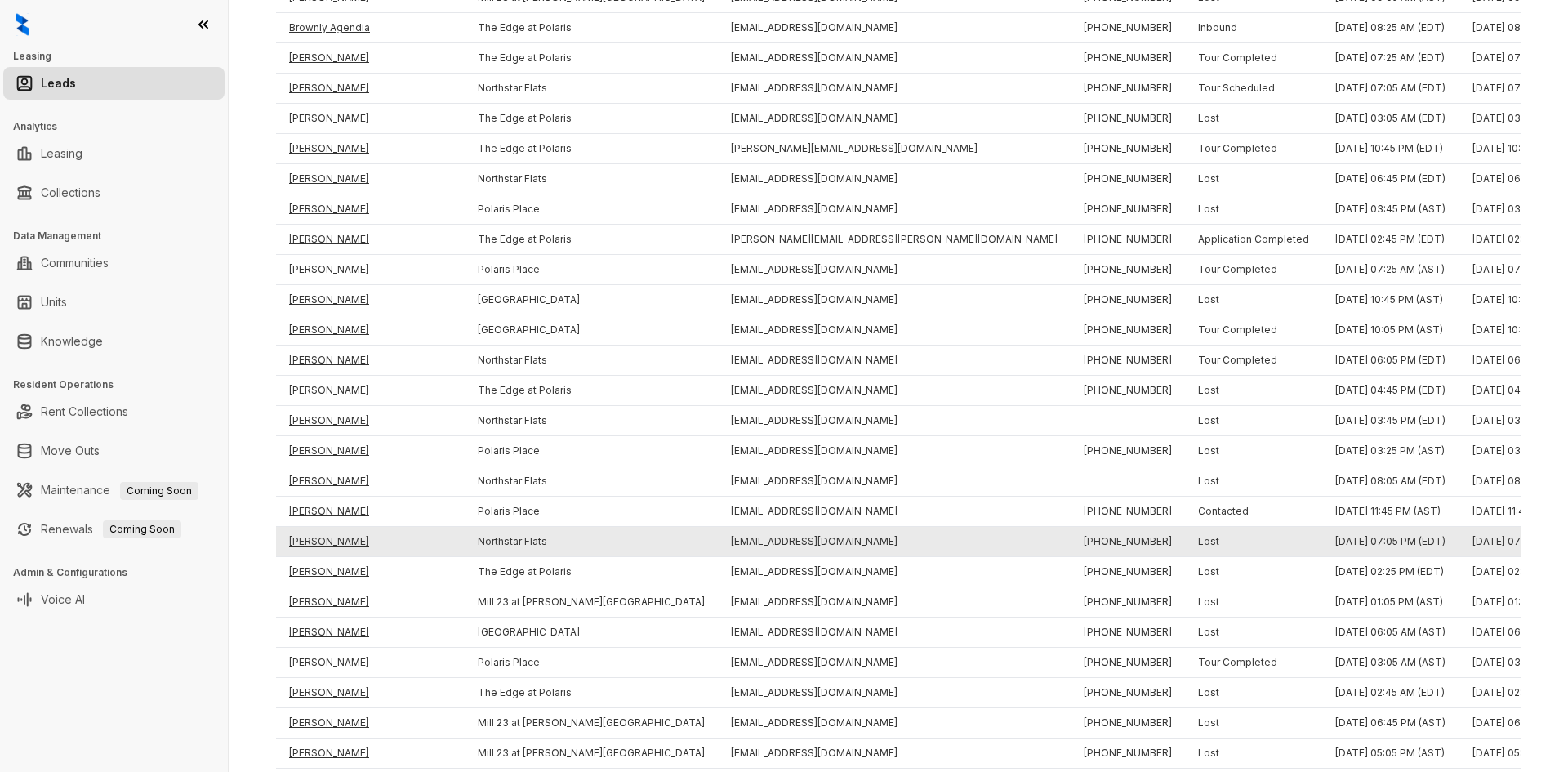
click at [313, 527] on td "Darbie Dillon" at bounding box center [370, 542] width 189 height 30
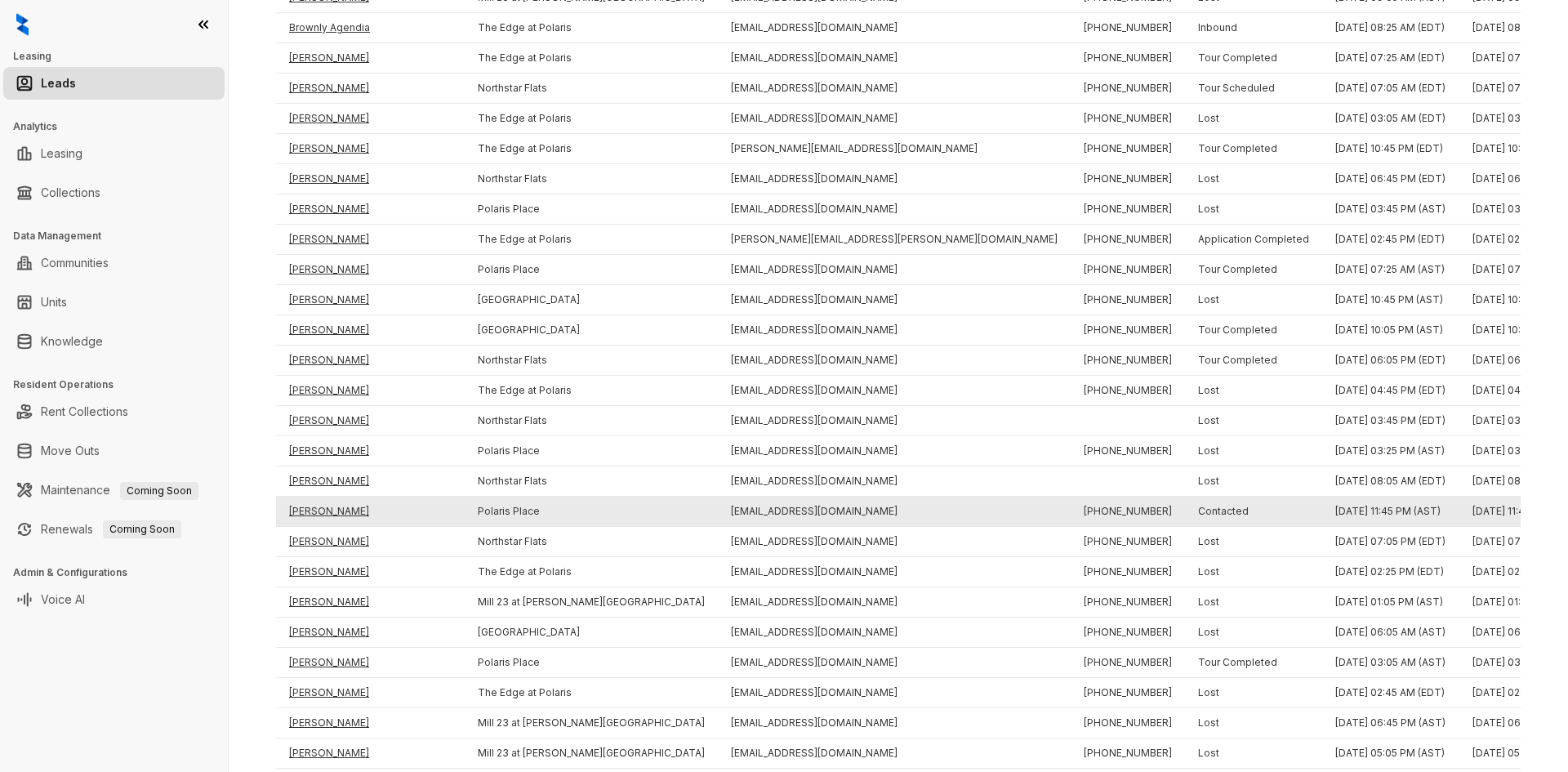
click at [313, 503] on td "Keanna Liston" at bounding box center [370, 512] width 189 height 30
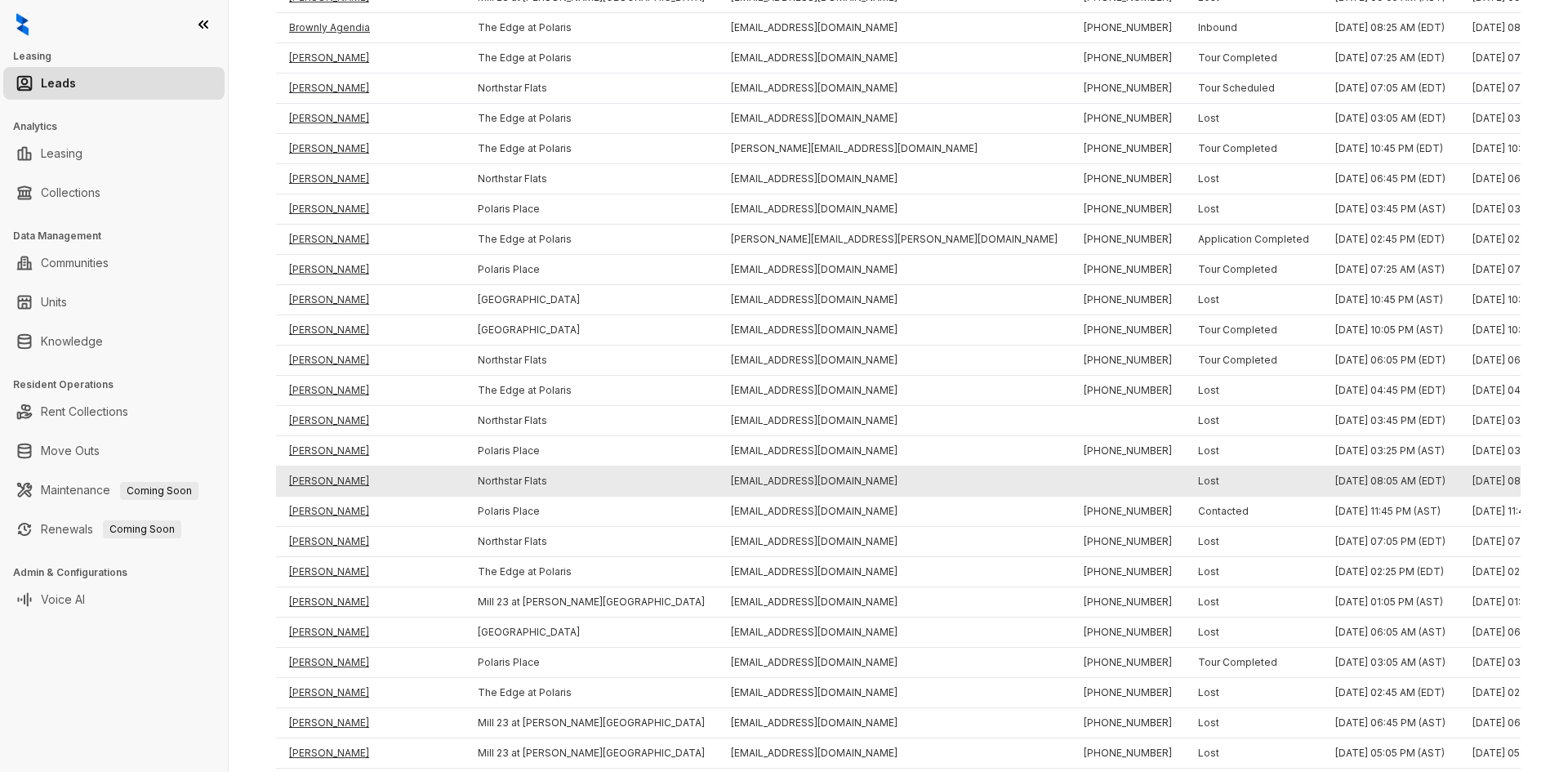
click at [313, 478] on td "Luke Lambright" at bounding box center [370, 481] width 189 height 30
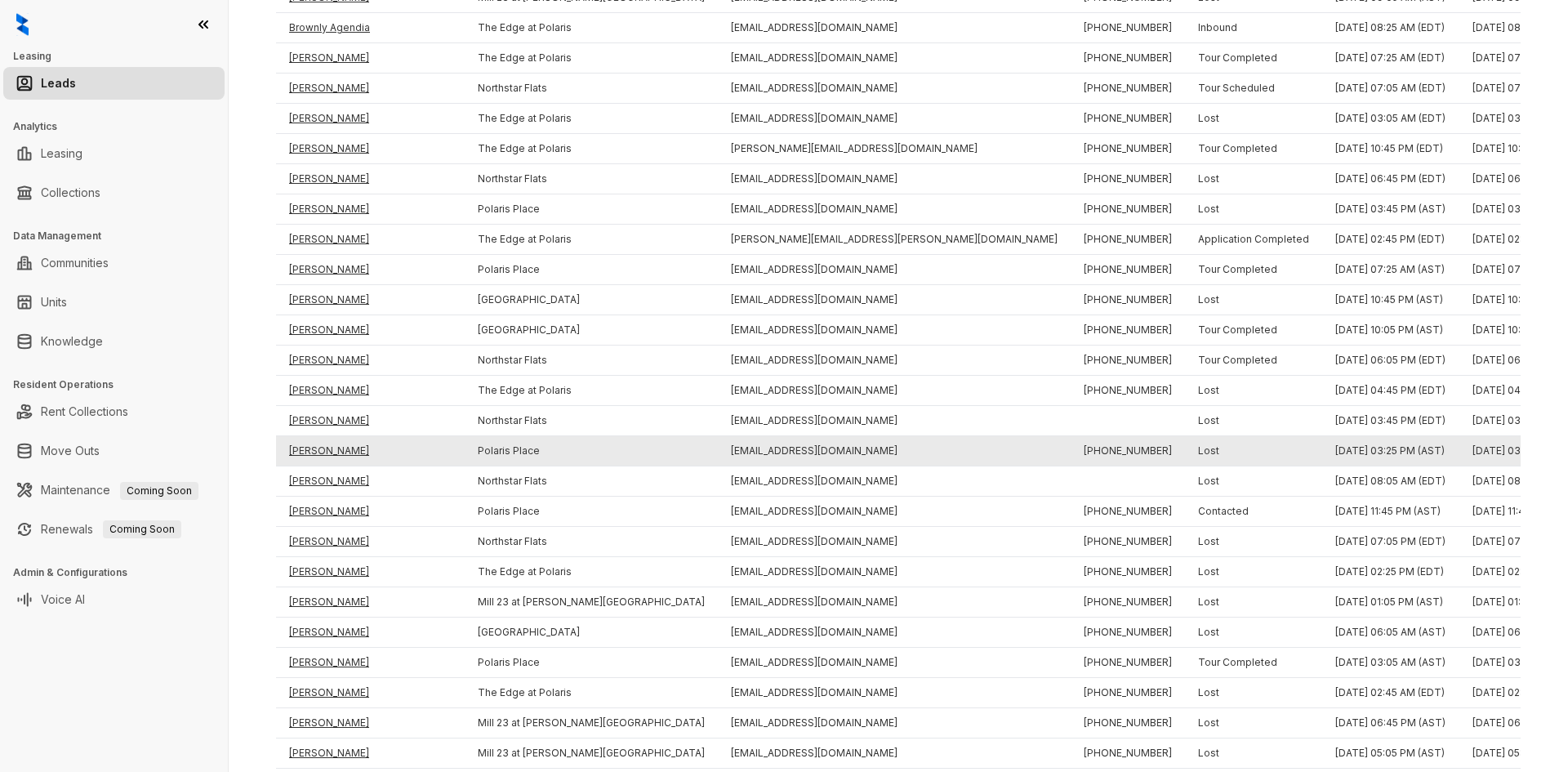
click at [313, 453] on td "Scott Rolsen" at bounding box center [370, 451] width 189 height 30
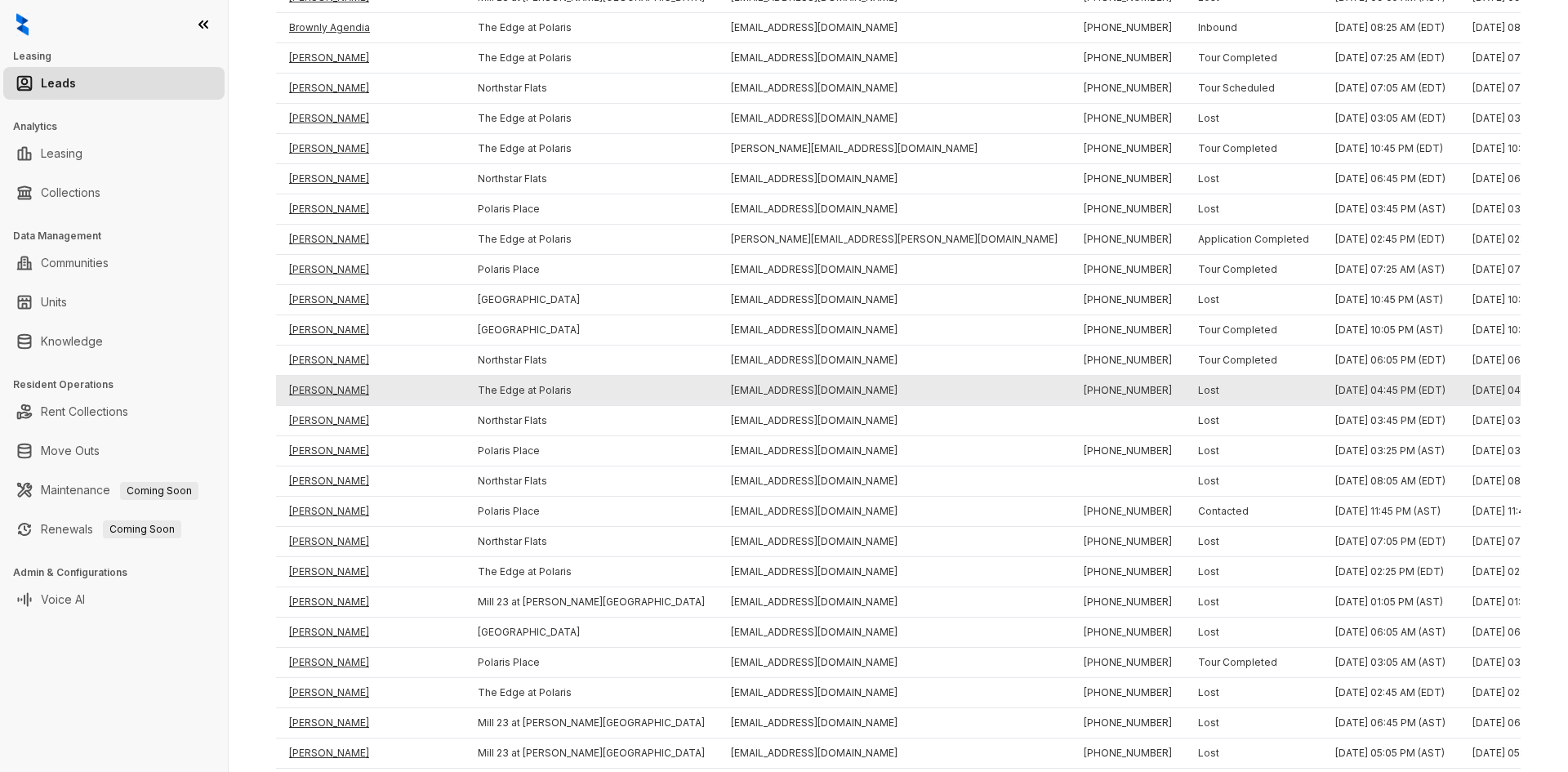
drag, startPoint x: 313, startPoint y: 421, endPoint x: 313, endPoint y: 400, distance: 21.0
click at [313, 420] on td "Joel Lugo" at bounding box center [370, 421] width 189 height 30
click at [313, 382] on td "Shane Salyard" at bounding box center [370, 391] width 189 height 30
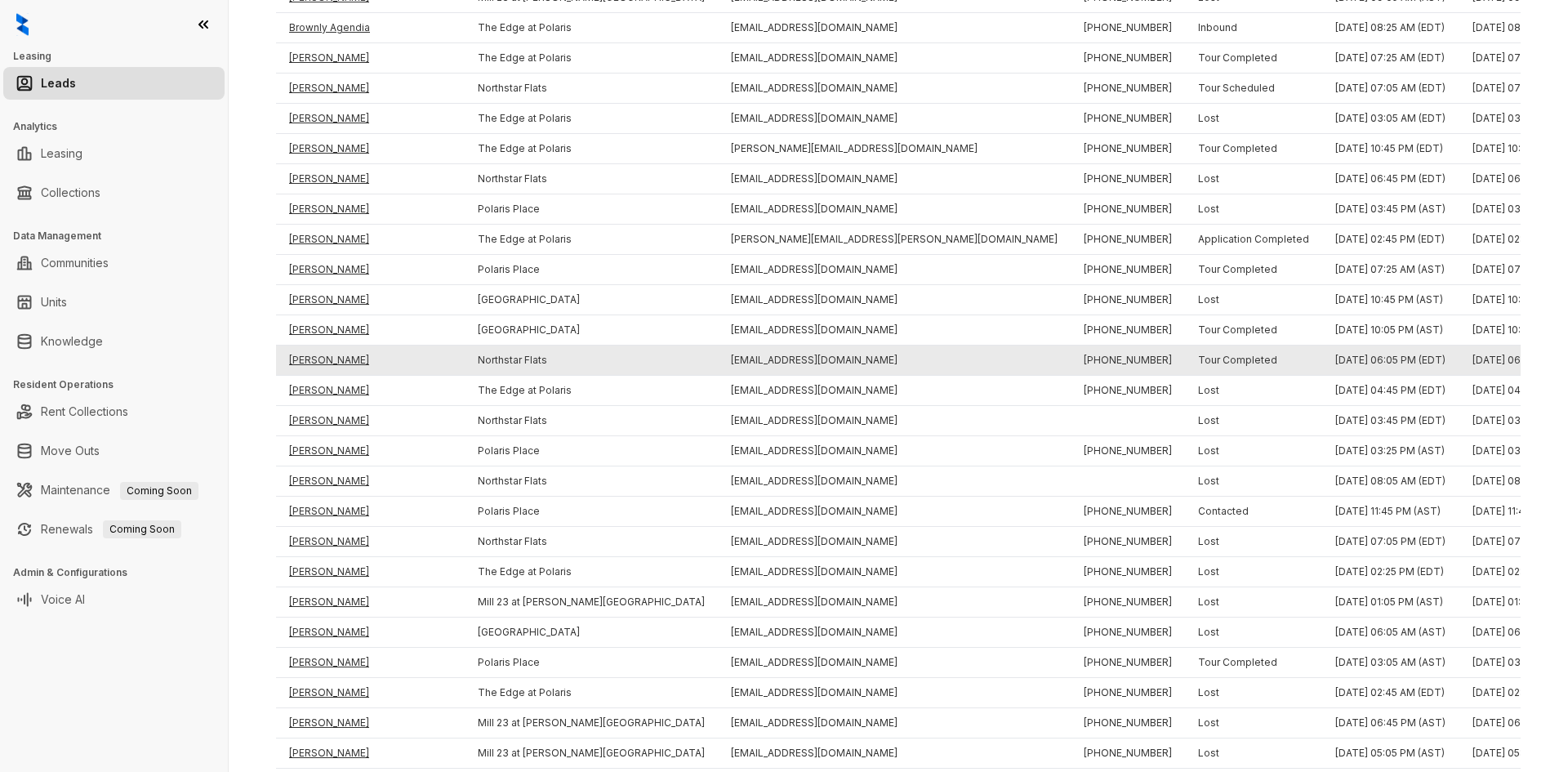
click at [315, 362] on td "Asia Howard" at bounding box center [370, 360] width 189 height 30
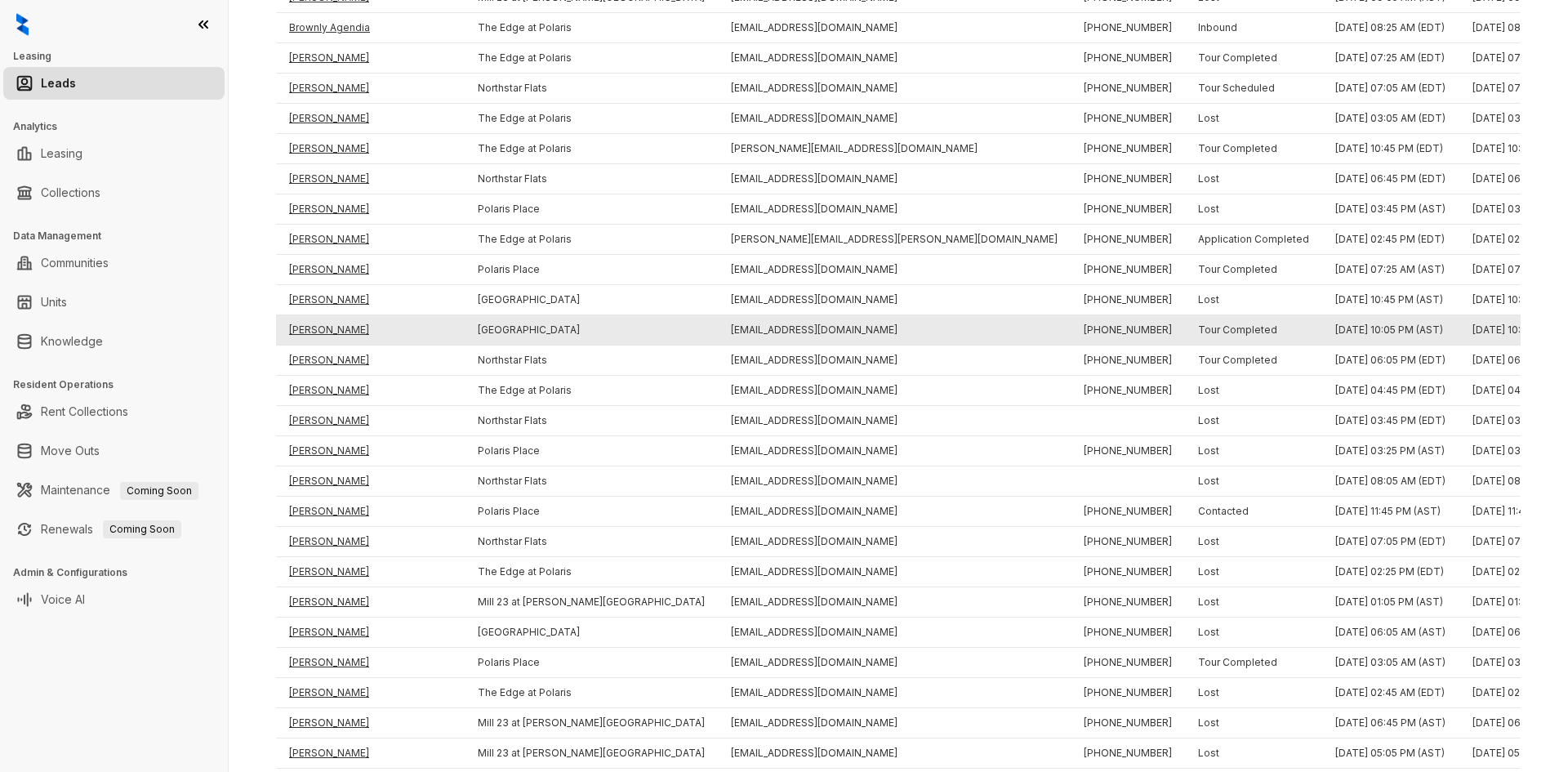
click at [319, 323] on td "Andres Arturo Rivero Zavarce" at bounding box center [370, 330] width 189 height 30
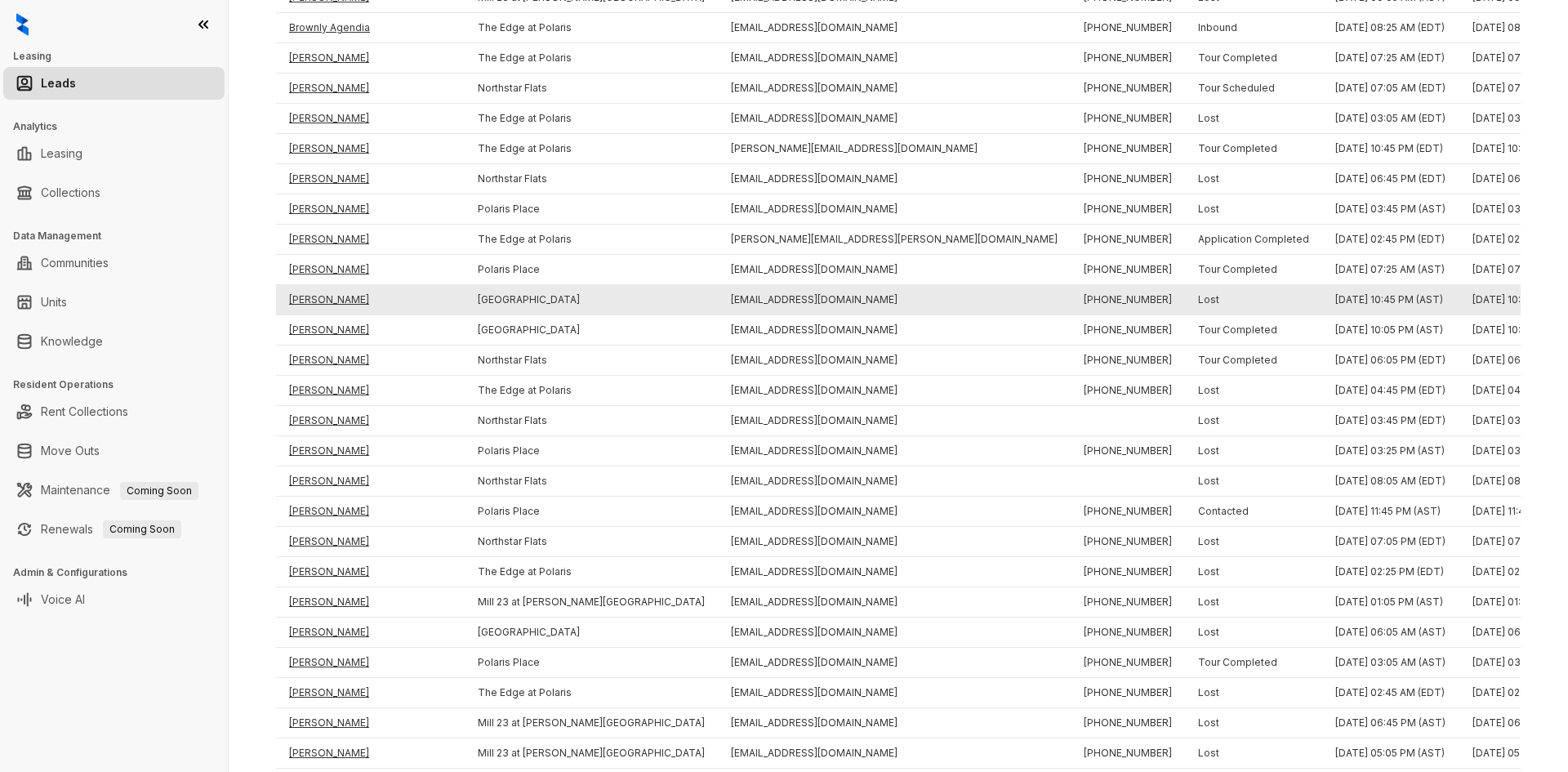
click at [318, 299] on td "Lee Kerkula" at bounding box center [370, 300] width 189 height 30
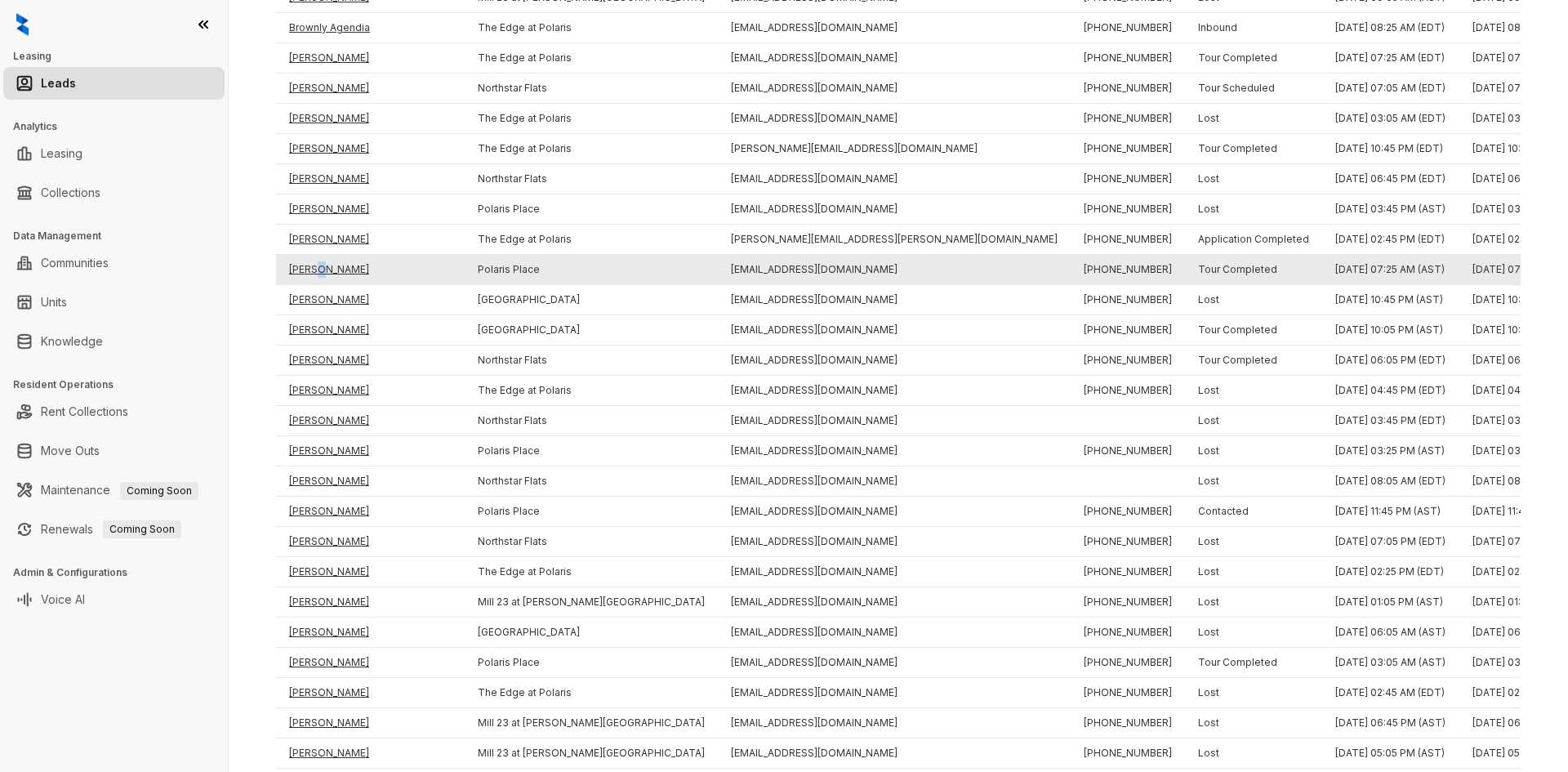
click at [317, 270] on td "Teresa Oliver" at bounding box center [370, 270] width 189 height 30
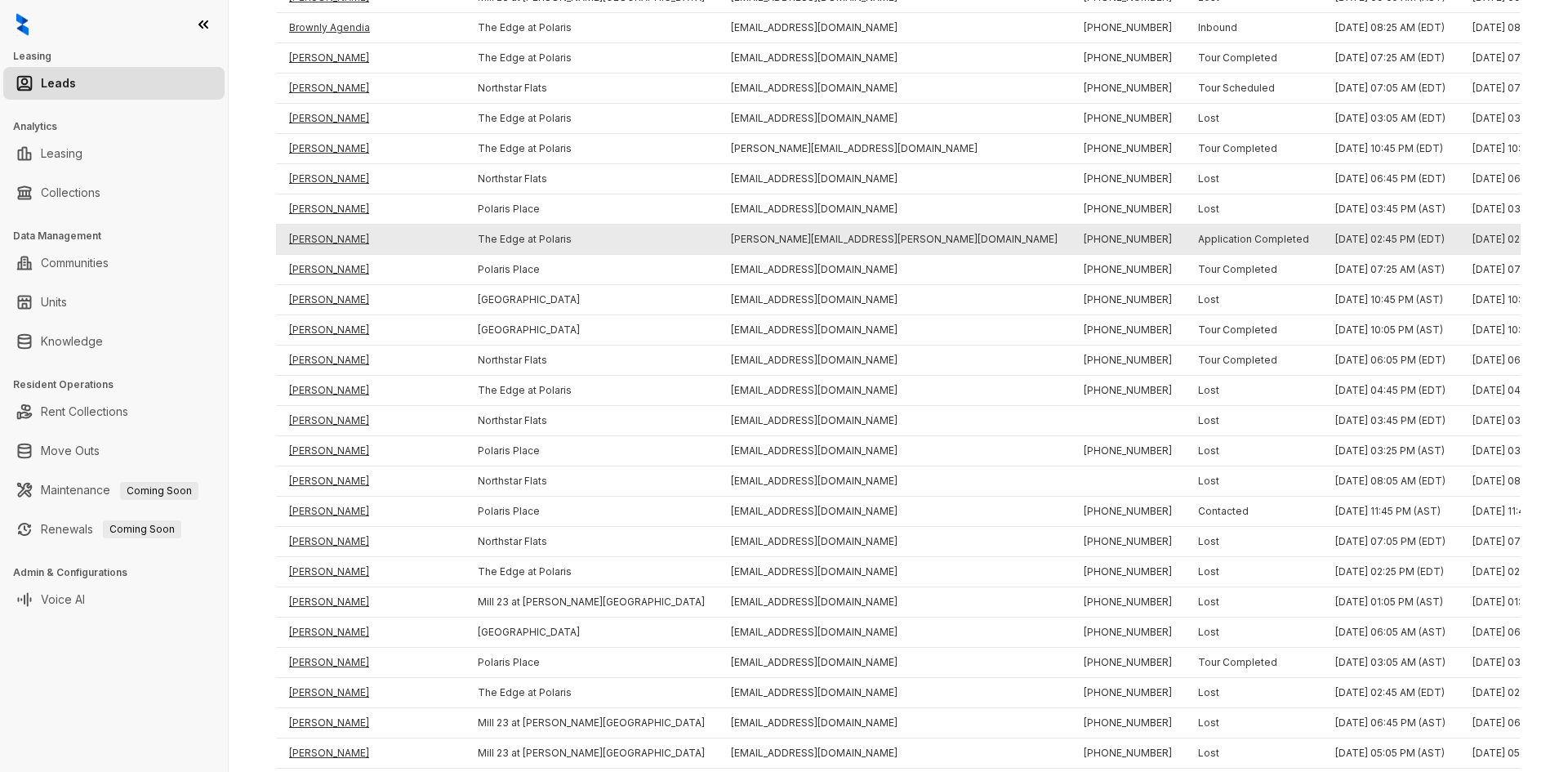
click at [318, 241] on td "Mary Pelphrey" at bounding box center [370, 240] width 189 height 30
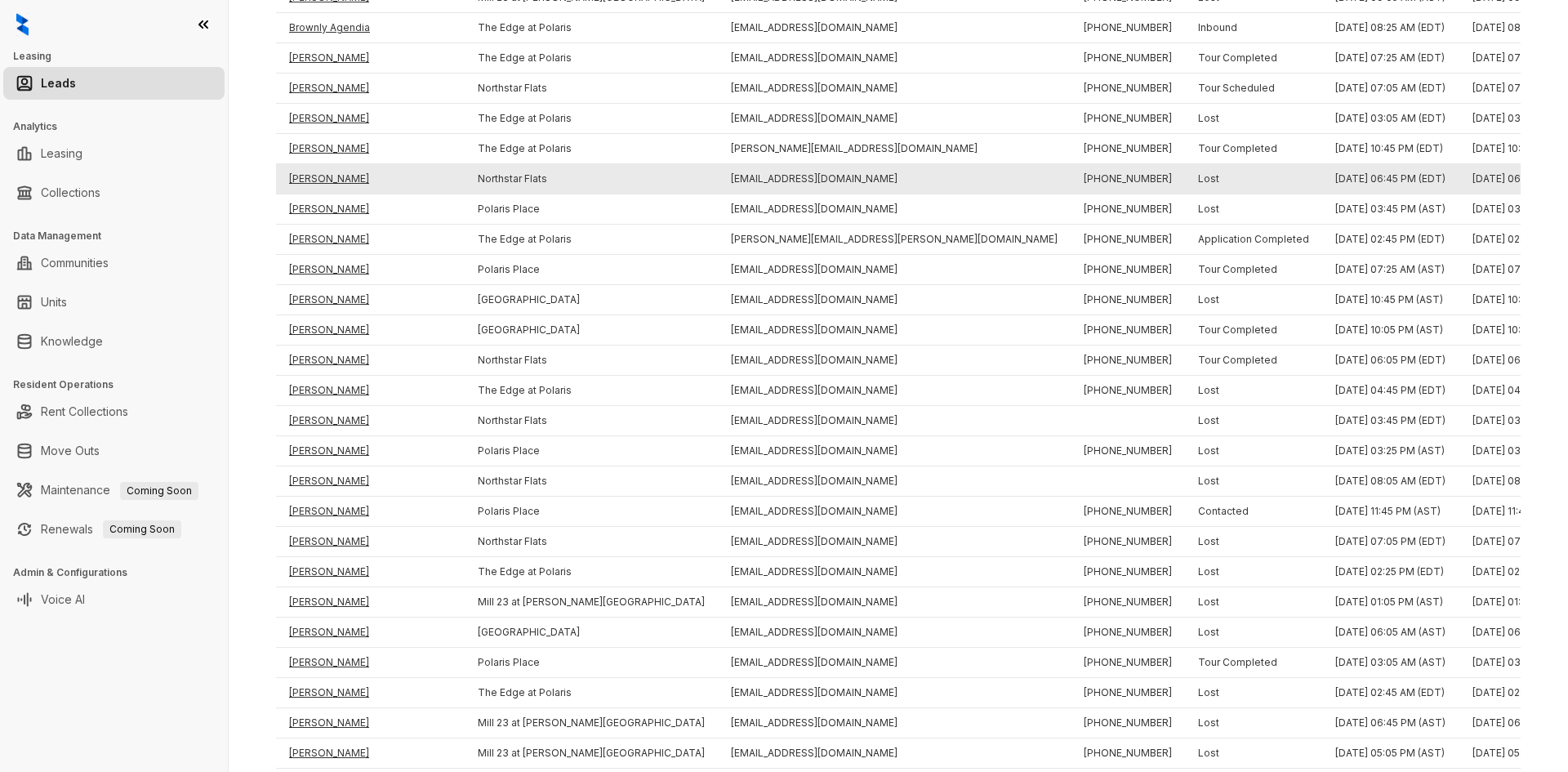
drag, startPoint x: 323, startPoint y: 211, endPoint x: 321, endPoint y: 191, distance: 20.1
click at [323, 207] on td "Srinivasa Vetukuri" at bounding box center [370, 209] width 189 height 30
click at [317, 181] on td "Joel Price" at bounding box center [370, 179] width 189 height 30
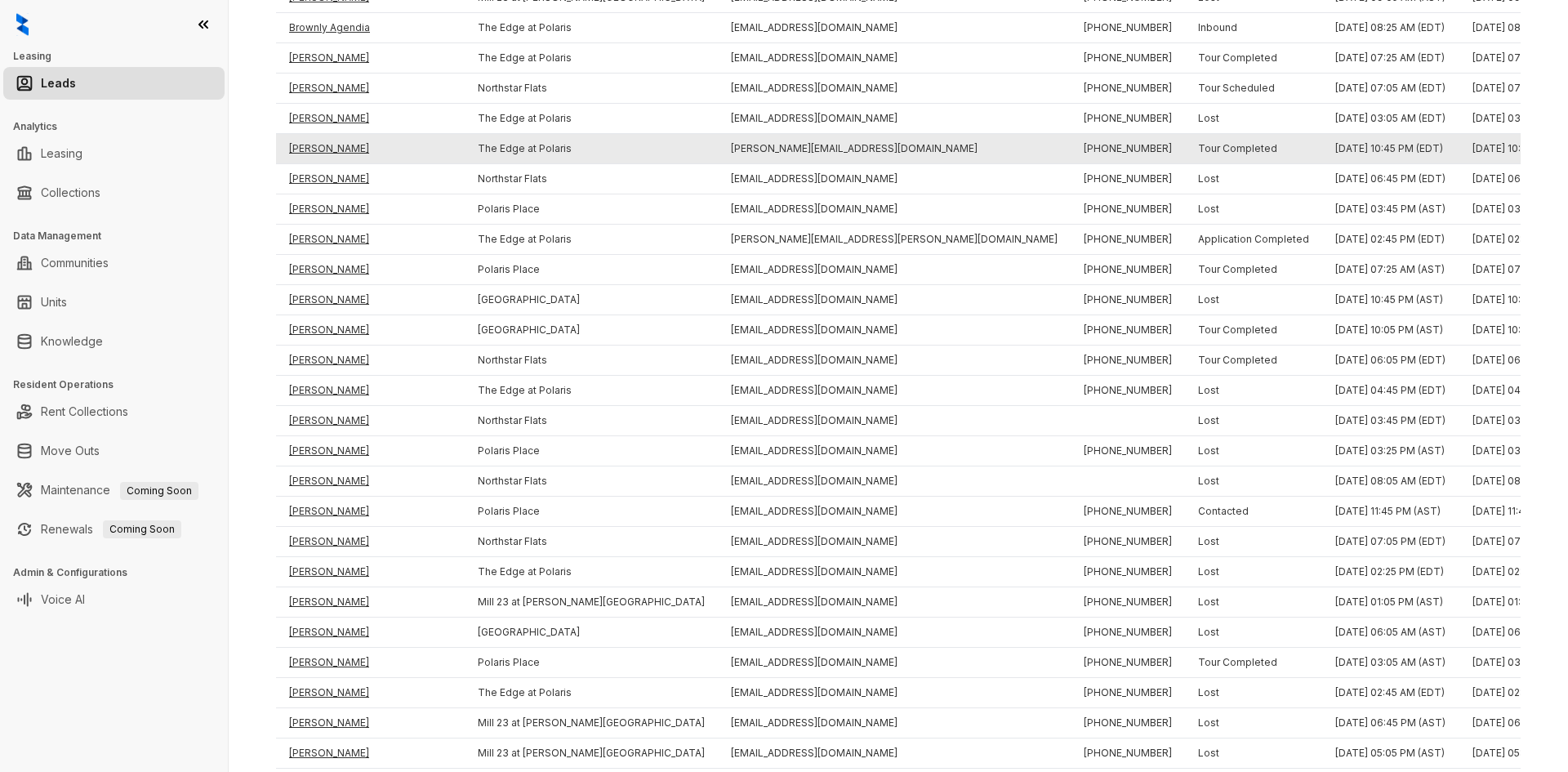
click at [321, 143] on td "Sandipan Sarkar" at bounding box center [370, 148] width 189 height 30
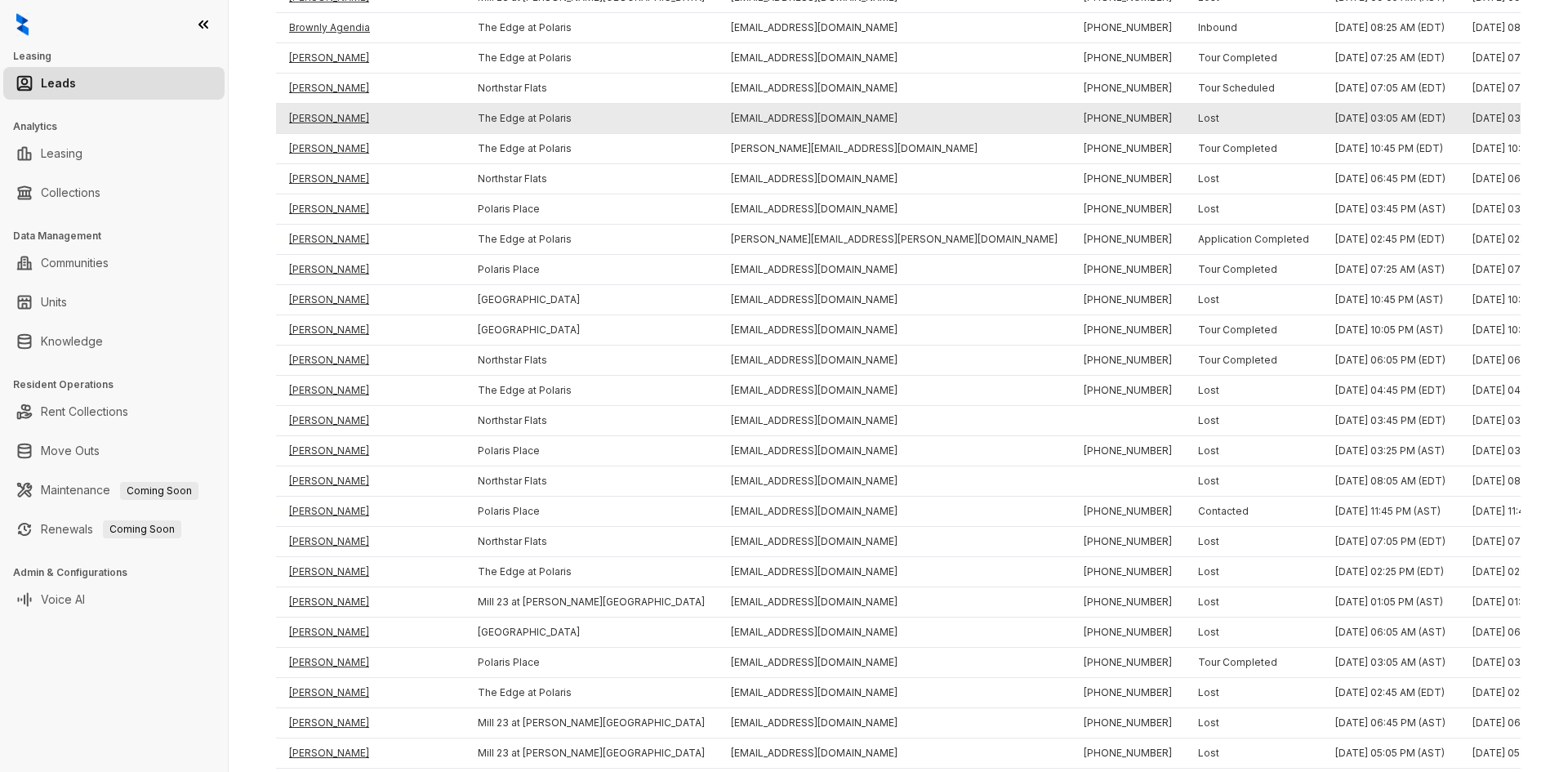
click at [320, 121] on td "Unity Johnson" at bounding box center [370, 119] width 189 height 30
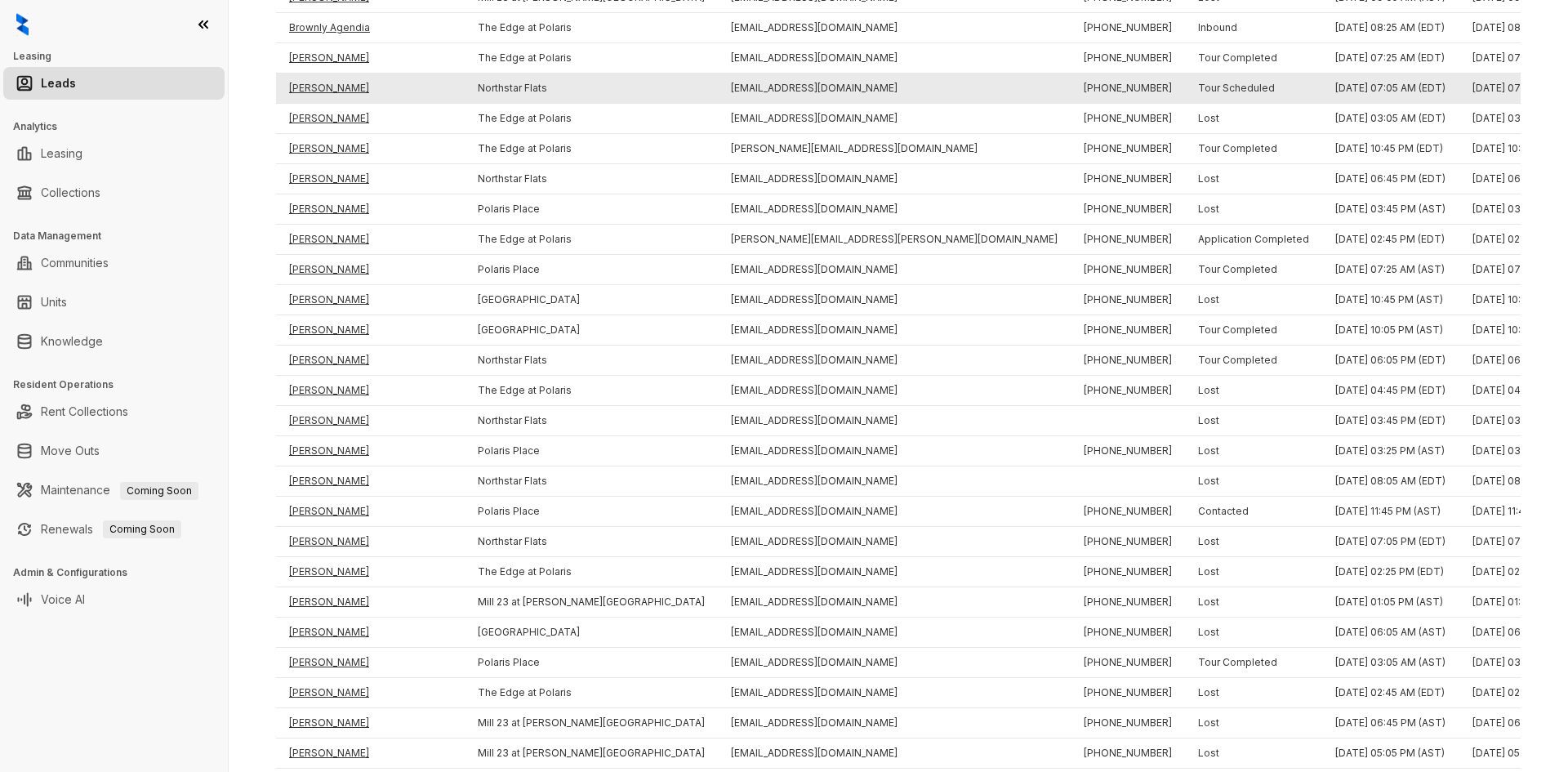
click at [320, 89] on td "Jason Booth" at bounding box center [370, 88] width 189 height 30
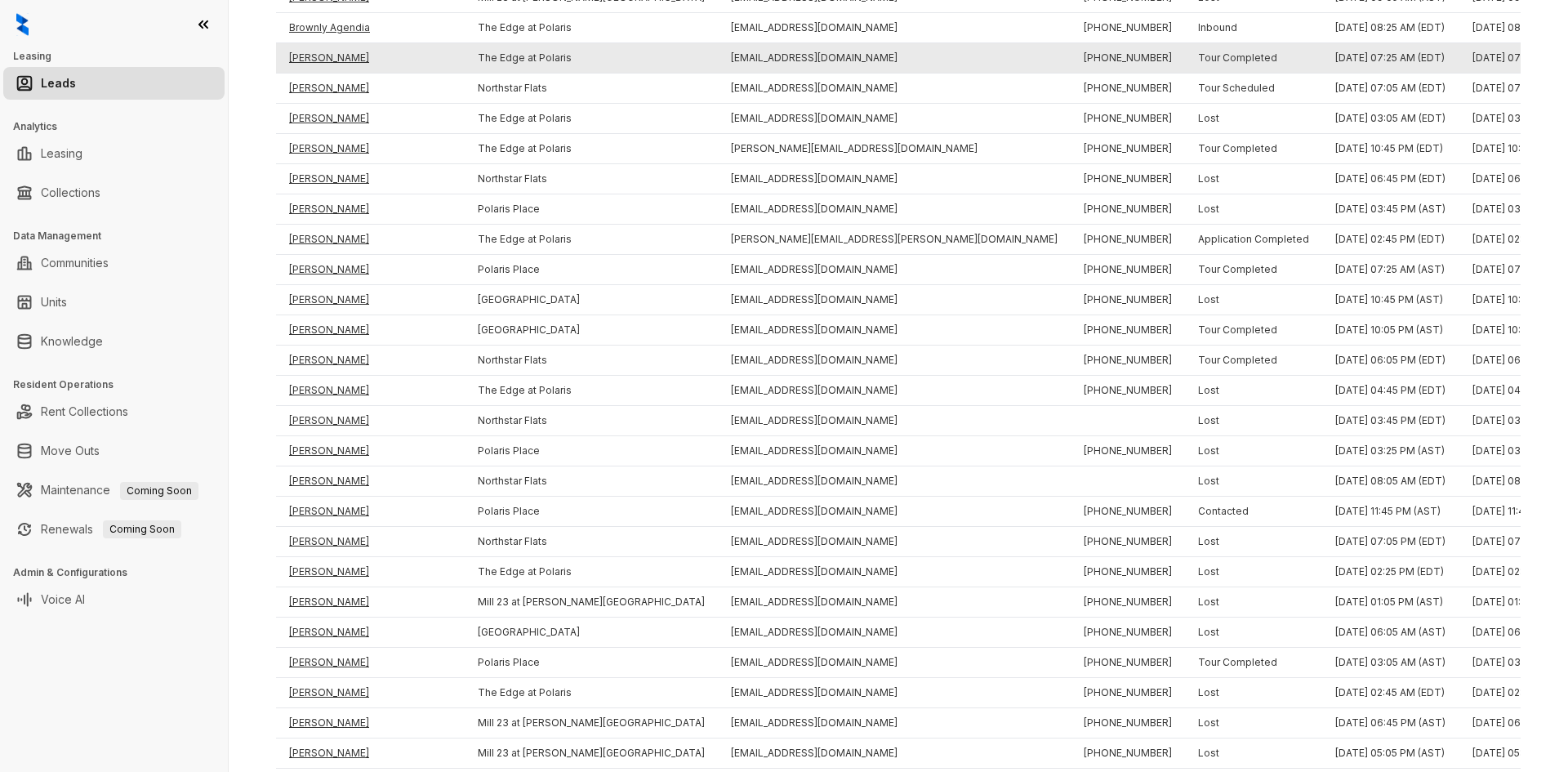
click at [322, 59] on td "Liban Mohamud" at bounding box center [370, 58] width 189 height 30
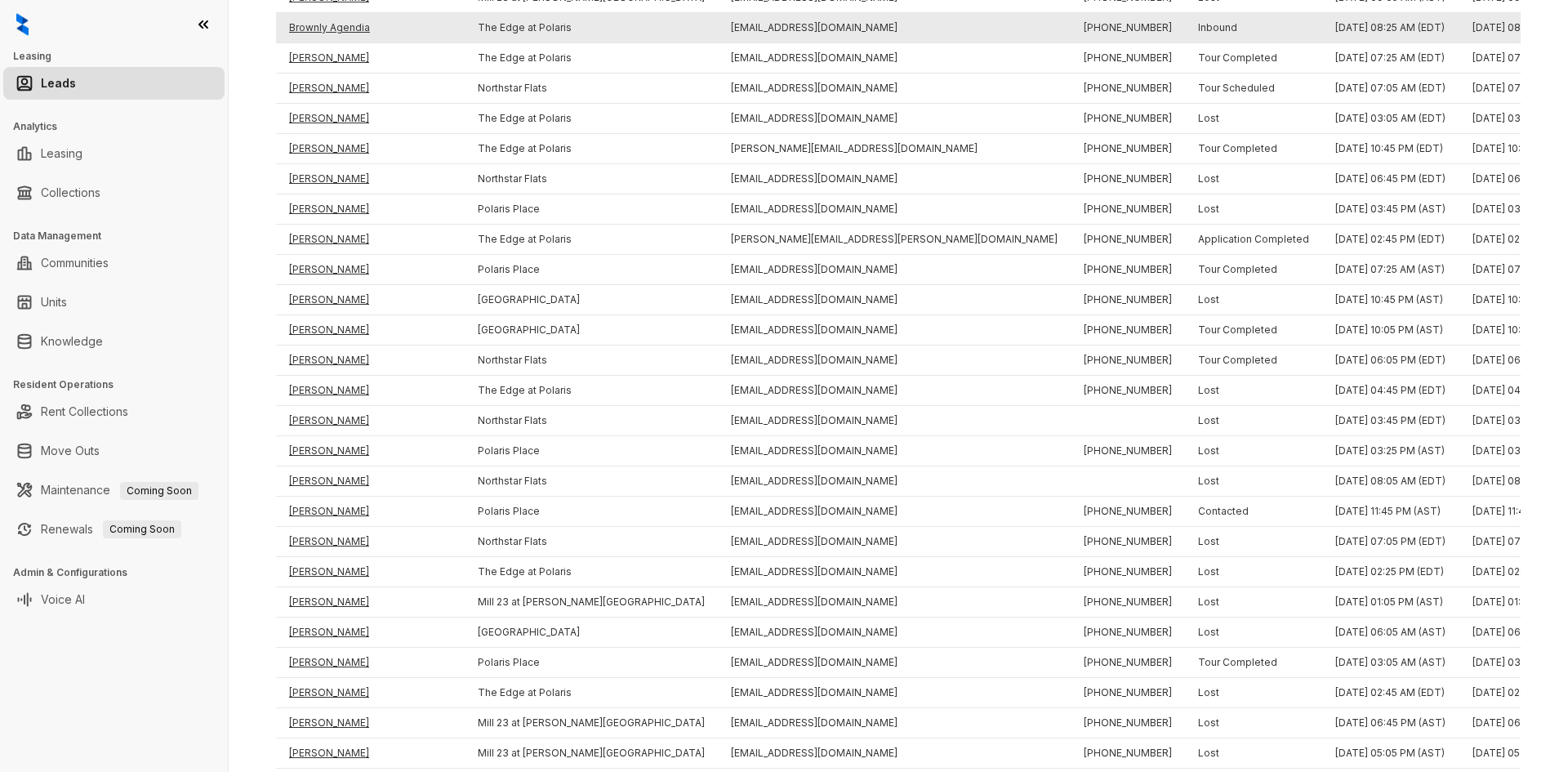
click at [330, 28] on td "Brownly Agendia" at bounding box center [370, 28] width 189 height 30
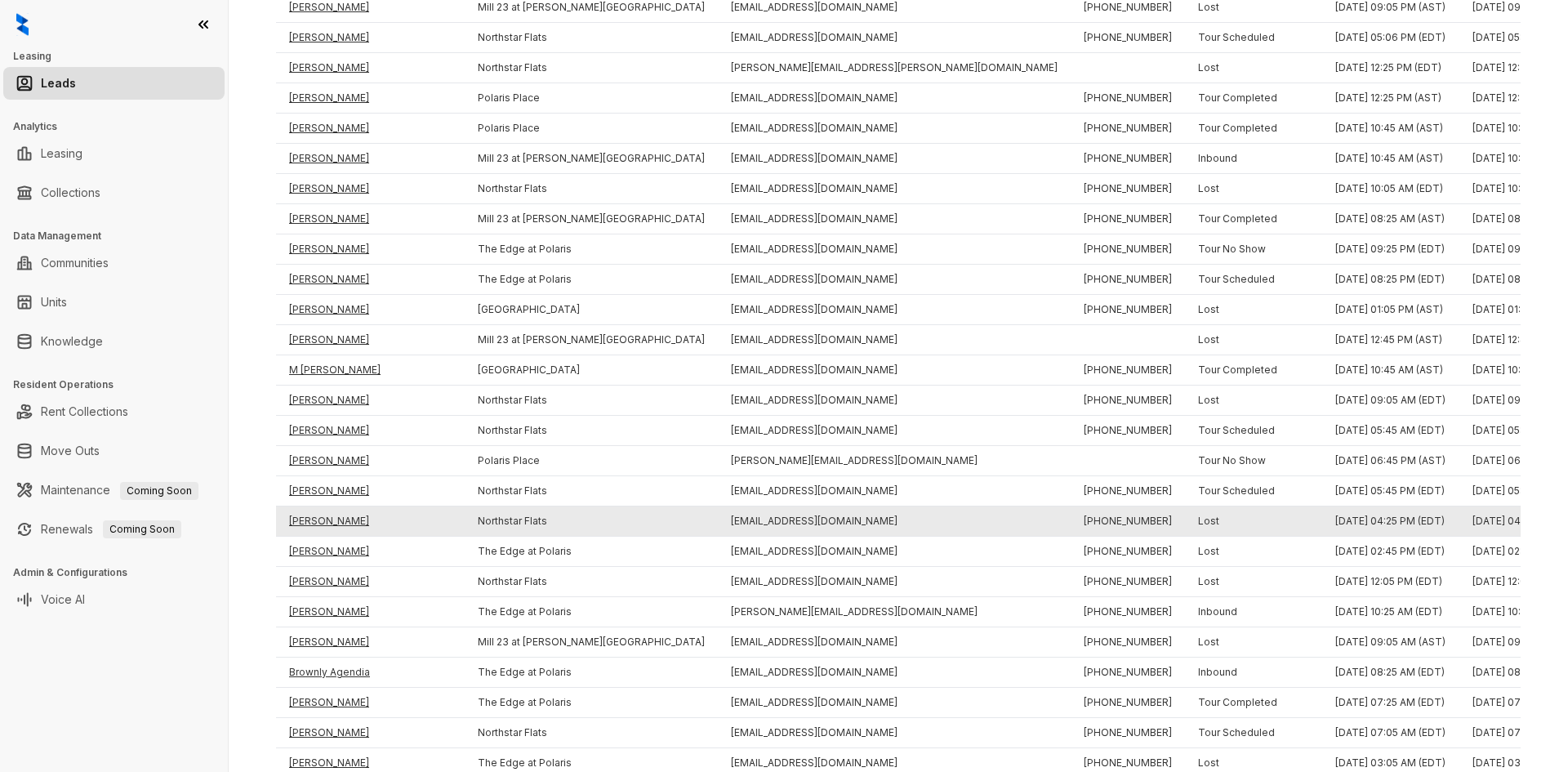
scroll to position [1048, 0]
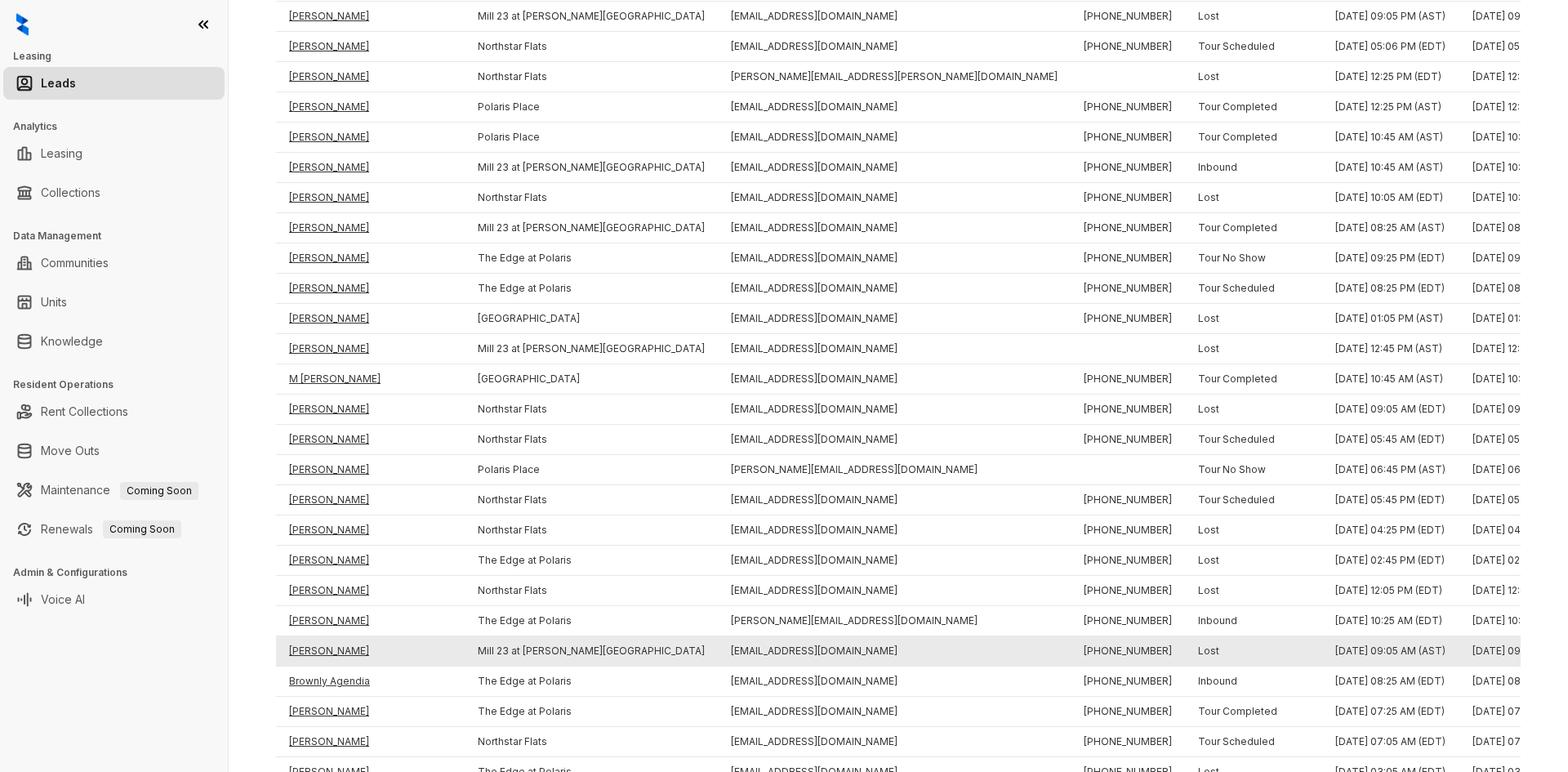
click at [308, 651] on td "Casey Thomas" at bounding box center [370, 651] width 189 height 30
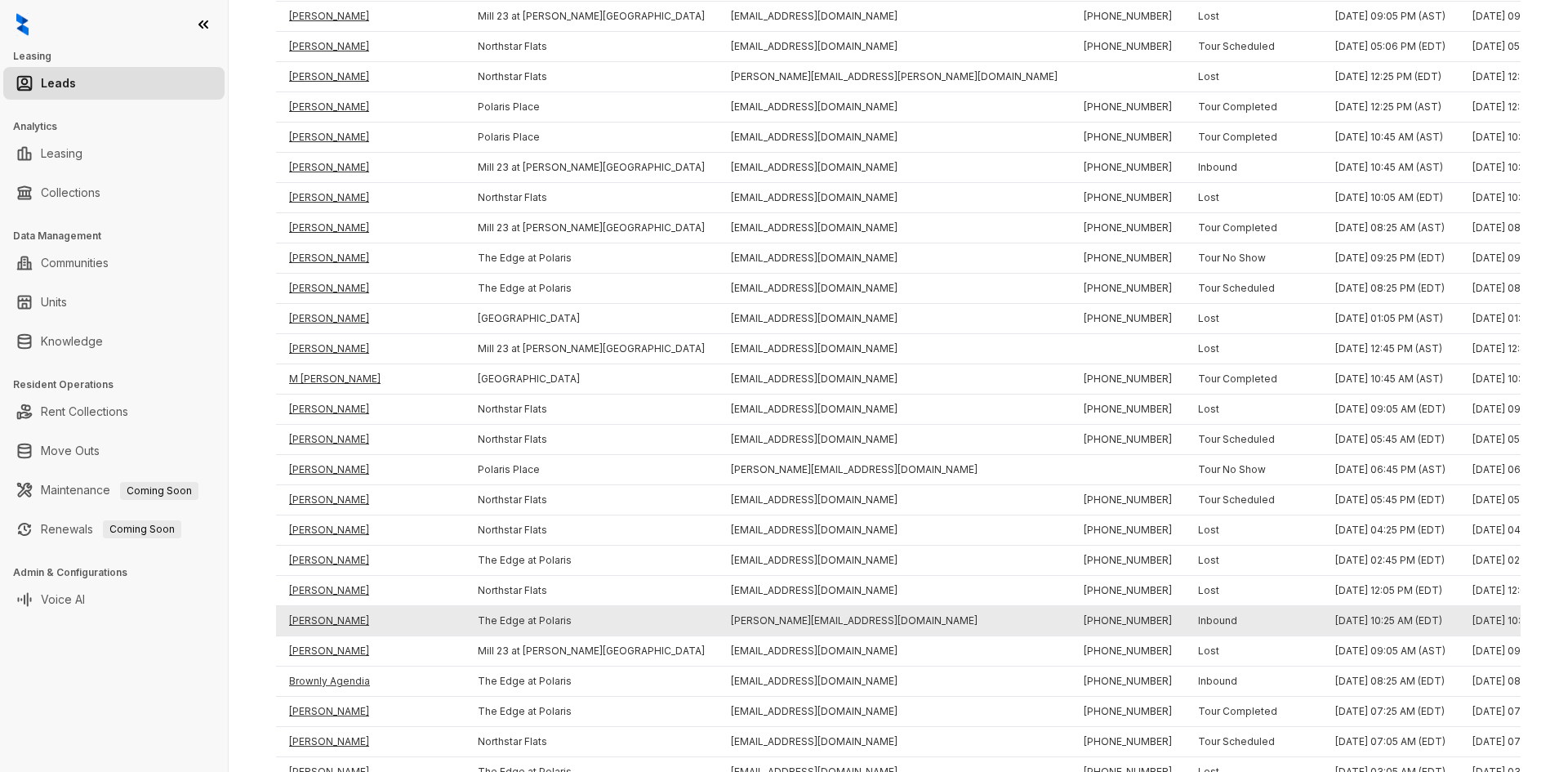
click at [314, 617] on td "Mohammed Hussein" at bounding box center [370, 621] width 189 height 30
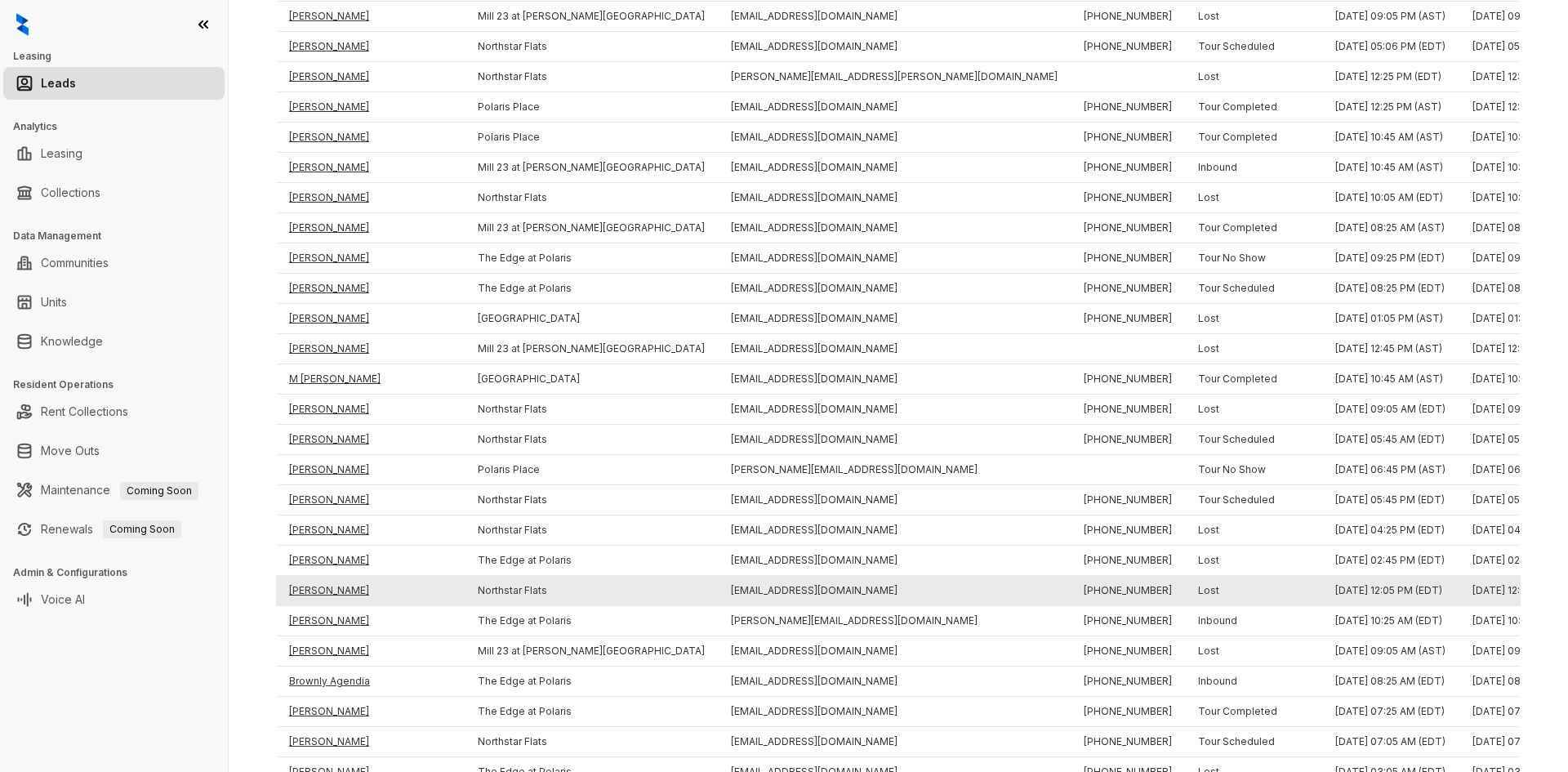
click at [313, 578] on td "Callie Edwards" at bounding box center [370, 591] width 189 height 30
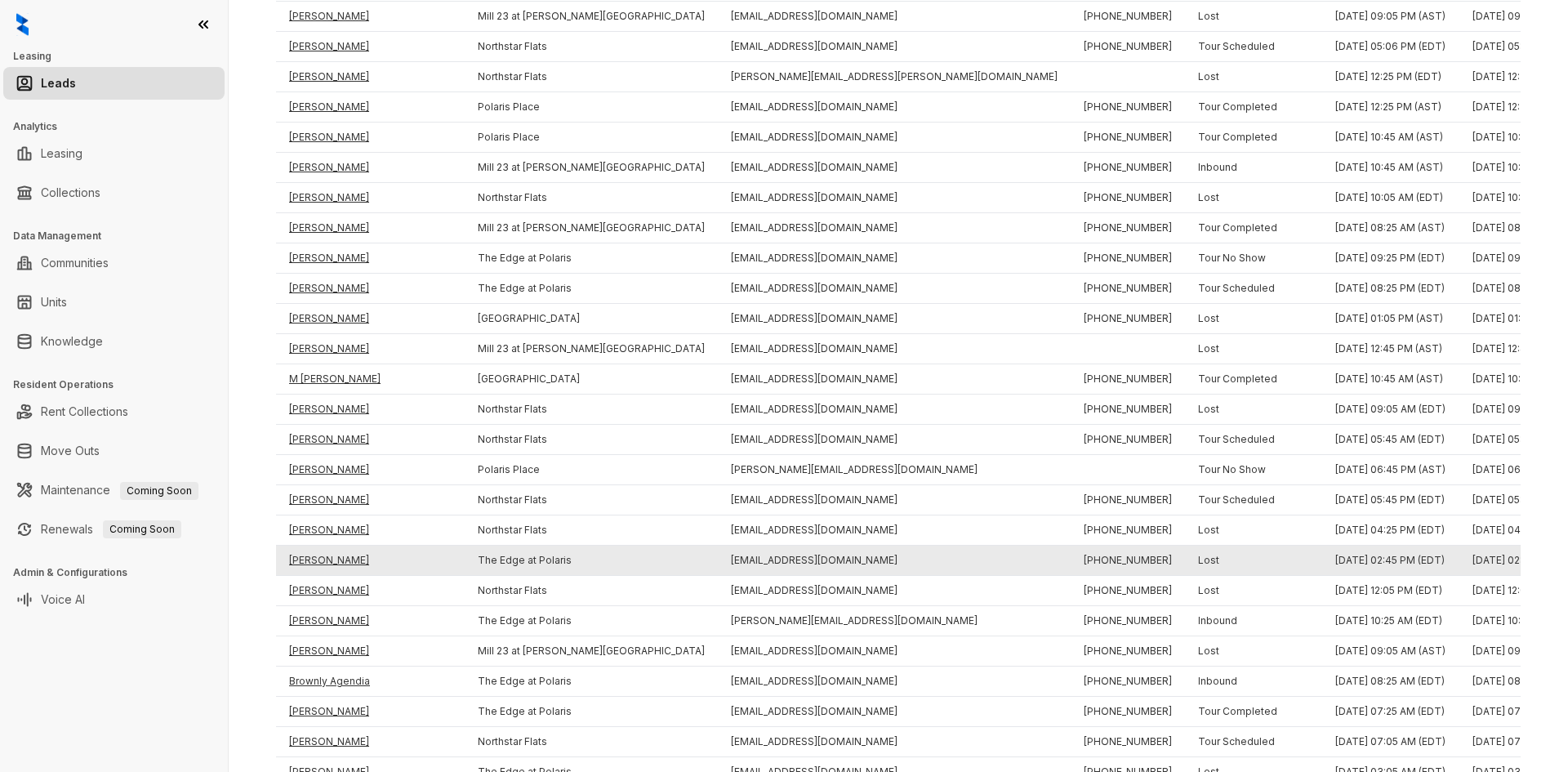
click at [314, 563] on td "Nagarajan Krishnamurthy" at bounding box center [370, 561] width 189 height 30
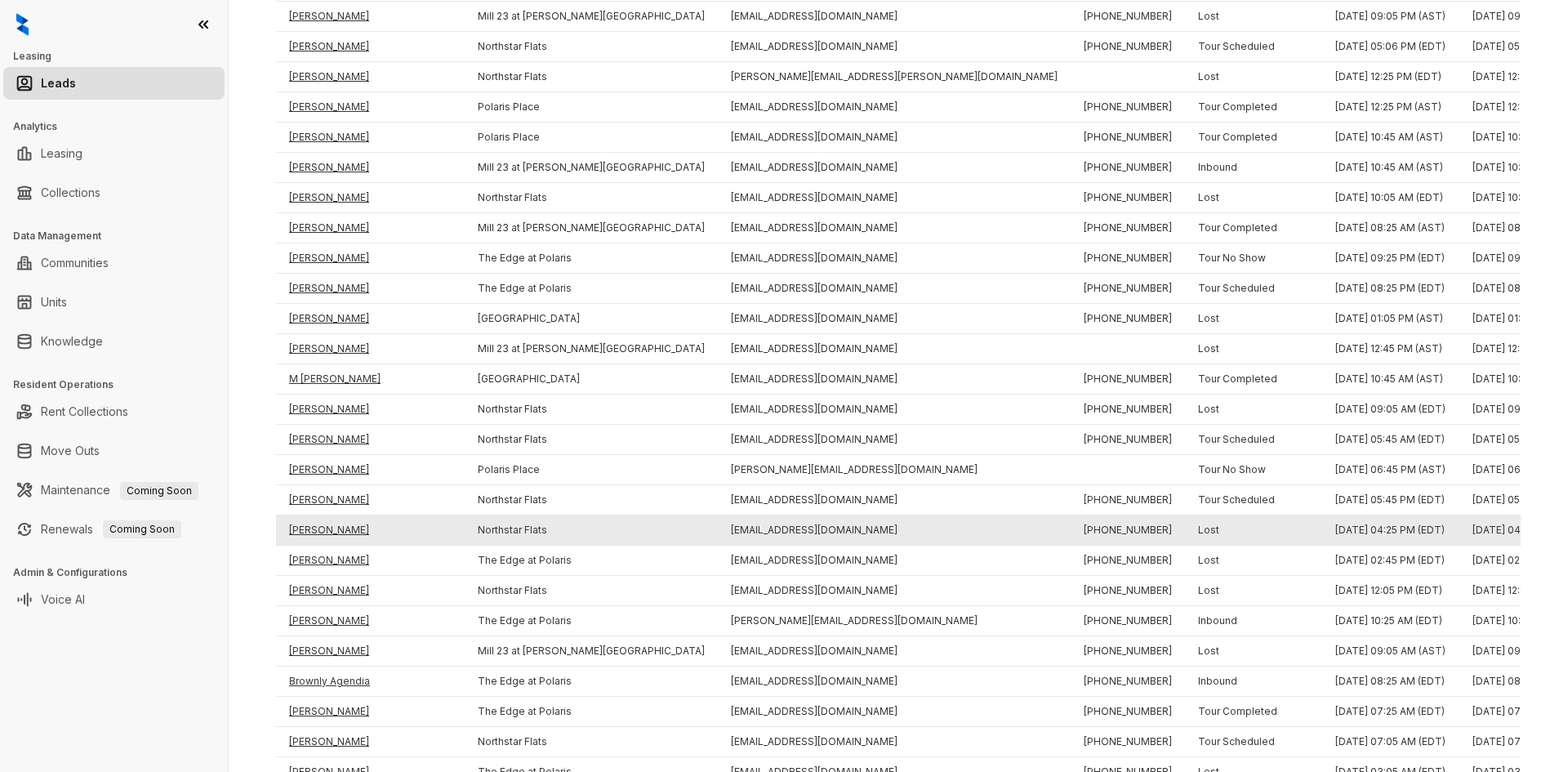
click at [332, 524] on td "Janice Gillis" at bounding box center [370, 530] width 189 height 30
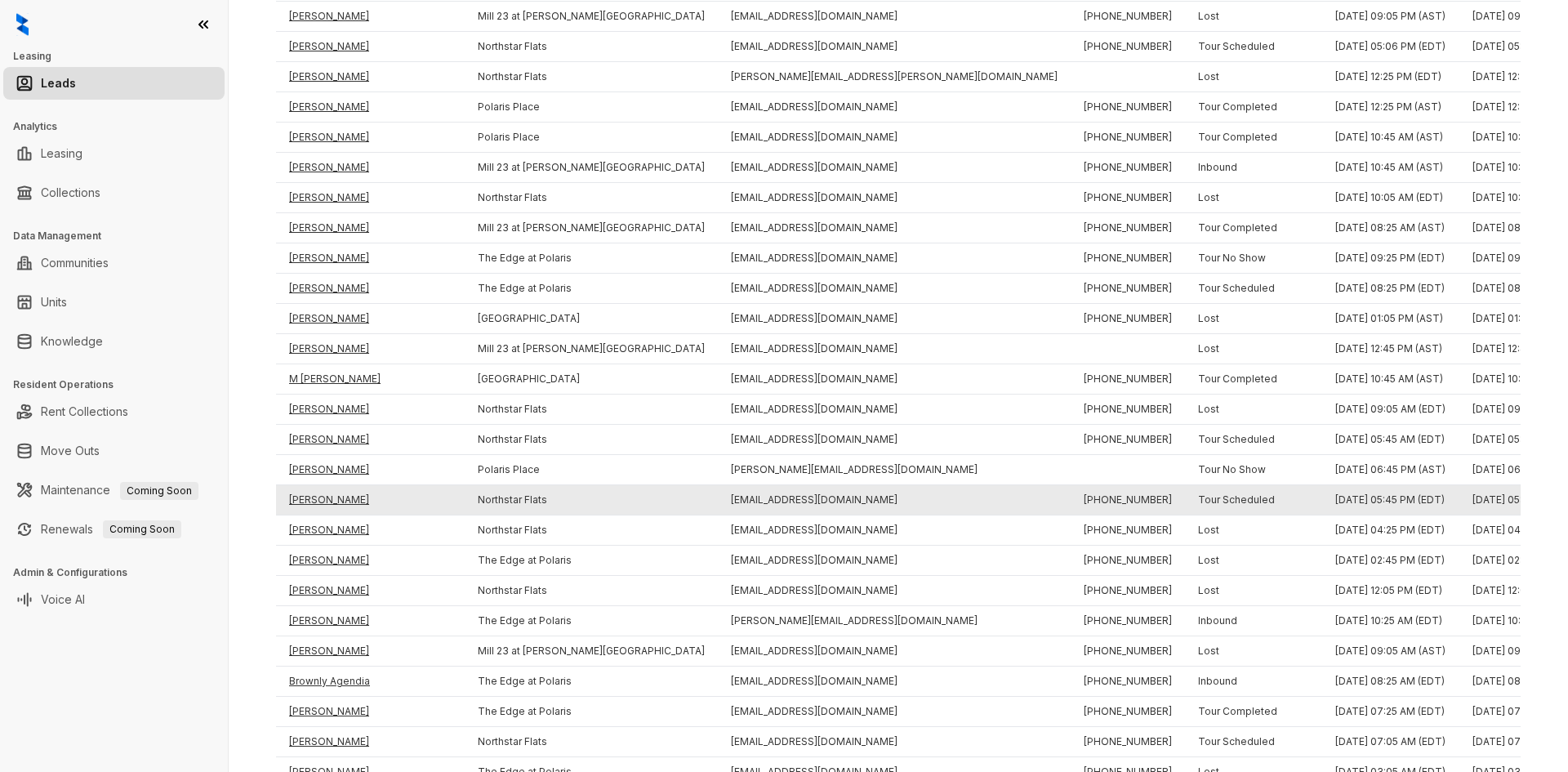
click at [331, 488] on td "Miranda Haas" at bounding box center [370, 500] width 189 height 30
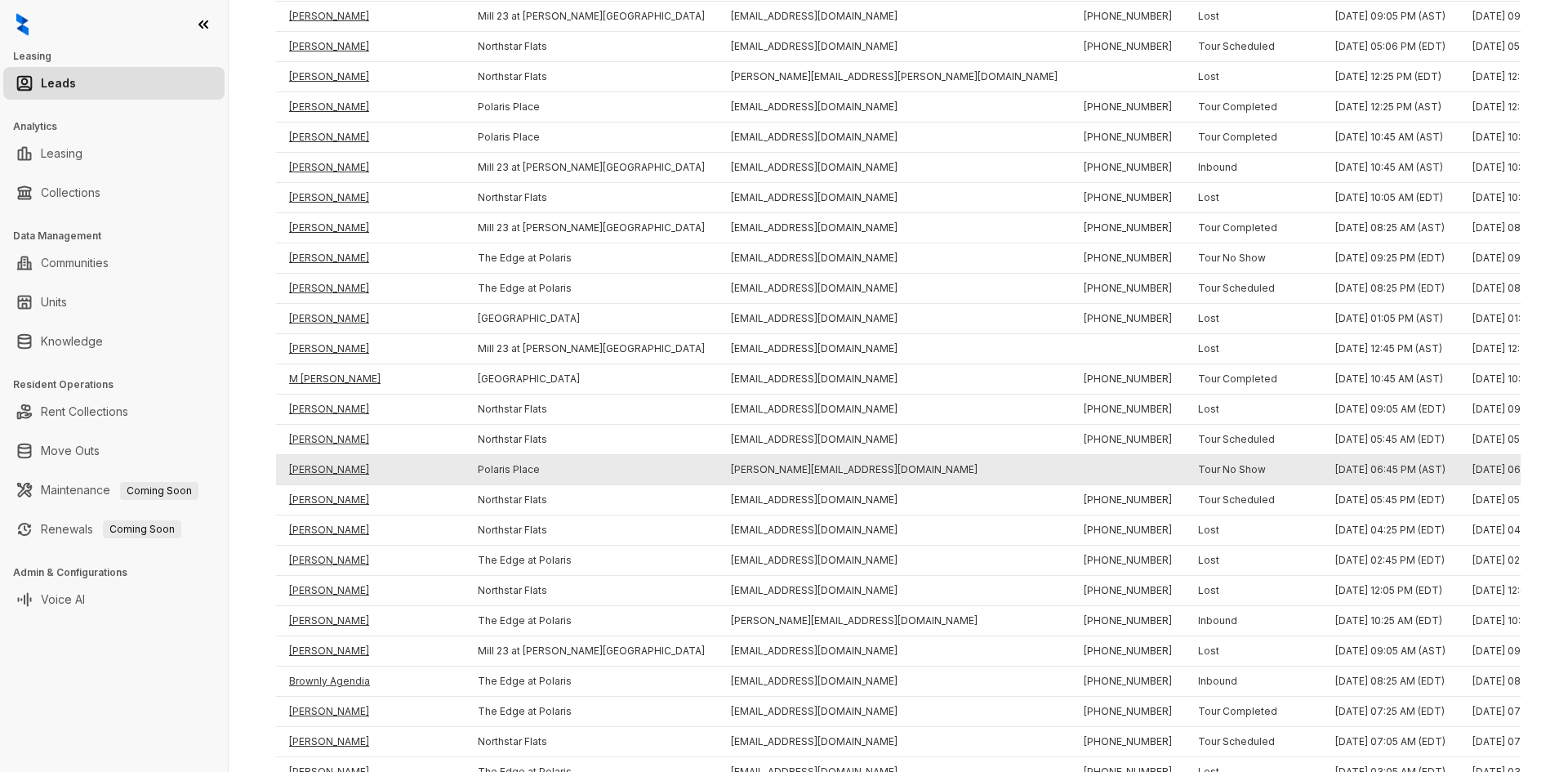
click at [343, 465] on td "Brittany Thompson" at bounding box center [370, 469] width 189 height 30
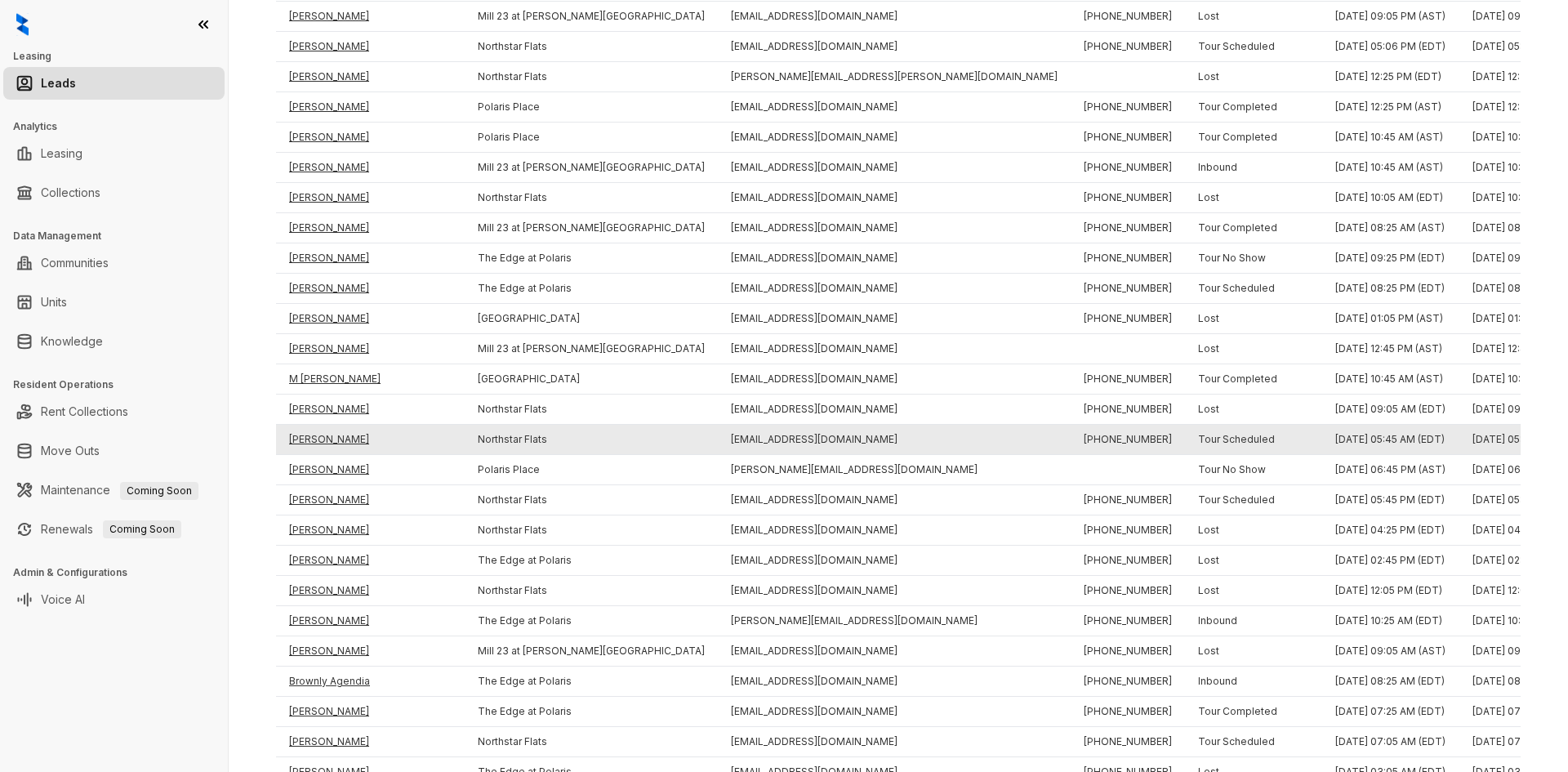
click at [333, 434] on td "Cassidy Wolford" at bounding box center [370, 440] width 189 height 30
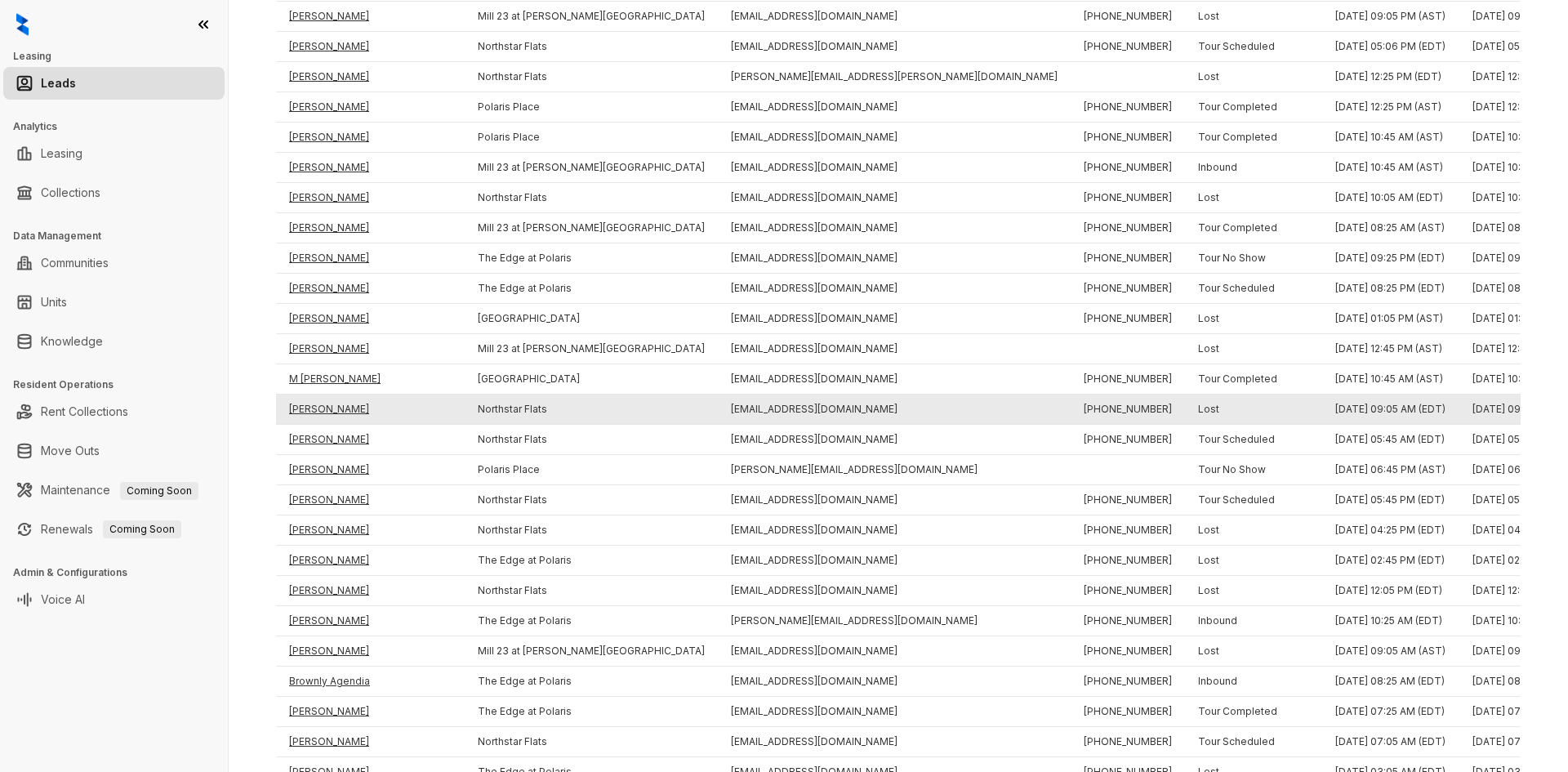
click at [325, 403] on td "Melissa Haas" at bounding box center [370, 410] width 189 height 30
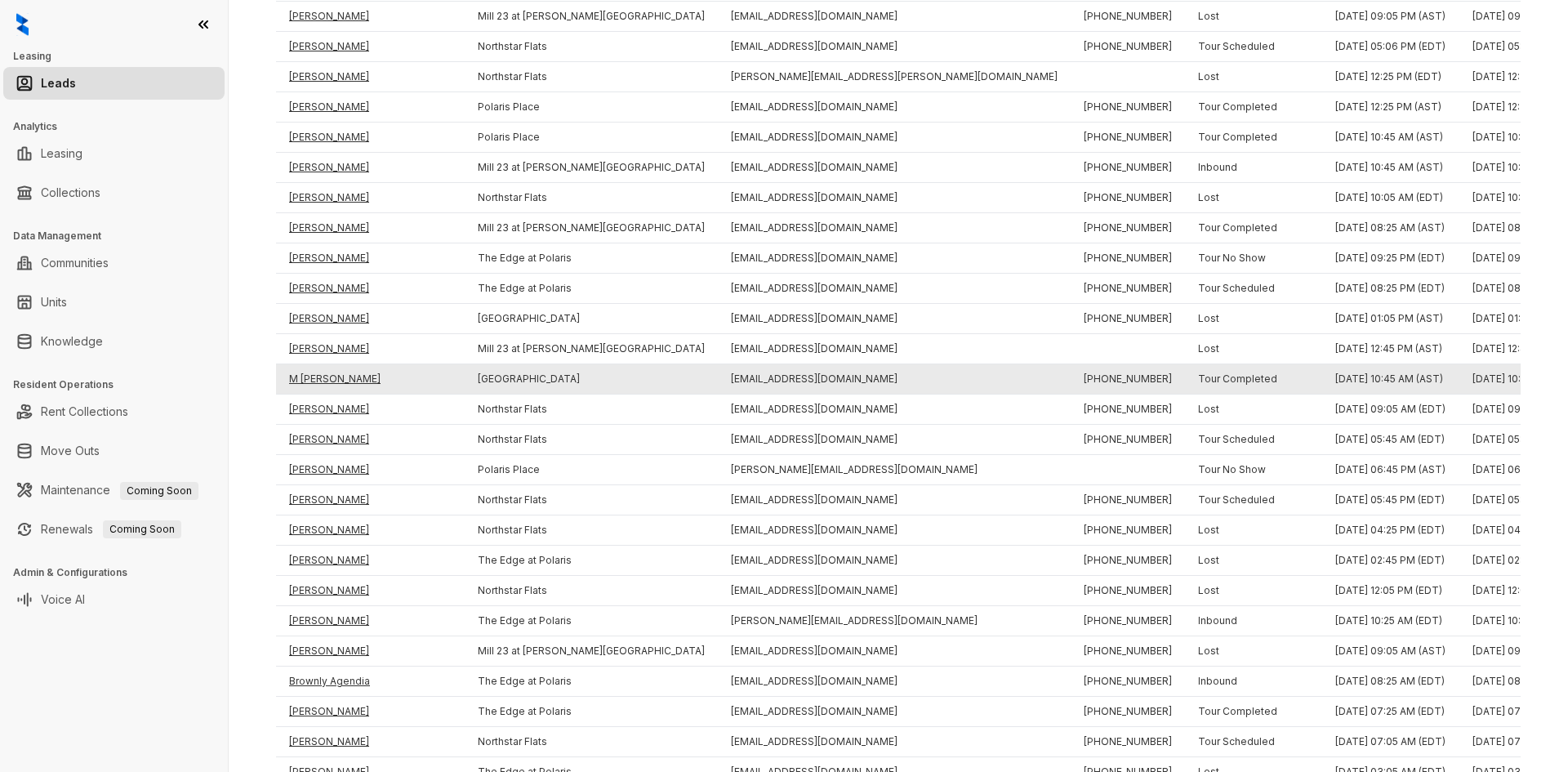
drag, startPoint x: 317, startPoint y: 377, endPoint x: 320, endPoint y: 366, distance: 11.4
click at [317, 376] on td "M Jay" at bounding box center [370, 379] width 189 height 30
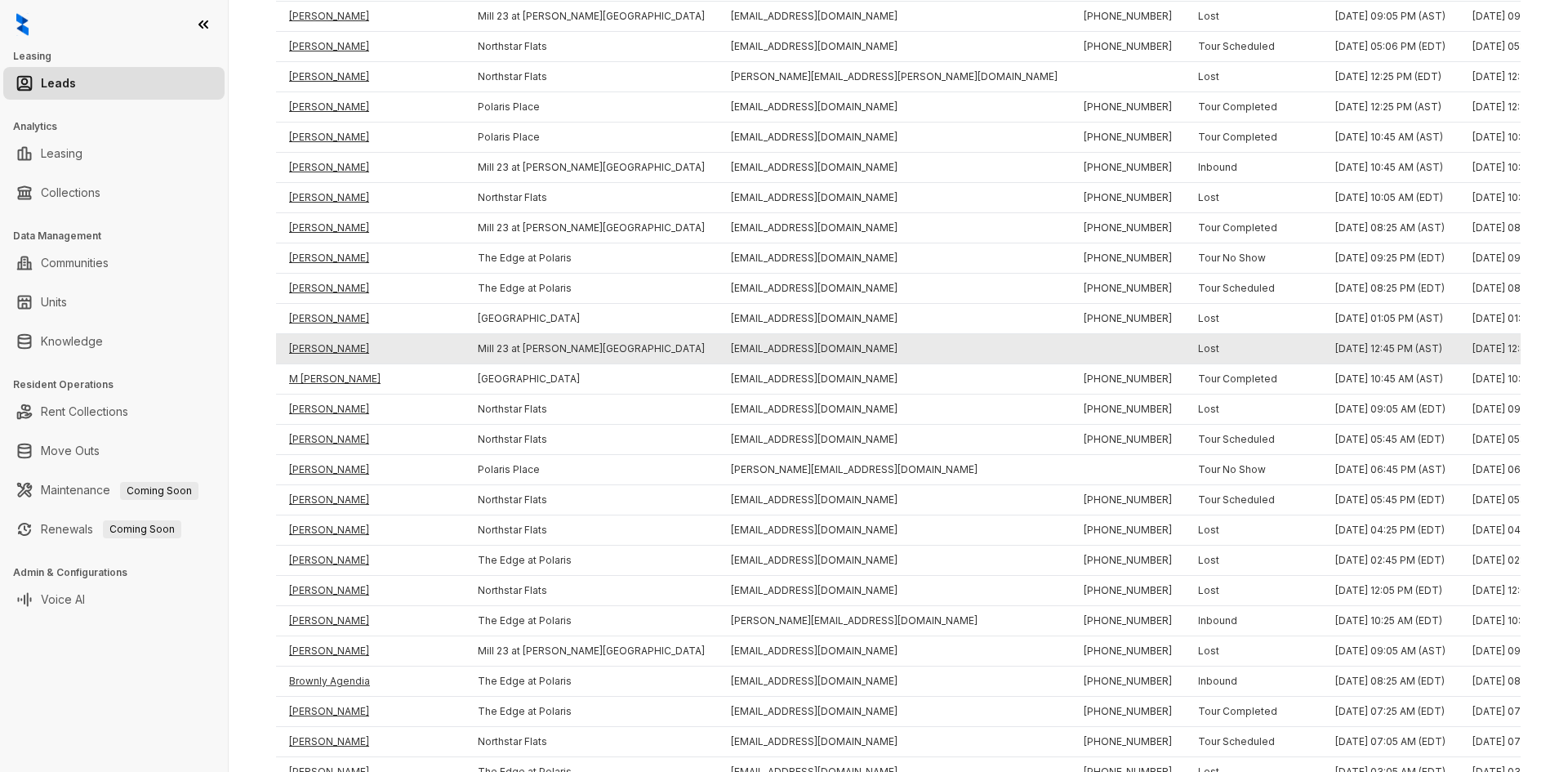
click at [333, 337] on td "Nathaniel Burkes" at bounding box center [370, 349] width 189 height 30
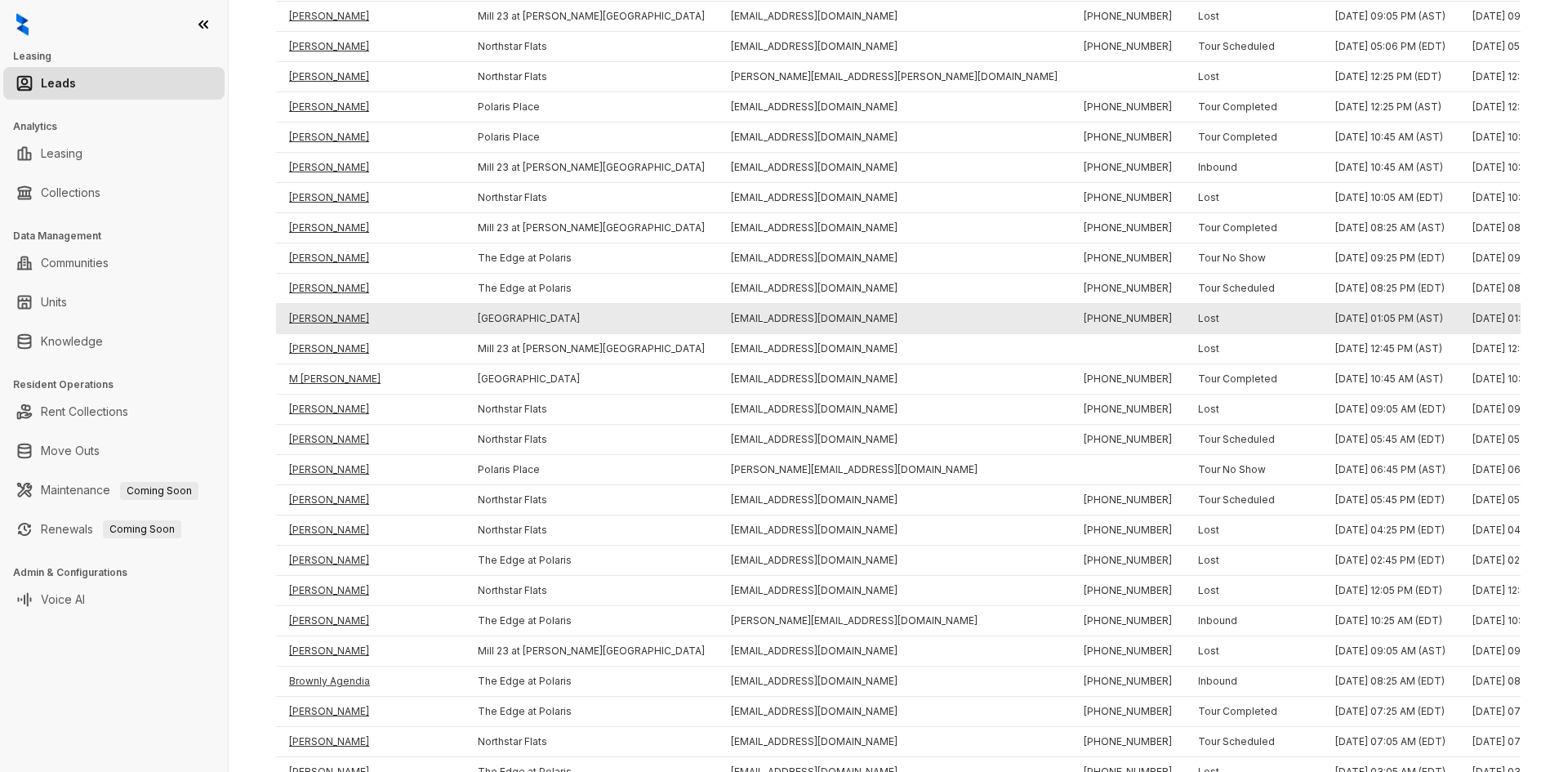
click at [341, 315] on td "Keviyuanna Phommarath" at bounding box center [370, 319] width 189 height 30
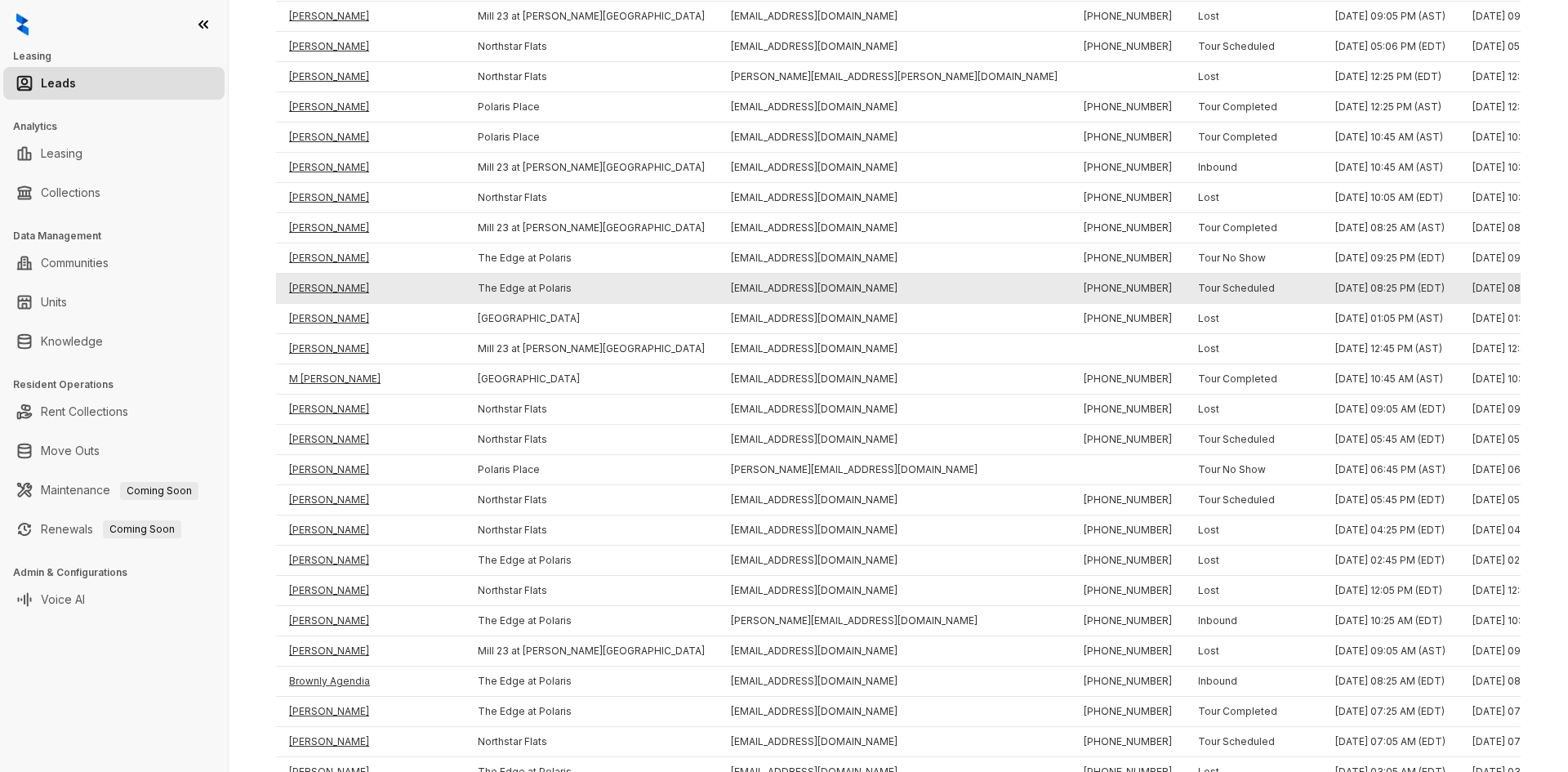
click at [329, 284] on td "Taylor Knier" at bounding box center [370, 289] width 189 height 30
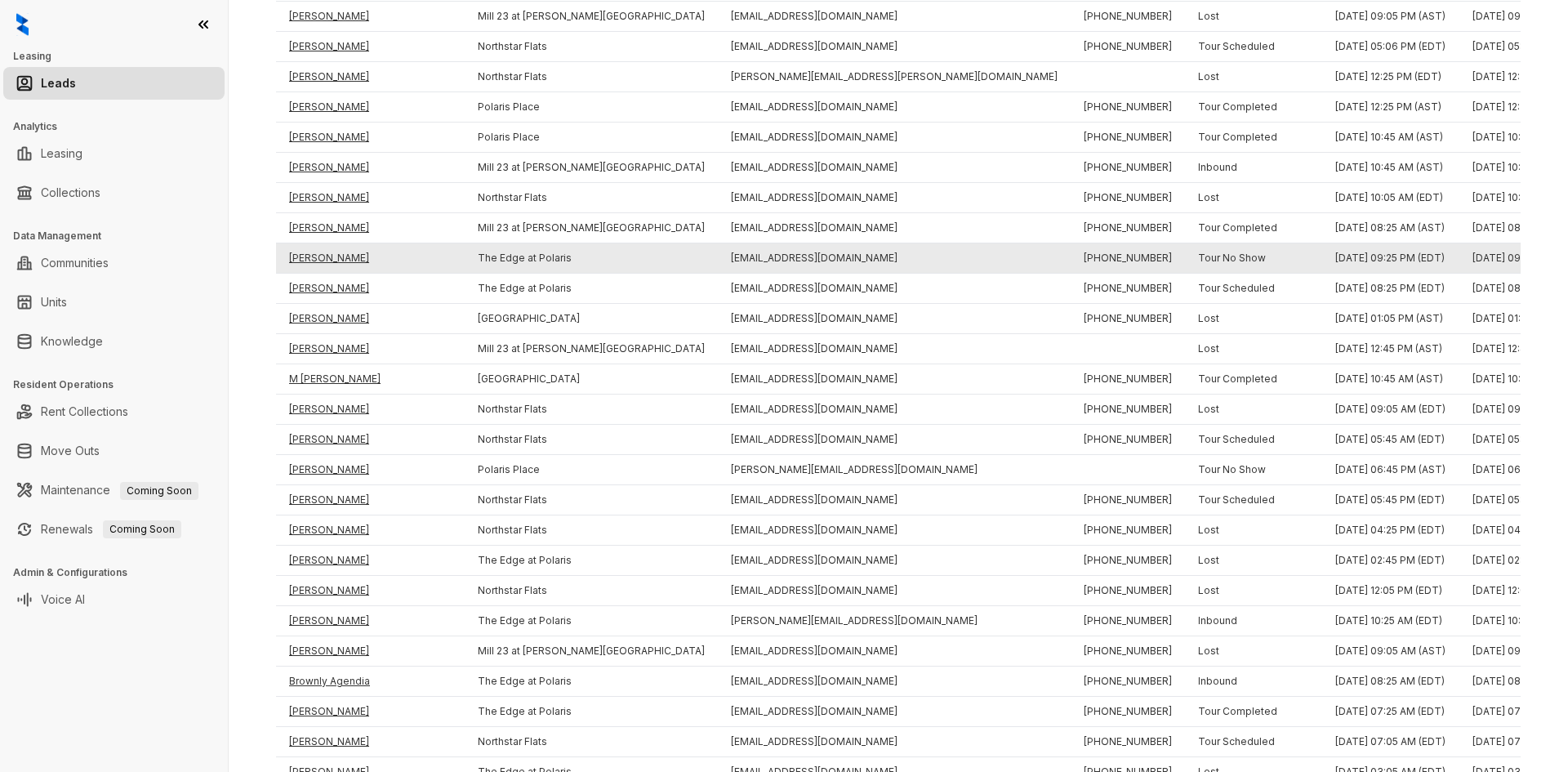
click at [346, 246] on td "Vignesh Pesaru" at bounding box center [370, 258] width 189 height 30
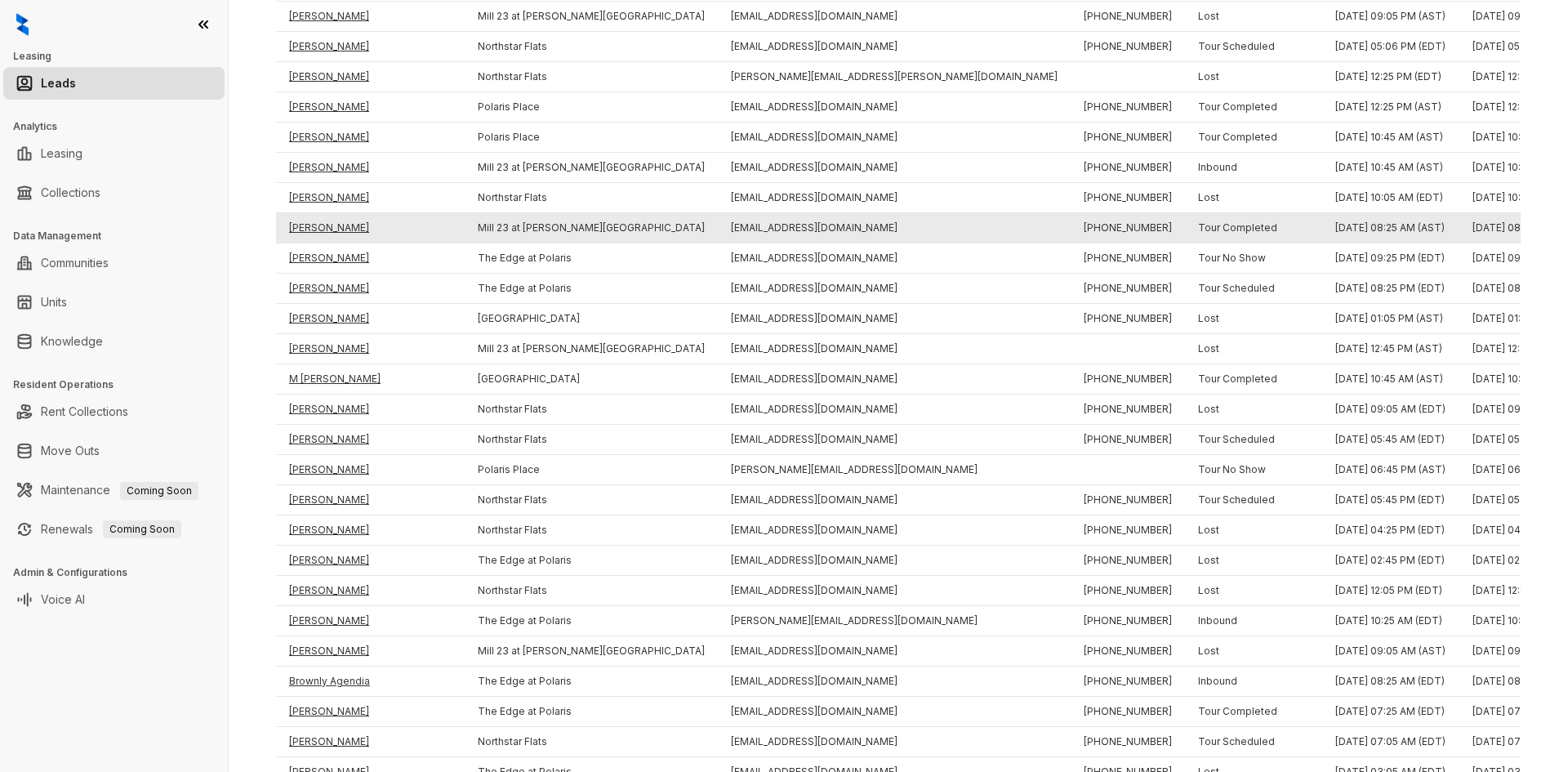
click at [340, 222] on td "Tina Vanleer" at bounding box center [370, 228] width 189 height 30
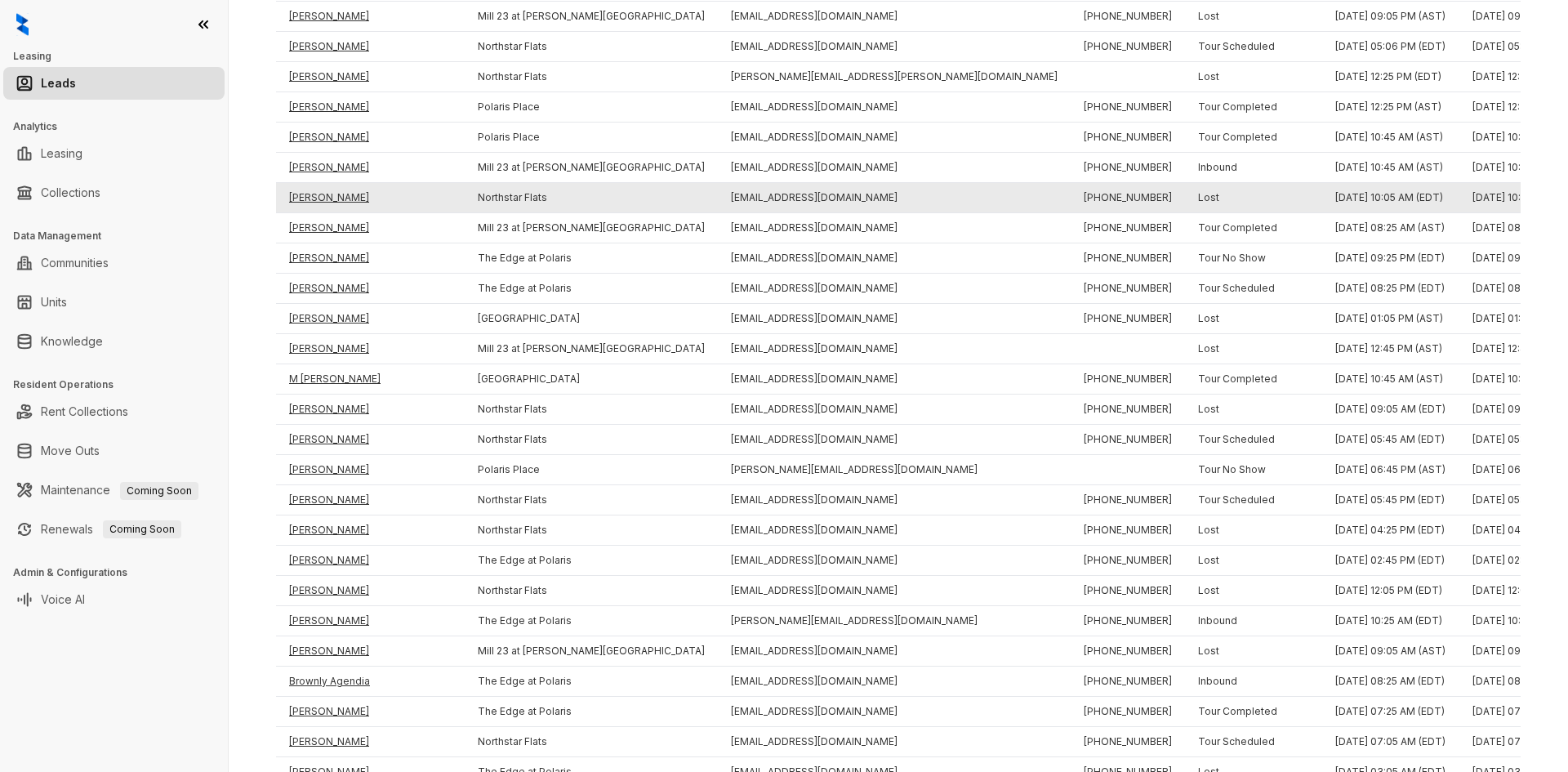
click at [344, 187] on td "Kathryn Barker" at bounding box center [370, 197] width 189 height 30
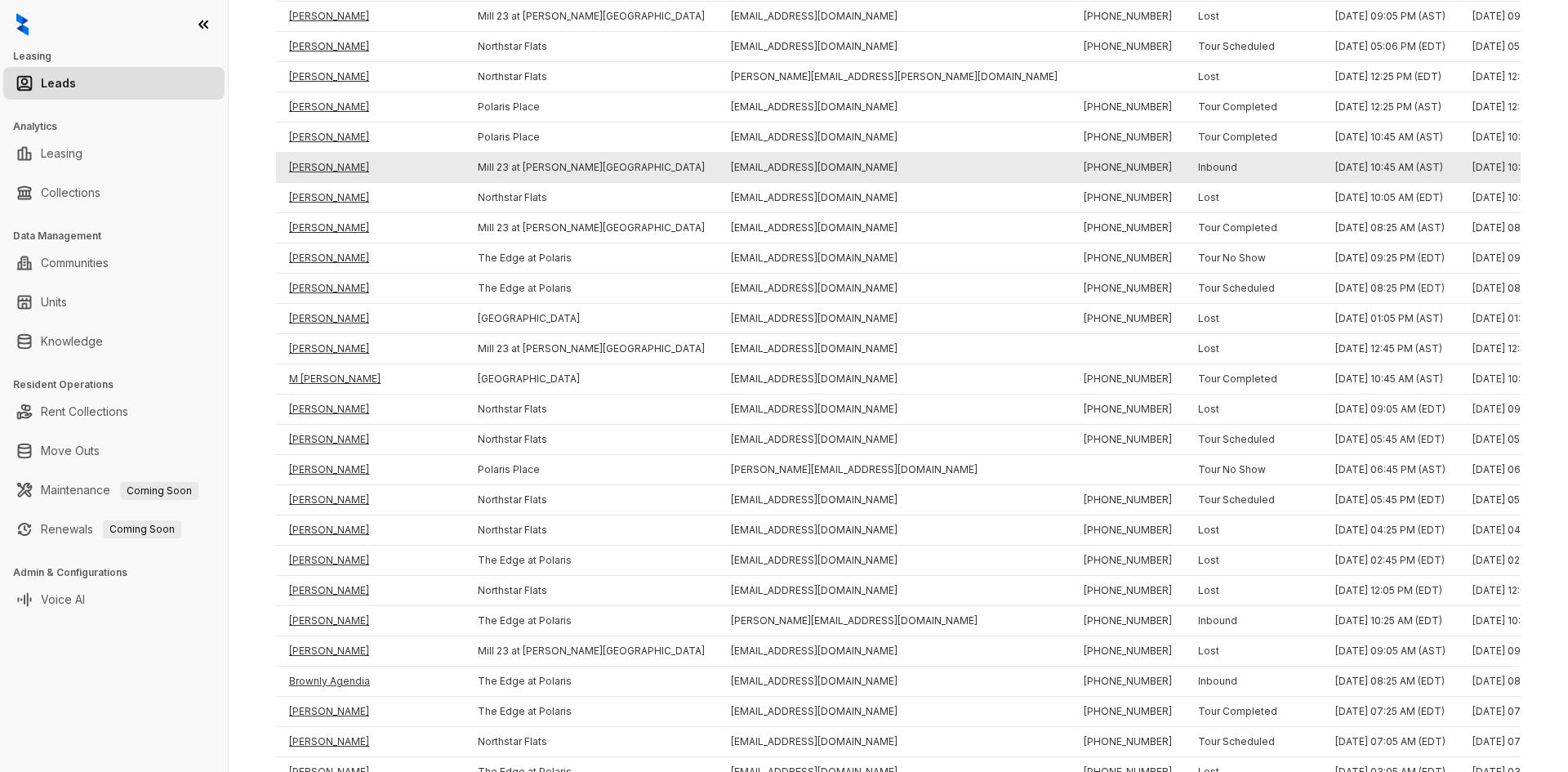
click at [348, 159] on td "Brian Selanders" at bounding box center [370, 168] width 189 height 30
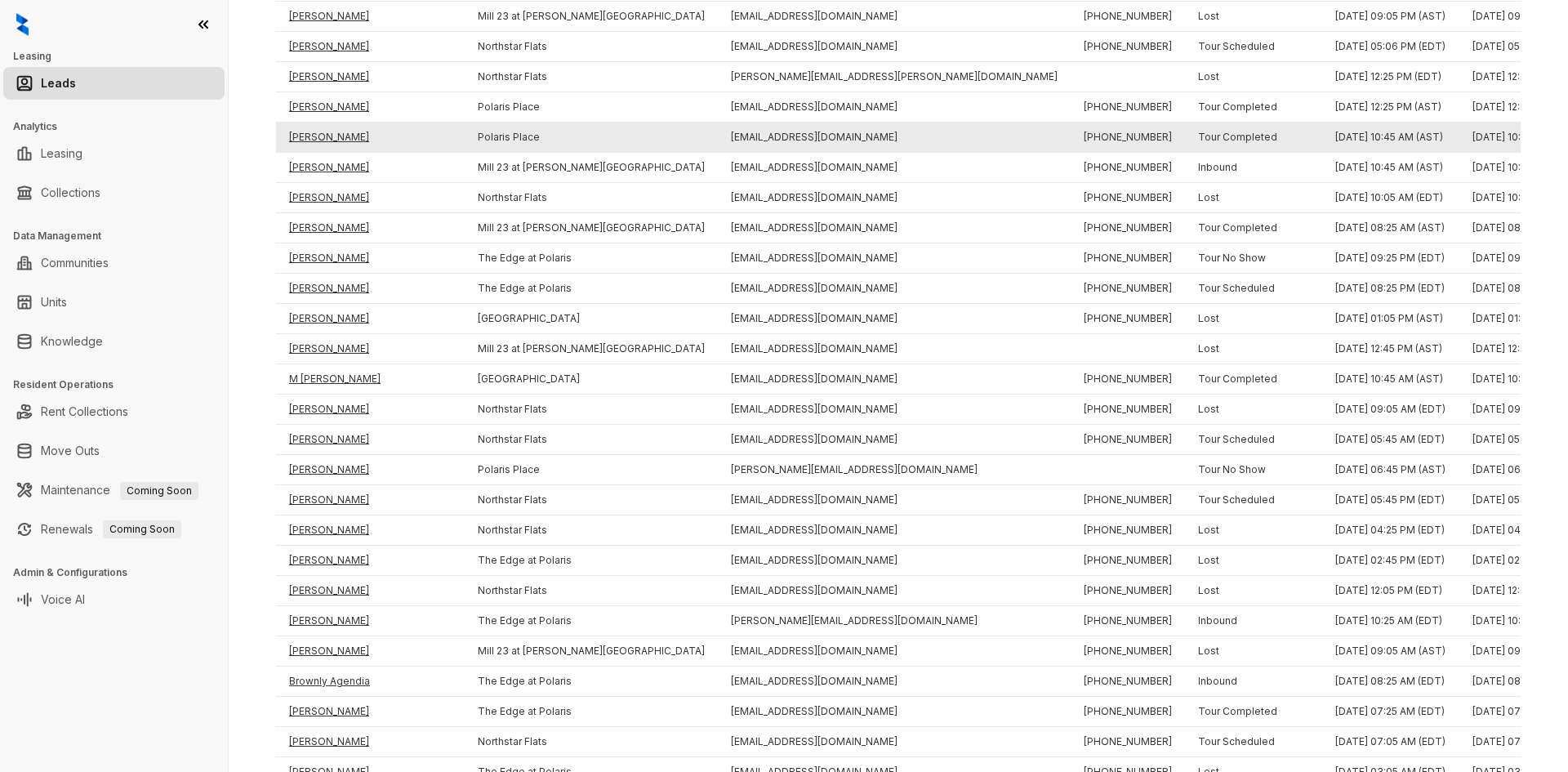
click at [352, 132] on td "Divyang Nagrani" at bounding box center [370, 138] width 189 height 30
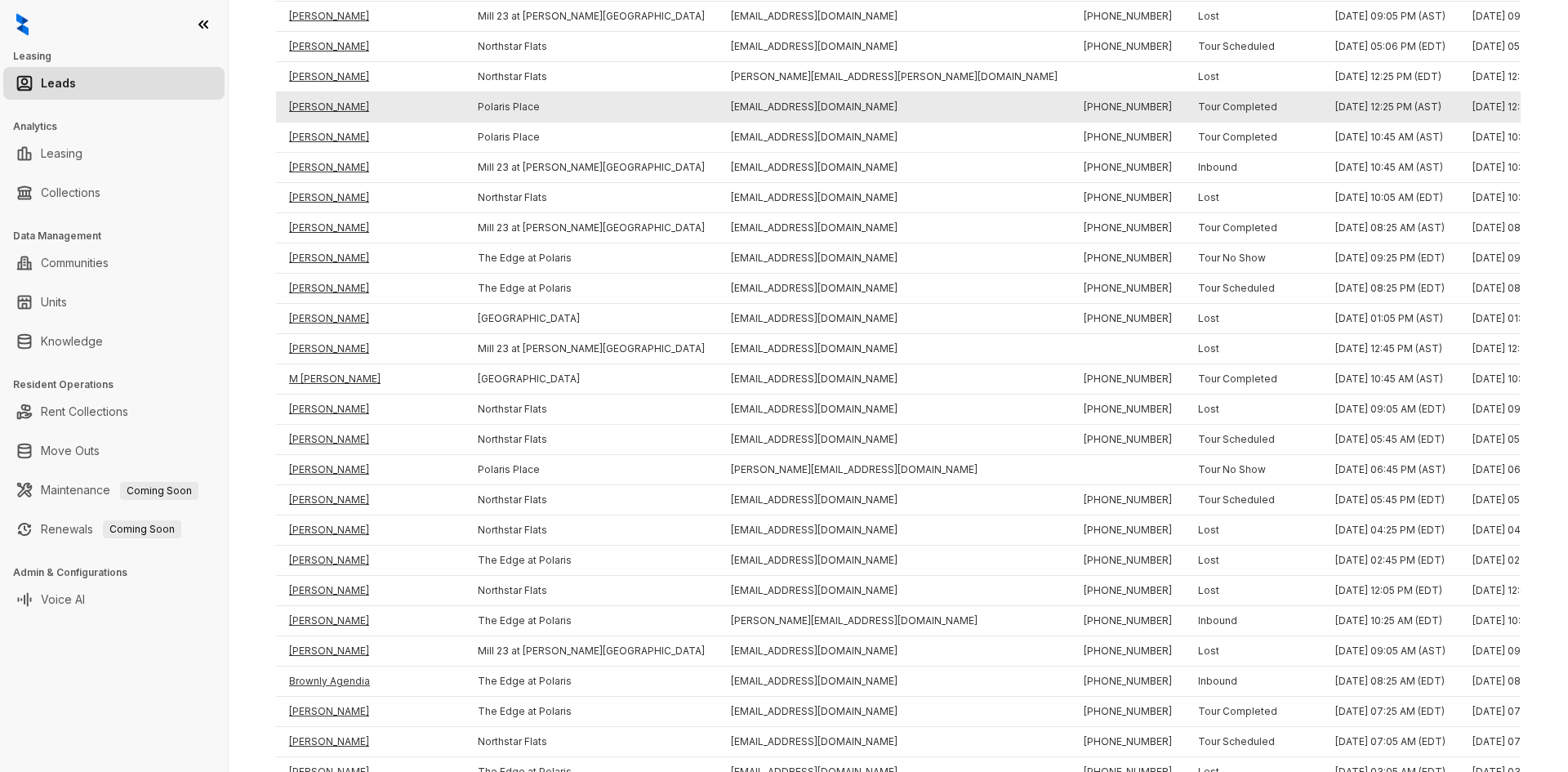
click at [346, 106] on td "Wanda M Thomas" at bounding box center [370, 107] width 189 height 30
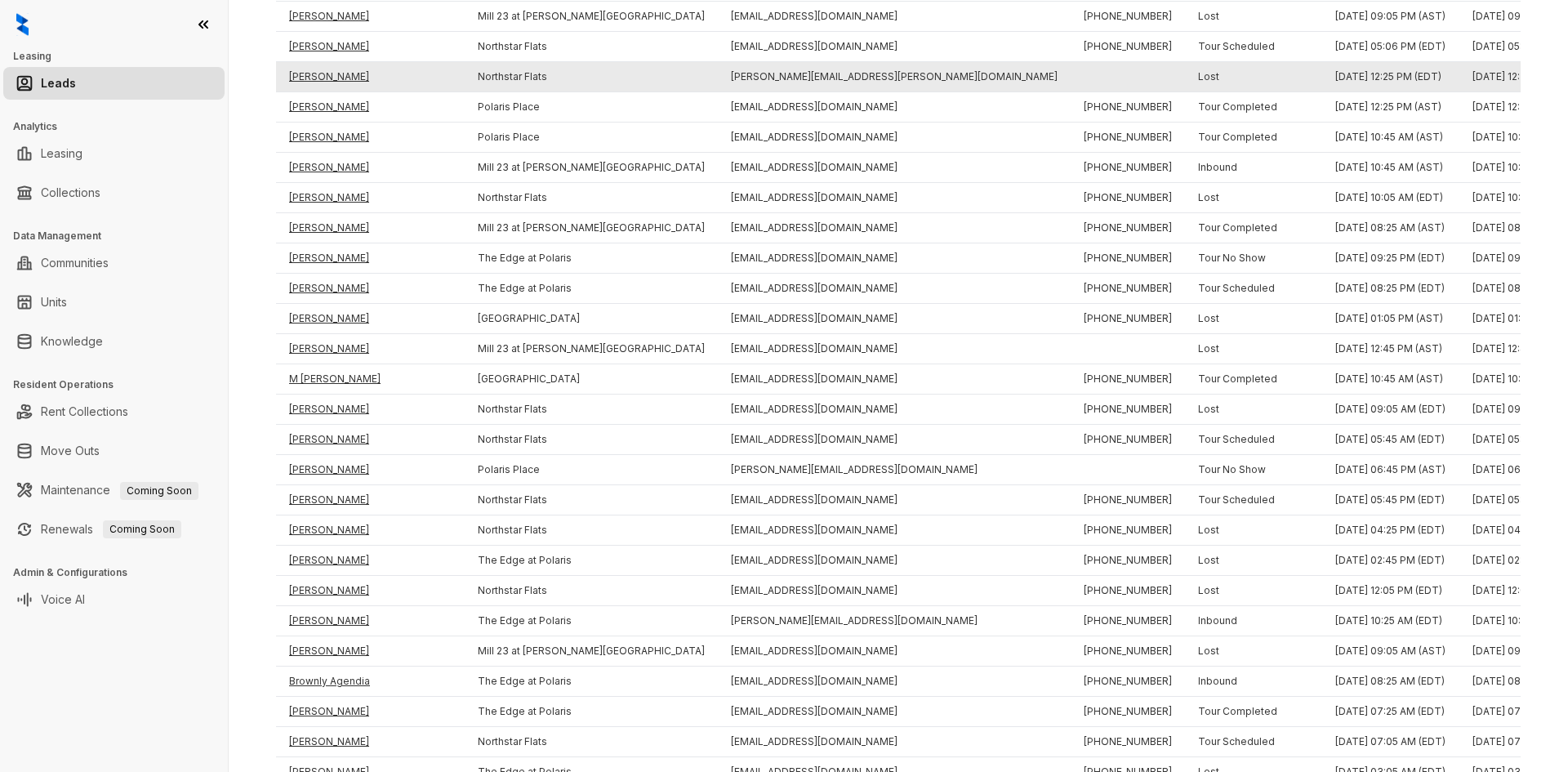
click at [344, 75] on td "Rebecca Hackett" at bounding box center [370, 77] width 189 height 30
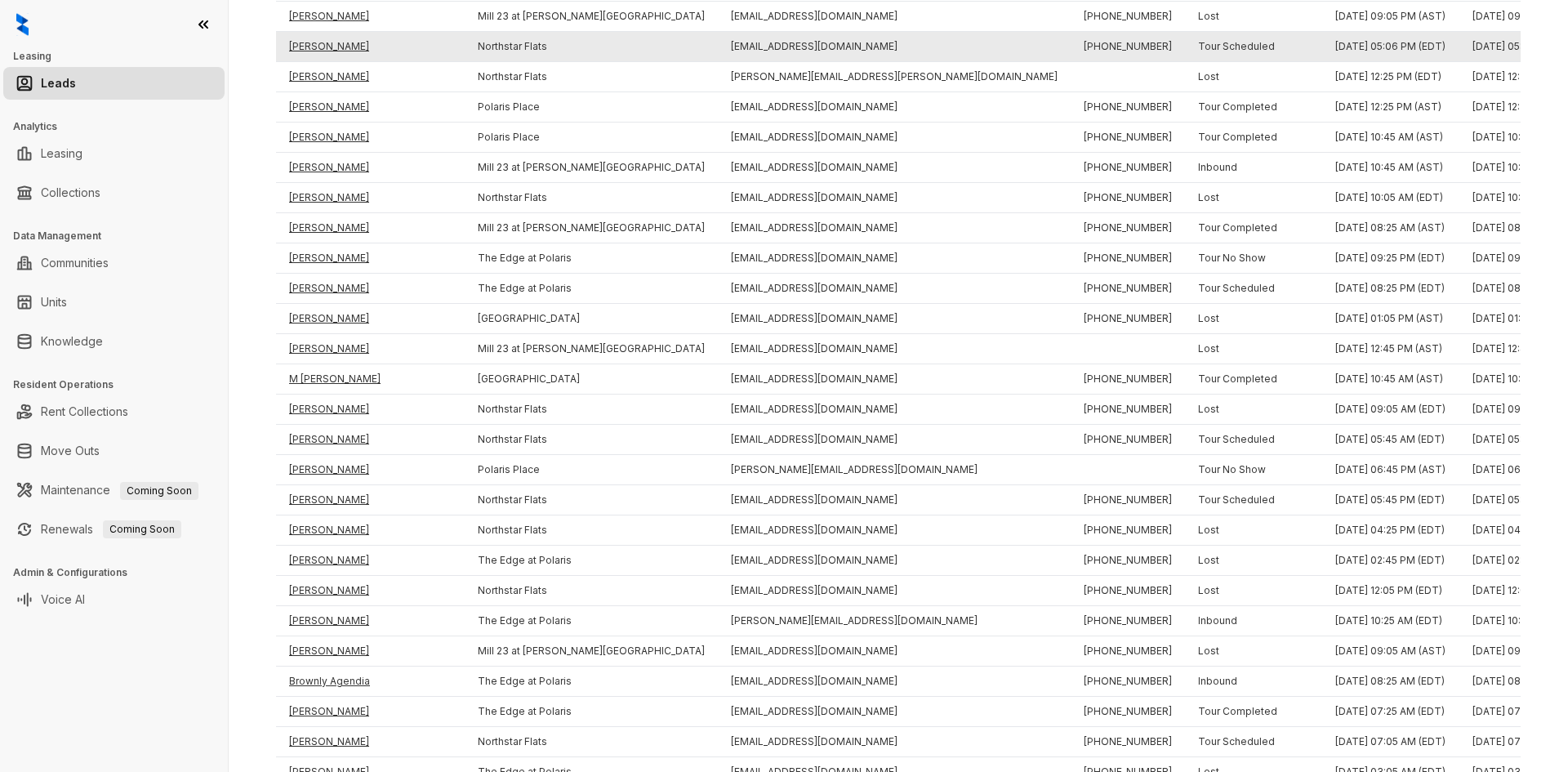
click at [344, 35] on td "Cami Castaneda" at bounding box center [370, 46] width 189 height 30
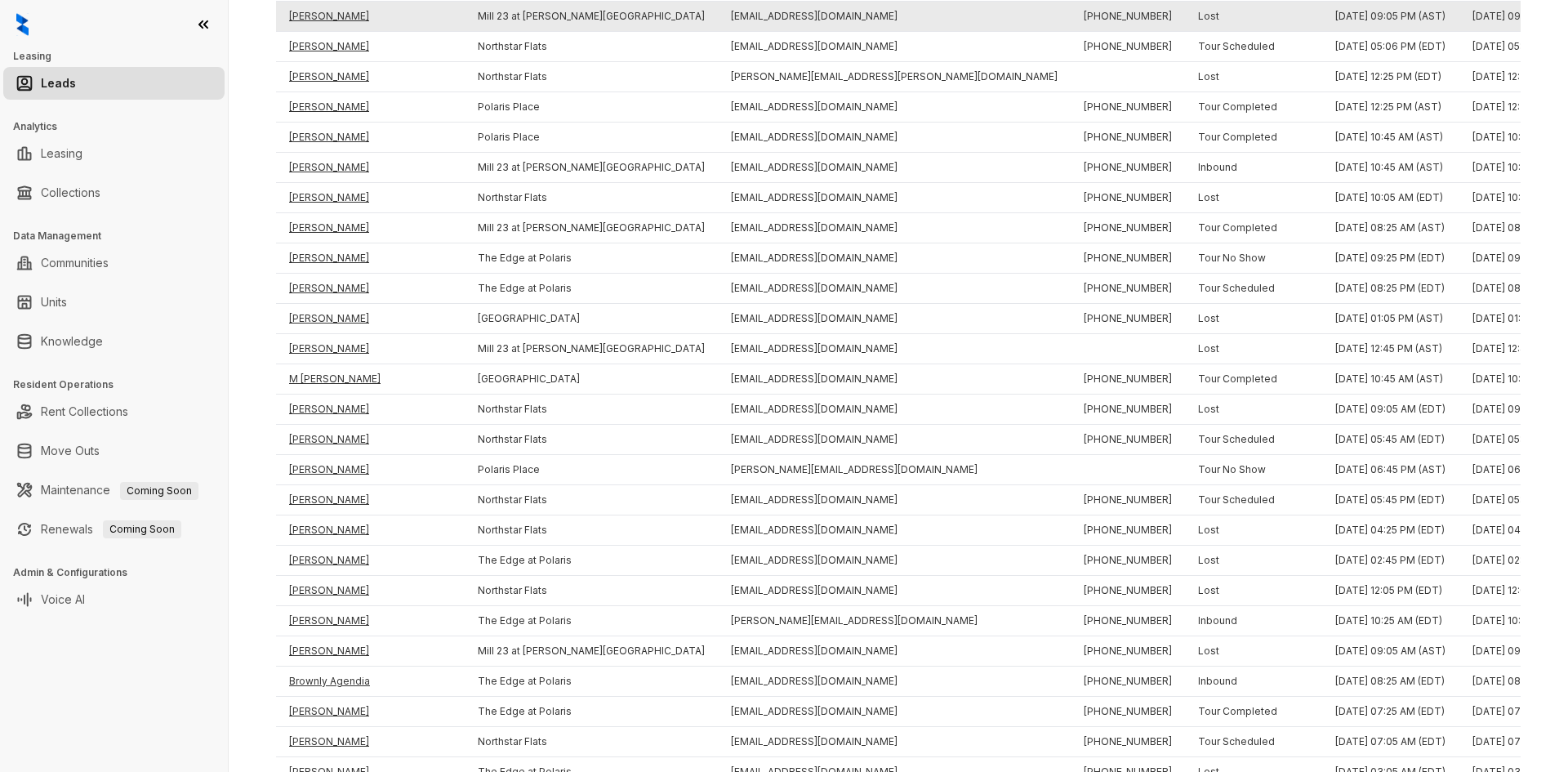
click at [336, 13] on td "Becky Harr" at bounding box center [370, 17] width 189 height 30
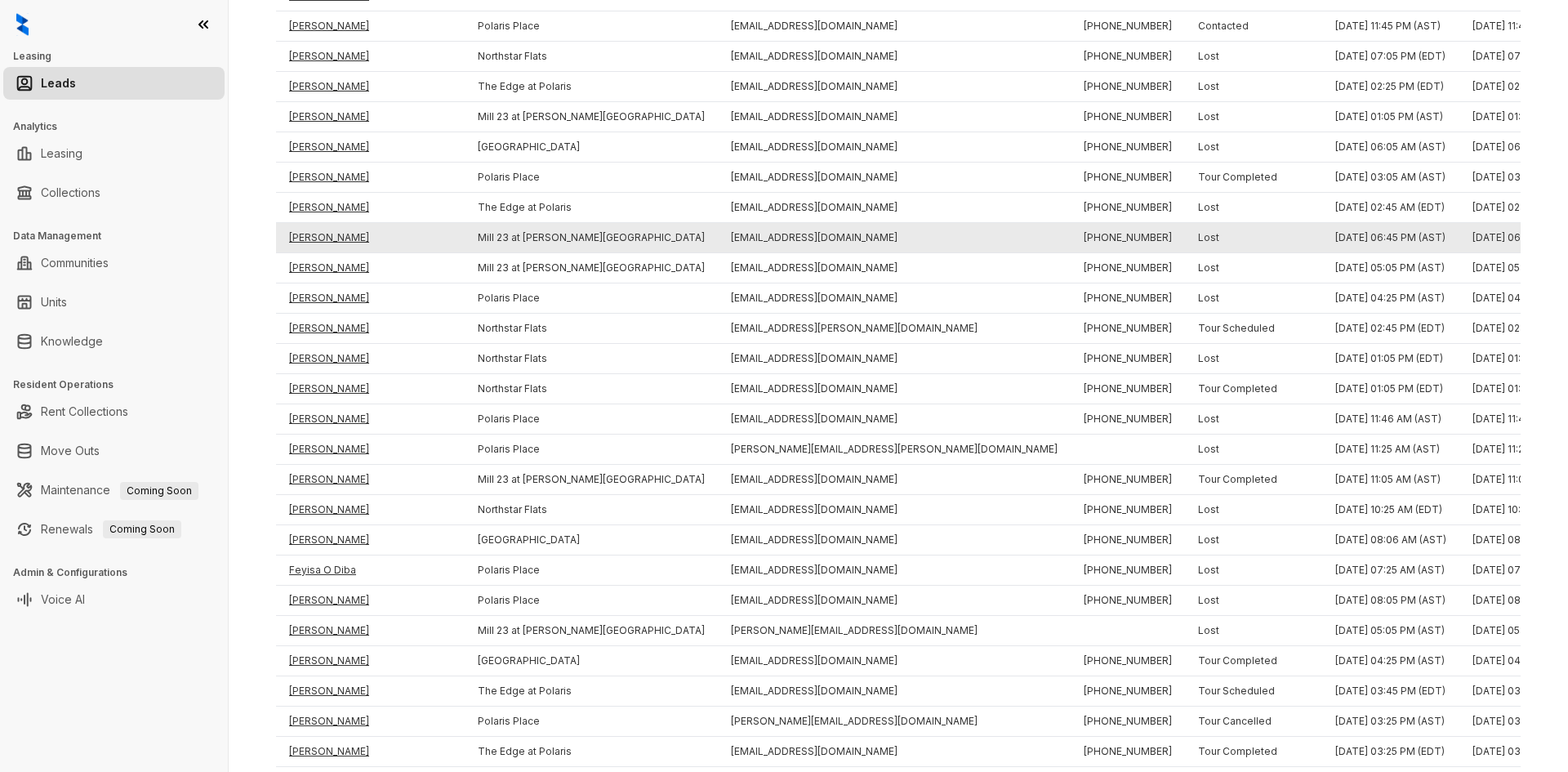
scroll to position [2192, 0]
